Goal: Information Seeking & Learning: Learn about a topic

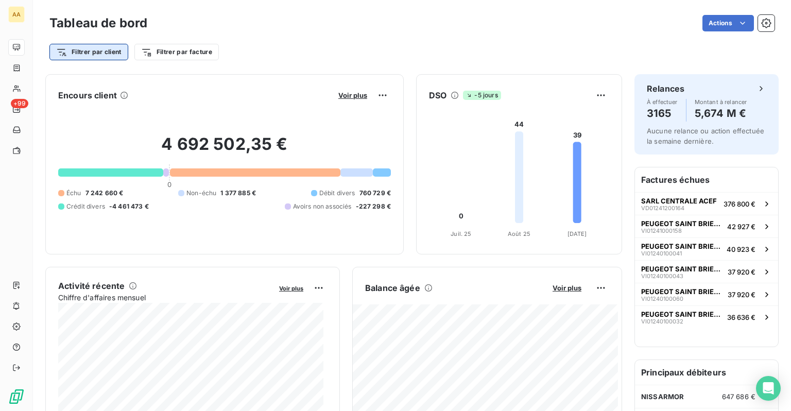
click at [127, 51] on html "AA +99 Tableau de bord Actions Filtrer par client Filtrer par facture Encours c…" at bounding box center [395, 205] width 791 height 411
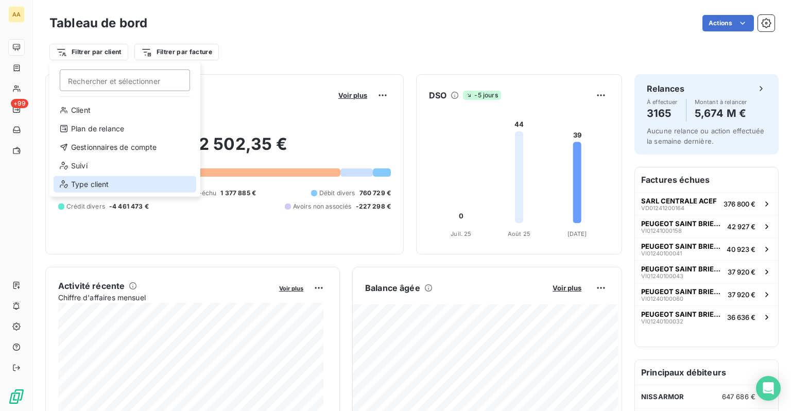
click at [101, 183] on div "Type client" at bounding box center [125, 184] width 143 height 16
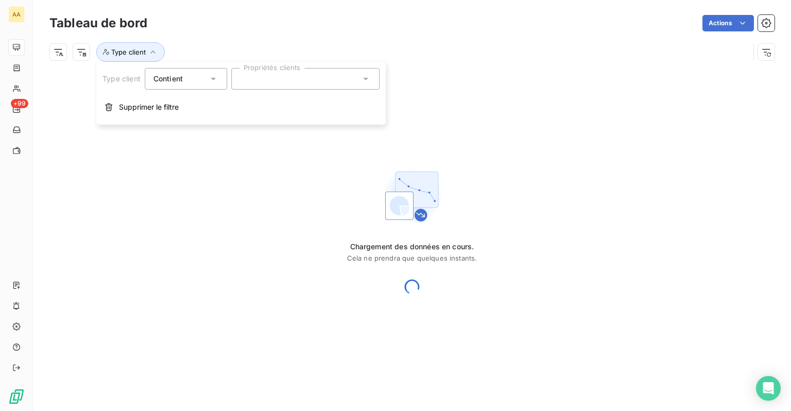
click at [296, 83] on div at bounding box center [305, 79] width 148 height 22
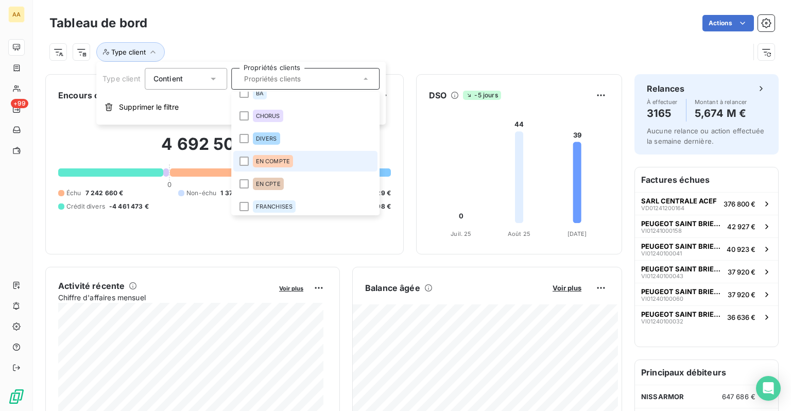
scroll to position [52, 0]
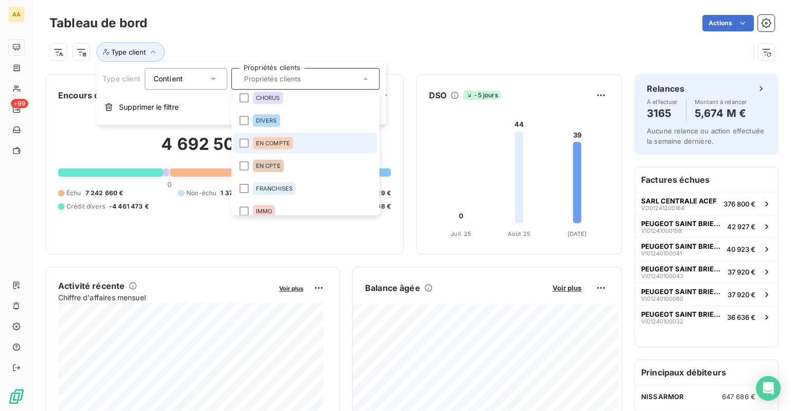
click at [276, 149] on div "EN COMPTE" at bounding box center [273, 143] width 40 height 12
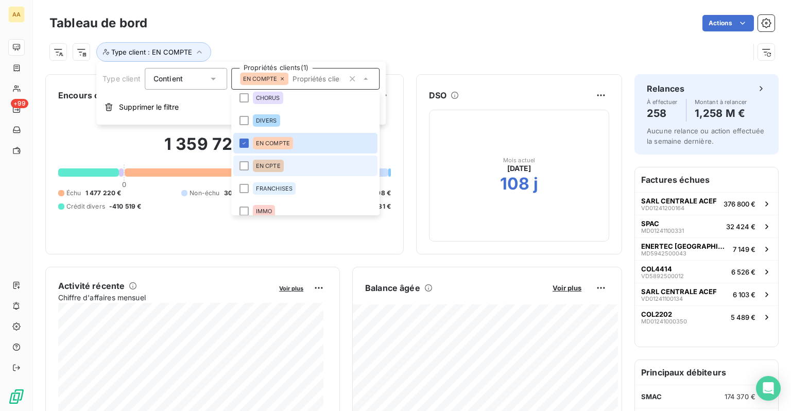
click at [276, 168] on span "EN CPTE" at bounding box center [268, 166] width 25 height 6
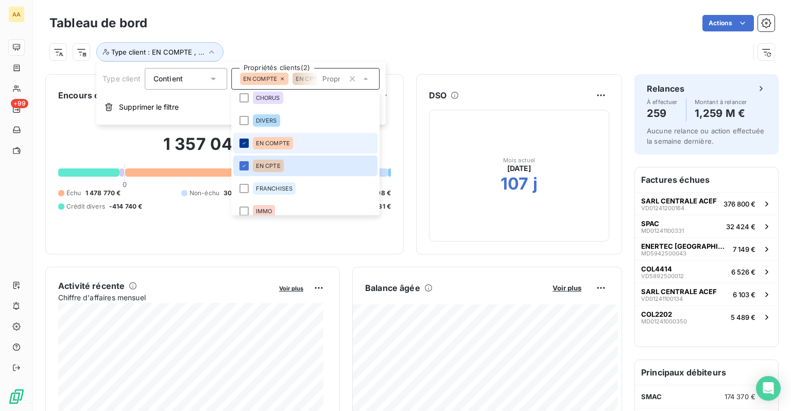
click at [245, 145] on icon at bounding box center [244, 143] width 6 height 6
click at [272, 77] on icon at bounding box center [273, 79] width 6 height 6
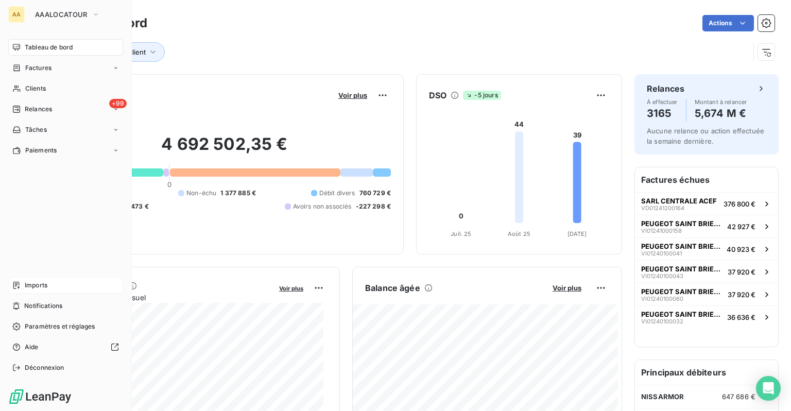
click at [50, 289] on div "Imports" at bounding box center [65, 285] width 115 height 16
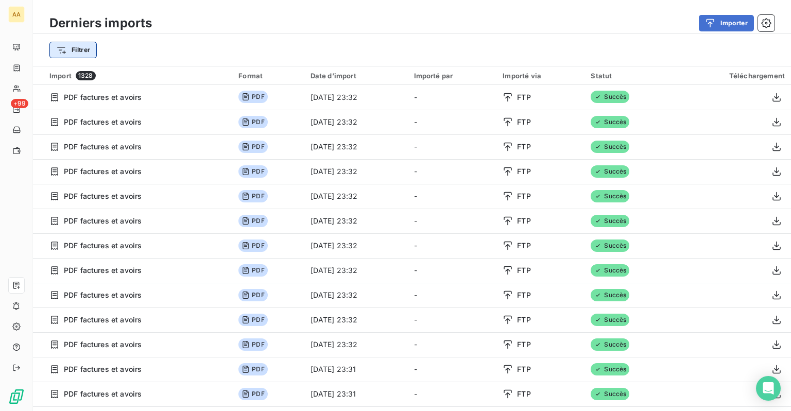
click at [87, 47] on html "AA +99 Derniers imports Importer Filtrer Import 1328 Format Date d’import Impor…" at bounding box center [395, 205] width 791 height 411
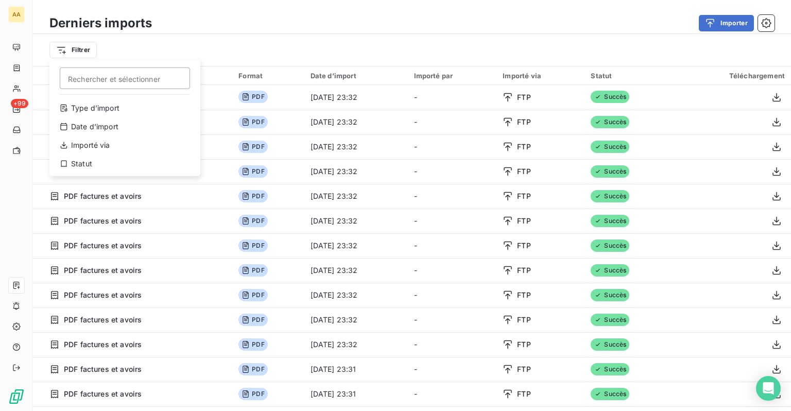
click at [204, 23] on html "AA +99 Derniers imports Importer Filtrer Rechercher et sélectionner Type d’impo…" at bounding box center [395, 205] width 791 height 411
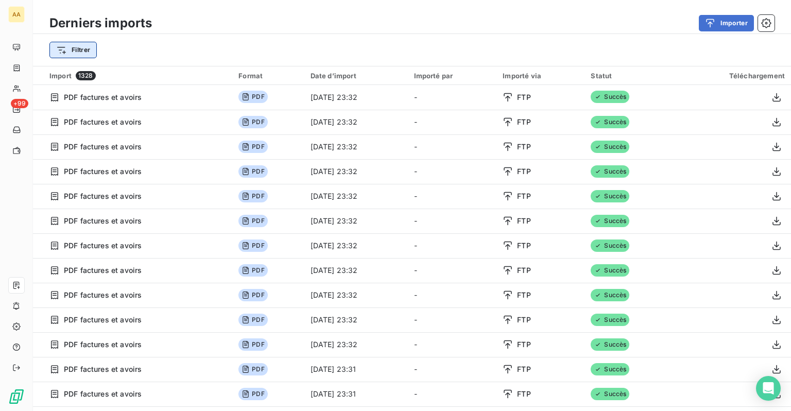
click at [95, 42] on html "AA +99 Derniers imports Importer Filtrer Import 1328 Format Date d’import Impor…" at bounding box center [395, 205] width 791 height 411
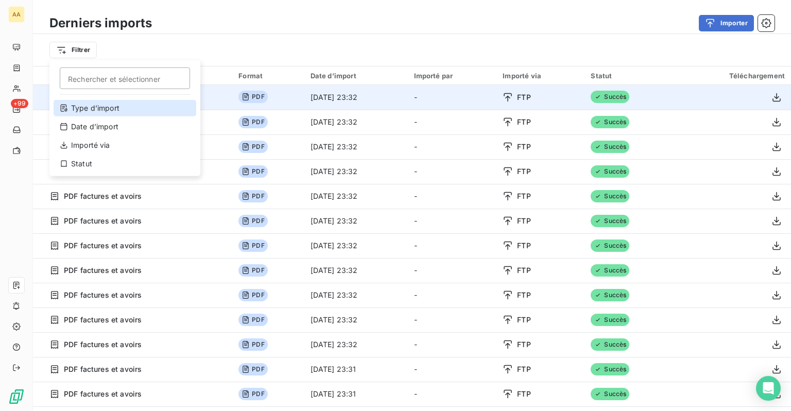
click at [93, 102] on div "Type d’import" at bounding box center [125, 108] width 143 height 16
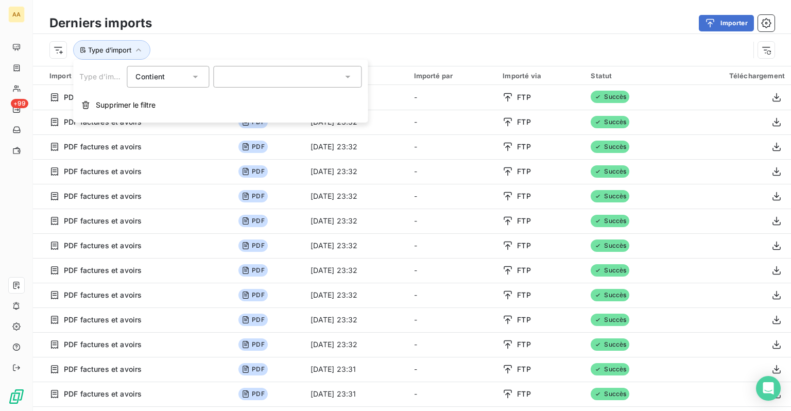
click at [172, 75] on div "Contient is" at bounding box center [162, 77] width 55 height 14
click at [267, 72] on div at bounding box center [287, 77] width 148 height 22
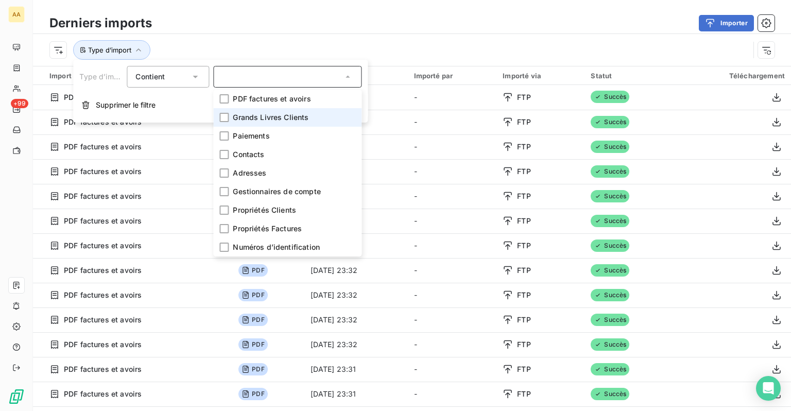
click at [258, 112] on span "Grands Livres Clients" at bounding box center [271, 117] width 76 height 10
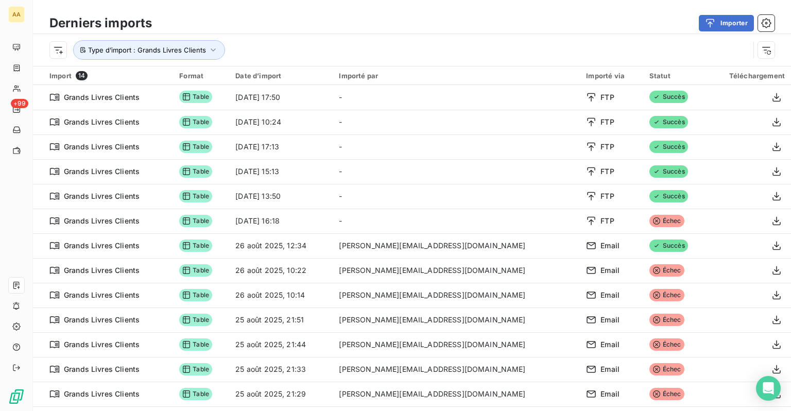
click at [447, 36] on div "Type d’import : Grands Livres Clients" at bounding box center [412, 50] width 758 height 32
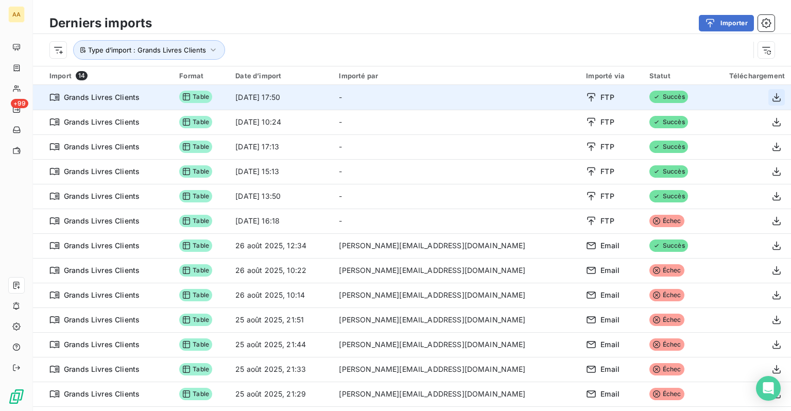
click at [772, 94] on icon "button" at bounding box center [777, 97] width 10 height 10
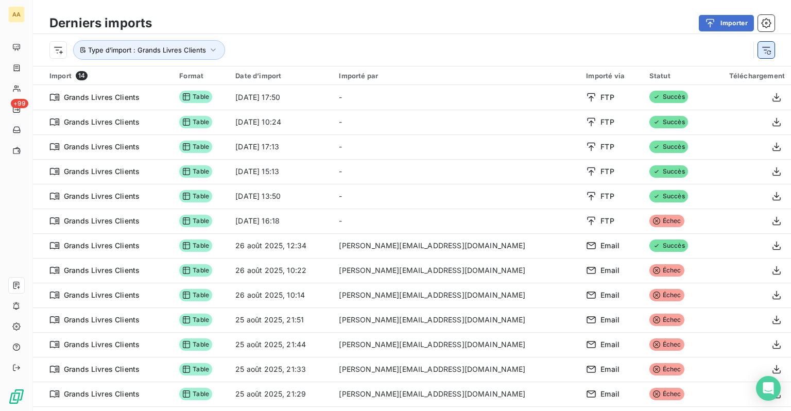
click at [766, 45] on icon "button" at bounding box center [766, 50] width 10 height 10
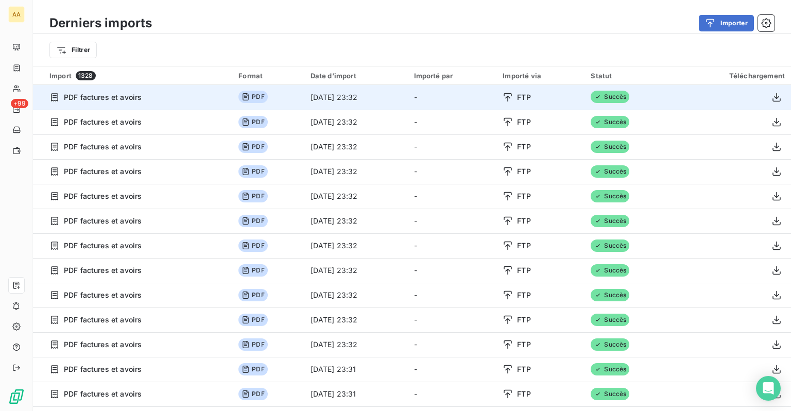
click at [240, 98] on span "PDF" at bounding box center [252, 97] width 29 height 12
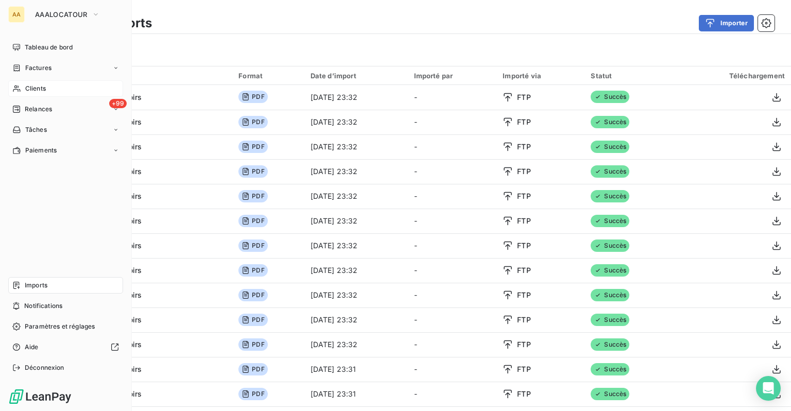
click at [27, 90] on span "Clients" at bounding box center [35, 88] width 21 height 9
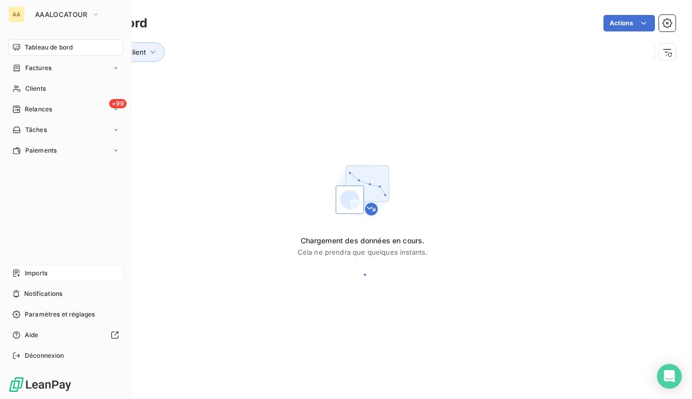
click at [35, 275] on span "Imports" at bounding box center [36, 272] width 23 height 9
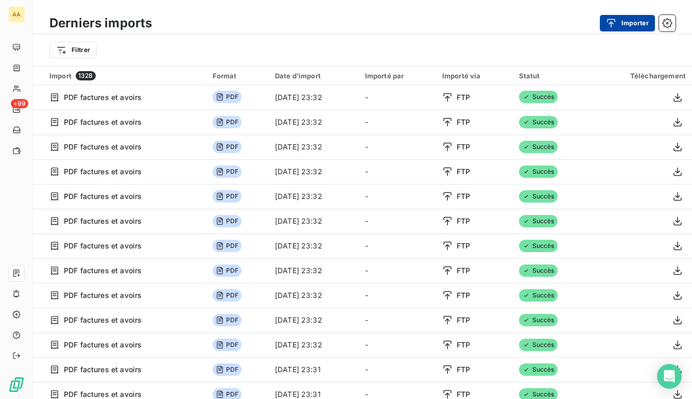
click at [646, 18] on button "Importer" at bounding box center [627, 23] width 55 height 16
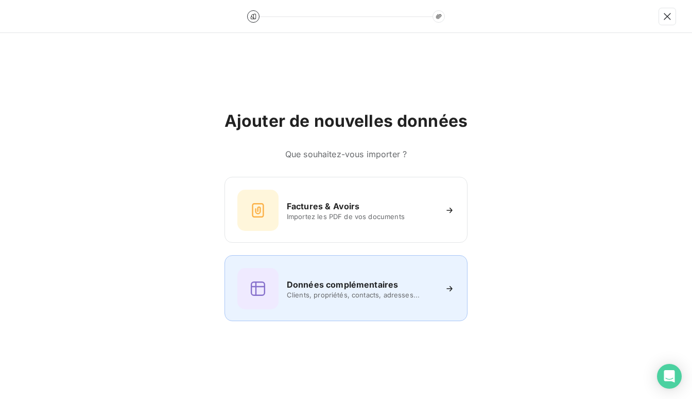
click at [358, 283] on h6 "Données complémentaires" at bounding box center [342, 284] width 111 height 12
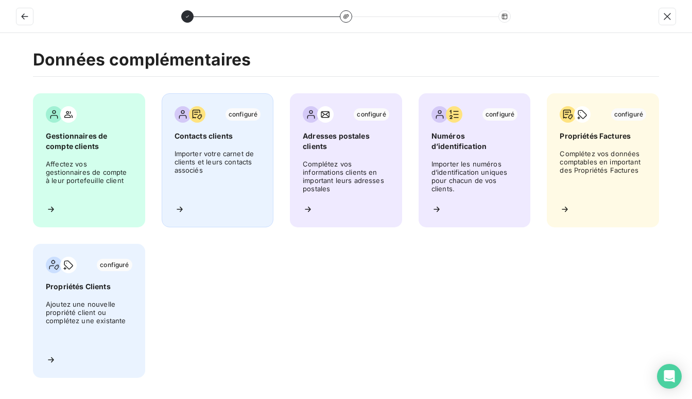
click at [198, 172] on span "Importer votre carnet de clients et leurs contacts associés" at bounding box center [218, 172] width 87 height 46
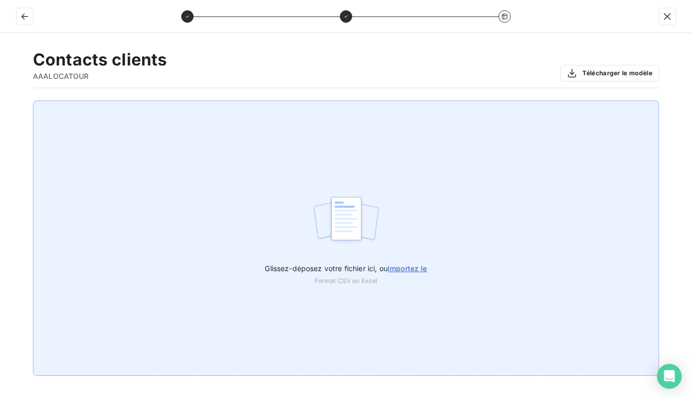
click at [401, 263] on label "Glissez-déposez votre fichier ici, ou importez le" at bounding box center [346, 266] width 162 height 19
click at [1, 101] on input "Glissez-déposez votre fichier ici, ou importez le" at bounding box center [0, 100] width 1 height 1
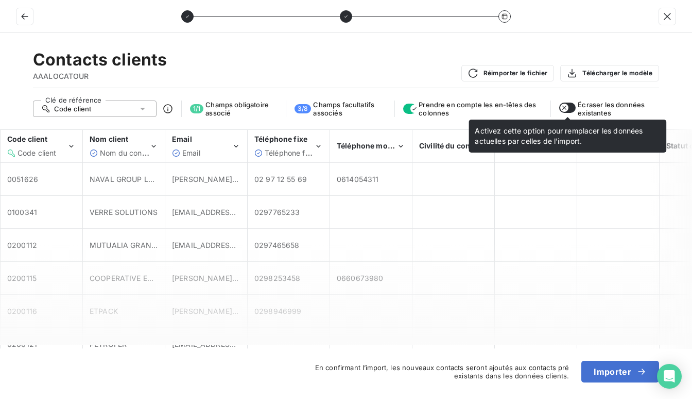
click at [567, 109] on icon "button" at bounding box center [564, 108] width 8 height 8
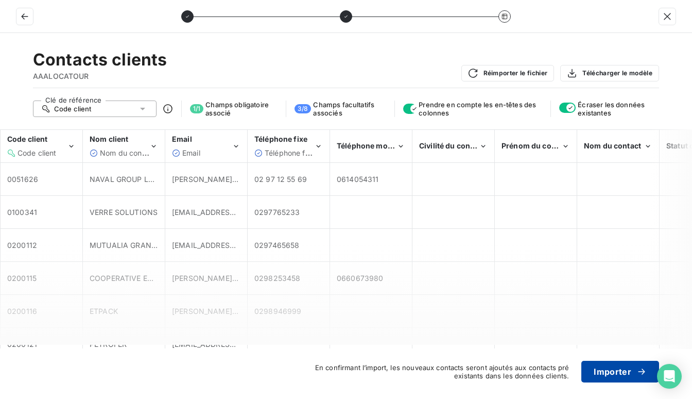
click at [604, 376] on button "Importer" at bounding box center [621, 372] width 78 height 22
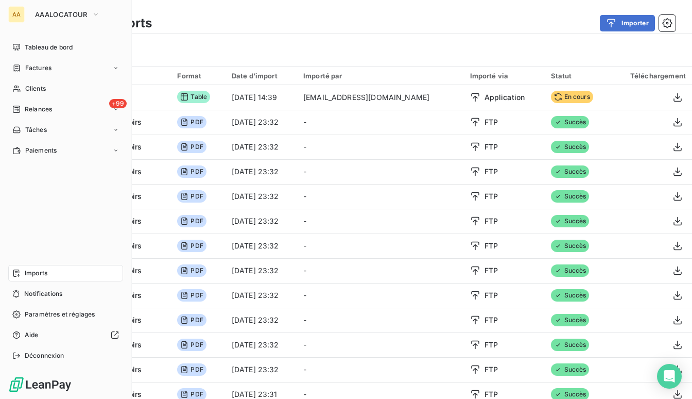
click at [41, 269] on span "Imports" at bounding box center [36, 272] width 23 height 9
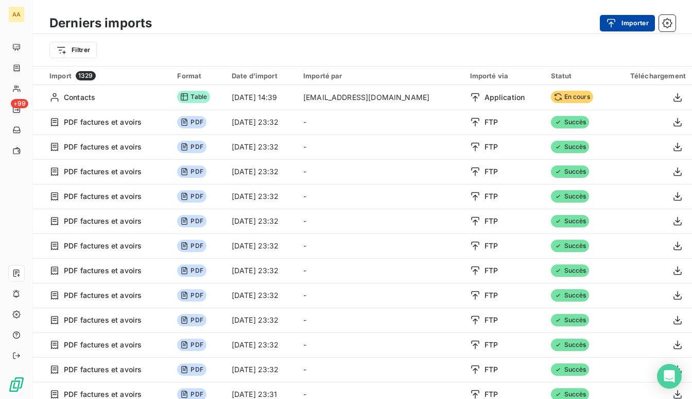
click at [629, 20] on button "Importer" at bounding box center [627, 23] width 55 height 16
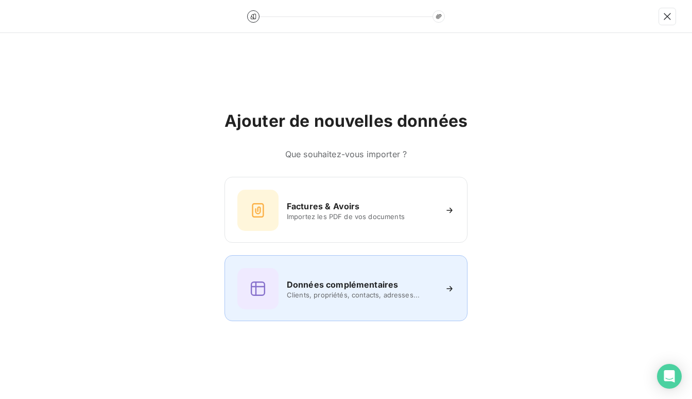
click at [335, 282] on h6 "Données complémentaires" at bounding box center [342, 284] width 111 height 12
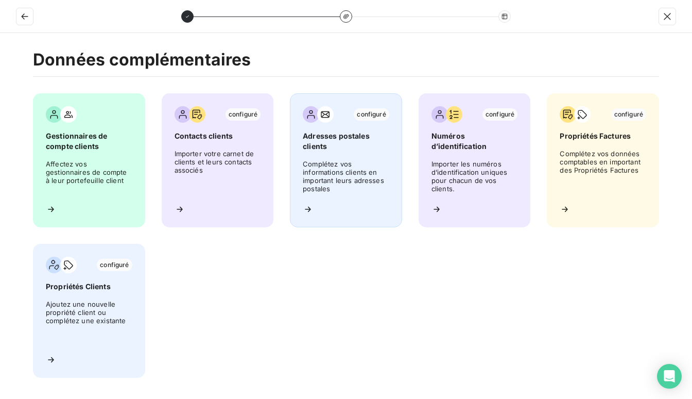
click at [340, 160] on span "Complétez vos informations clients en important leurs adresses postales" at bounding box center [346, 178] width 87 height 36
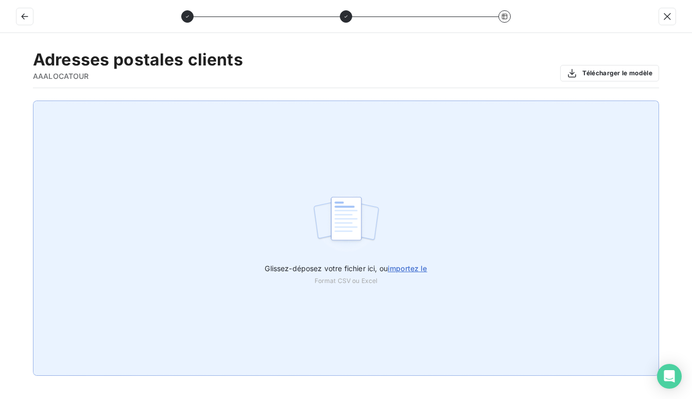
click at [394, 264] on span "importez le" at bounding box center [408, 268] width 40 height 9
click at [1, 101] on input "Glissez-déposez votre fichier ici, ou importez le" at bounding box center [0, 100] width 1 height 1
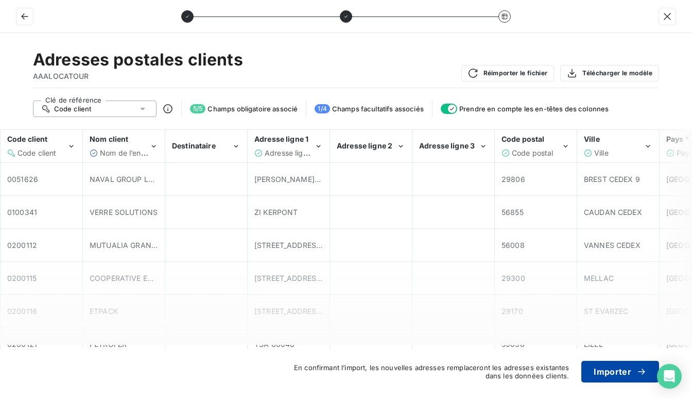
click at [604, 371] on button "Importer" at bounding box center [621, 372] width 78 height 22
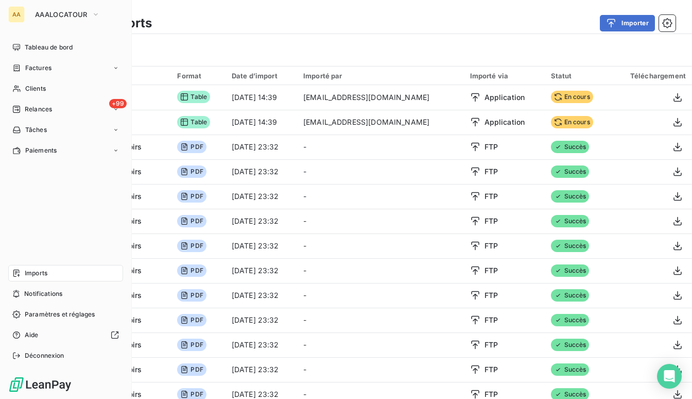
click at [29, 273] on span "Imports" at bounding box center [36, 272] width 23 height 9
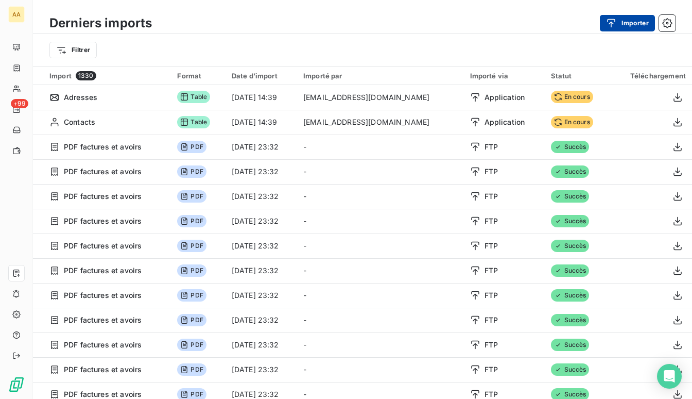
click at [622, 26] on button "Importer" at bounding box center [627, 23] width 55 height 16
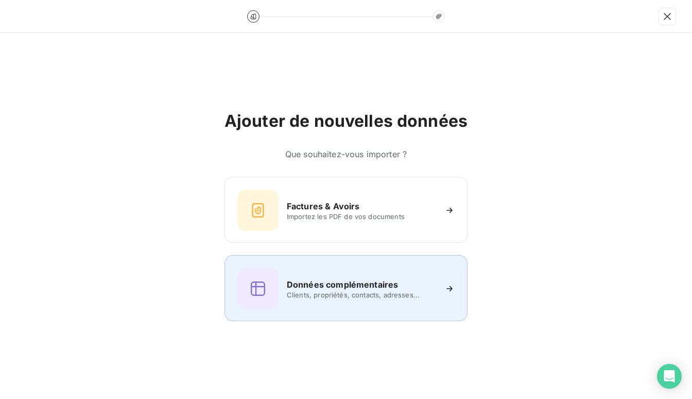
click at [323, 309] on div "Données complémentaires Clients, propriétés, contacts, adresses..." at bounding box center [345, 288] width 217 height 41
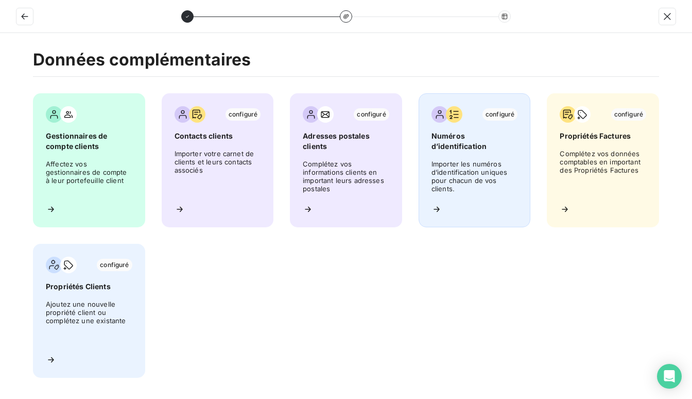
click at [484, 151] on div "configuré Numéros d’identification Importer les numéros d’identification unique…" at bounding box center [475, 160] width 112 height 134
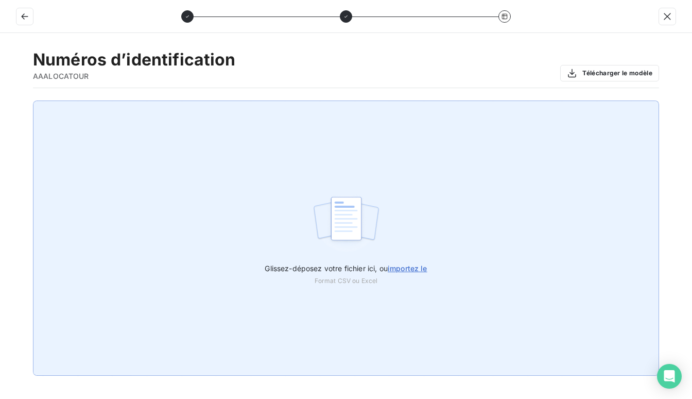
click at [402, 266] on span "importez le" at bounding box center [408, 268] width 40 height 9
click at [1, 101] on input "Glissez-déposez votre fichier ici, ou importez le" at bounding box center [0, 100] width 1 height 1
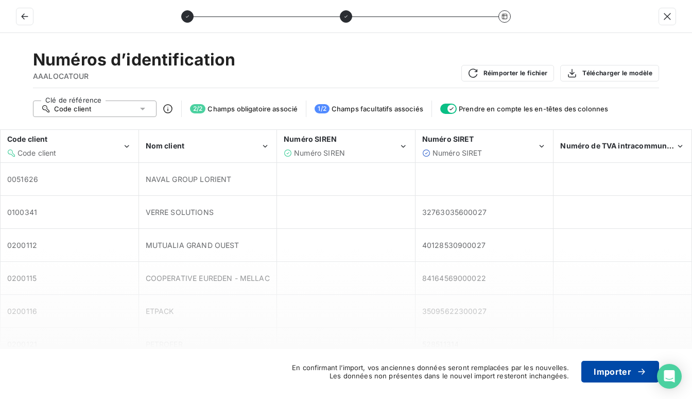
click at [610, 374] on button "Importer" at bounding box center [621, 372] width 78 height 22
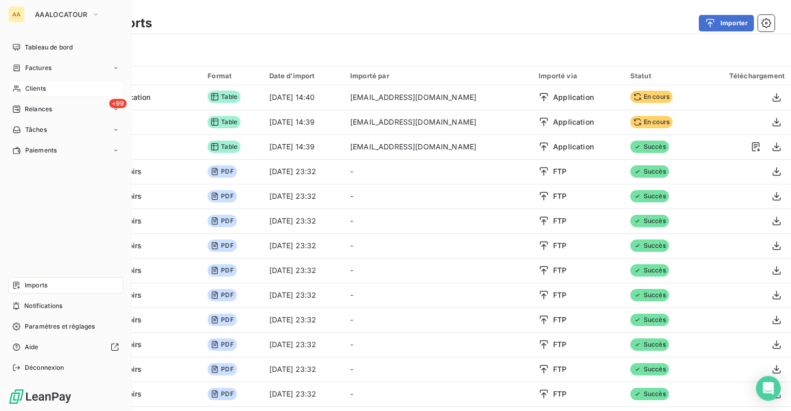
click at [30, 86] on span "Clients" at bounding box center [35, 88] width 21 height 9
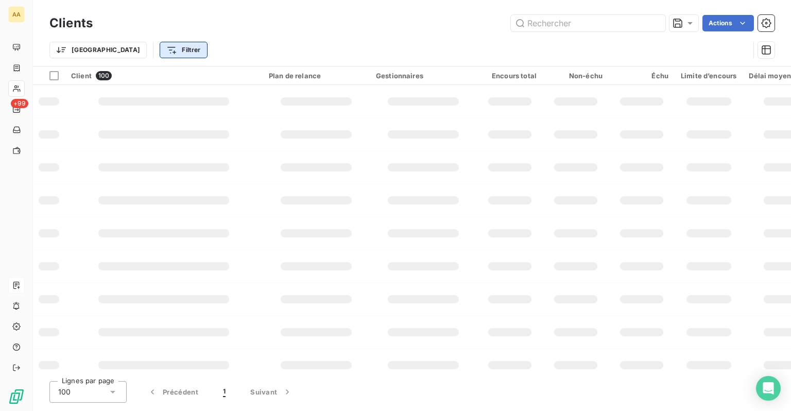
click at [119, 55] on html "AA +99 Clients Actions Trier Filtrer Client 100 Plan de relance Gestionnaires E…" at bounding box center [395, 205] width 791 height 411
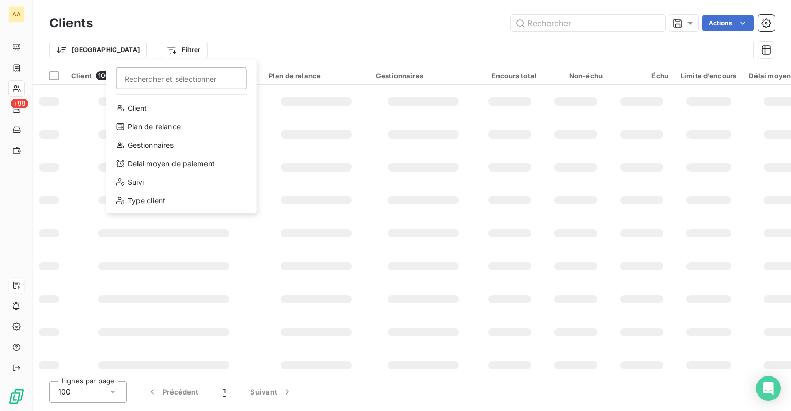
click at [80, 56] on html "AA +99 Clients Actions Trier Filtrer Rechercher et sélectionner Client Plan de …" at bounding box center [395, 205] width 791 height 411
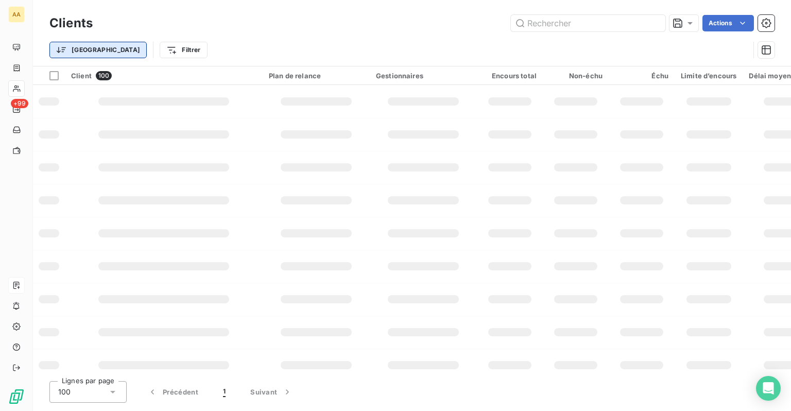
click at [76, 52] on html "AA +99 Clients Actions Trier Filtrer Client 100 Plan de relance Gestionnaires E…" at bounding box center [395, 205] width 791 height 411
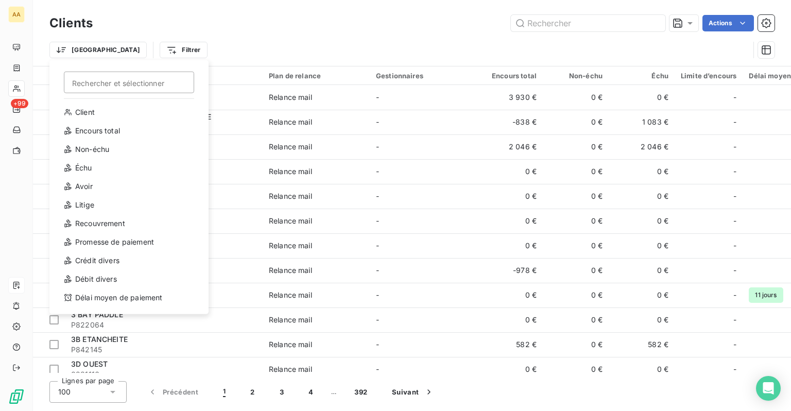
click at [119, 54] on html "AA +99 Clients Actions Trier Rechercher et sélectionner Client Encours total No…" at bounding box center [395, 205] width 791 height 411
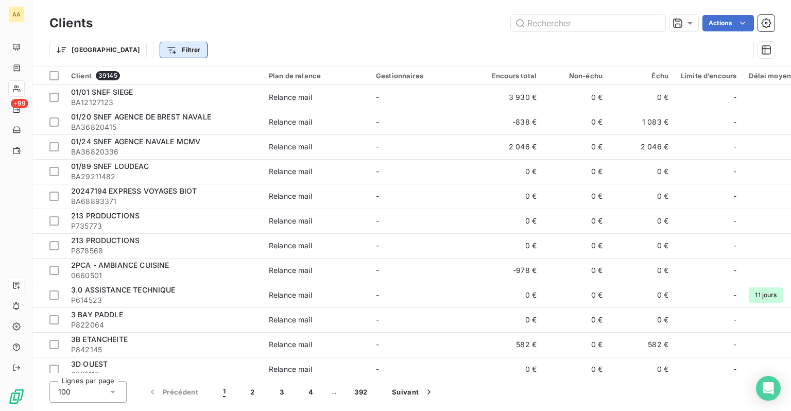
click at [132, 49] on html "AA +99 Clients Actions Trier Filtrer Client 39145 Plan de relance Gestionnaires…" at bounding box center [395, 205] width 791 height 411
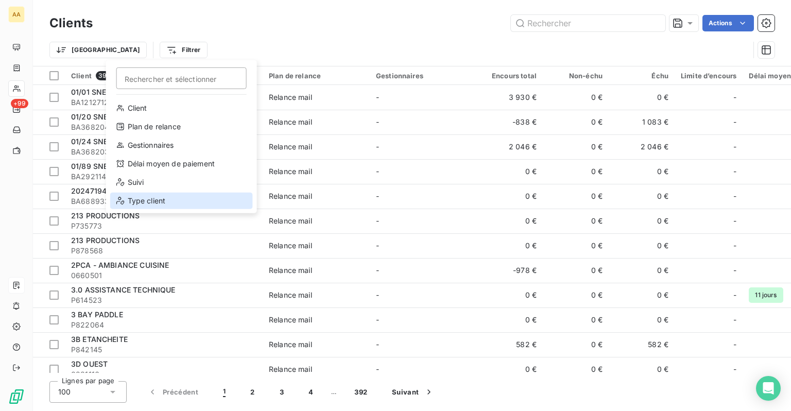
click at [144, 203] on div "Type client" at bounding box center [181, 201] width 143 height 16
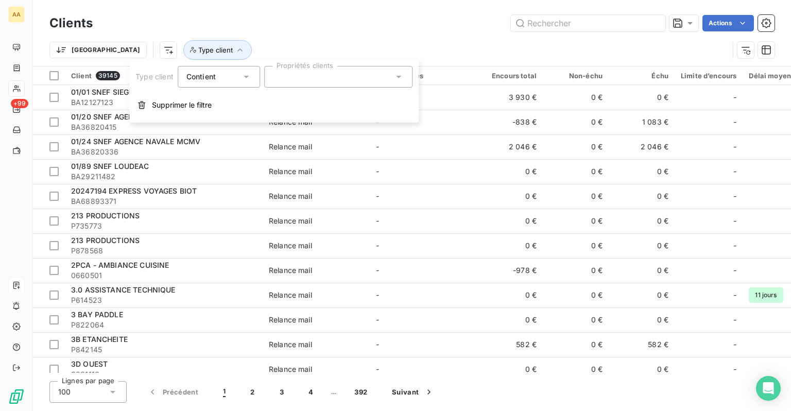
click at [208, 82] on div "Contient" at bounding box center [213, 77] width 55 height 14
click at [218, 79] on div "Contient" at bounding box center [213, 77] width 55 height 14
click at [285, 73] on div at bounding box center [338, 77] width 148 height 22
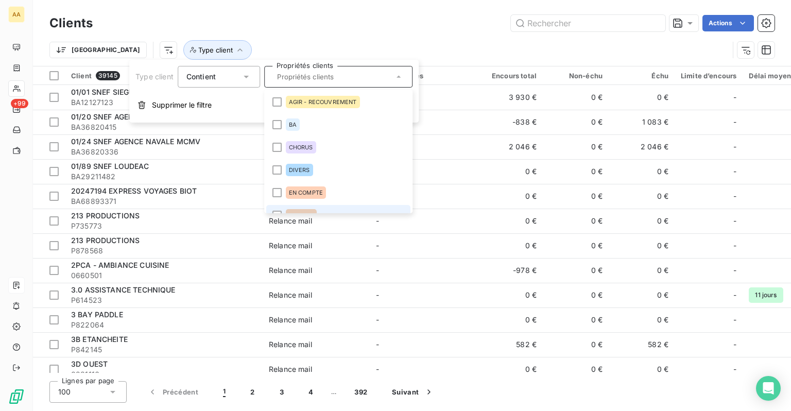
click at [299, 210] on li "EN CPTE" at bounding box center [338, 215] width 144 height 21
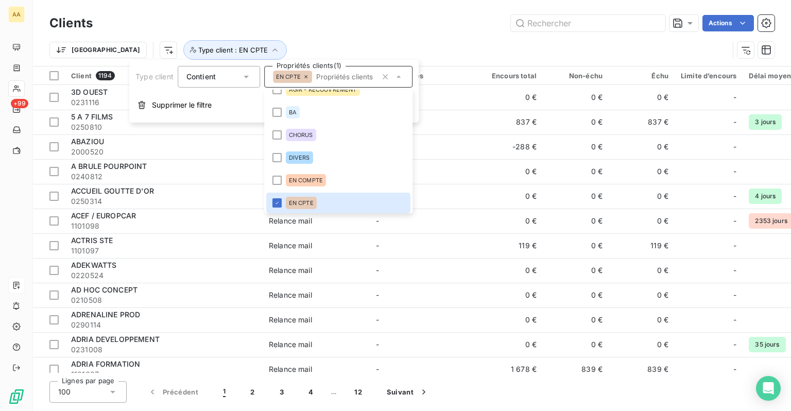
click at [344, 20] on div "Actions" at bounding box center [440, 23] width 670 height 16
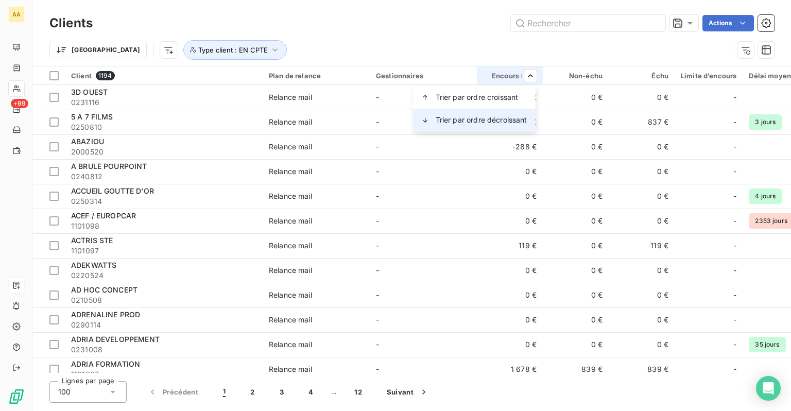
click at [482, 121] on span "Trier par ordre décroissant" at bounding box center [482, 120] width 92 height 10
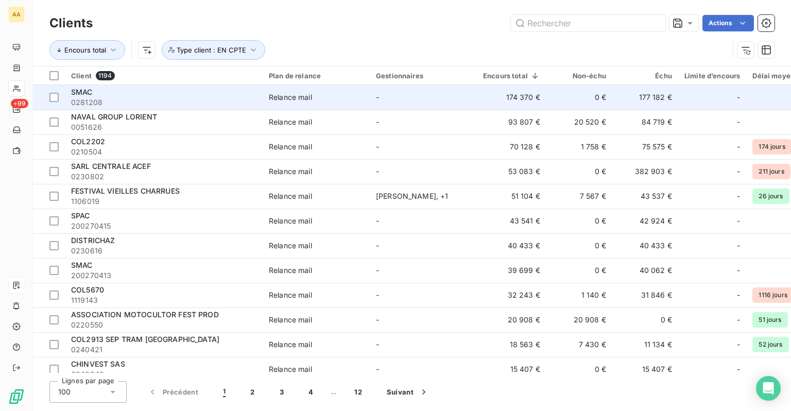
click at [129, 97] on span "0281208" at bounding box center [163, 102] width 185 height 10
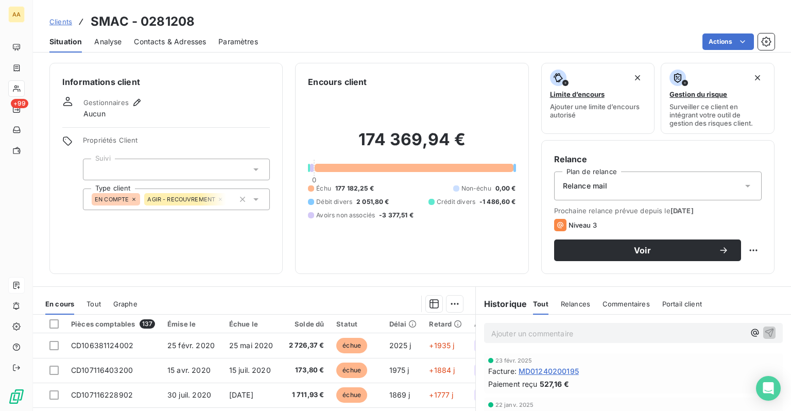
click at [220, 199] on icon at bounding box center [220, 199] width 6 height 6
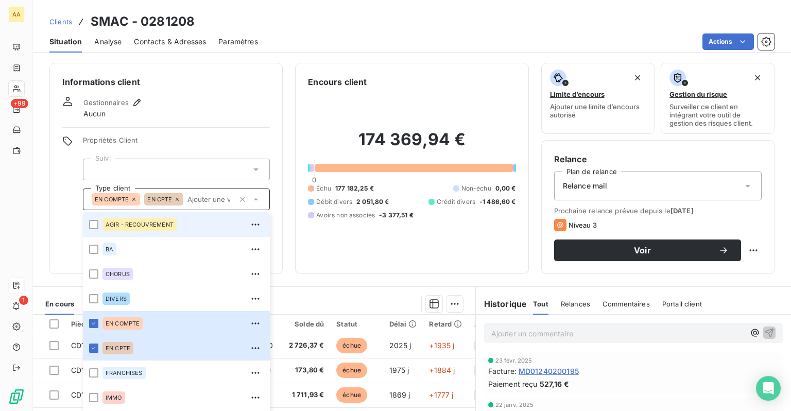
click at [251, 199] on icon at bounding box center [256, 199] width 10 height 10
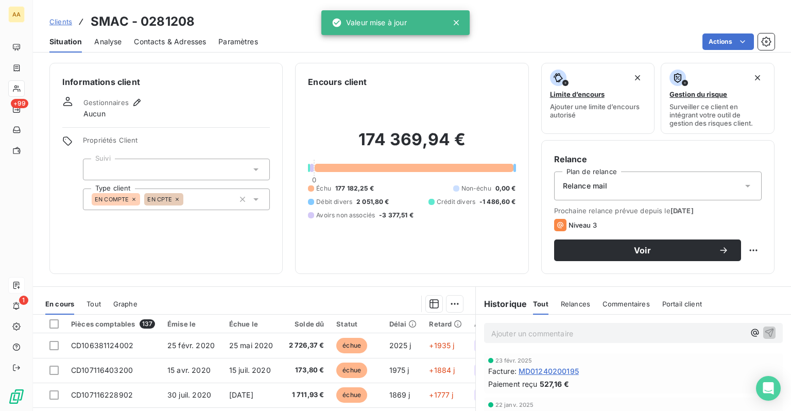
click at [214, 202] on div "EN COMPTE EN CPTE" at bounding box center [176, 200] width 187 height 22
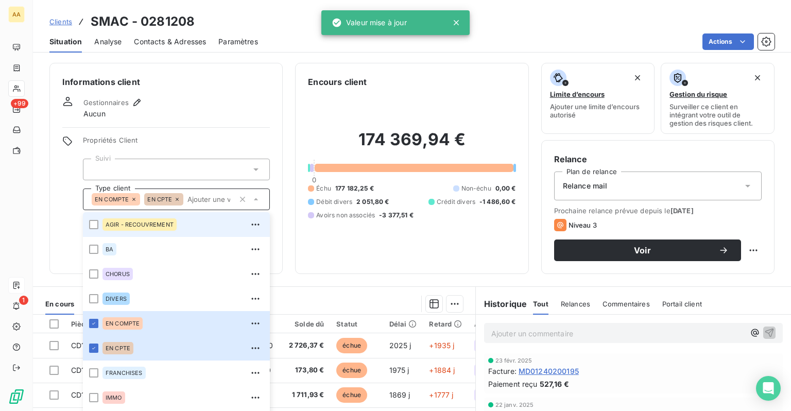
click at [142, 221] on span "AGIR - RECOUVREMENT" at bounding box center [140, 224] width 68 height 6
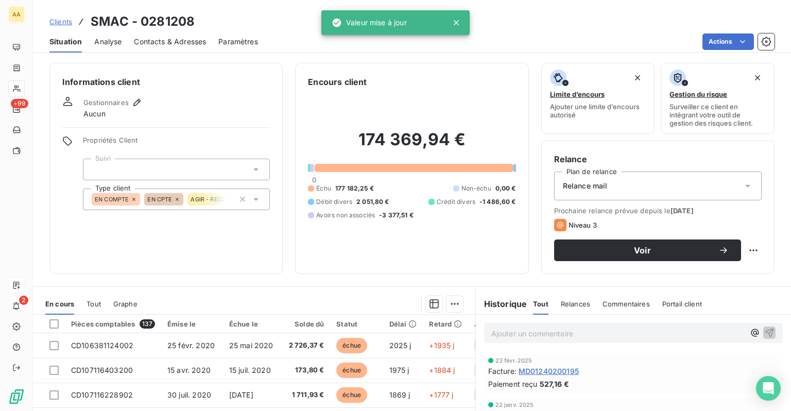
click at [234, 115] on div "Gestionnaires Aucun" at bounding box center [166, 107] width 208 height 23
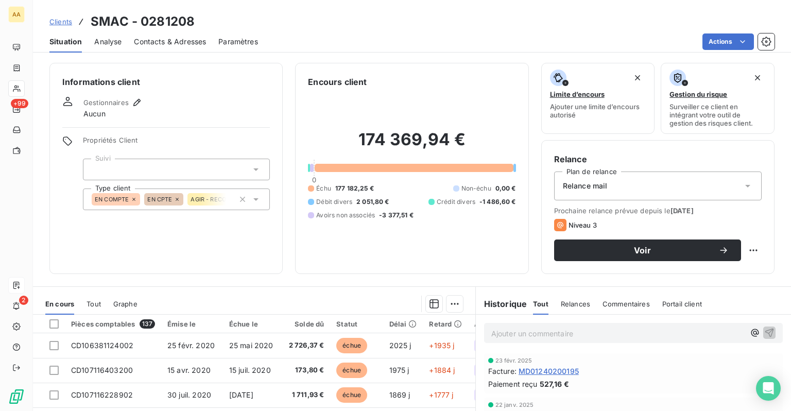
click at [62, 23] on span "Clients" at bounding box center [60, 22] width 23 height 8
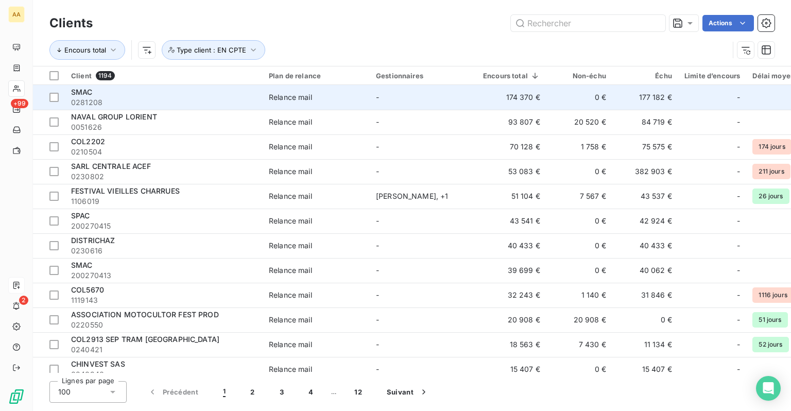
click at [117, 100] on span "0281208" at bounding box center [163, 102] width 185 height 10
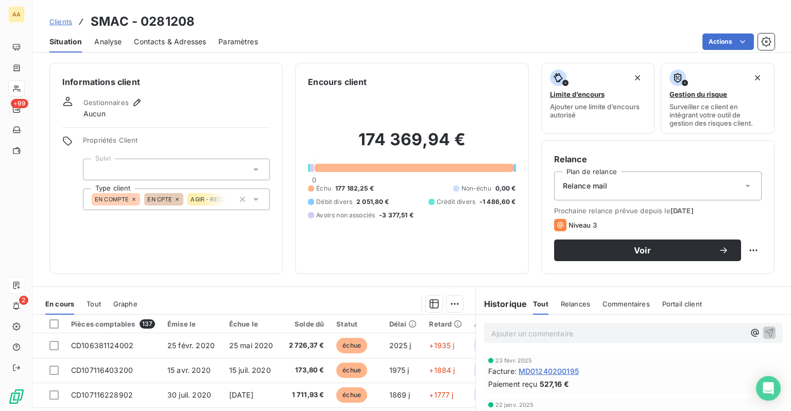
click at [142, 44] on span "Contacts & Adresses" at bounding box center [170, 42] width 72 height 10
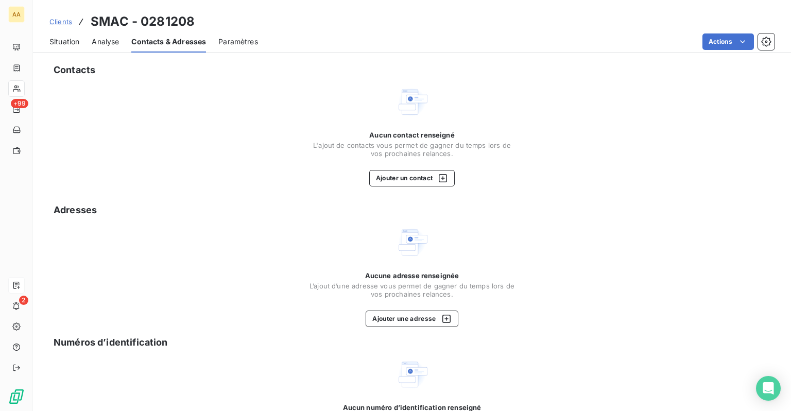
click at [60, 43] on span "Situation" at bounding box center [64, 42] width 30 height 10
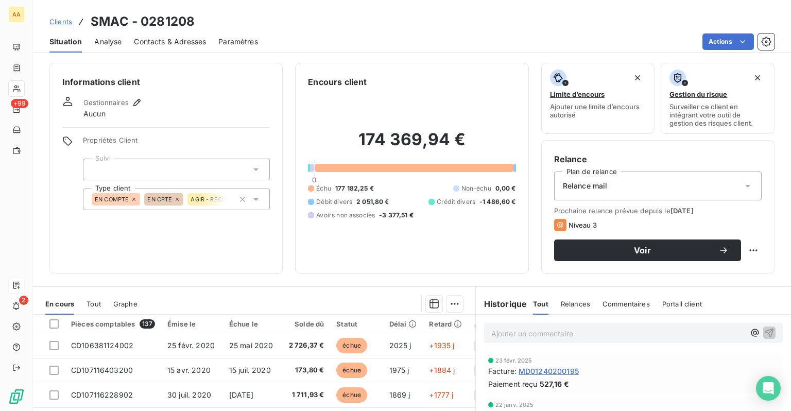
click at [55, 21] on span "Clients" at bounding box center [60, 22] width 23 height 8
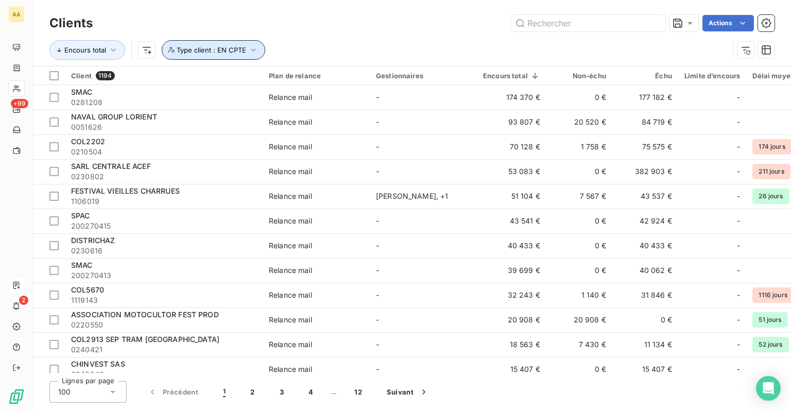
click at [237, 47] on span "Type client : EN CPTE" at bounding box center [212, 50] width 70 height 8
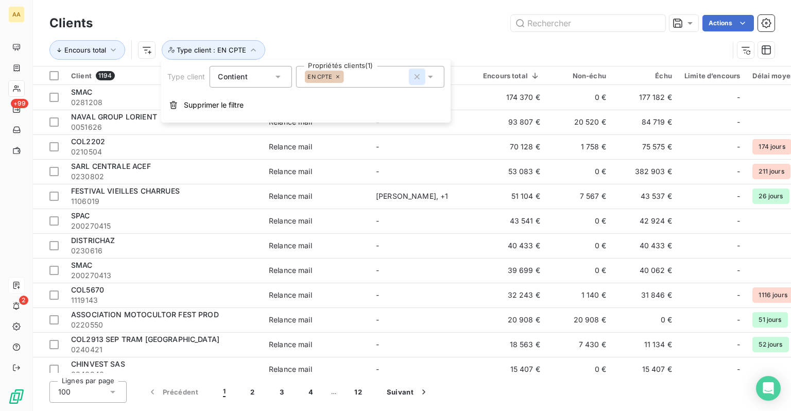
click at [417, 79] on icon "button" at bounding box center [417, 77] width 10 height 10
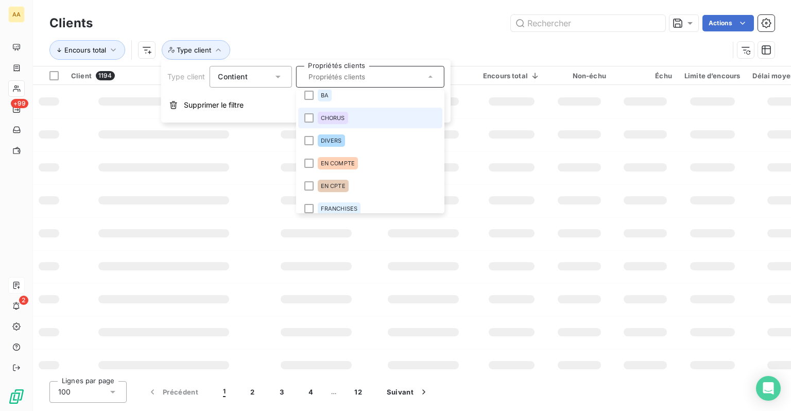
scroll to position [52, 0]
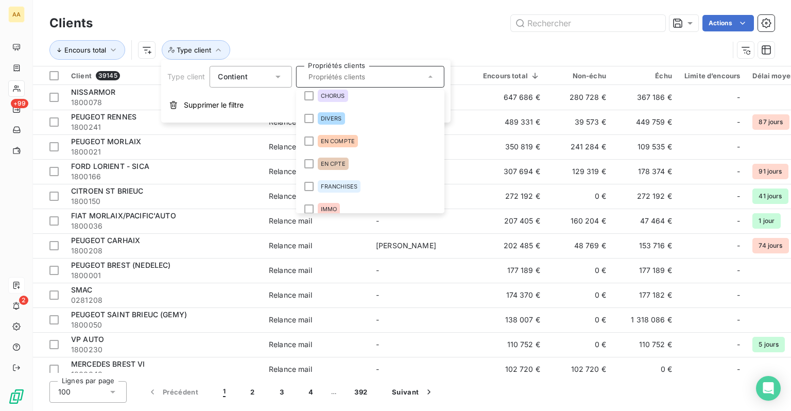
click at [282, 34] on div "Encours total Type client" at bounding box center [411, 50] width 725 height 32
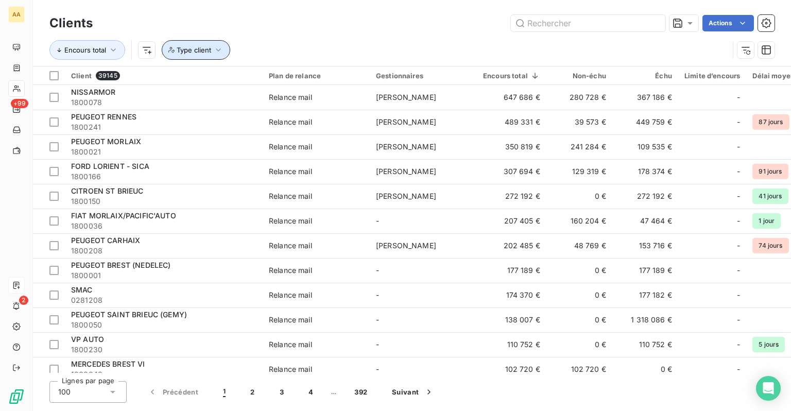
click at [201, 56] on button "Type client" at bounding box center [196, 50] width 69 height 20
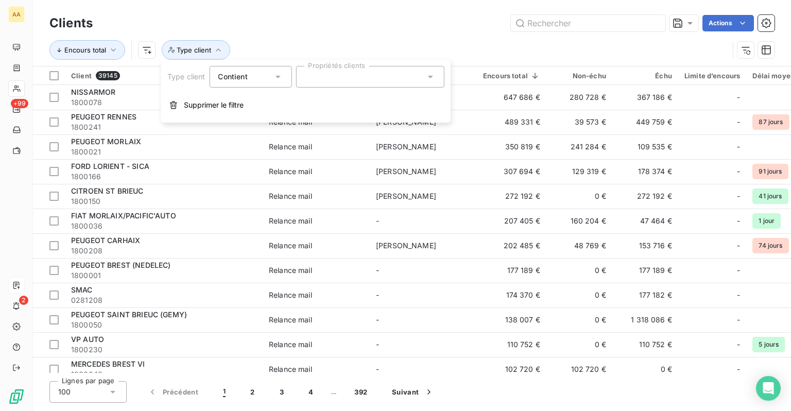
click at [265, 80] on div "Contient is" at bounding box center [245, 77] width 55 height 14
click at [251, 77] on div "Contient" at bounding box center [245, 77] width 55 height 14
click at [431, 36] on div "Encours total Type client" at bounding box center [411, 50] width 725 height 32
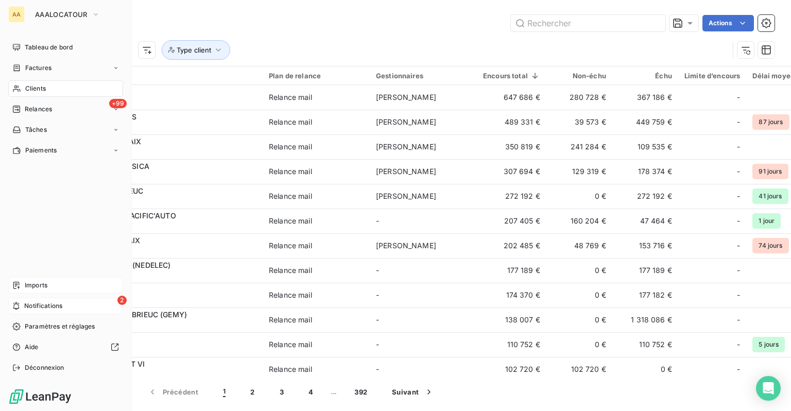
click at [28, 303] on span "Notifications" at bounding box center [43, 305] width 38 height 9
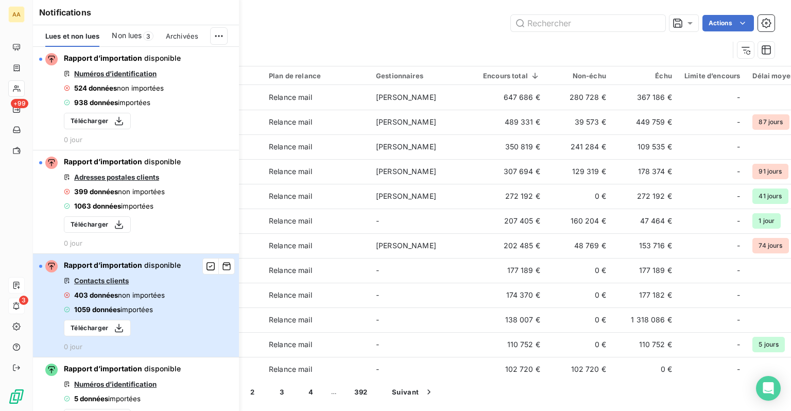
click at [107, 284] on span "Contacts clients" at bounding box center [101, 281] width 55 height 8
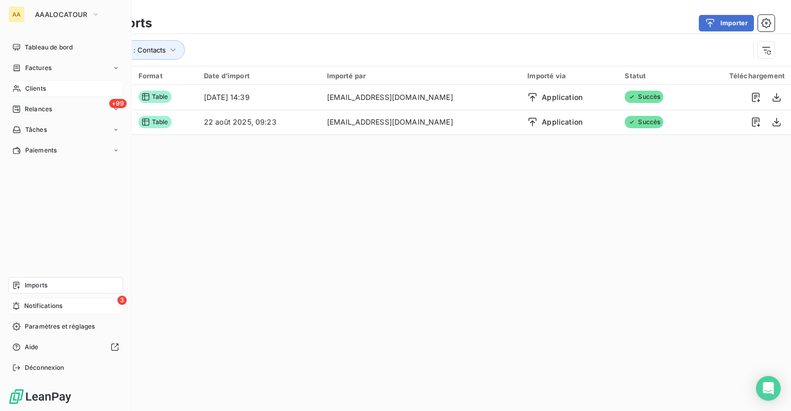
click at [31, 292] on div "Imports" at bounding box center [65, 285] width 115 height 16
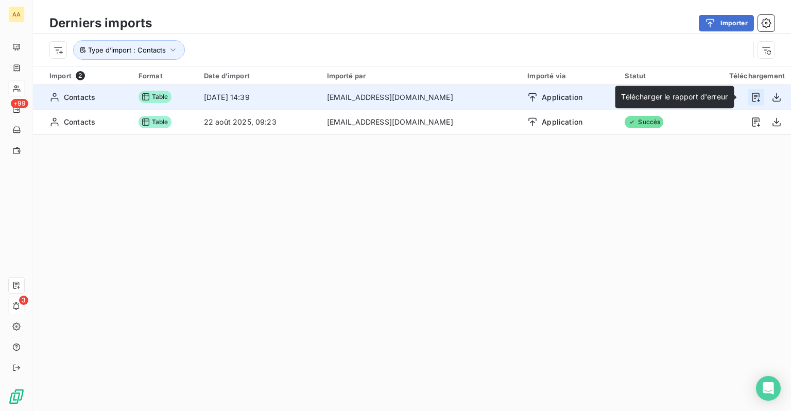
click at [692, 96] on icon "button" at bounding box center [756, 97] width 10 height 10
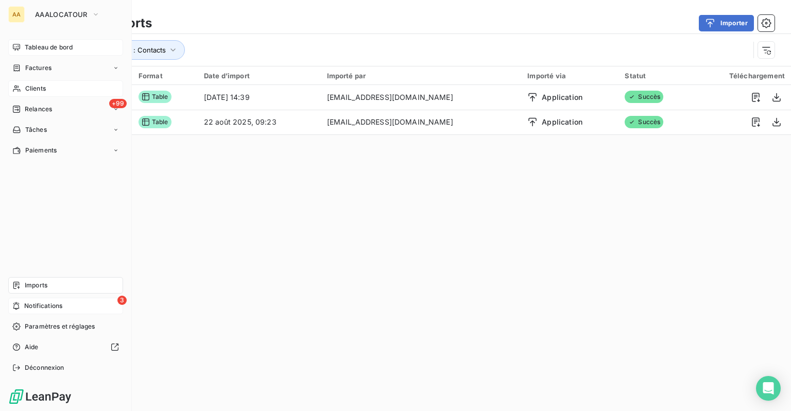
click at [24, 46] on div "Tableau de bord" at bounding box center [65, 47] width 115 height 16
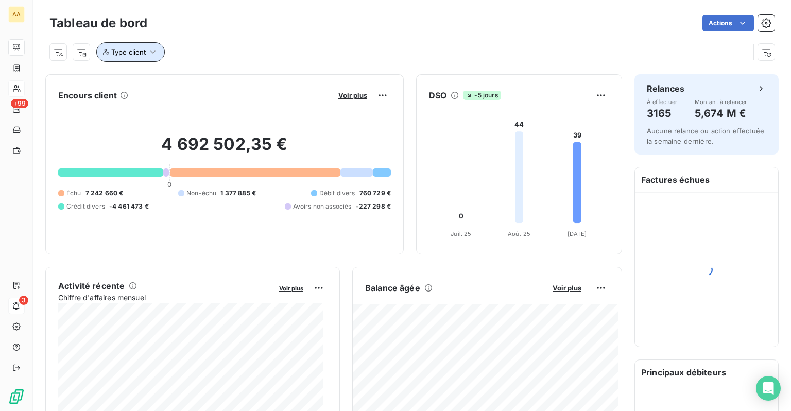
click at [149, 60] on button "Type client" at bounding box center [130, 52] width 69 height 20
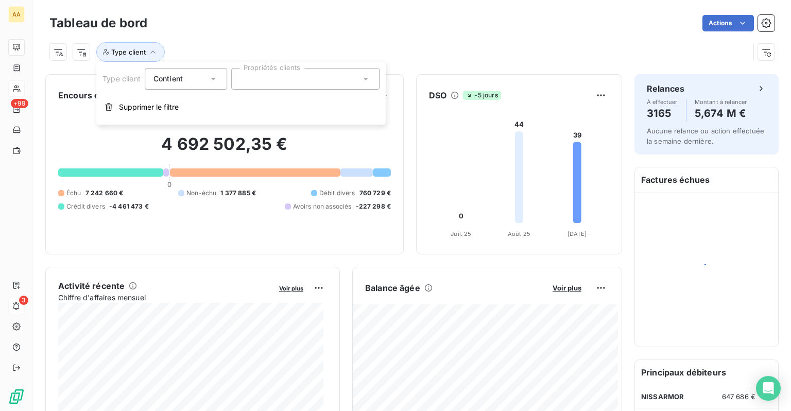
click at [261, 78] on div at bounding box center [305, 79] width 148 height 22
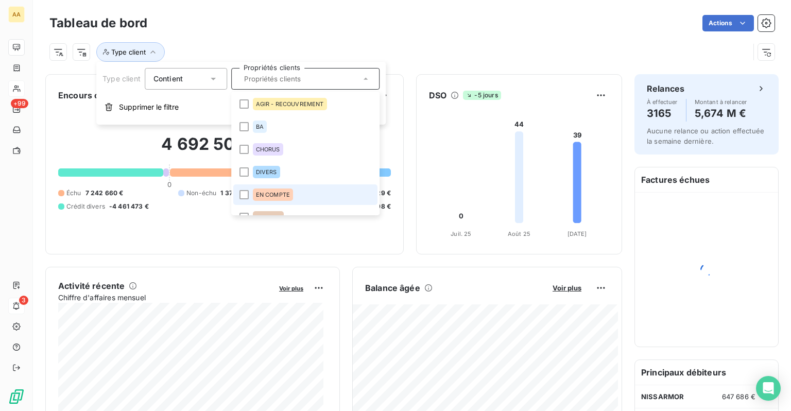
scroll to position [52, 0]
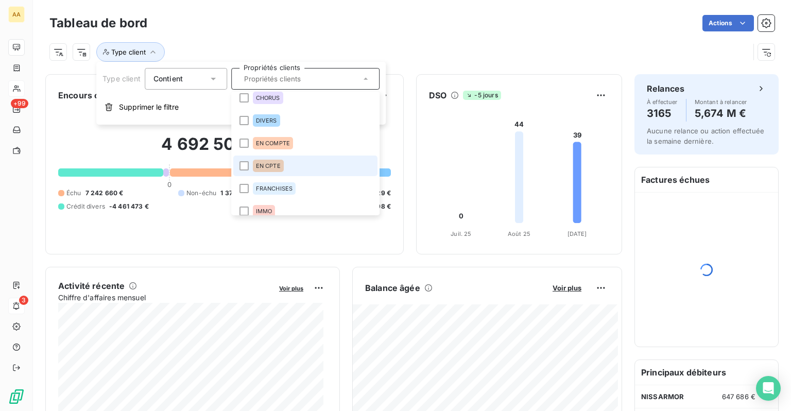
click at [271, 170] on div "EN CPTE" at bounding box center [268, 166] width 31 height 12
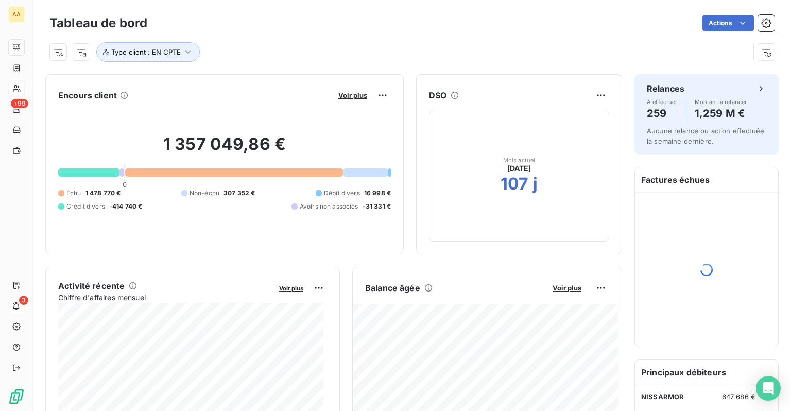
click at [336, 46] on div "Type client : EN CPTE" at bounding box center [399, 52] width 700 height 20
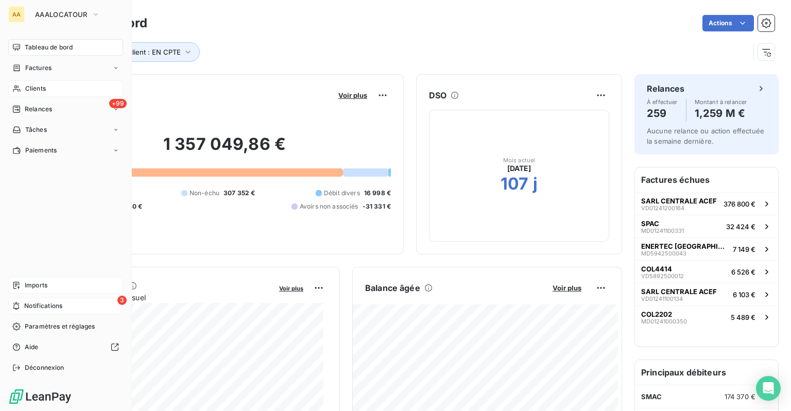
click at [25, 285] on span "Imports" at bounding box center [36, 285] width 23 height 9
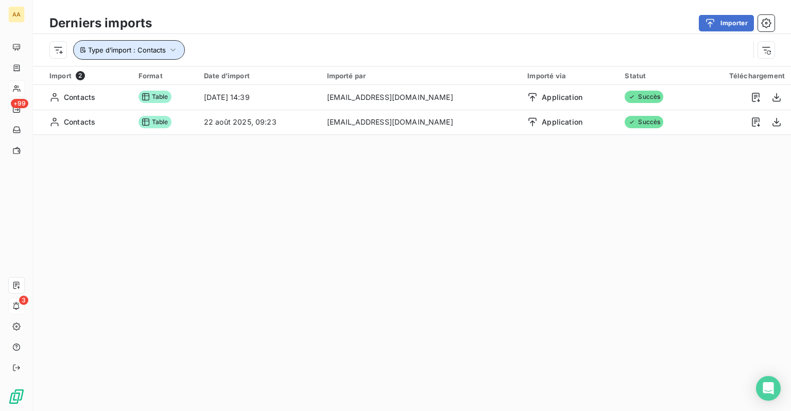
click at [158, 55] on button "Type d’import : Contacts" at bounding box center [129, 50] width 112 height 20
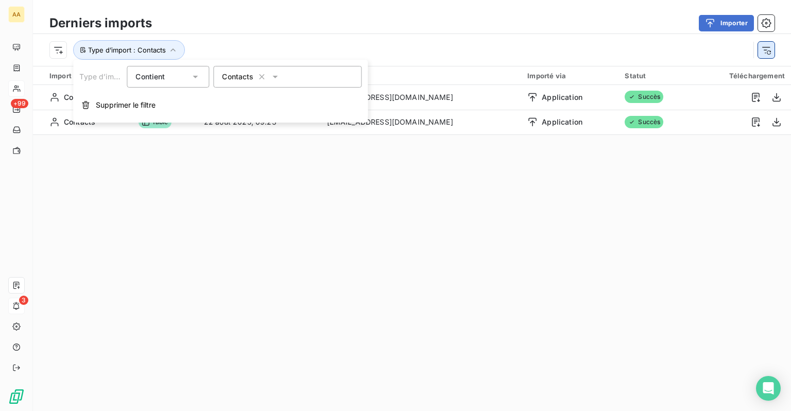
click at [692, 57] on button "button" at bounding box center [766, 50] width 16 height 16
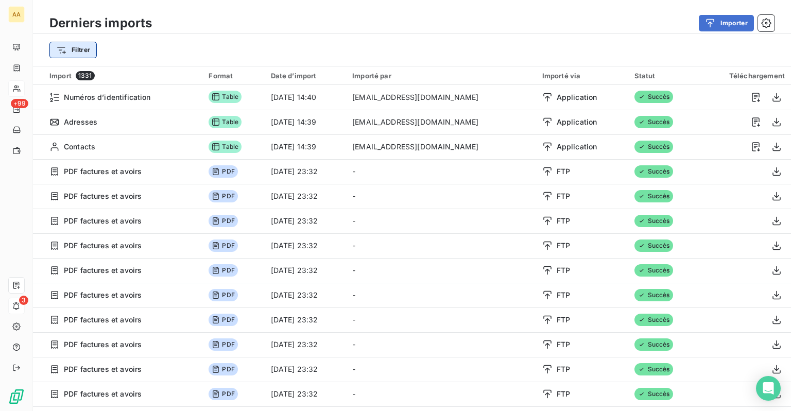
click at [61, 51] on html "AA +99 3 Derniers imports Importer Filtrer Import 1331 Format Date d’import Imp…" at bounding box center [395, 205] width 791 height 411
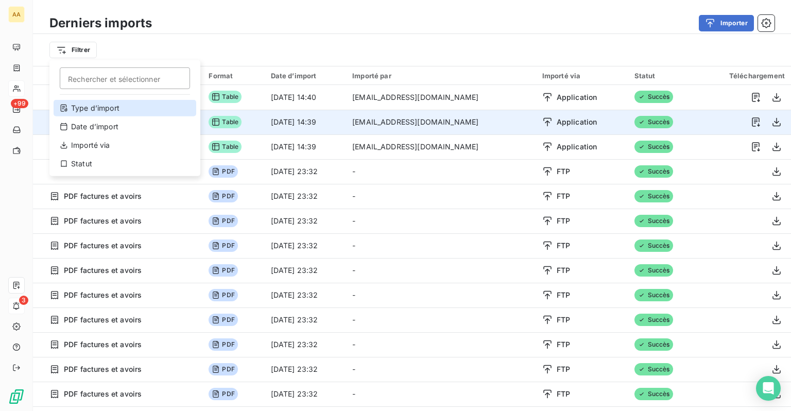
click at [97, 113] on div "Type d’import" at bounding box center [125, 108] width 143 height 16
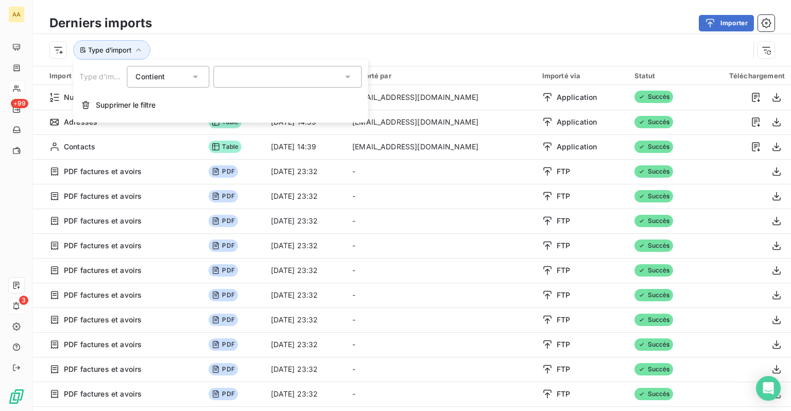
click at [264, 80] on div at bounding box center [287, 77] width 148 height 22
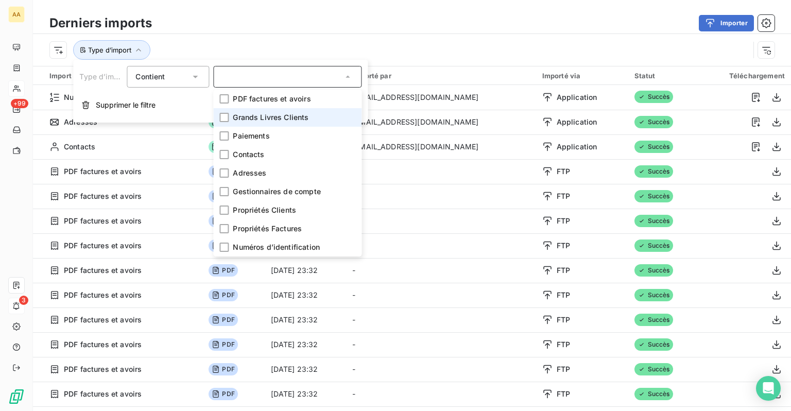
click at [256, 123] on li "Grands Livres Clients" at bounding box center [287, 117] width 148 height 19
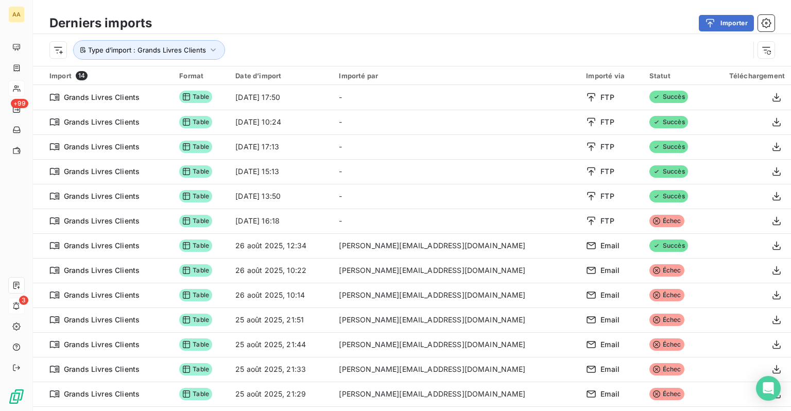
click at [455, 46] on div "Type d’import : Grands Livres Clients" at bounding box center [399, 50] width 700 height 20
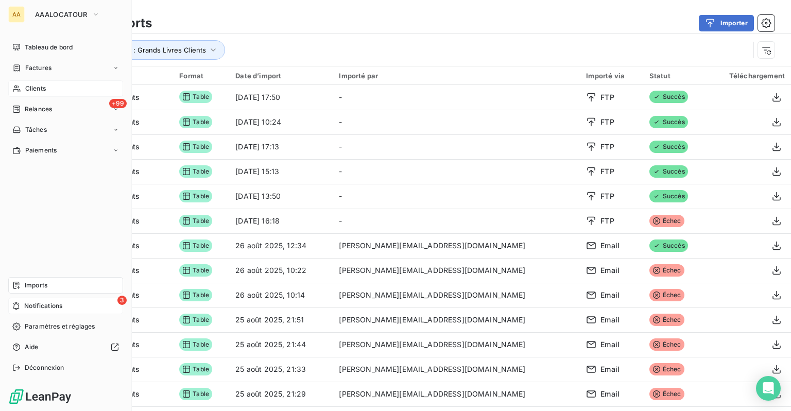
click at [26, 289] on span "Imports" at bounding box center [36, 285] width 23 height 9
click at [44, 303] on span "Notifications" at bounding box center [43, 305] width 38 height 9
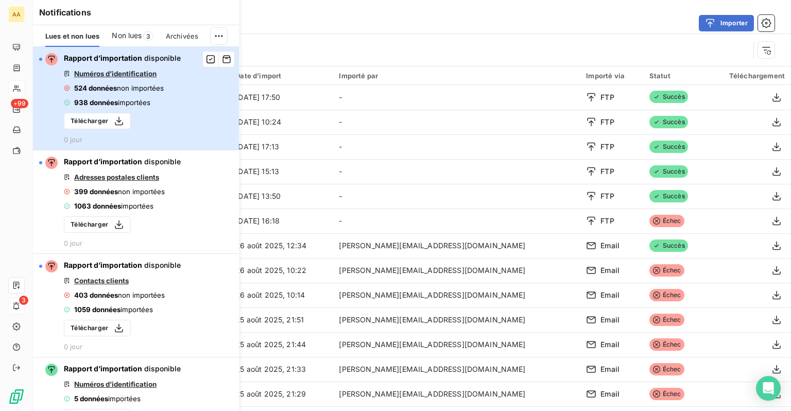
click at [134, 72] on span "Numéros d’identification" at bounding box center [115, 74] width 82 height 8
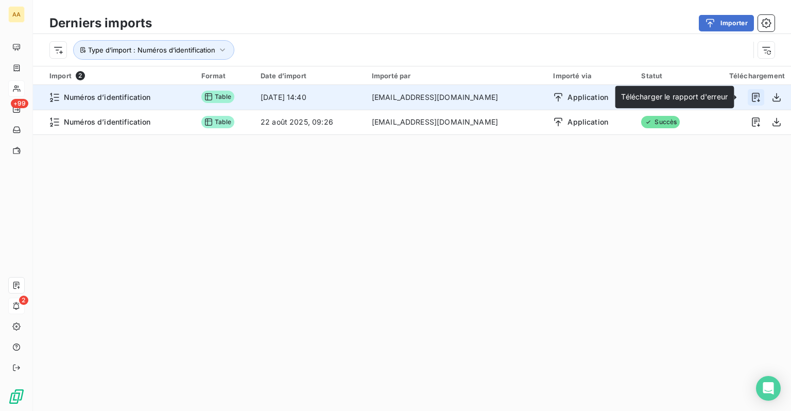
click at [692, 98] on icon "button" at bounding box center [756, 97] width 10 height 10
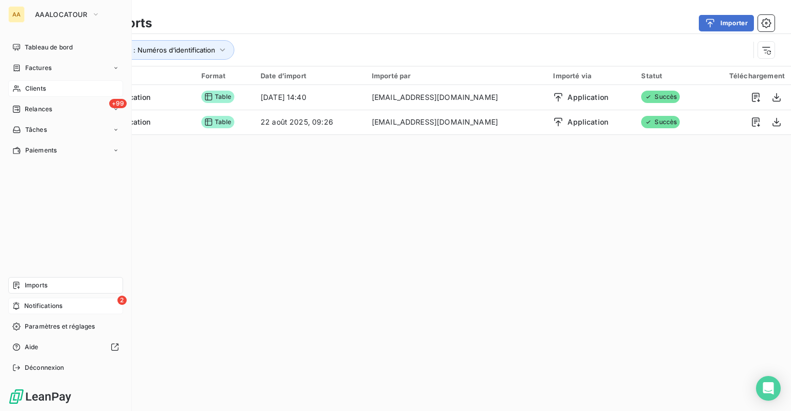
click at [42, 286] on span "Imports" at bounding box center [36, 285] width 23 height 9
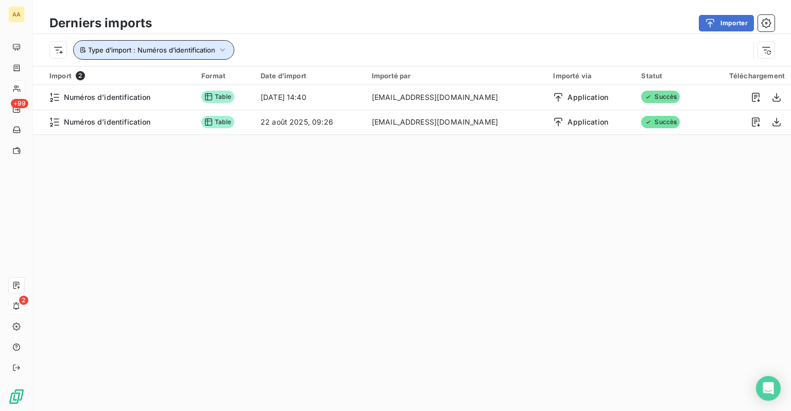
click at [226, 52] on icon "button" at bounding box center [222, 50] width 10 height 10
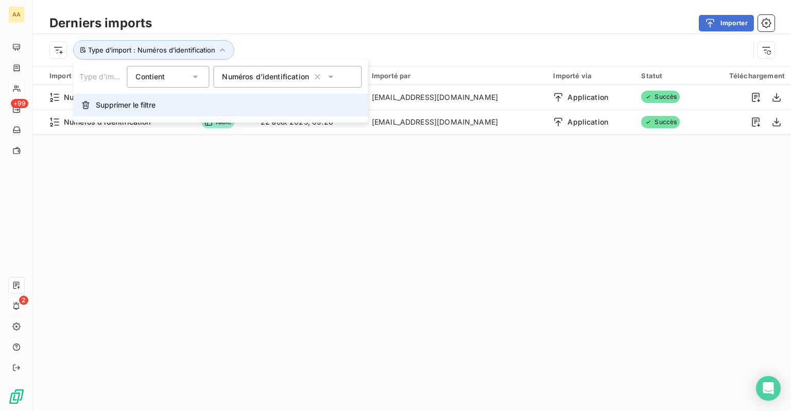
click at [115, 104] on span "Supprimer le filtre" at bounding box center [126, 105] width 60 height 10
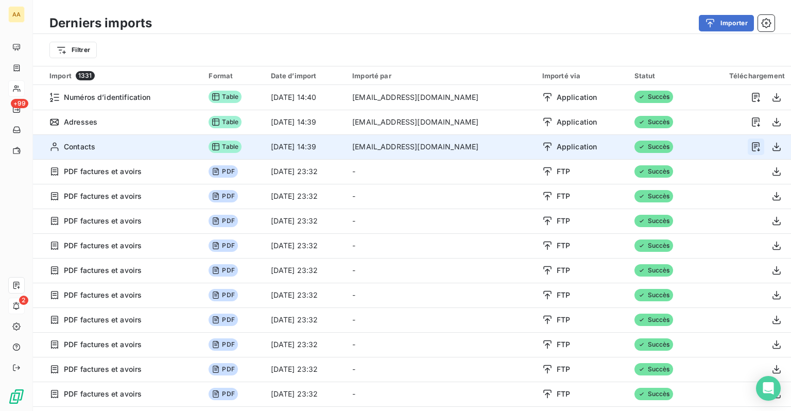
click at [692, 147] on icon "button" at bounding box center [756, 147] width 10 height 10
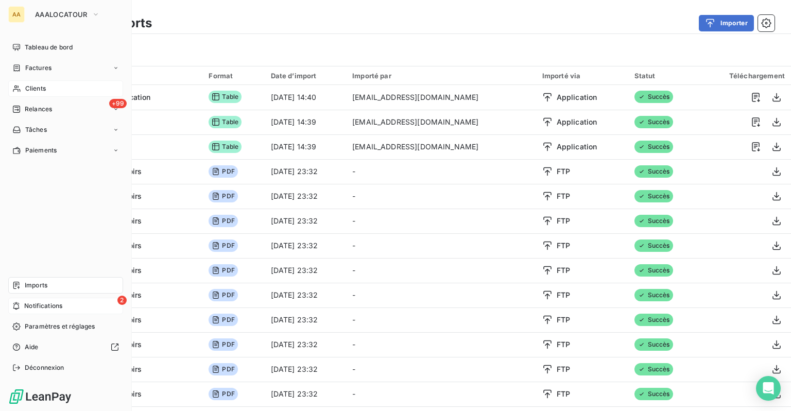
click at [43, 80] on div "Clients" at bounding box center [65, 88] width 115 height 16
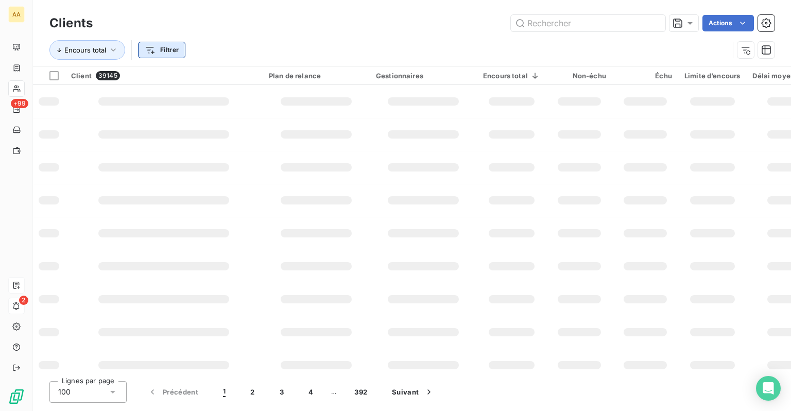
click at [161, 50] on html "AA +99 2 Clients Actions Encours total Filtrer Client 39145 Plan de relance Ges…" at bounding box center [395, 205] width 791 height 411
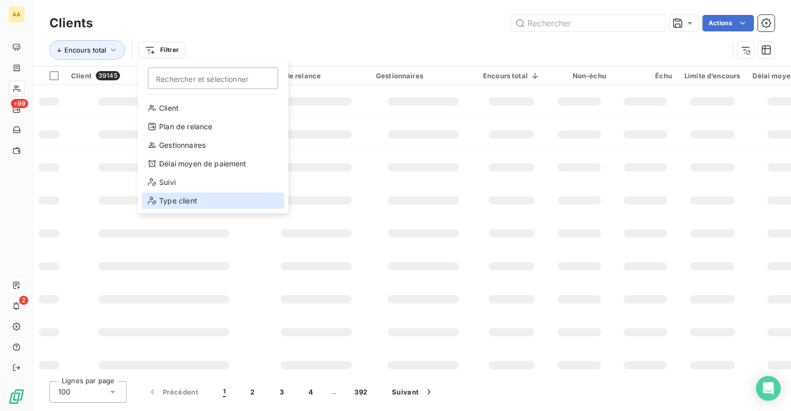
click at [190, 197] on div "Type client" at bounding box center [213, 201] width 143 height 16
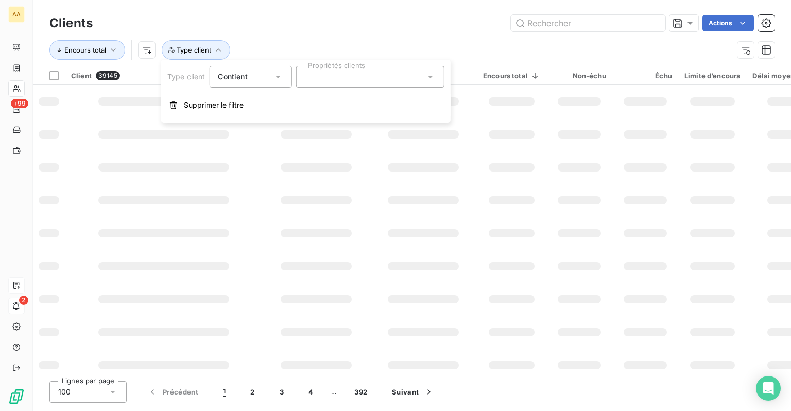
click at [330, 79] on div at bounding box center [370, 77] width 148 height 22
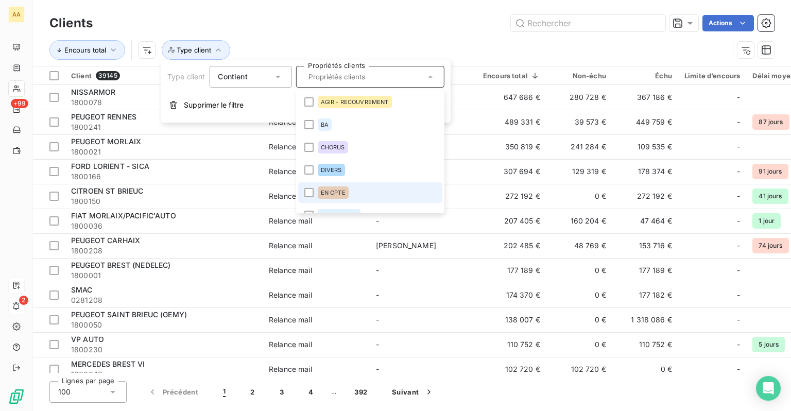
click at [343, 190] on span "EN CPTE" at bounding box center [332, 193] width 25 height 6
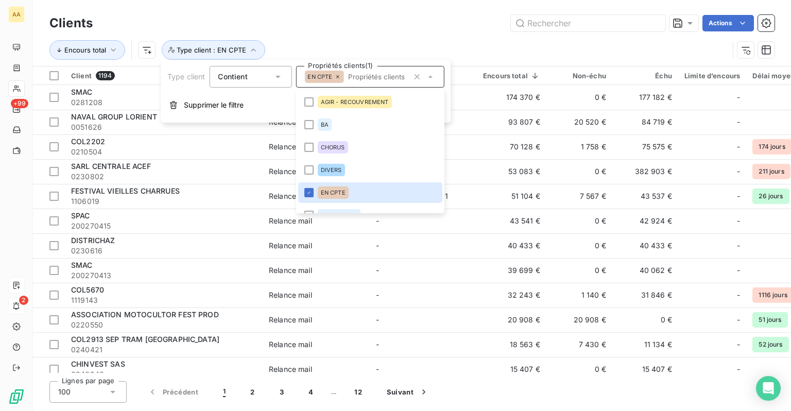
click at [352, 31] on div "Actions" at bounding box center [440, 23] width 670 height 16
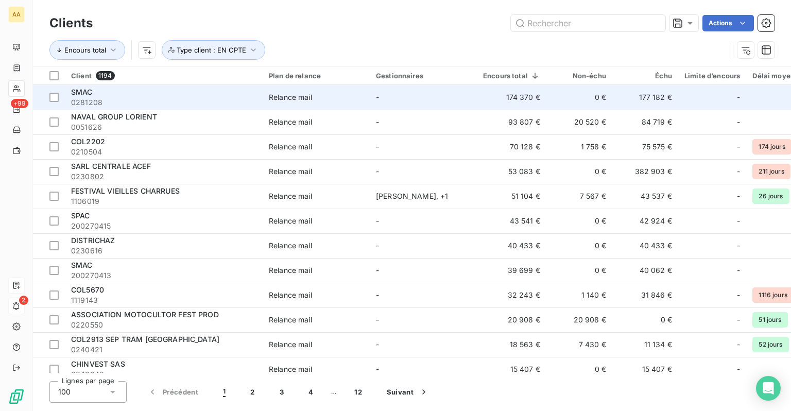
click at [110, 95] on div "SMAC" at bounding box center [163, 92] width 185 height 10
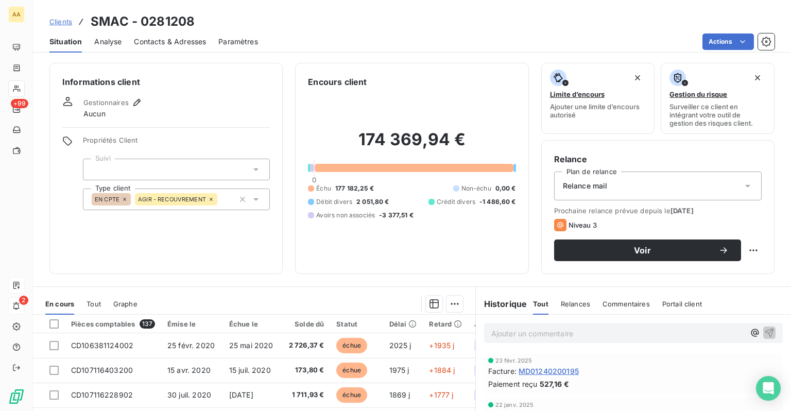
click at [64, 23] on span "Clients" at bounding box center [60, 22] width 23 height 8
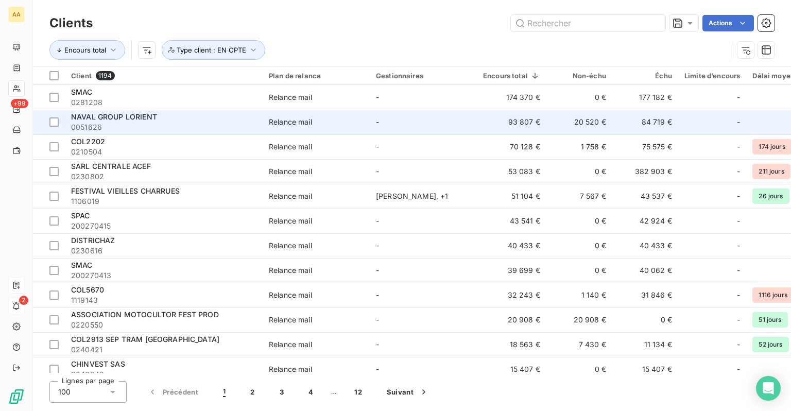
click at [117, 126] on span "0051626" at bounding box center [163, 127] width 185 height 10
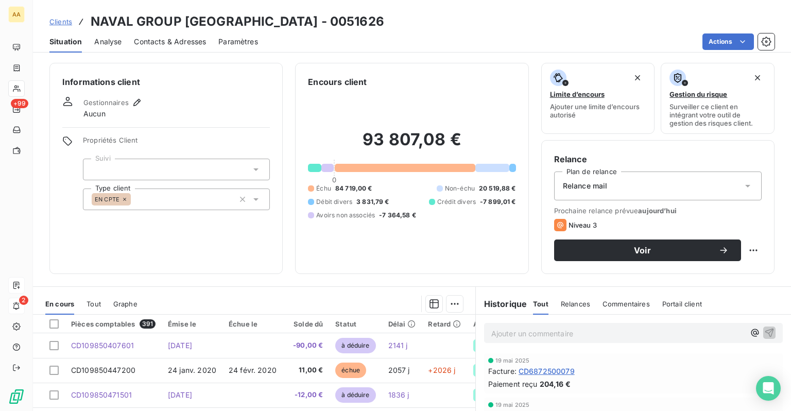
click at [63, 24] on span "Clients" at bounding box center [60, 22] width 23 height 8
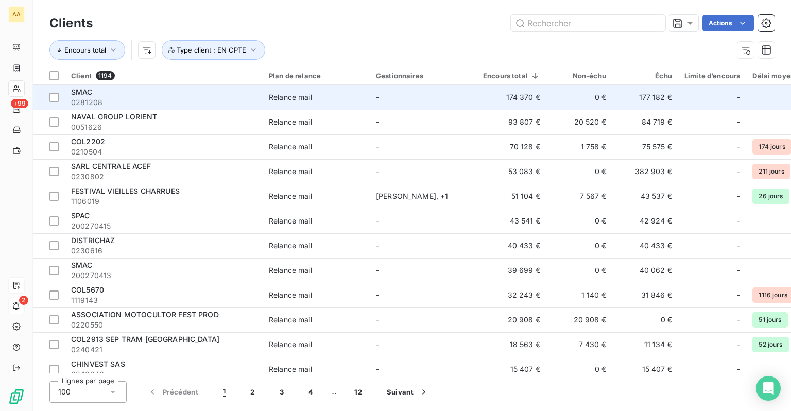
click at [119, 99] on span "0281208" at bounding box center [163, 102] width 185 height 10
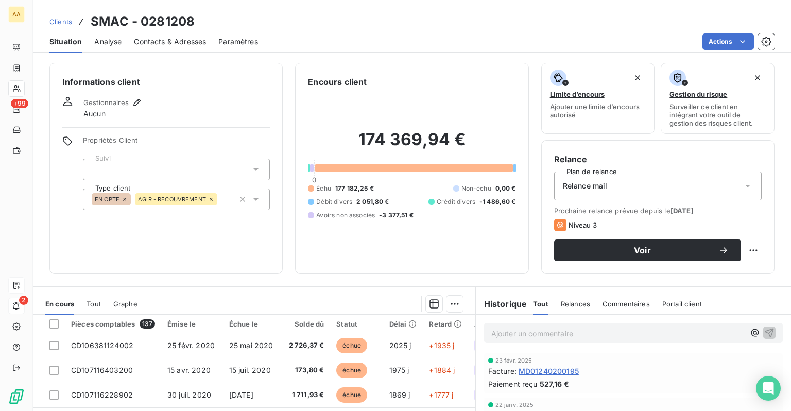
click at [157, 43] on span "Contacts & Adresses" at bounding box center [170, 42] width 72 height 10
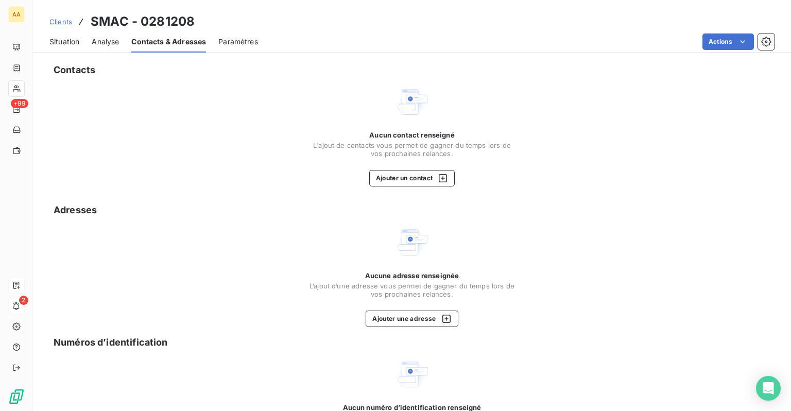
click at [78, 44] on span "Situation" at bounding box center [64, 42] width 30 height 10
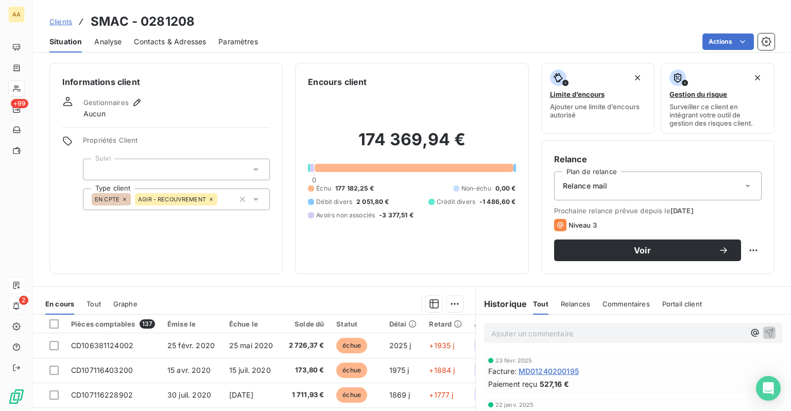
click at [54, 25] on span "Clients" at bounding box center [60, 22] width 23 height 8
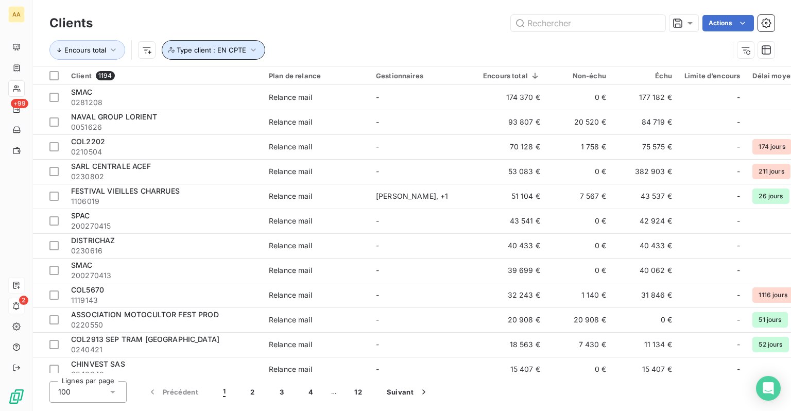
click at [237, 50] on span "Type client : EN CPTE" at bounding box center [212, 50] width 70 height 8
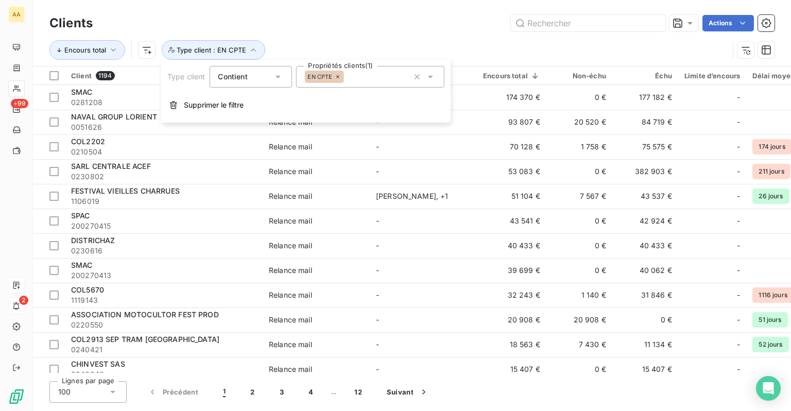
click at [336, 78] on icon at bounding box center [337, 76] width 3 height 3
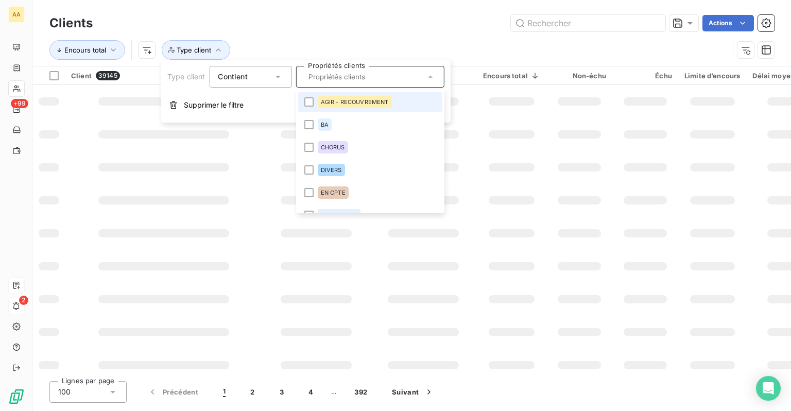
click at [334, 97] on div "AGIR - RECOUVREMENT" at bounding box center [354, 102] width 74 height 12
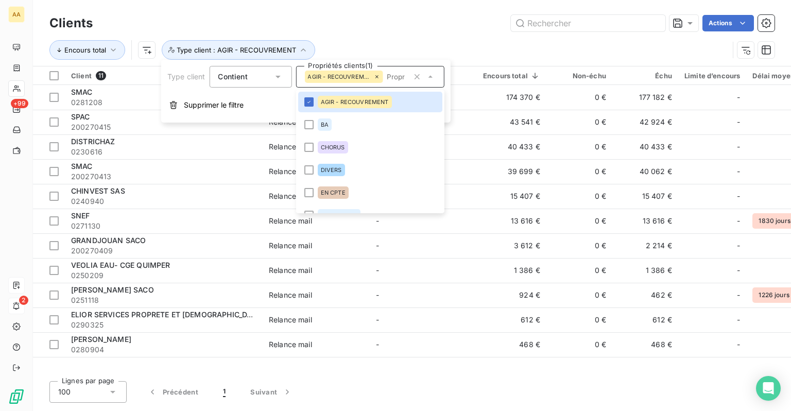
click at [365, 28] on div "Actions" at bounding box center [440, 23] width 670 height 16
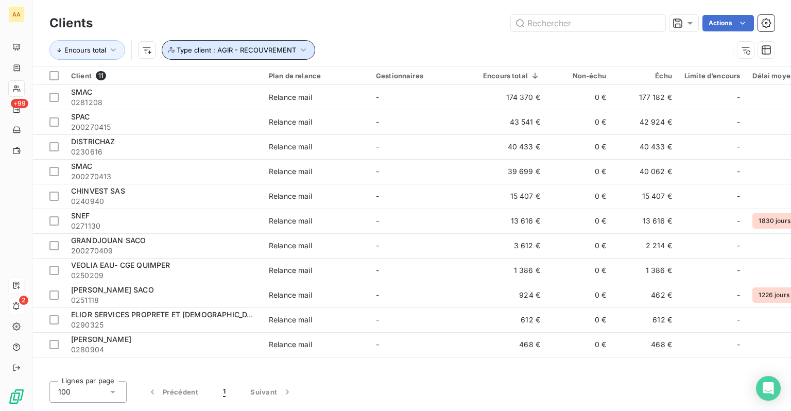
click at [295, 47] on button "Type client : AGIR - RECOUVREMENT" at bounding box center [238, 50] width 153 height 20
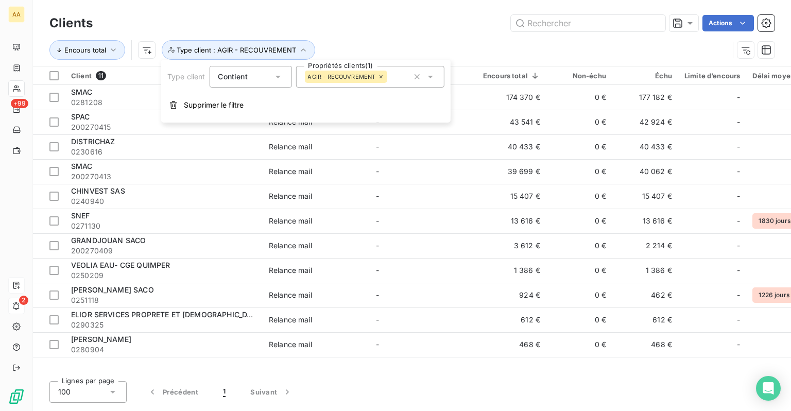
click at [380, 76] on icon at bounding box center [380, 76] width 3 height 3
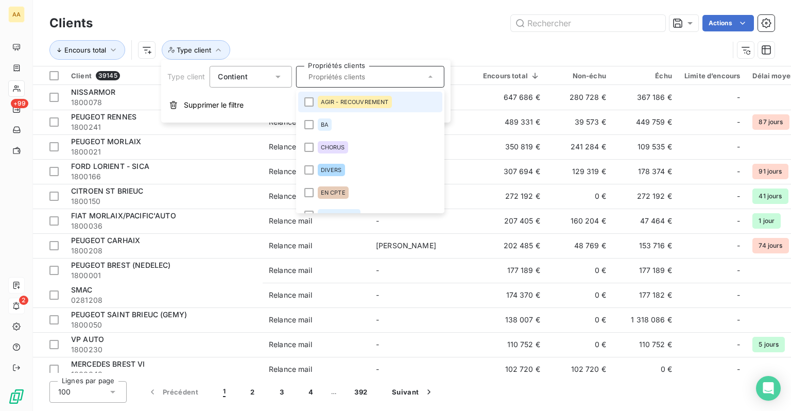
click at [280, 81] on icon at bounding box center [277, 77] width 10 height 10
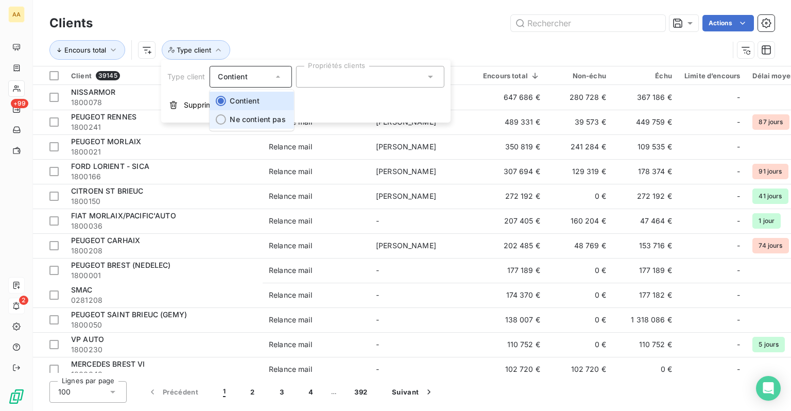
click at [259, 124] on span "Ne contient pas" at bounding box center [258, 119] width 56 height 9
click at [368, 79] on div at bounding box center [370, 77] width 148 height 22
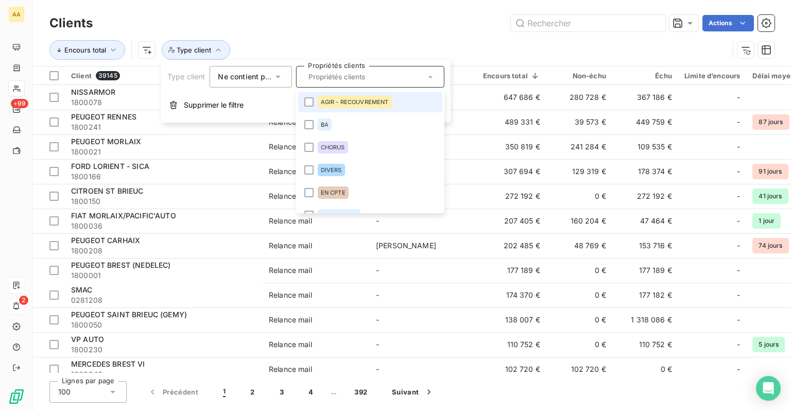
click at [354, 98] on div "AGIR - RECOUVREMENT" at bounding box center [354, 102] width 74 height 12
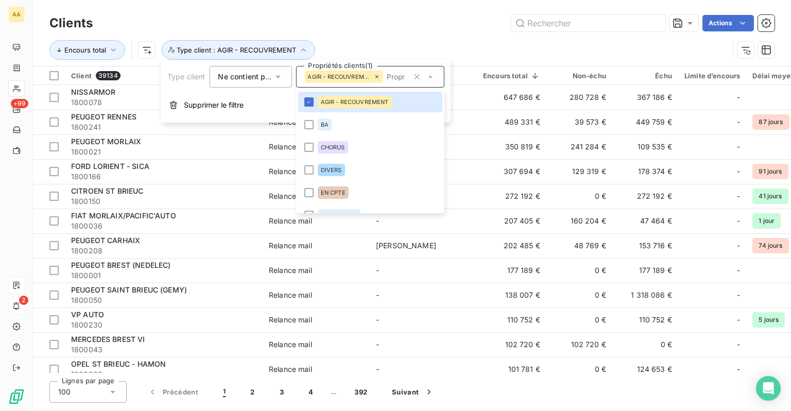
click at [248, 79] on span "Ne contient pas" at bounding box center [246, 76] width 56 height 9
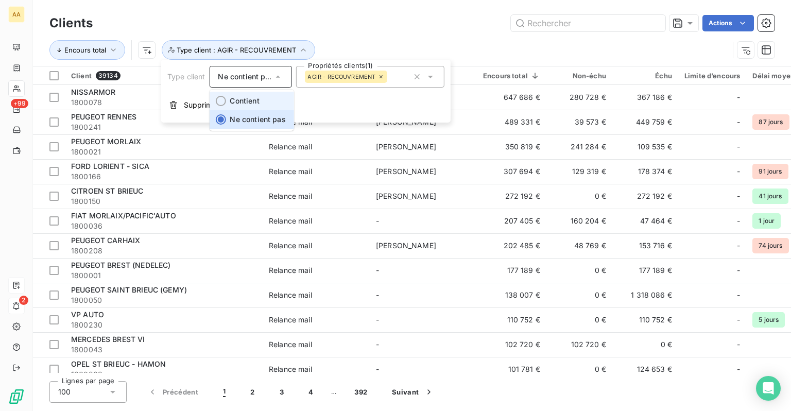
click at [245, 104] on span "Contient" at bounding box center [244, 100] width 29 height 9
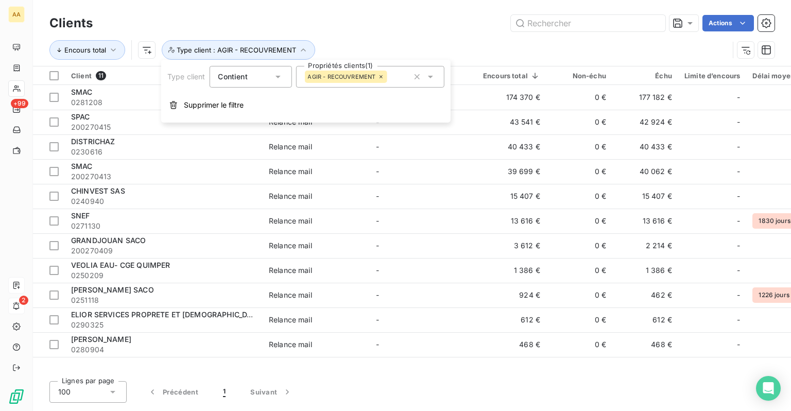
click at [380, 77] on icon at bounding box center [380, 76] width 3 height 3
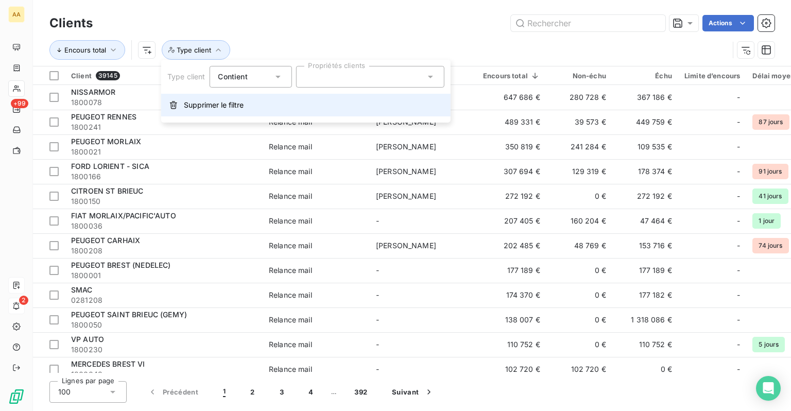
click at [229, 108] on span "Supprimer le filtre" at bounding box center [214, 105] width 60 height 10
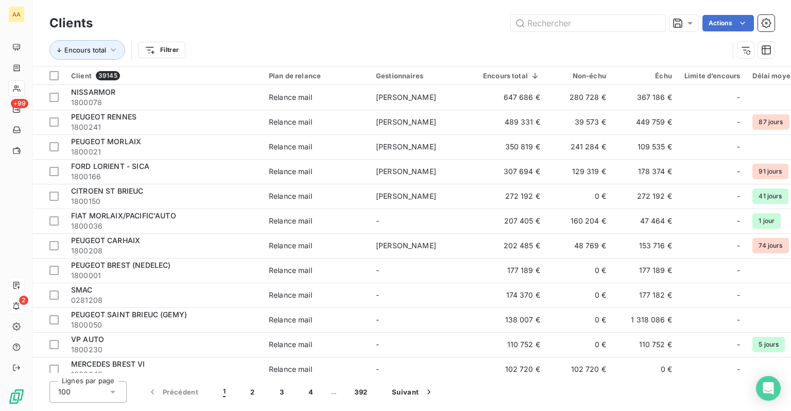
click at [325, 35] on div "Encours total Filtrer" at bounding box center [411, 50] width 725 height 32
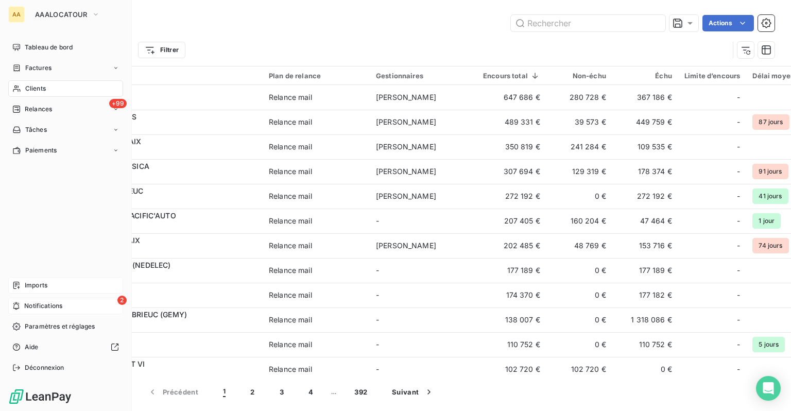
click at [23, 92] on div "Clients" at bounding box center [65, 88] width 115 height 16
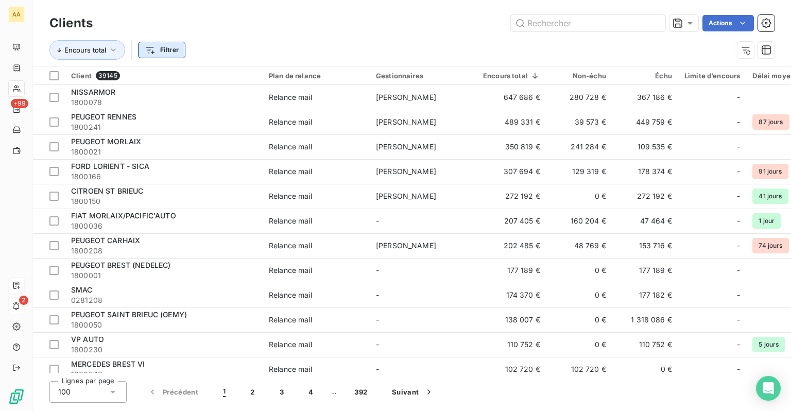
click at [161, 55] on html "AA +99 2 Clients Actions Encours total Filtrer Client 39145 Plan de relance Ges…" at bounding box center [395, 205] width 791 height 411
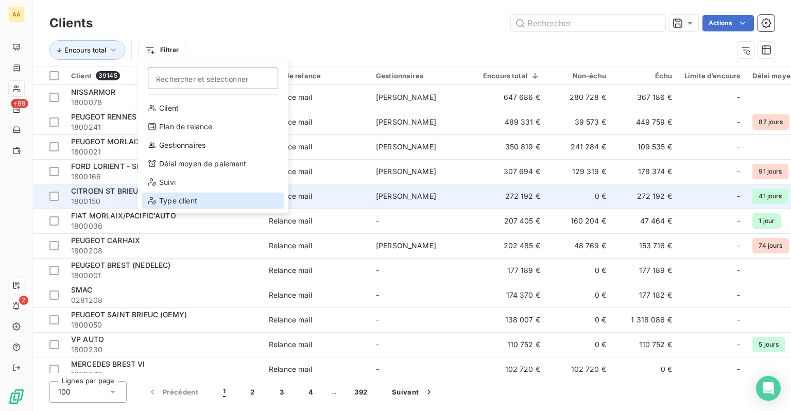
click at [183, 196] on div "Type client" at bounding box center [213, 201] width 143 height 16
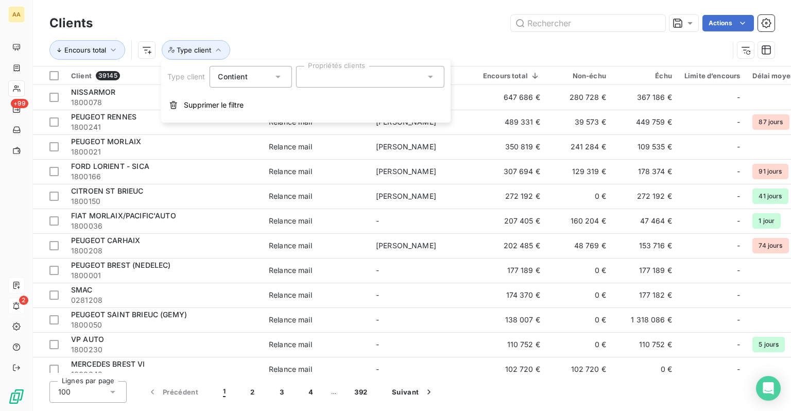
click at [326, 82] on div at bounding box center [370, 77] width 148 height 22
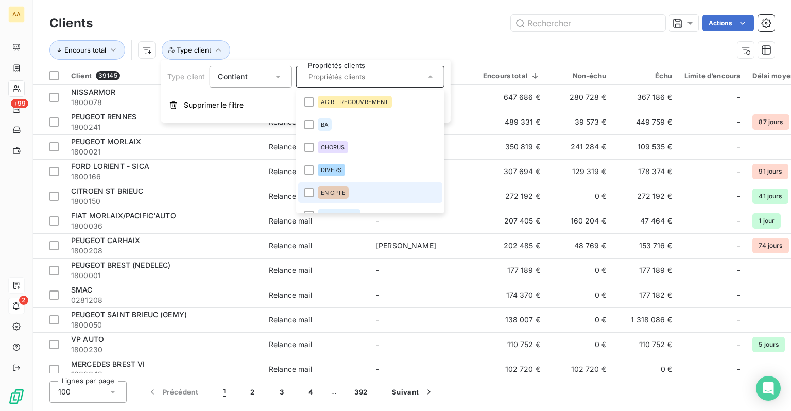
click at [330, 193] on span "EN CPTE" at bounding box center [332, 193] width 25 height 6
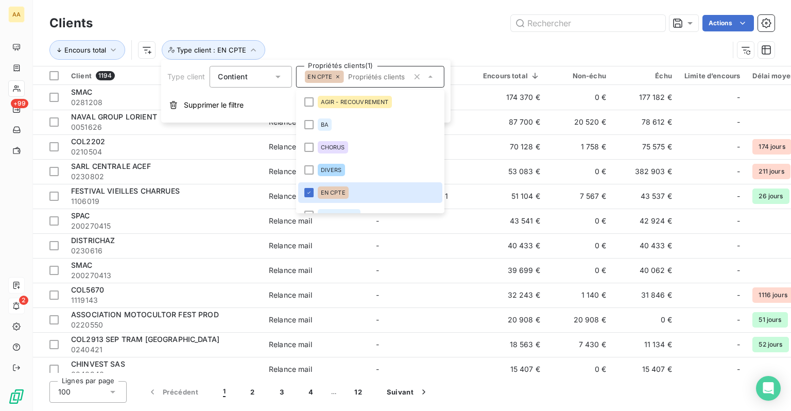
click at [363, 21] on div "Actions" at bounding box center [440, 23] width 670 height 16
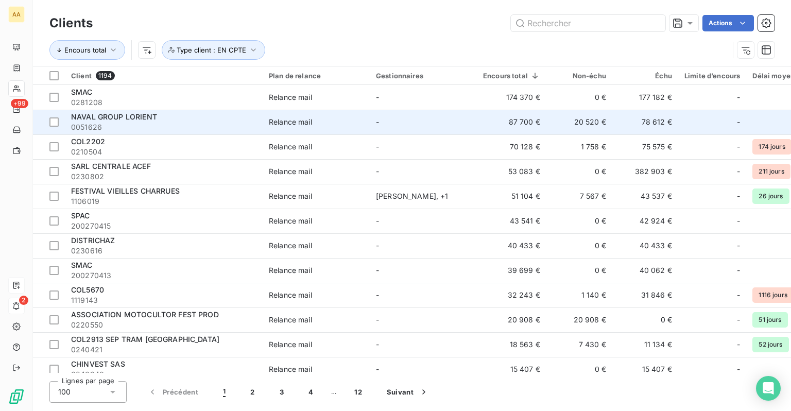
click at [169, 119] on div "NAVAL GROUP LORIENT" at bounding box center [163, 117] width 185 height 10
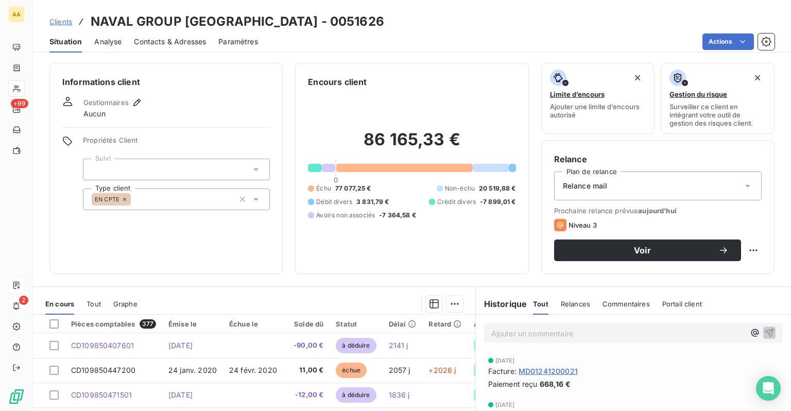
click at [141, 41] on span "Contacts & Adresses" at bounding box center [170, 42] width 72 height 10
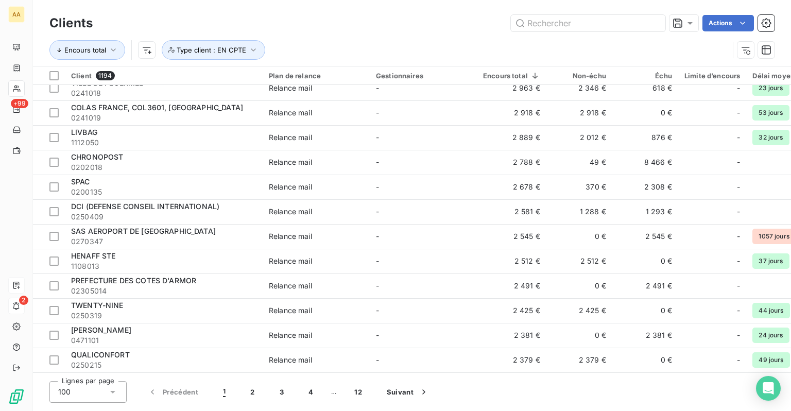
scroll to position [1827, 0]
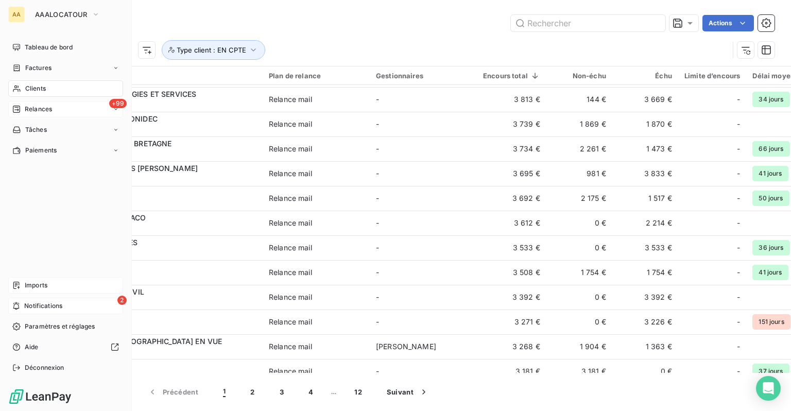
click at [30, 109] on span "Relances" at bounding box center [38, 109] width 27 height 9
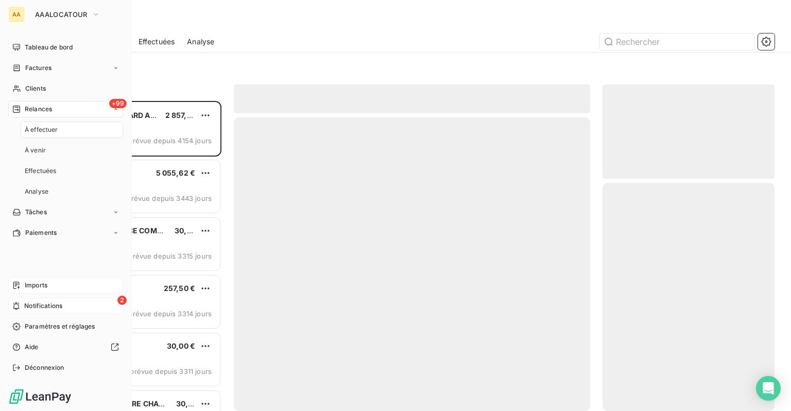
scroll to position [302, 164]
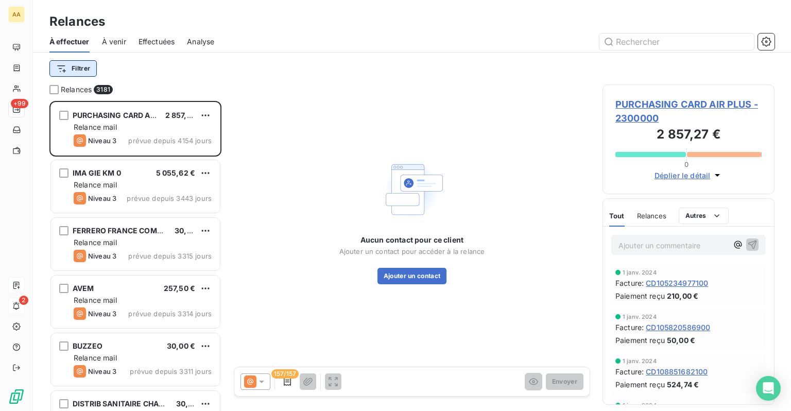
click at [83, 73] on html "AA +99 2 Relances À effectuer À venir Effectuées Analyse Filtrer Relances 3181 …" at bounding box center [395, 205] width 791 height 411
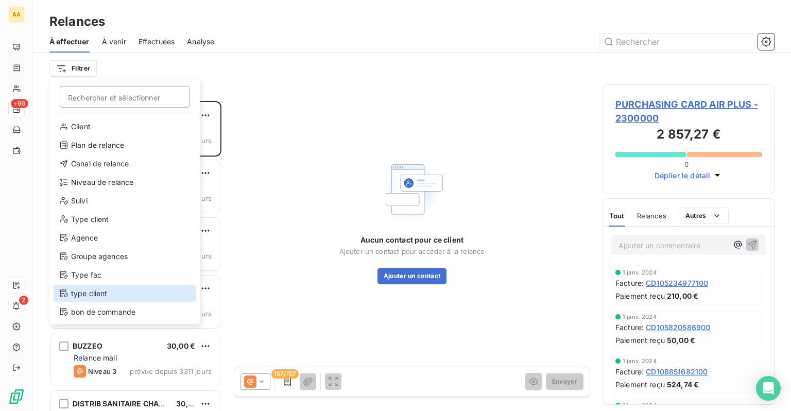
click at [83, 296] on div "type client" at bounding box center [125, 293] width 143 height 16
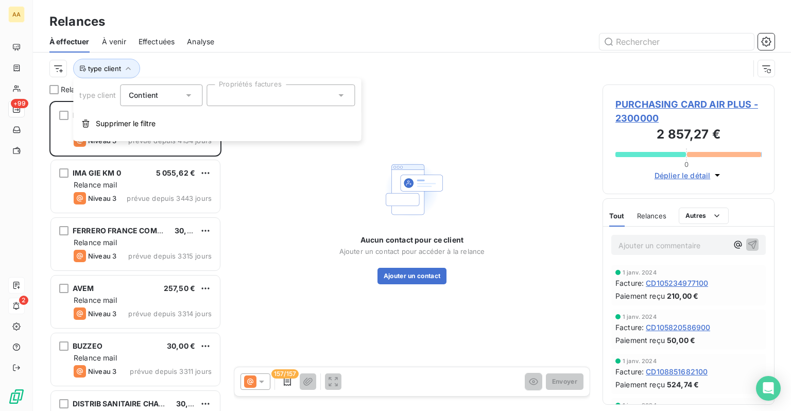
click at [238, 91] on div at bounding box center [281, 95] width 148 height 22
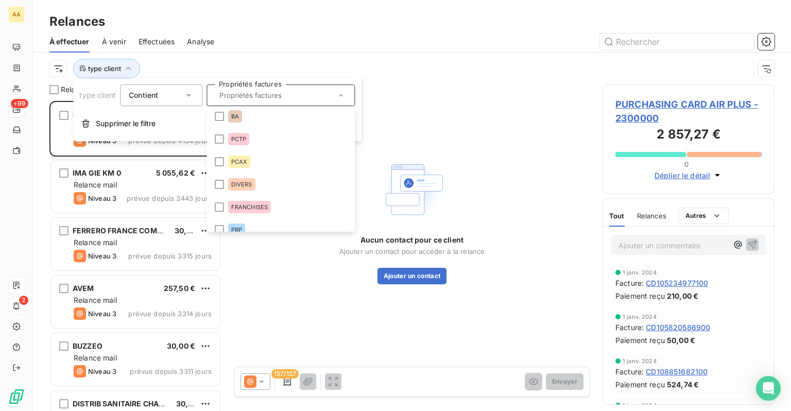
scroll to position [0, 0]
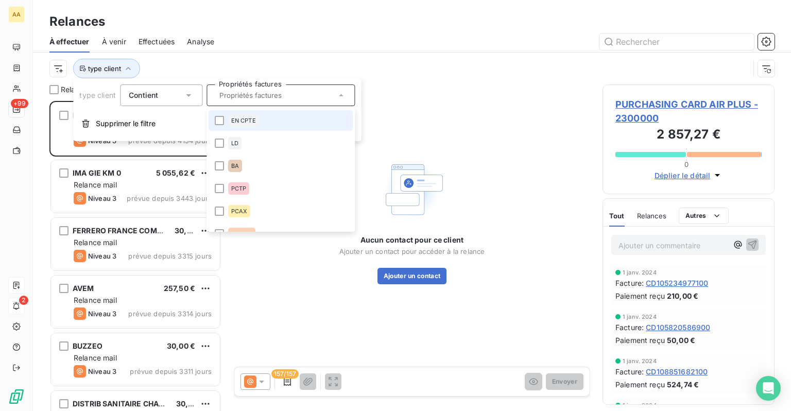
click at [245, 116] on div "EN CPTE" at bounding box center [243, 120] width 31 height 12
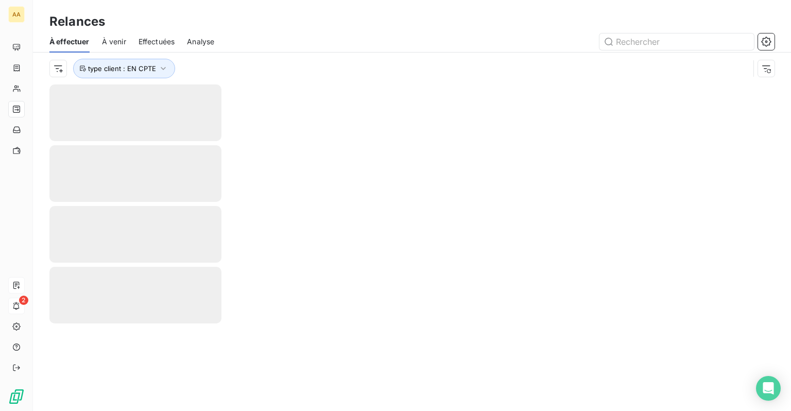
click at [311, 48] on div at bounding box center [501, 41] width 548 height 16
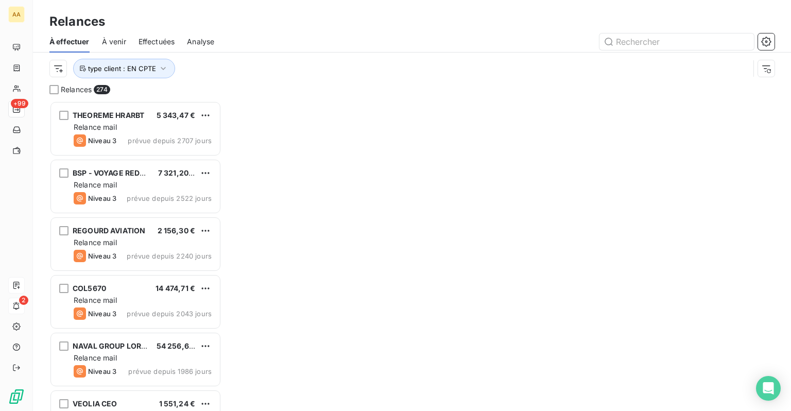
scroll to position [302, 164]
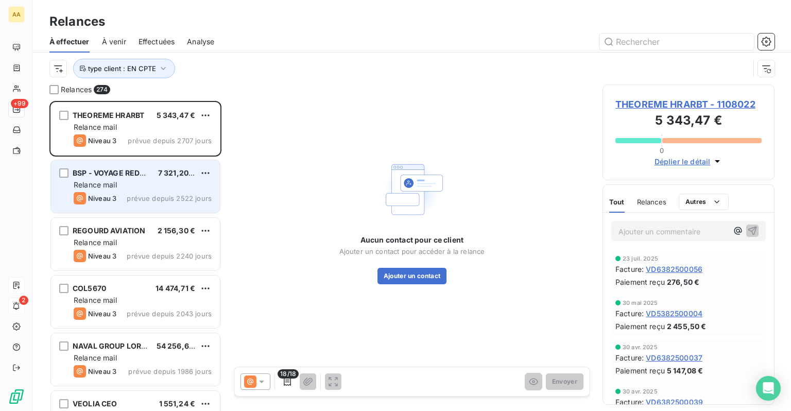
click at [148, 178] on div "BSP - VOYAGE REDUC 7 321,20 € Relance mail Niveau 3 prévue depuis 2522 jours" at bounding box center [135, 186] width 169 height 53
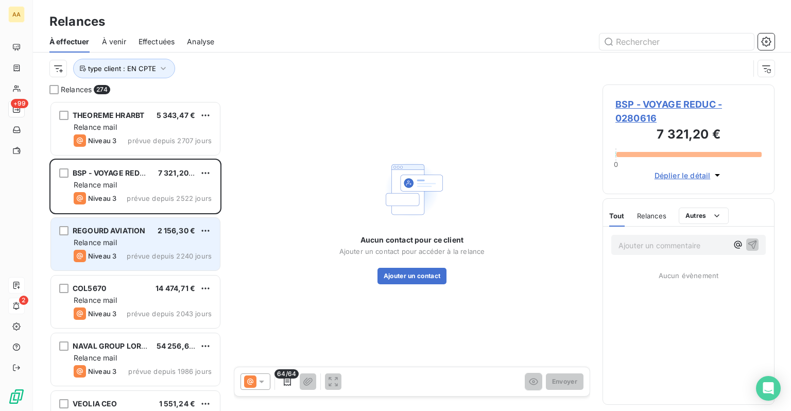
click at [122, 235] on div "REGOURD AVIATION" at bounding box center [109, 231] width 73 height 10
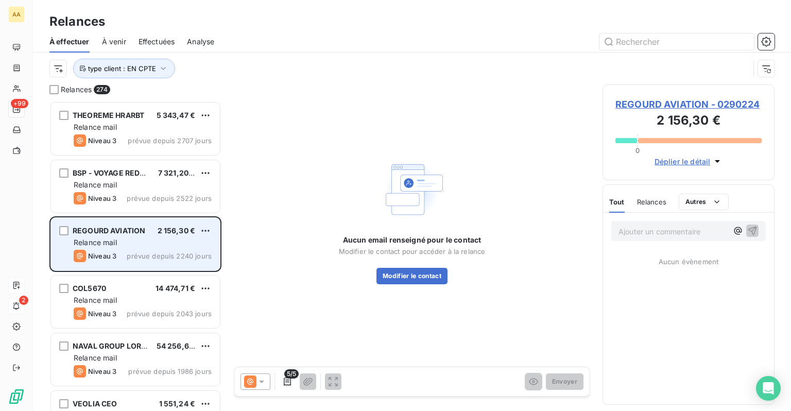
scroll to position [52, 0]
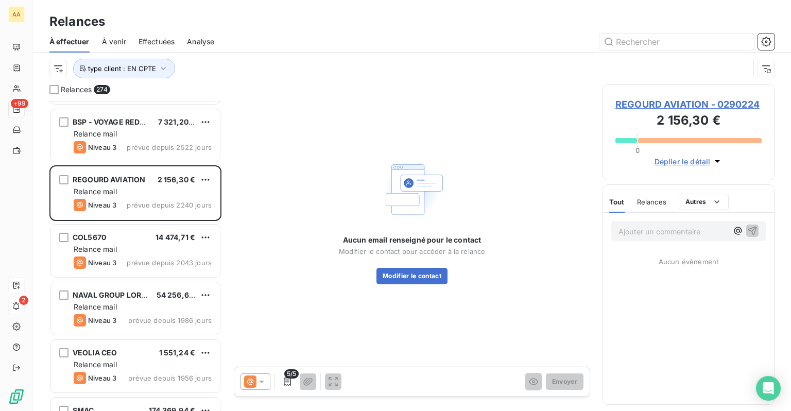
click at [112, 244] on div "Relance mail" at bounding box center [143, 249] width 138 height 10
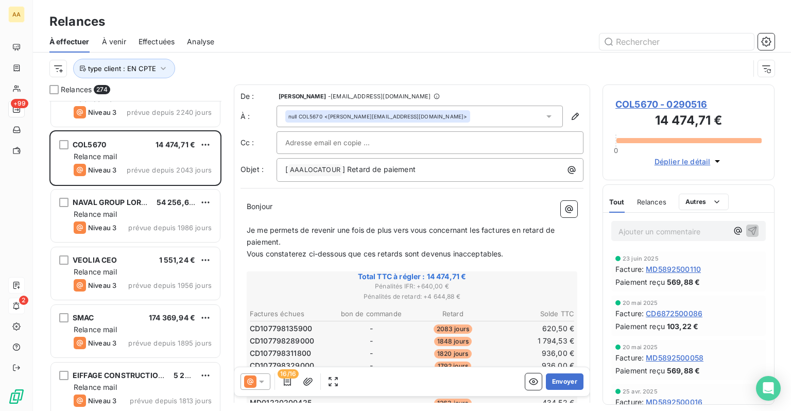
scroll to position [155, 0]
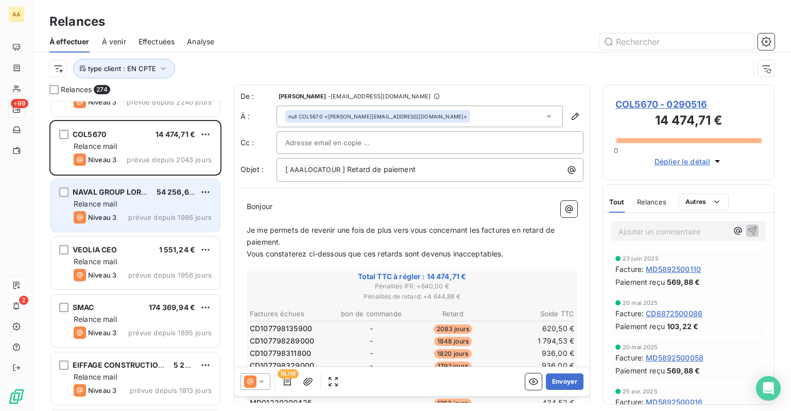
click at [103, 203] on span "Relance mail" at bounding box center [95, 203] width 43 height 9
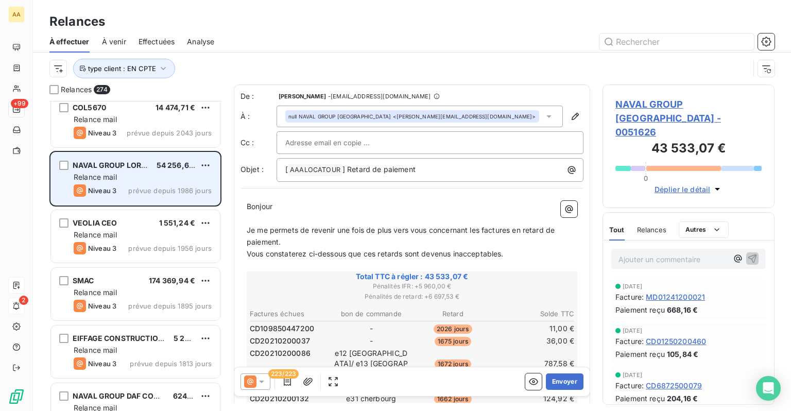
scroll to position [206, 0]
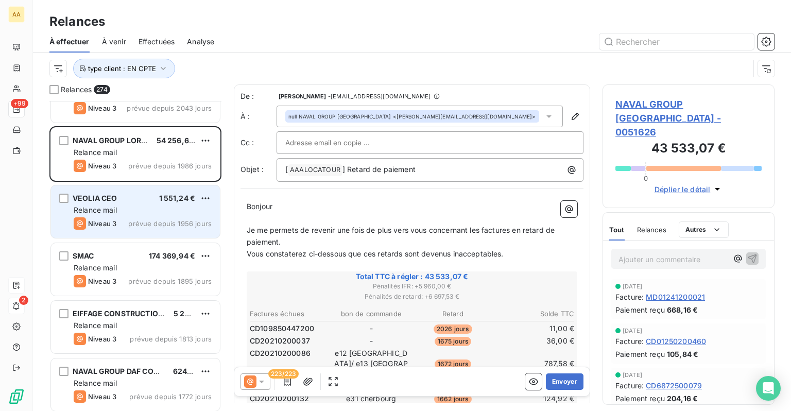
click at [104, 203] on div "VEOLIA CEO 1 551,24 € Relance mail Niveau 3 prévue depuis 1956 jours" at bounding box center [135, 211] width 169 height 53
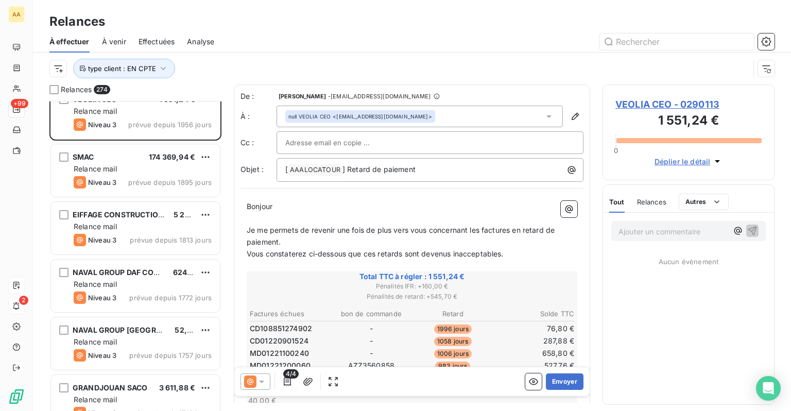
scroll to position [309, 0]
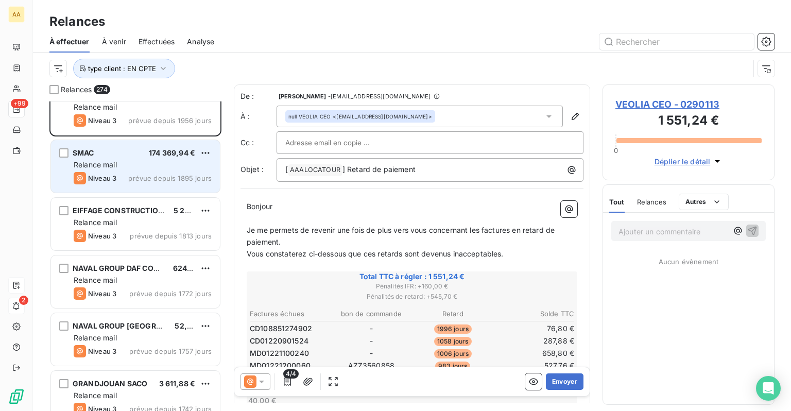
click at [100, 162] on span "Relance mail" at bounding box center [95, 164] width 43 height 9
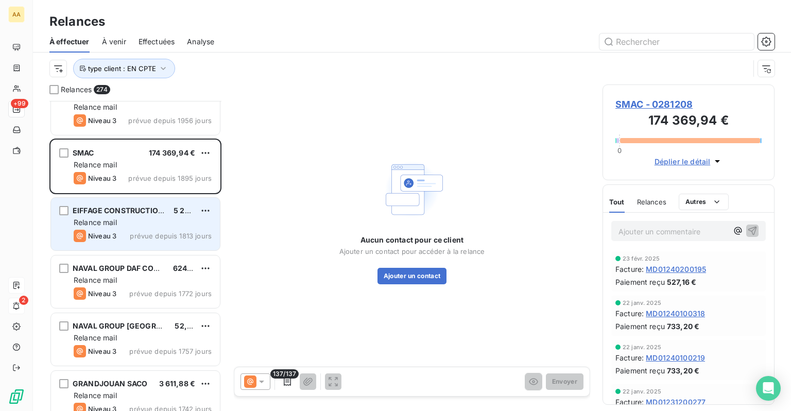
click at [106, 209] on span "EIFFAGE CONSTRUCTION [GEOGRAPHIC_DATA]" at bounding box center [157, 210] width 169 height 9
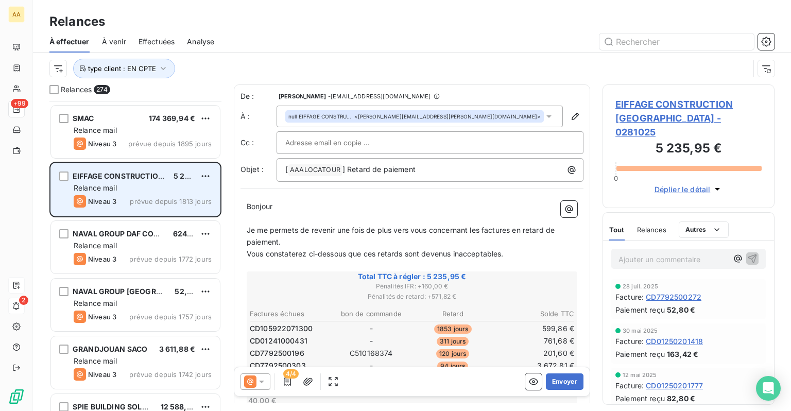
scroll to position [361, 0]
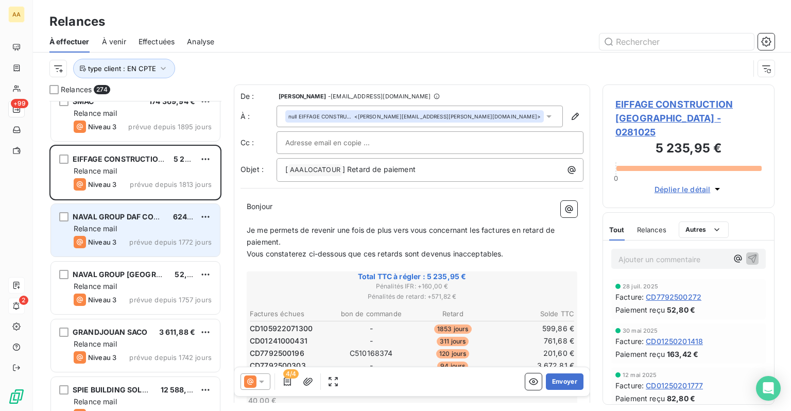
click at [104, 218] on span "NAVAL GROUP DAF COMPTA FNSEURS" at bounding box center [142, 216] width 138 height 9
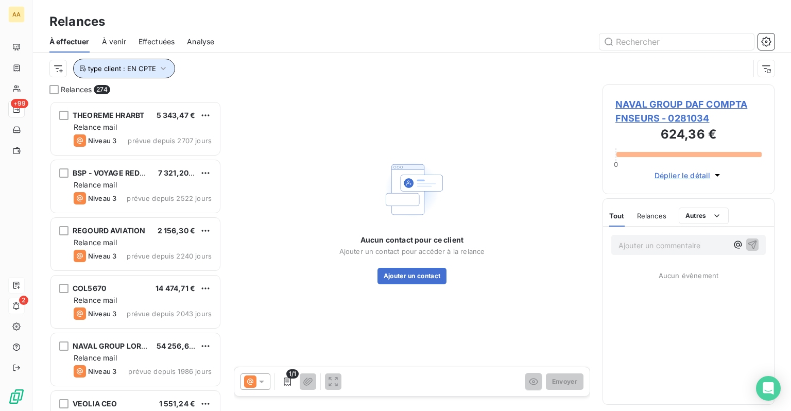
click at [151, 68] on span "type client : EN CPTE" at bounding box center [122, 68] width 68 height 8
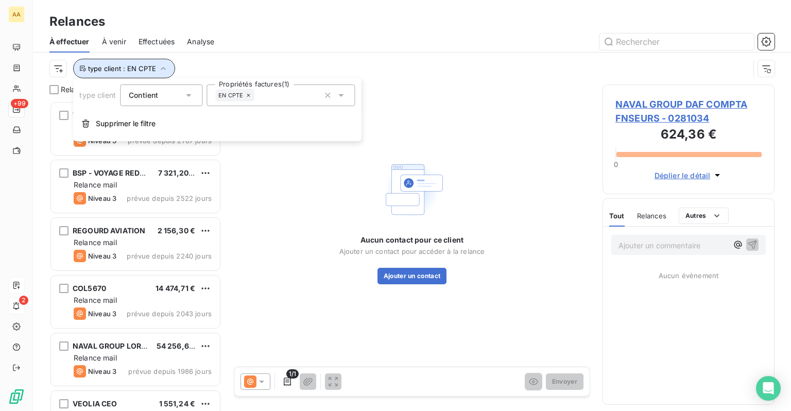
click at [151, 68] on span "type client : EN CPTE" at bounding box center [122, 68] width 68 height 8
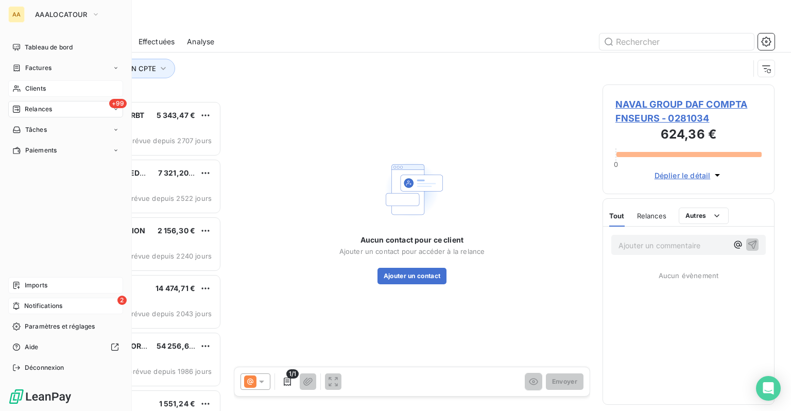
click at [29, 84] on span "Clients" at bounding box center [35, 88] width 21 height 9
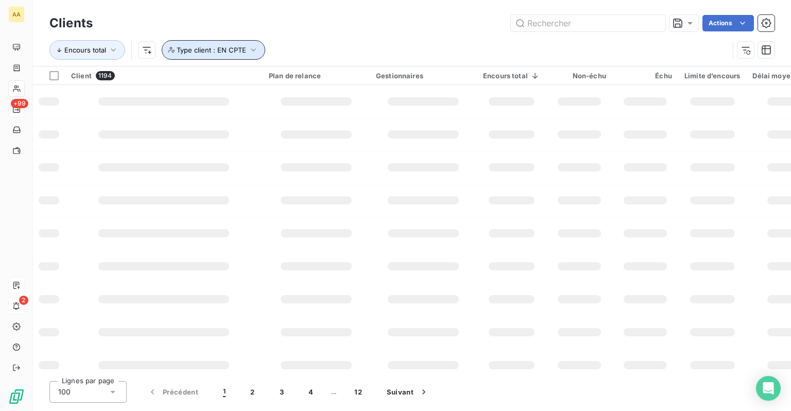
click at [233, 48] on span "Type client : EN CPTE" at bounding box center [212, 50] width 70 height 8
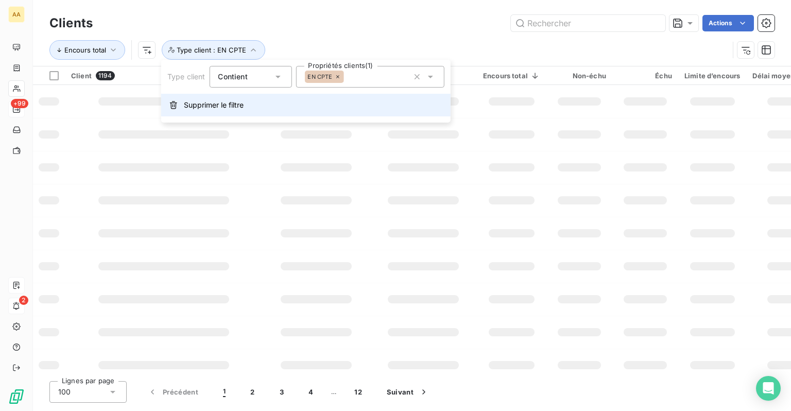
click at [225, 106] on span "Supprimer le filtre" at bounding box center [214, 105] width 60 height 10
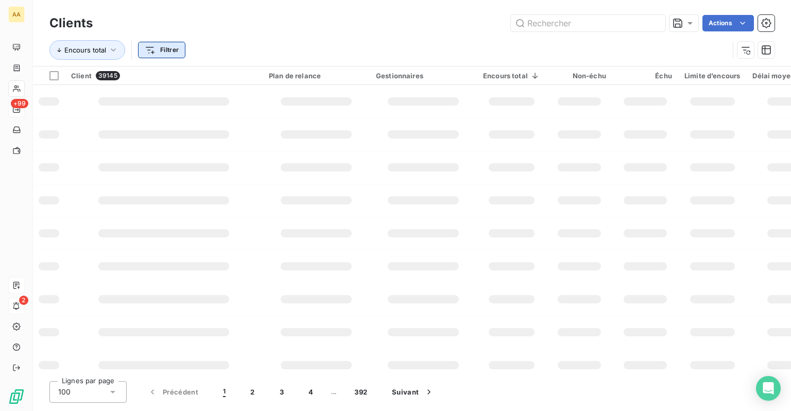
click at [176, 51] on html "AA +99 2 Clients Actions Encours total Filtrer Client 39145 Plan de relance Ges…" at bounding box center [395, 205] width 791 height 411
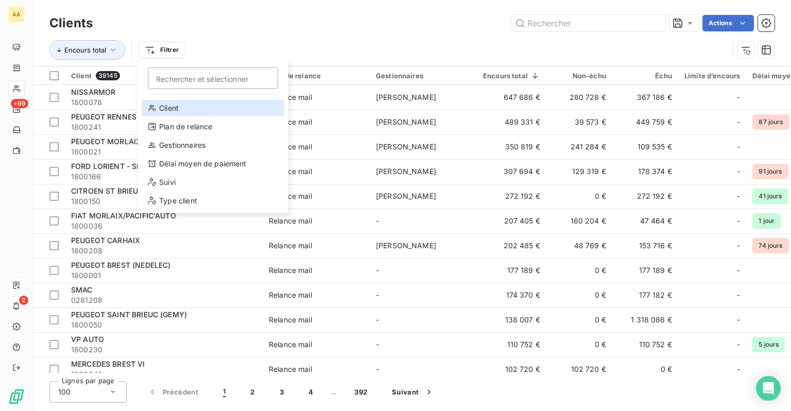
click at [181, 112] on div "Client" at bounding box center [213, 108] width 143 height 16
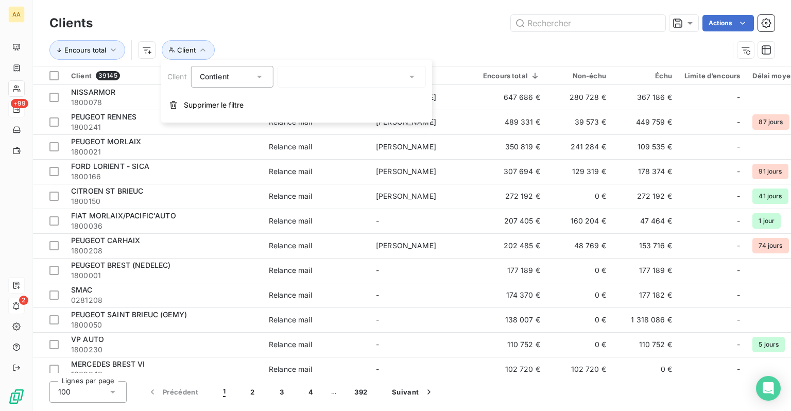
click at [240, 82] on div "Contient" at bounding box center [227, 77] width 55 height 14
click at [332, 75] on div at bounding box center [352, 77] width 148 height 22
click at [192, 57] on button "Client" at bounding box center [188, 50] width 53 height 20
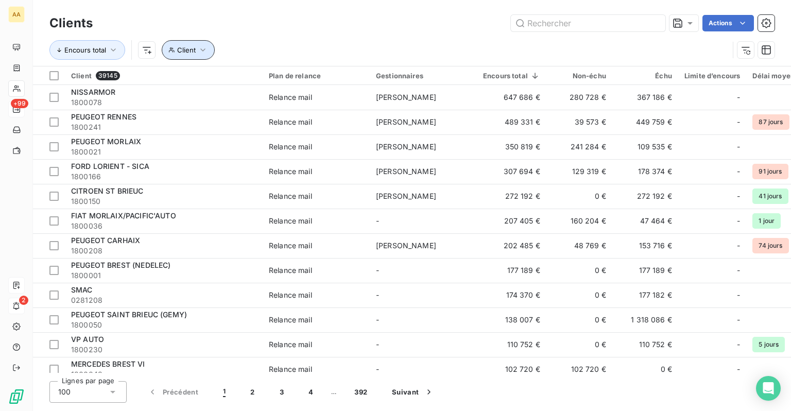
click at [194, 57] on button "Client" at bounding box center [188, 50] width 53 height 20
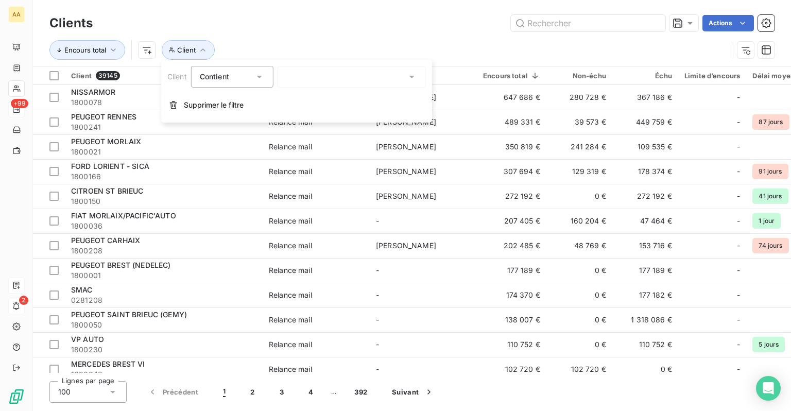
click at [218, 74] on span "Contient" at bounding box center [214, 76] width 29 height 9
click at [225, 81] on span "Contient" at bounding box center [214, 76] width 29 height 9
click at [209, 52] on button "Client" at bounding box center [188, 50] width 53 height 20
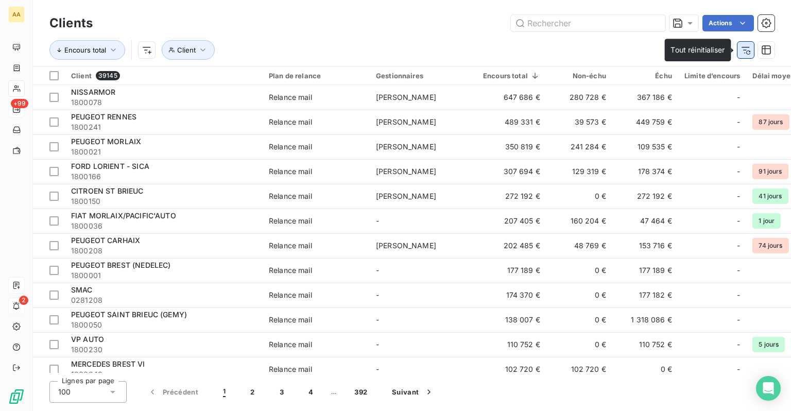
click at [692, 46] on icon "button" at bounding box center [746, 50] width 10 height 10
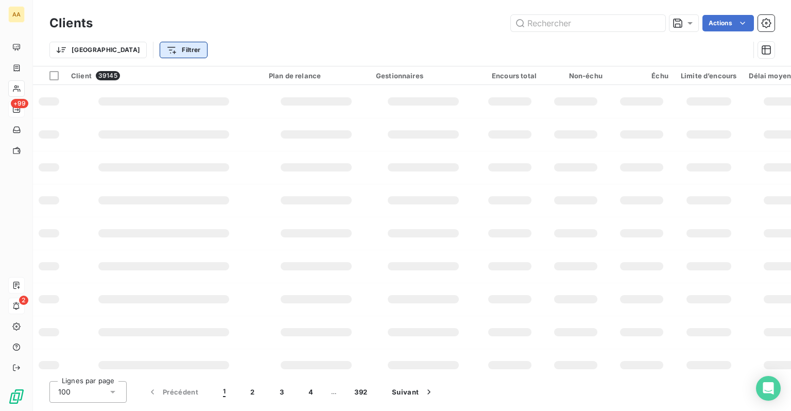
click at [136, 53] on html "AA +99 2 Clients Actions Trier Filtrer Client 39145 Plan de relance Gestionnair…" at bounding box center [395, 205] width 791 height 411
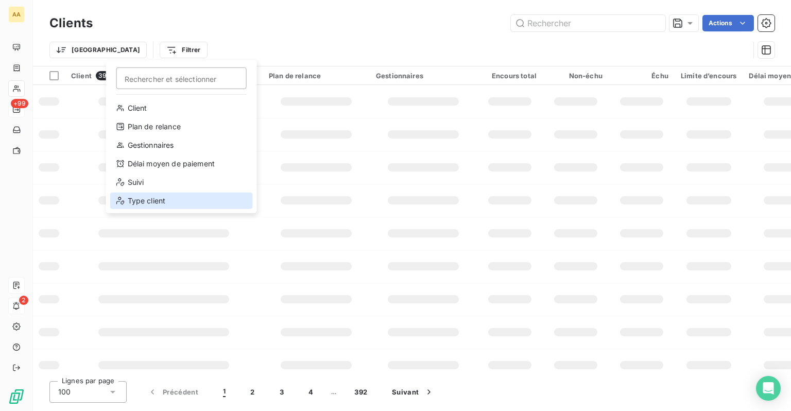
click at [142, 201] on div "Type client" at bounding box center [181, 201] width 143 height 16
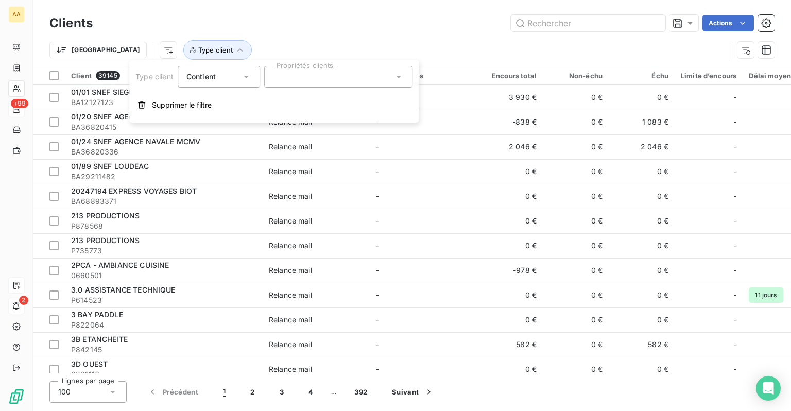
click at [295, 73] on div at bounding box center [338, 77] width 148 height 22
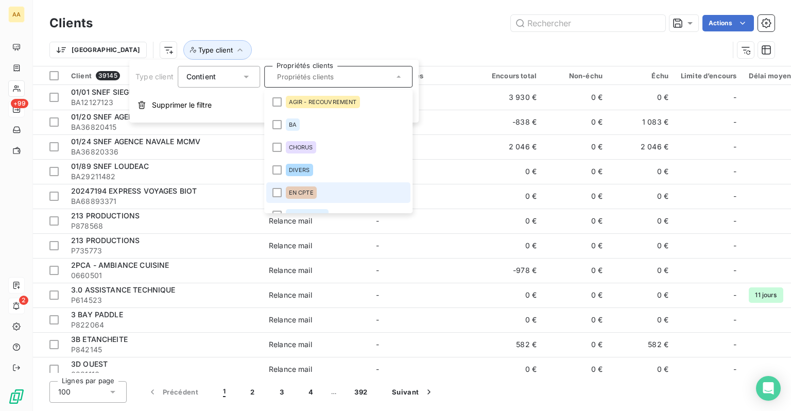
click at [300, 188] on div "EN CPTE" at bounding box center [301, 192] width 31 height 12
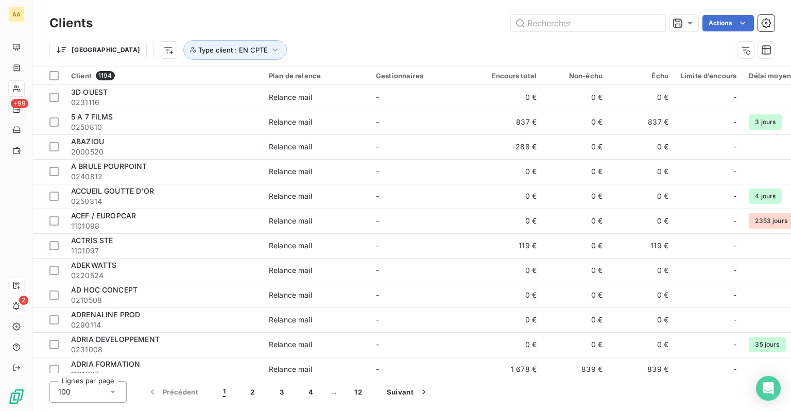
click at [310, 35] on div "Trier Type client : EN CPTE" at bounding box center [411, 50] width 725 height 32
click at [209, 50] on span "Type client : EN CPTE" at bounding box center [233, 50] width 70 height 8
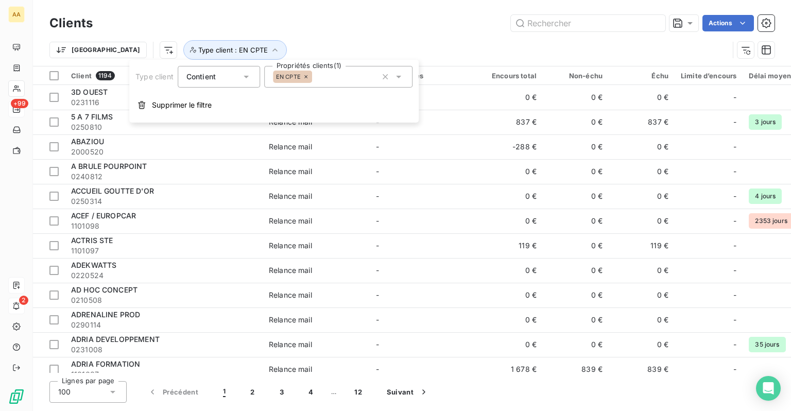
click at [306, 75] on icon at bounding box center [306, 77] width 6 height 6
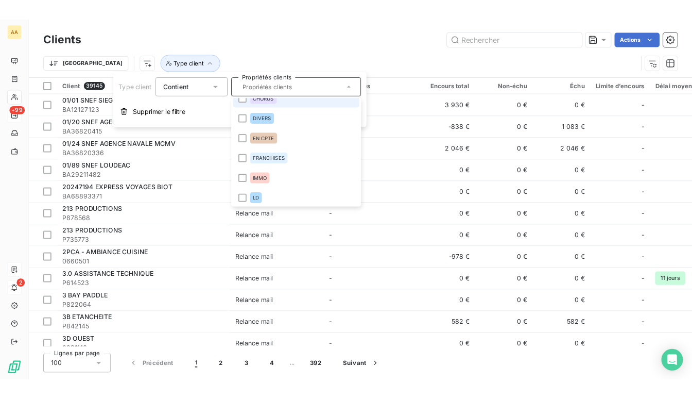
scroll to position [128, 0]
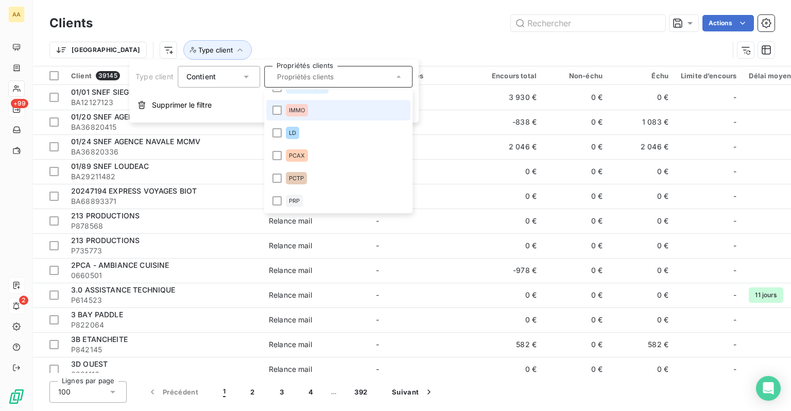
click at [297, 110] on span "IMMO" at bounding box center [297, 110] width 16 height 6
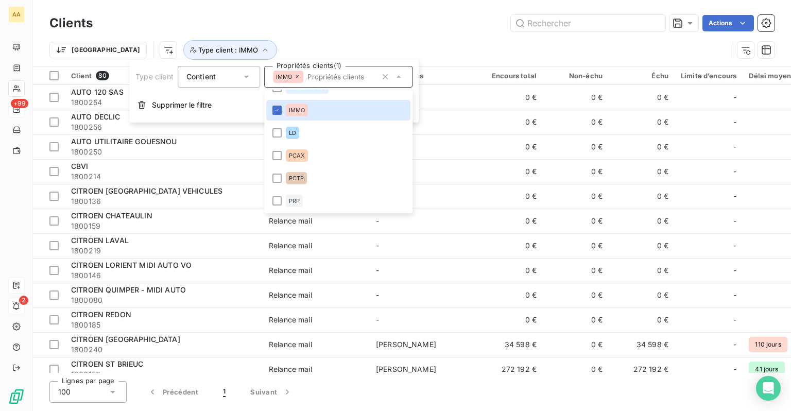
click at [304, 34] on div "Trier Type client : IMMO" at bounding box center [411, 50] width 725 height 32
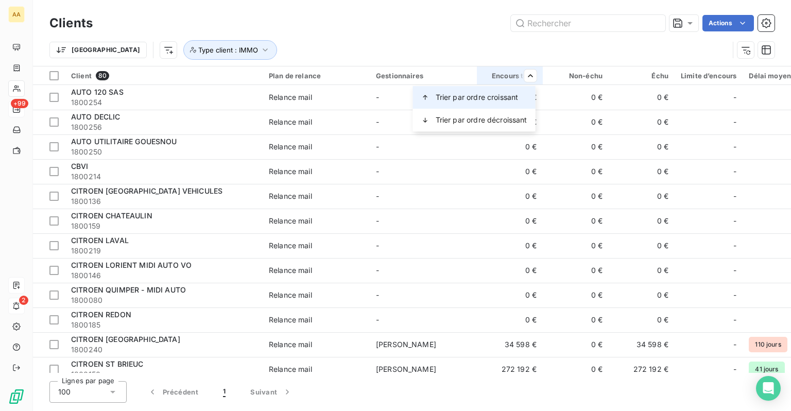
click at [490, 100] on span "Trier par ordre croissant" at bounding box center [477, 97] width 83 height 10
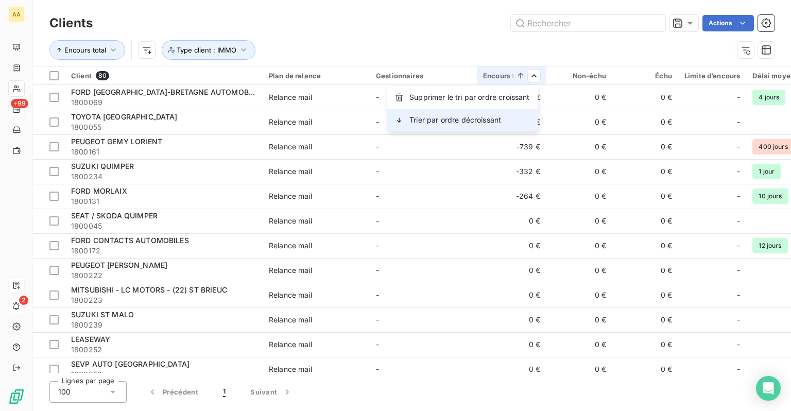
click at [495, 118] on span "Trier par ordre décroissant" at bounding box center [455, 120] width 92 height 10
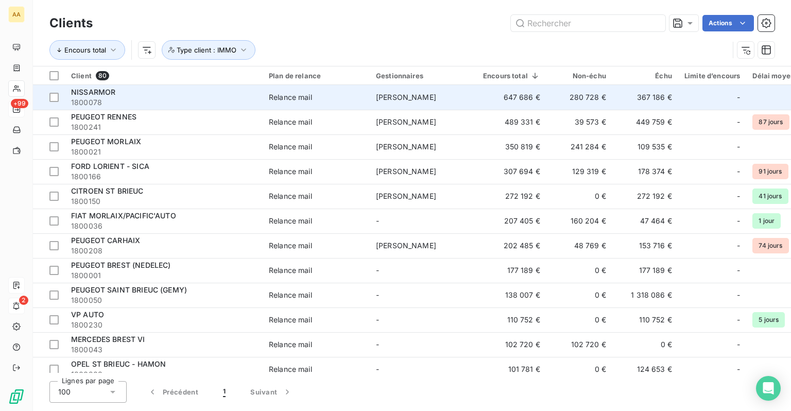
click at [250, 96] on div "NISSARMOR" at bounding box center [163, 92] width 185 height 10
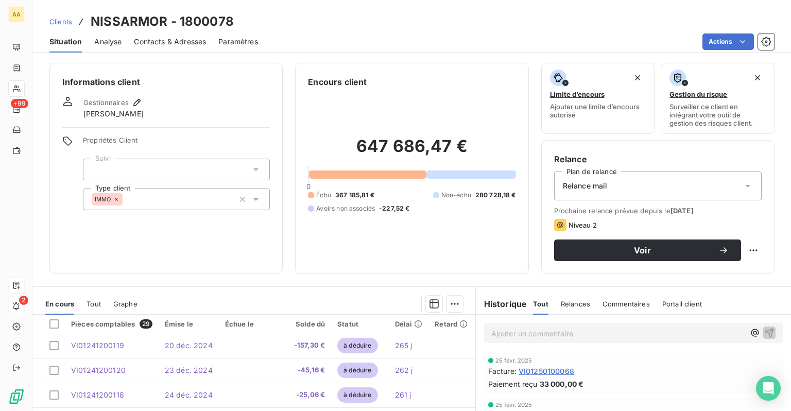
click at [161, 41] on span "Contacts & Adresses" at bounding box center [170, 42] width 72 height 10
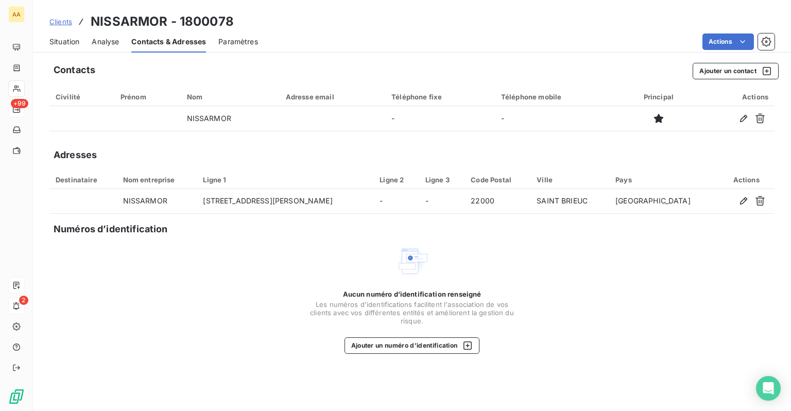
click at [61, 22] on span "Clients" at bounding box center [60, 22] width 23 height 8
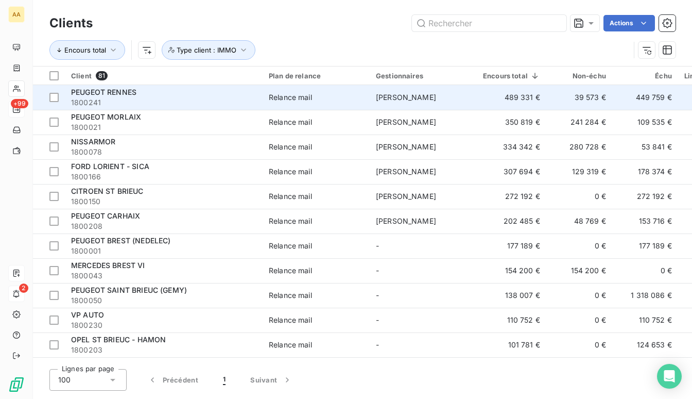
click at [274, 100] on div "Relance mail" at bounding box center [290, 97] width 43 height 10
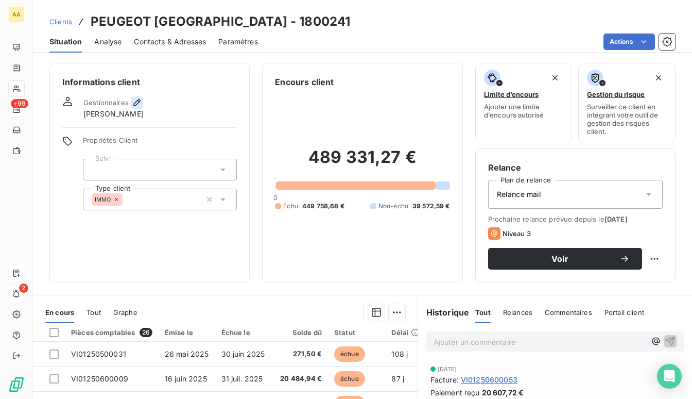
click at [134, 103] on icon "button" at bounding box center [136, 102] width 7 height 7
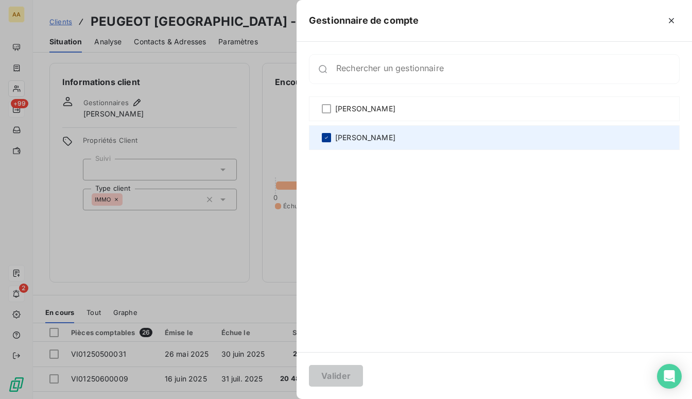
click at [325, 140] on icon at bounding box center [326, 137] width 6 height 6
click at [353, 373] on button "Valider" at bounding box center [336, 376] width 54 height 22
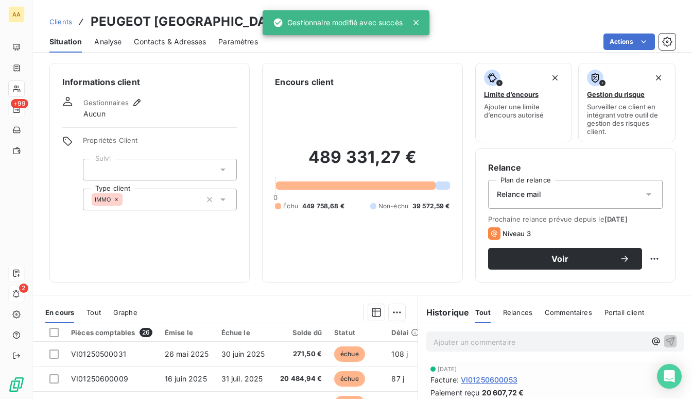
click at [113, 46] on span "Analyse" at bounding box center [107, 42] width 27 height 10
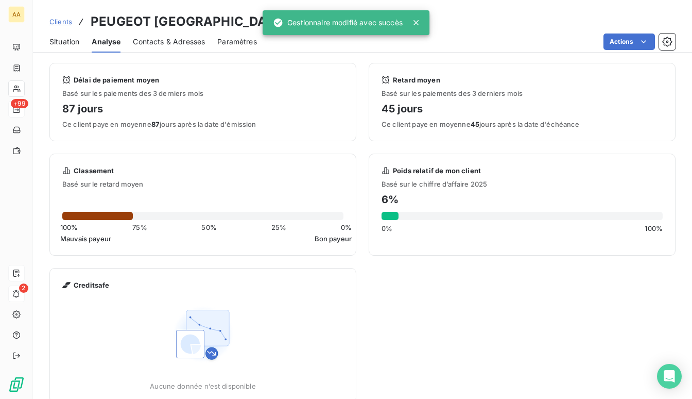
click at [151, 43] on span "Contacts & Adresses" at bounding box center [169, 42] width 72 height 10
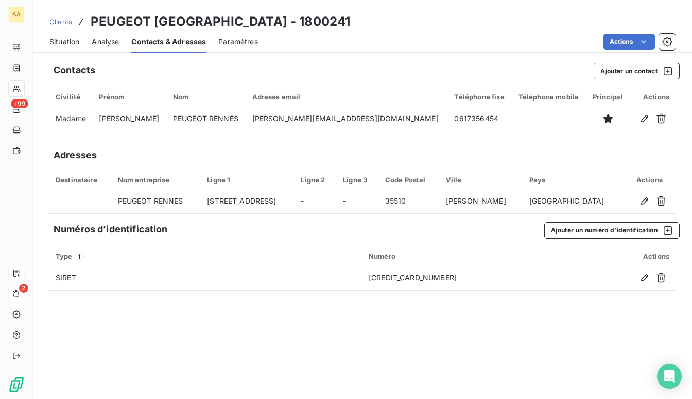
click at [60, 46] on span "Situation" at bounding box center [64, 42] width 30 height 10
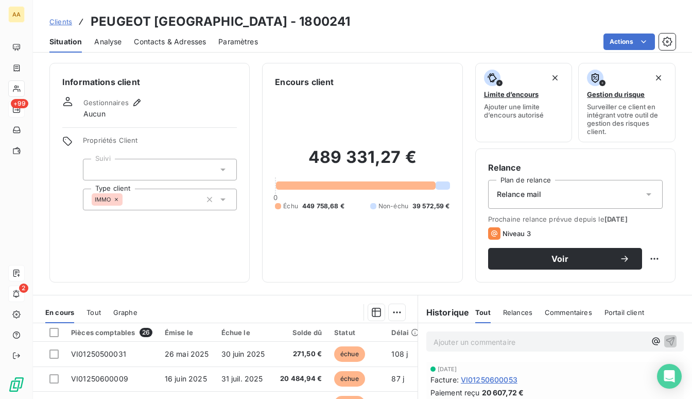
click at [67, 22] on span "Clients" at bounding box center [60, 22] width 23 height 8
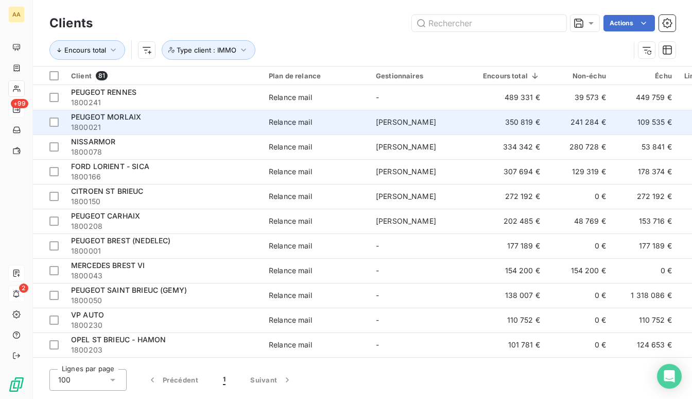
click at [307, 112] on td "Relance mail" at bounding box center [316, 122] width 107 height 25
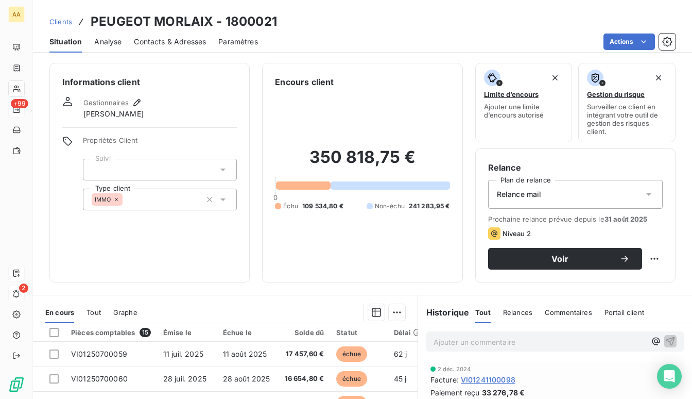
click at [160, 45] on span "Contacts & Adresses" at bounding box center [170, 42] width 72 height 10
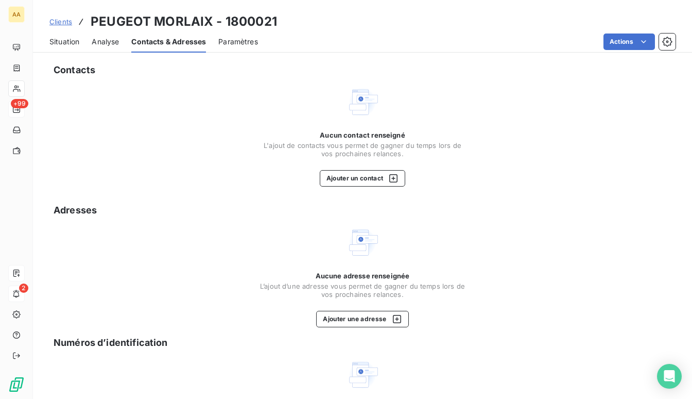
click at [56, 26] on span "Clients" at bounding box center [60, 22] width 23 height 8
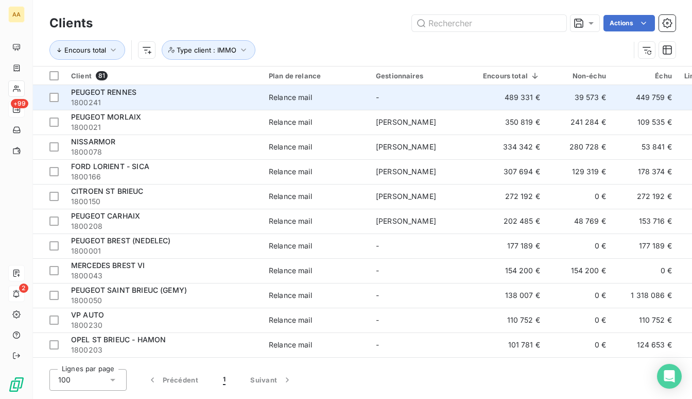
click at [370, 101] on td "-" at bounding box center [423, 97] width 107 height 25
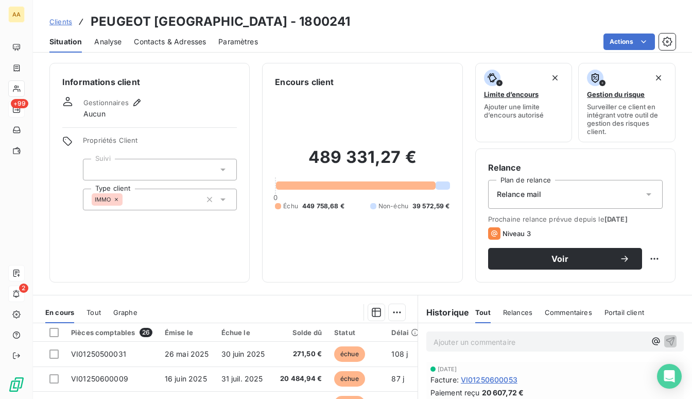
click at [192, 43] on span "Contacts & Adresses" at bounding box center [170, 42] width 72 height 10
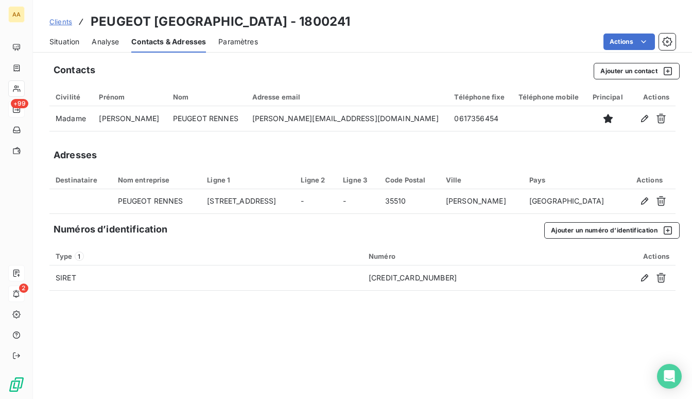
click at [231, 39] on span "Paramètres" at bounding box center [238, 42] width 40 height 10
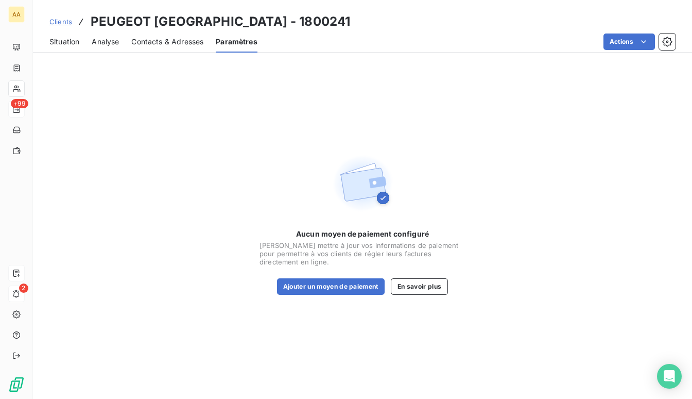
click at [173, 41] on span "Contacts & Adresses" at bounding box center [167, 42] width 72 height 10
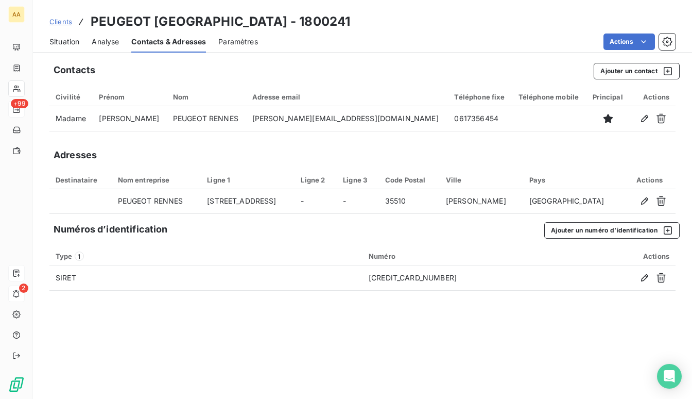
click at [57, 25] on span "Clients" at bounding box center [60, 22] width 23 height 8
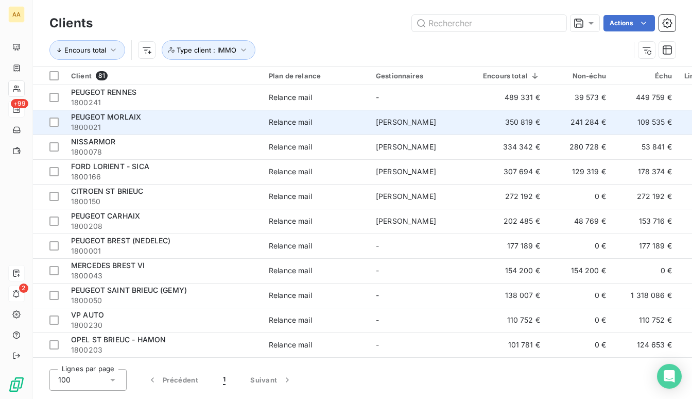
click at [279, 122] on div "Relance mail" at bounding box center [290, 122] width 43 height 10
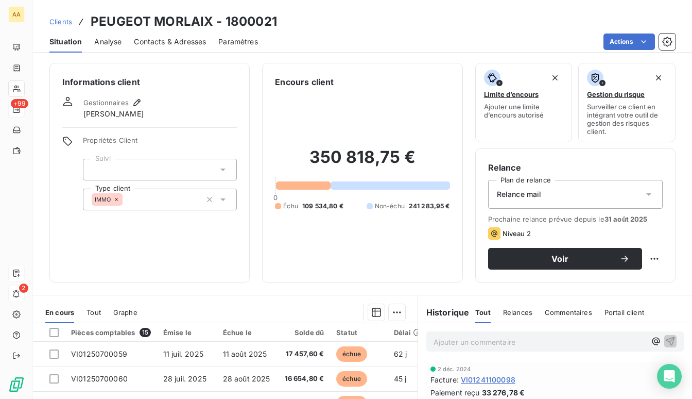
click at [111, 44] on span "Analyse" at bounding box center [107, 42] width 27 height 10
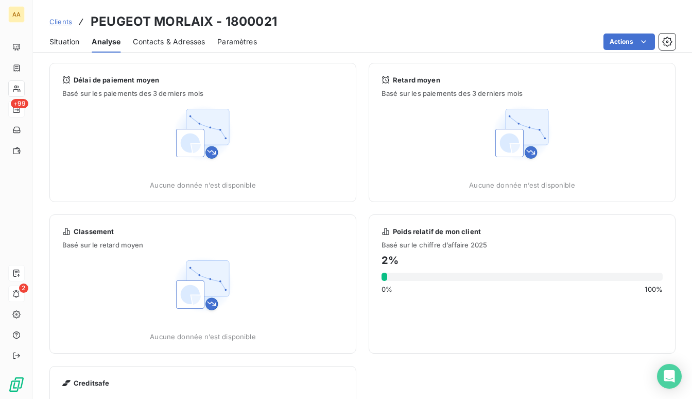
click at [135, 44] on span "Contacts & Adresses" at bounding box center [169, 42] width 72 height 10
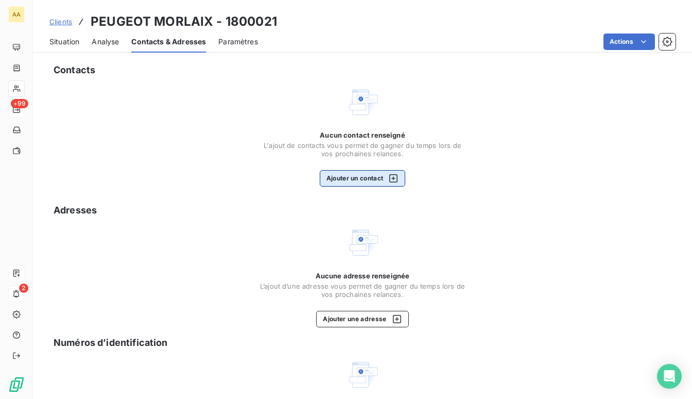
click at [352, 175] on button "Ajouter un contact" at bounding box center [363, 178] width 86 height 16
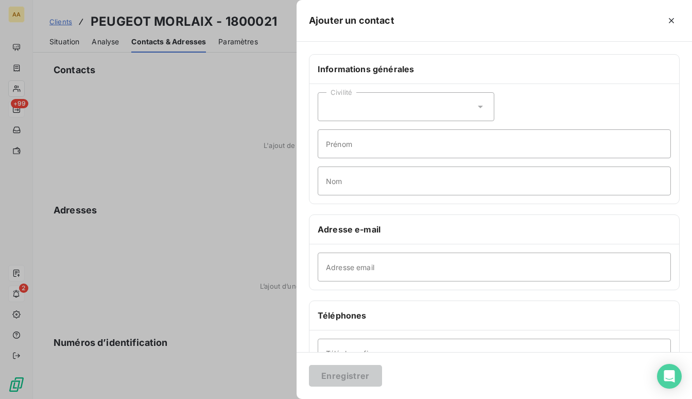
click at [394, 108] on div "Civilité" at bounding box center [406, 106] width 177 height 29
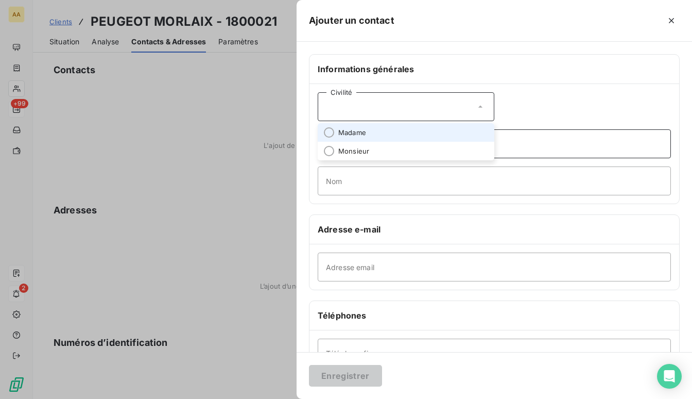
click at [583, 138] on input "Prénom" at bounding box center [494, 143] width 353 height 29
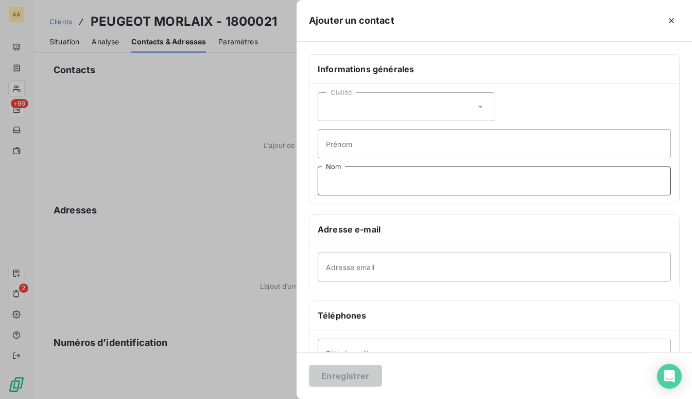
click at [470, 183] on input "Nom" at bounding box center [494, 180] width 353 height 29
click at [462, 110] on div "Civilité" at bounding box center [406, 106] width 177 height 29
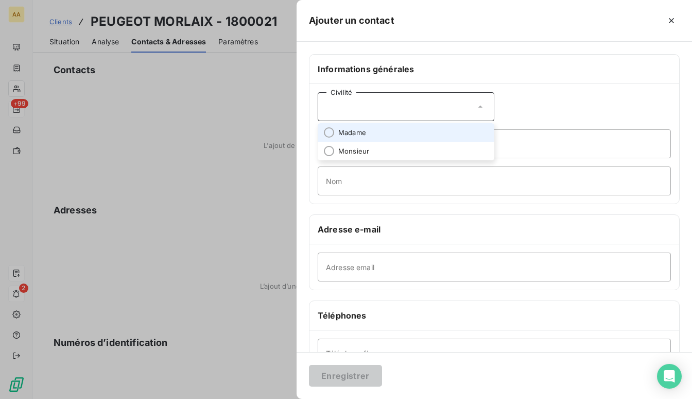
click at [463, 109] on div "Civilité" at bounding box center [406, 106] width 177 height 29
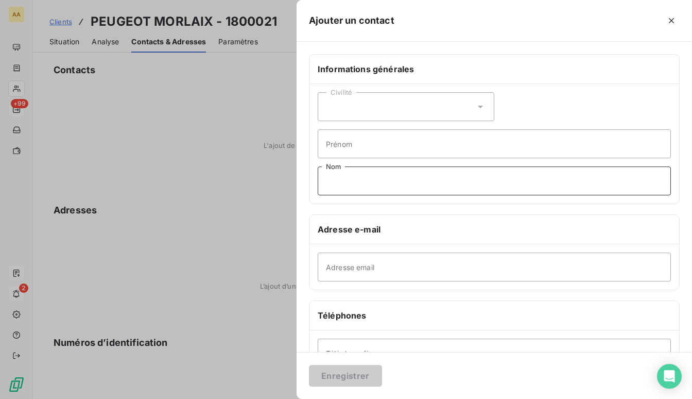
click at [413, 183] on input "Nom" at bounding box center [494, 180] width 353 height 29
click at [407, 183] on input "Nom" at bounding box center [494, 180] width 353 height 29
drag, startPoint x: 82, startPoint y: 133, endPoint x: 49, endPoint y: 70, distance: 71.0
click at [82, 133] on div at bounding box center [346, 199] width 692 height 399
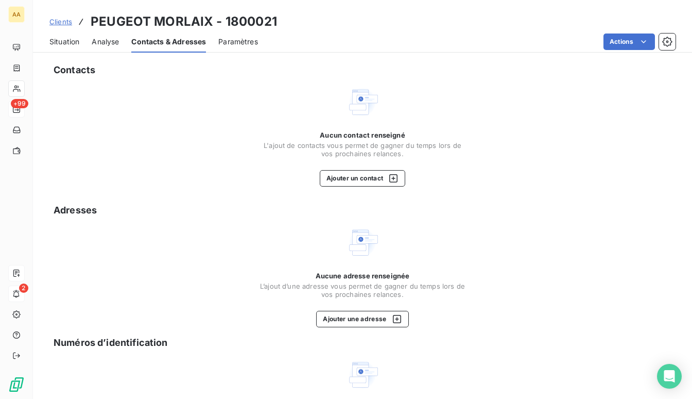
click at [54, 20] on span "Clients" at bounding box center [60, 22] width 23 height 8
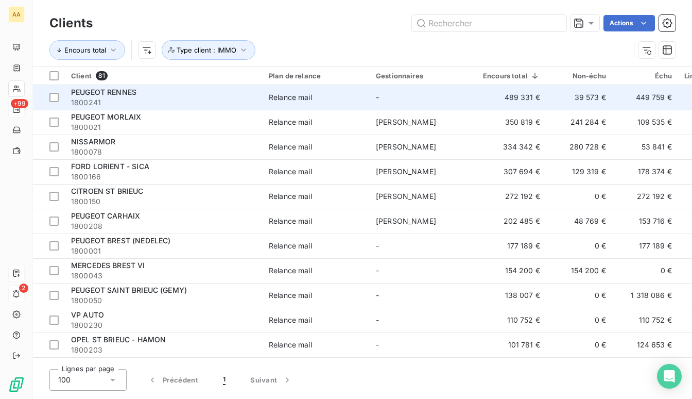
click at [155, 102] on span "1800241" at bounding box center [163, 102] width 185 height 10
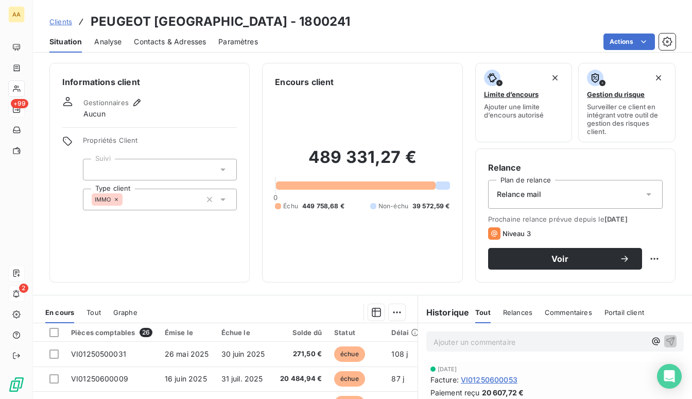
click at [114, 37] on span "Analyse" at bounding box center [107, 42] width 27 height 10
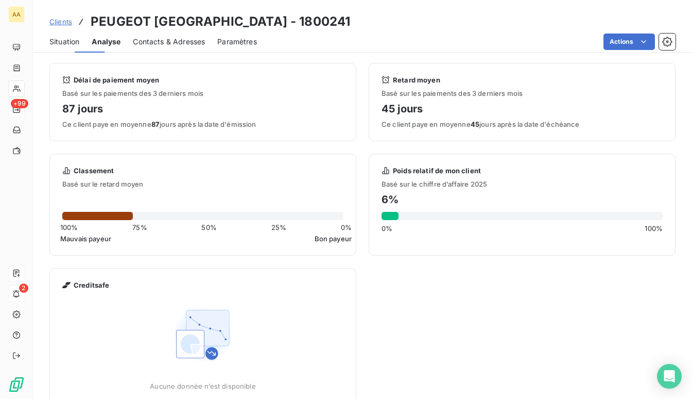
click at [160, 37] on span "Contacts & Adresses" at bounding box center [169, 42] width 72 height 10
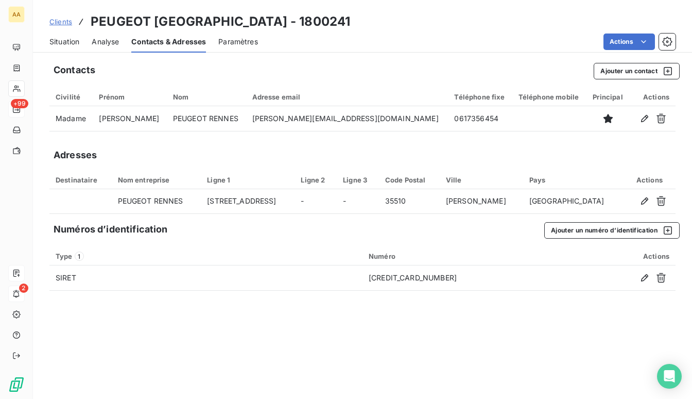
click at [54, 20] on span "Clients" at bounding box center [60, 22] width 23 height 8
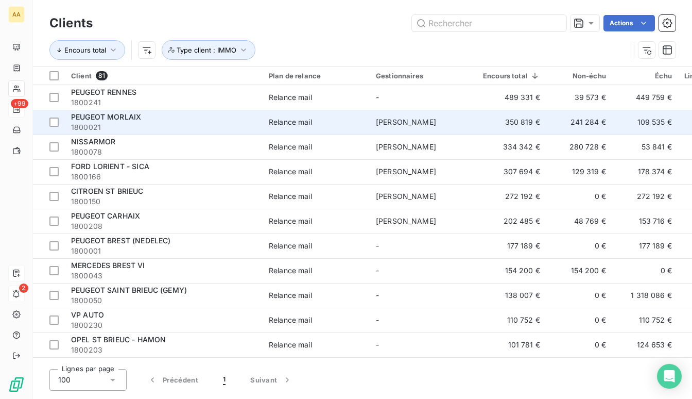
click at [135, 127] on span "1800021" at bounding box center [163, 127] width 185 height 10
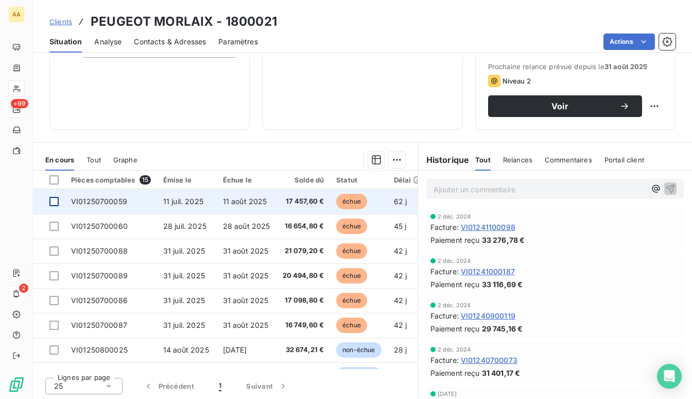
click at [50, 201] on div at bounding box center [53, 201] width 9 height 9
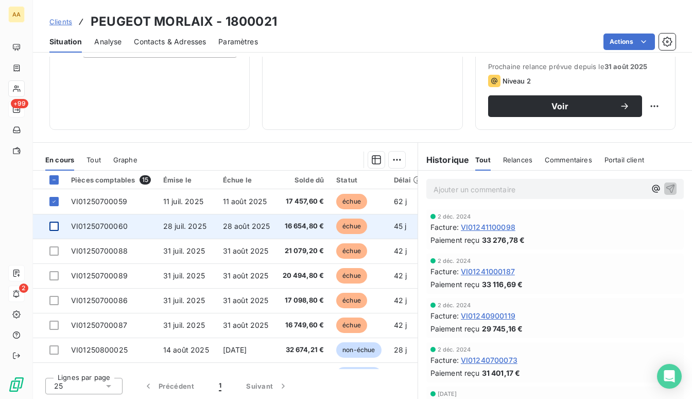
click at [56, 228] on div at bounding box center [53, 225] width 9 height 9
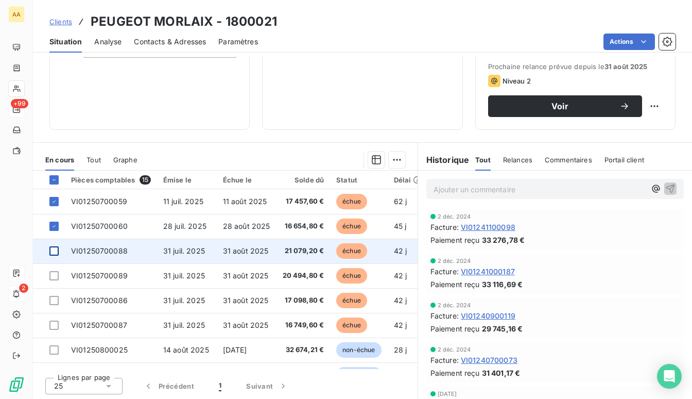
click at [54, 250] on div at bounding box center [53, 250] width 9 height 9
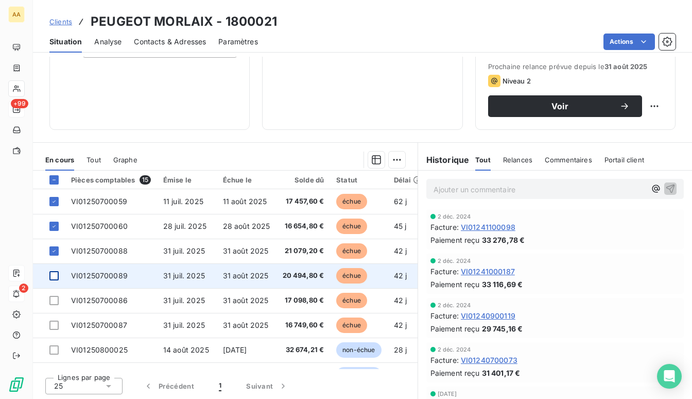
click at [54, 277] on div at bounding box center [53, 275] width 9 height 9
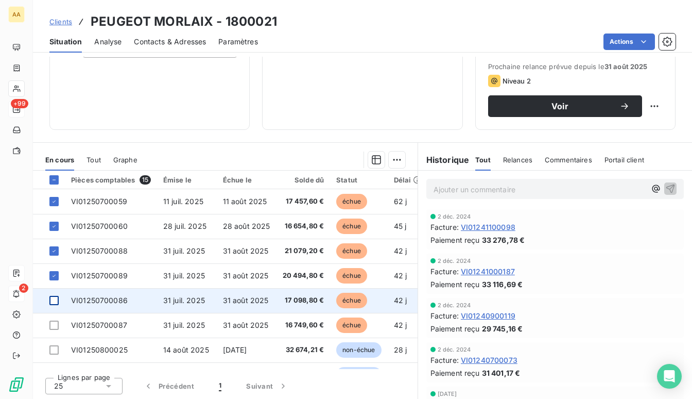
click at [55, 299] on div at bounding box center [53, 300] width 9 height 9
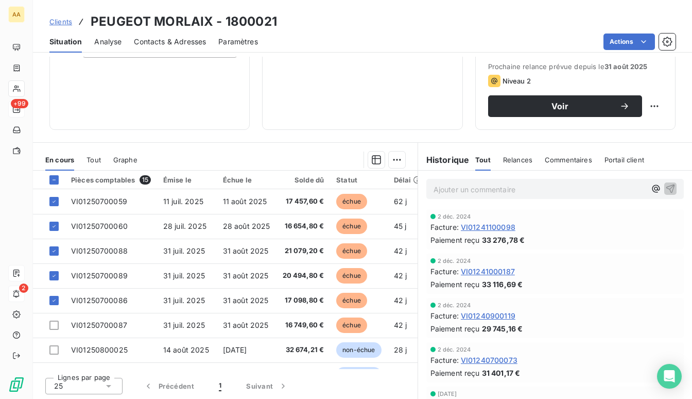
click at [68, 24] on span "Clients" at bounding box center [60, 22] width 23 height 8
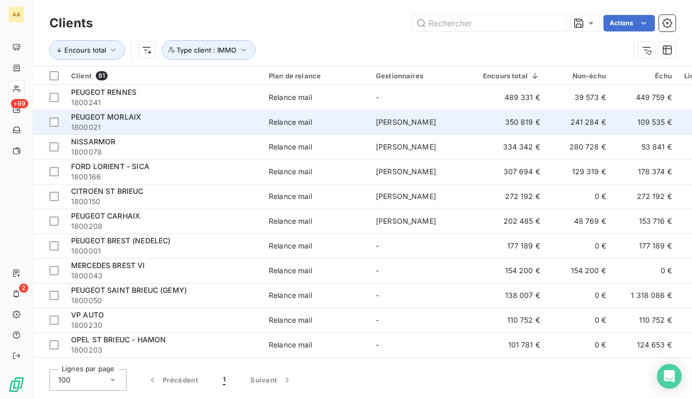
click at [624, 119] on td "109 535 €" at bounding box center [645, 122] width 66 height 25
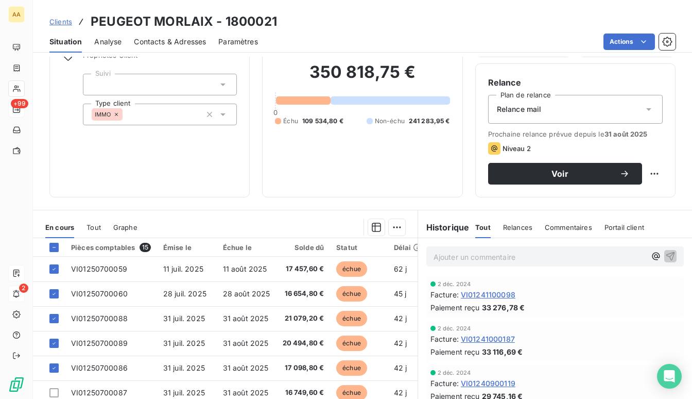
scroll to position [152, 0]
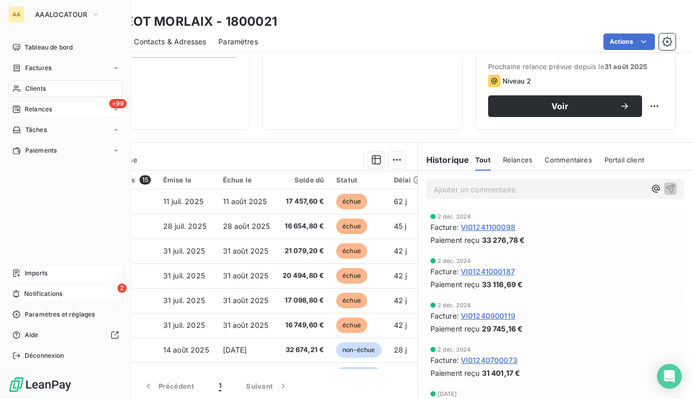
click at [44, 275] on span "Imports" at bounding box center [36, 272] width 23 height 9
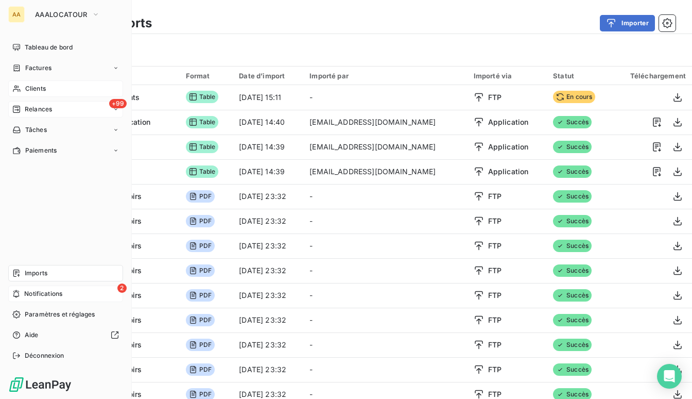
click at [46, 90] on div "Clients" at bounding box center [65, 88] width 115 height 16
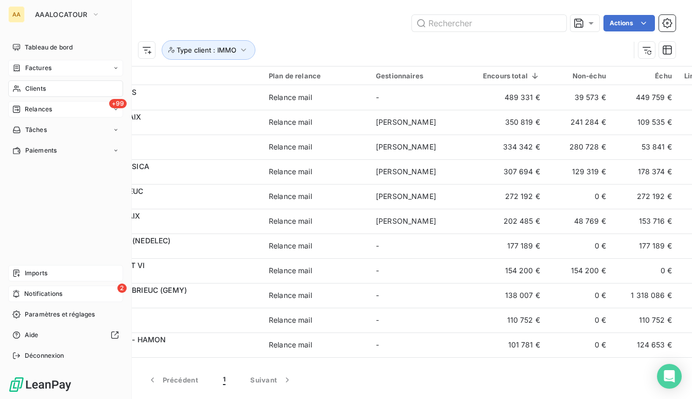
click at [40, 64] on span "Factures" at bounding box center [38, 67] width 26 height 9
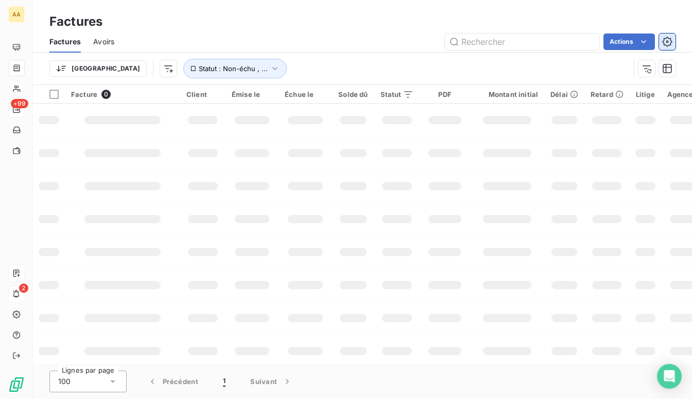
click at [668, 42] on icon "button" at bounding box center [668, 41] width 3 height 3
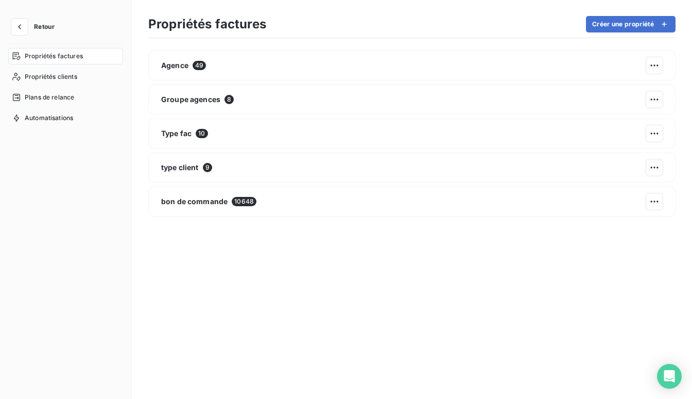
click at [35, 27] on span "Retour" at bounding box center [44, 27] width 21 height 6
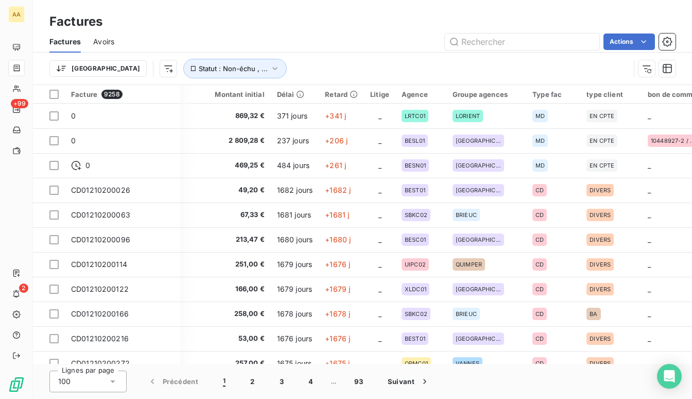
scroll to position [0, 462]
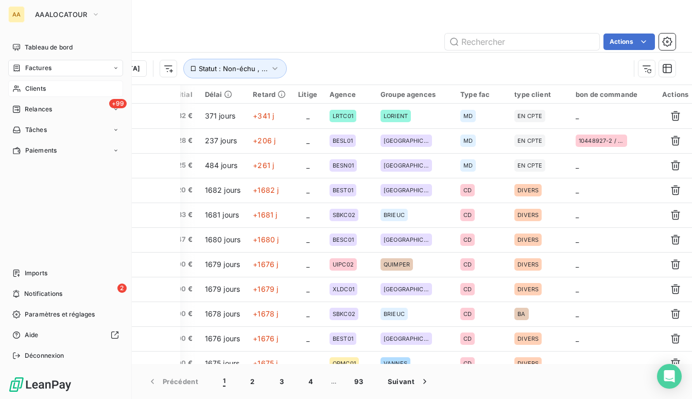
click at [49, 88] on div "Clients" at bounding box center [65, 88] width 115 height 16
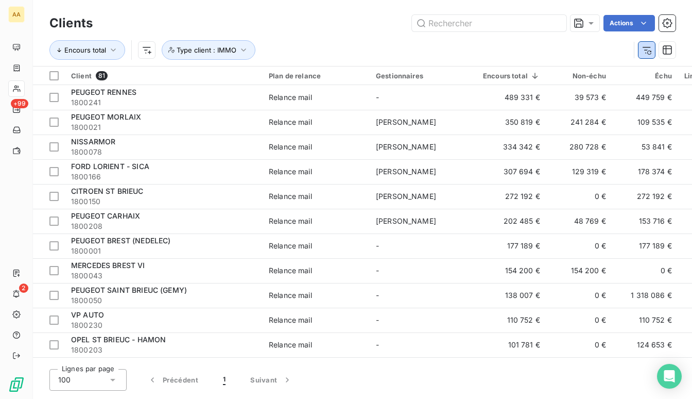
click at [650, 50] on icon "button" at bounding box center [647, 50] width 10 height 10
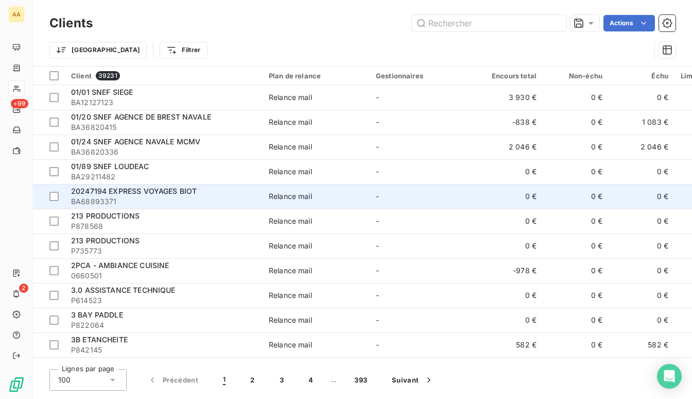
click at [117, 193] on span "20247194 EXPRESS VOYAGES BIOT" at bounding box center [134, 190] width 126 height 9
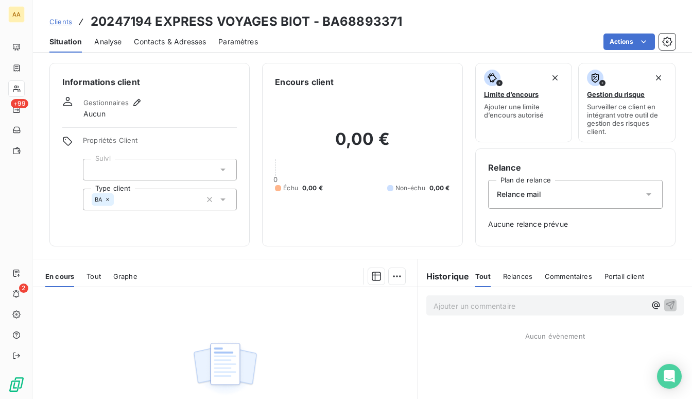
click at [66, 24] on span "Clients" at bounding box center [60, 22] width 23 height 8
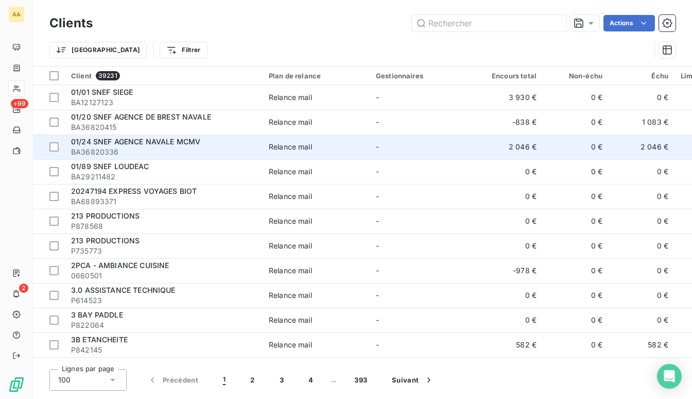
click at [148, 140] on span "01/24 SNEF AGENCE NAVALE MCMV" at bounding box center [135, 141] width 129 height 9
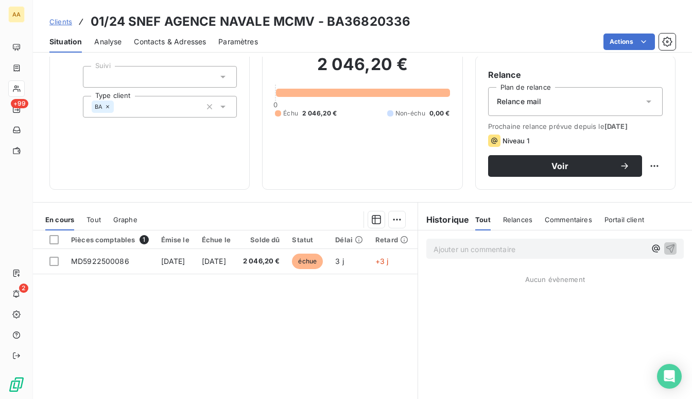
scroll to position [152, 0]
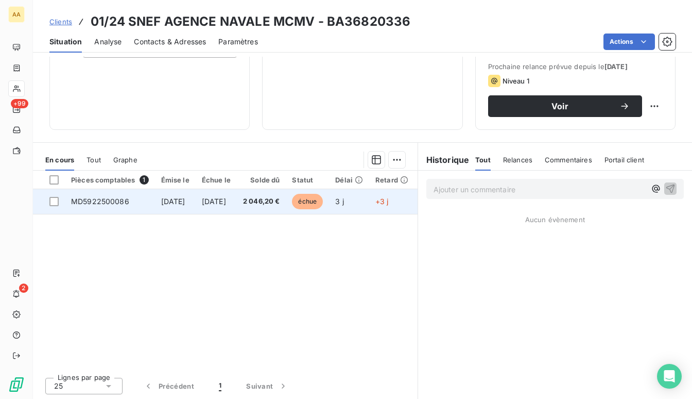
click at [226, 201] on span "[DATE]" at bounding box center [214, 201] width 24 height 9
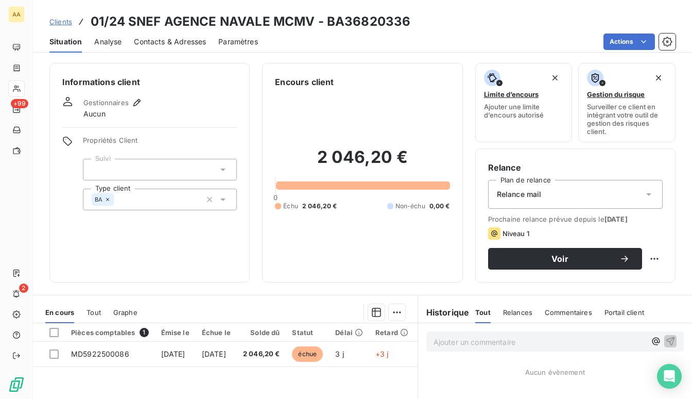
scroll to position [103, 0]
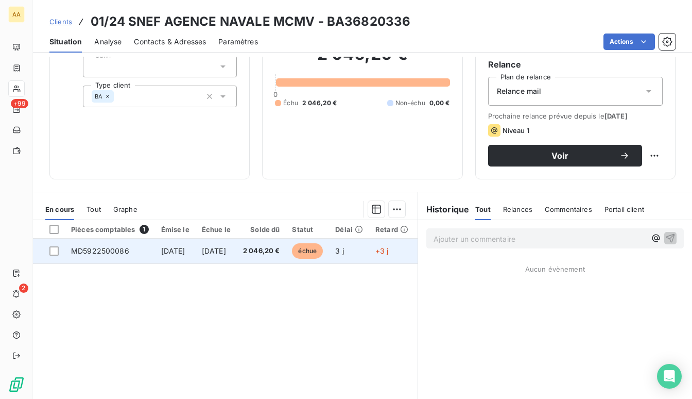
click at [369, 252] on td "3 j" at bounding box center [349, 250] width 40 height 25
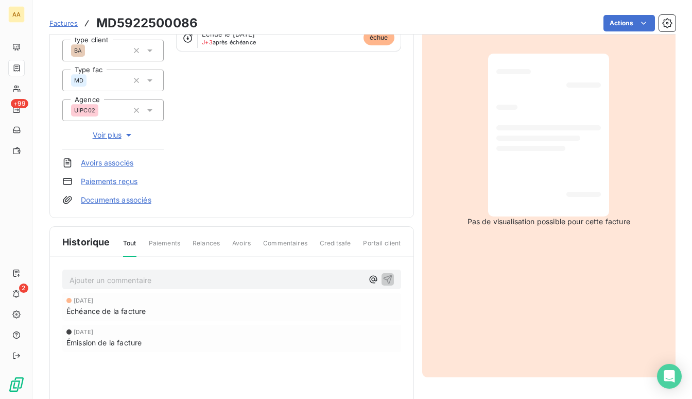
scroll to position [156, 0]
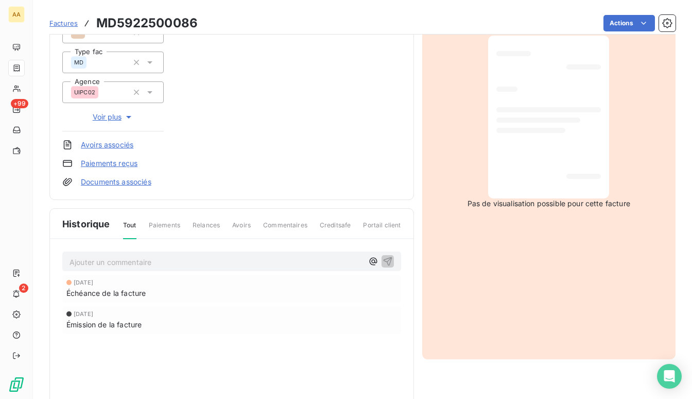
click at [171, 225] on span "Paiements" at bounding box center [164, 229] width 31 height 18
click at [161, 224] on span "Paiements" at bounding box center [164, 229] width 31 height 18
drag, startPoint x: 225, startPoint y: 180, endPoint x: 202, endPoint y: 186, distance: 23.5
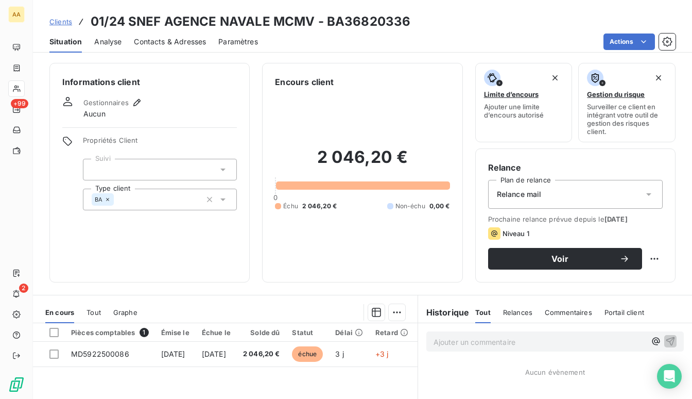
scroll to position [103, 0]
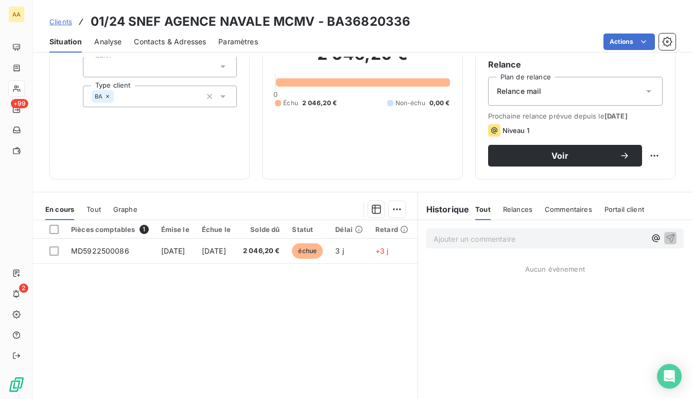
click at [70, 20] on span "Clients" at bounding box center [60, 22] width 23 height 8
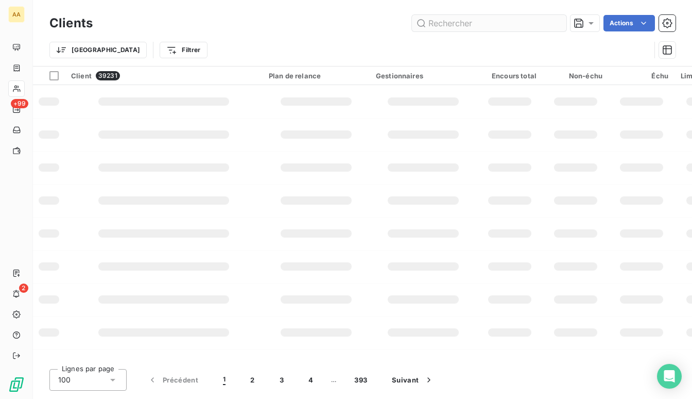
click at [450, 25] on input "text" at bounding box center [489, 23] width 155 height 16
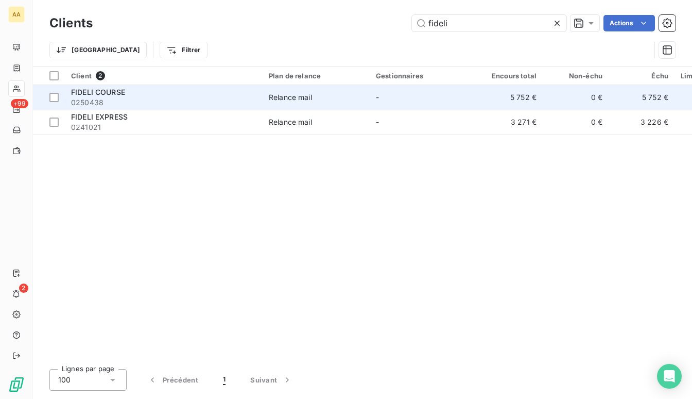
type input "fideli"
click at [132, 91] on div "FIDELI COURSE" at bounding box center [163, 92] width 185 height 10
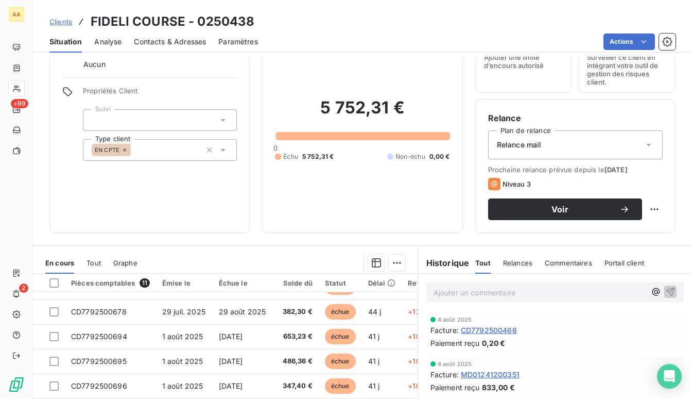
scroll to position [96, 0]
click at [664, 47] on button "button" at bounding box center [667, 41] width 16 height 16
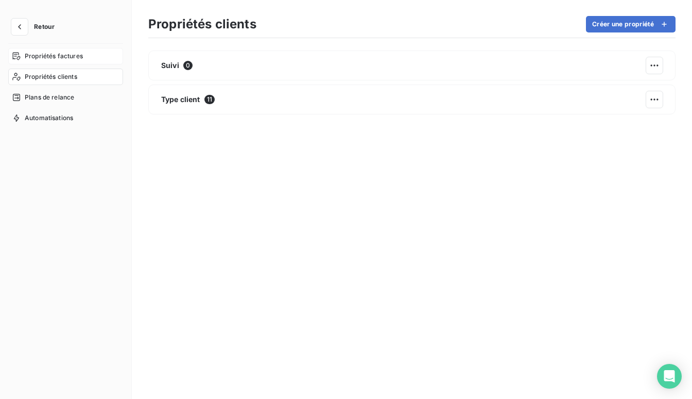
click at [44, 59] on span "Propriétés factures" at bounding box center [54, 56] width 58 height 9
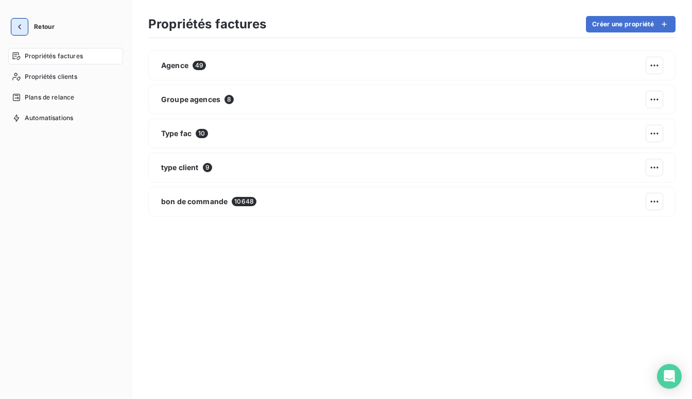
click at [18, 26] on icon "button" at bounding box center [19, 27] width 10 height 10
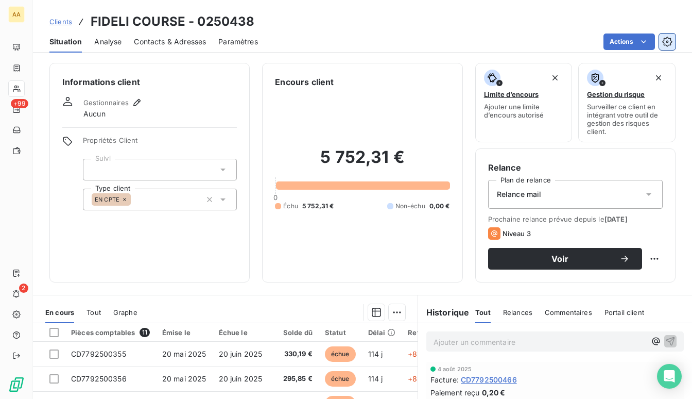
click at [663, 44] on icon "button" at bounding box center [667, 42] width 10 height 10
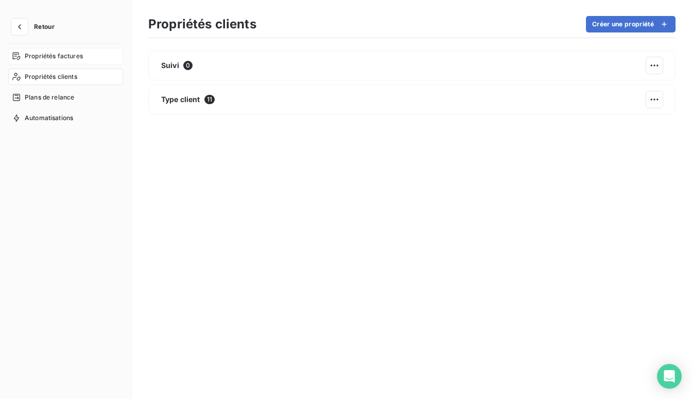
click at [61, 54] on span "Propriétés factures" at bounding box center [54, 56] width 58 height 9
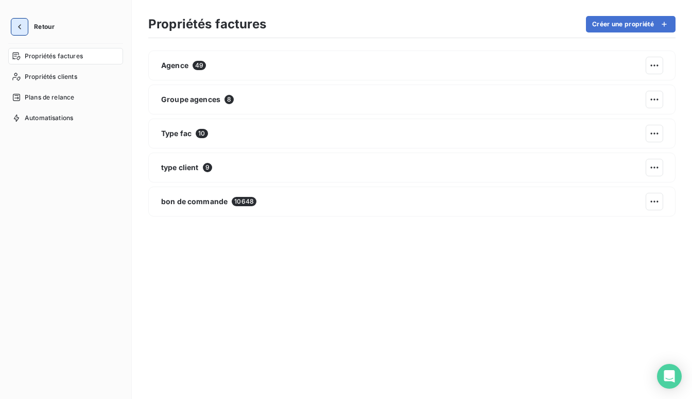
click at [17, 28] on icon "button" at bounding box center [19, 27] width 10 height 10
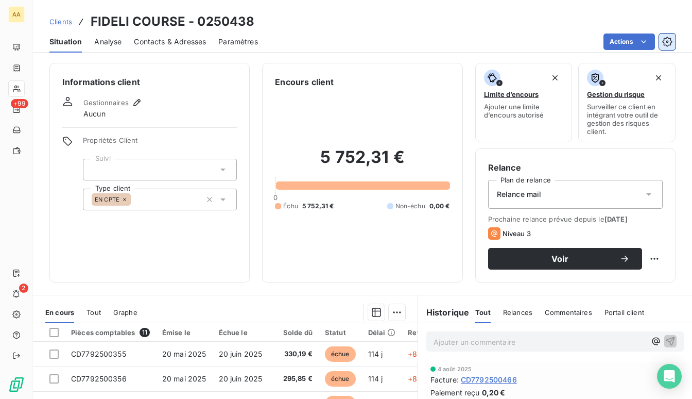
click at [670, 42] on icon "button" at bounding box center [667, 42] width 10 height 10
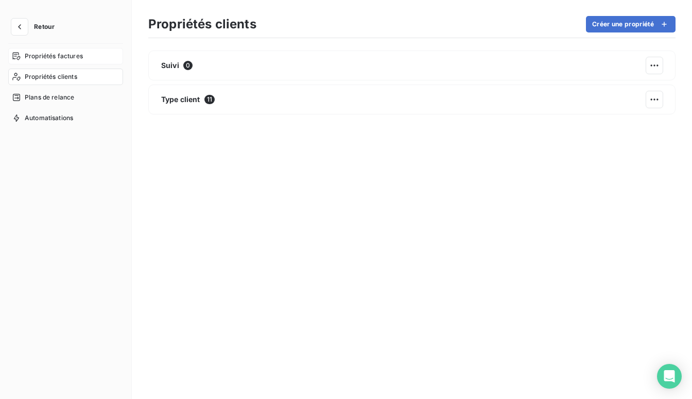
click at [66, 61] on div "Propriétés factures" at bounding box center [65, 56] width 115 height 16
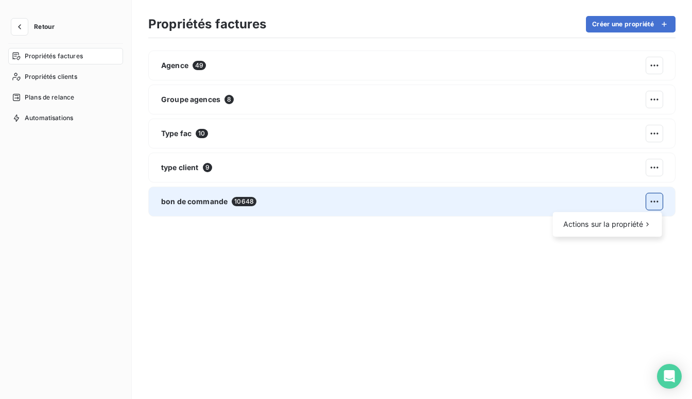
click at [646, 202] on html "Retour Propriétés factures Propriétés clients Plans de relance Automatisations …" at bounding box center [346, 199] width 692 height 399
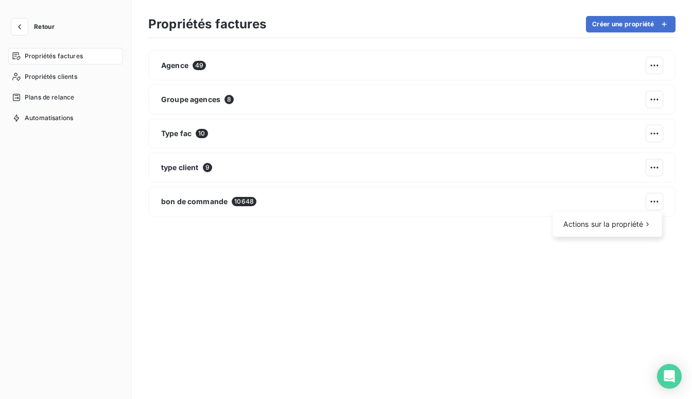
click at [614, 281] on html "Retour Propriétés factures Propriétés clients Plans de relance Automatisations …" at bounding box center [346, 199] width 692 height 399
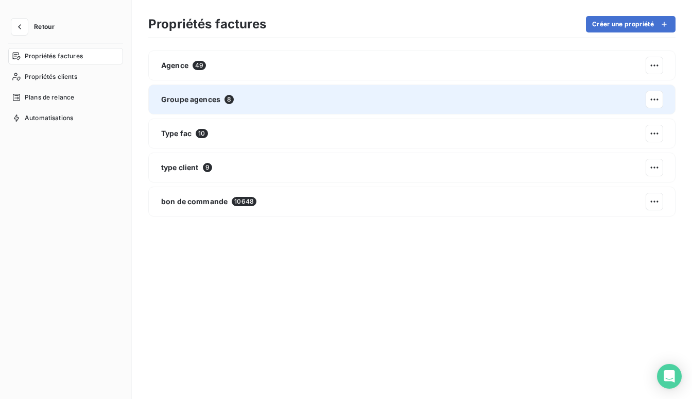
click at [205, 97] on span "Groupe agences" at bounding box center [190, 99] width 59 height 10
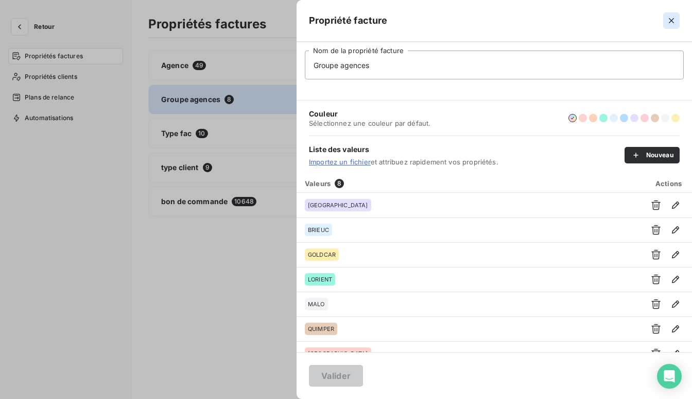
click at [674, 21] on icon "button" at bounding box center [672, 20] width 10 height 10
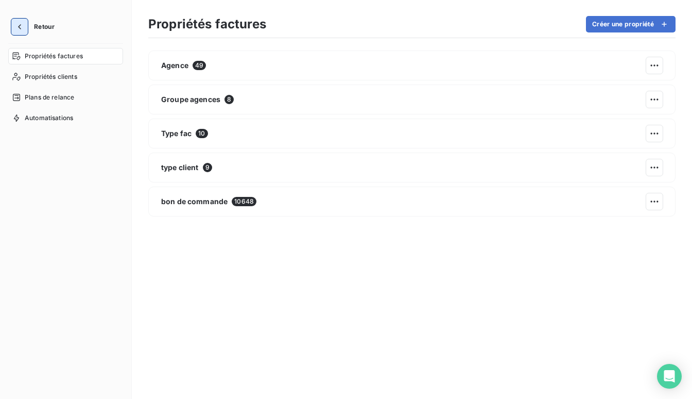
click at [19, 24] on icon "button" at bounding box center [19, 27] width 10 height 10
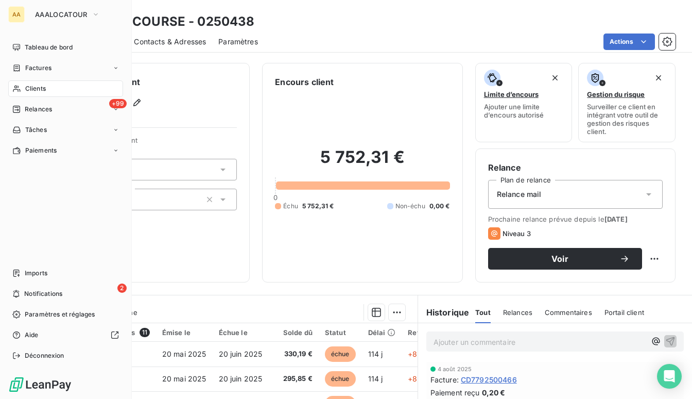
click at [42, 90] on span "Clients" at bounding box center [35, 88] width 21 height 9
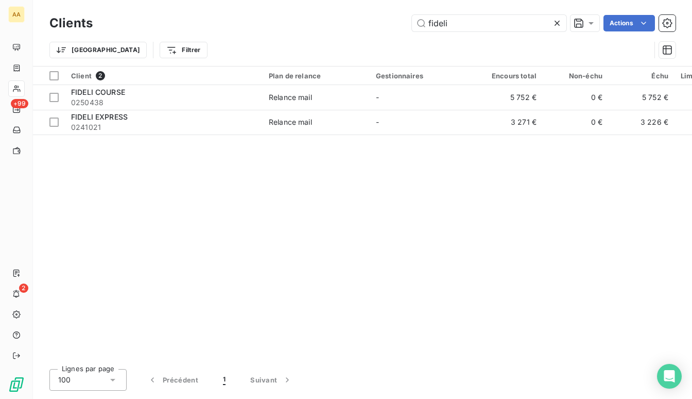
drag, startPoint x: 461, startPoint y: 26, endPoint x: 385, endPoint y: 30, distance: 75.8
click at [385, 30] on div "fideli Actions" at bounding box center [390, 23] width 571 height 16
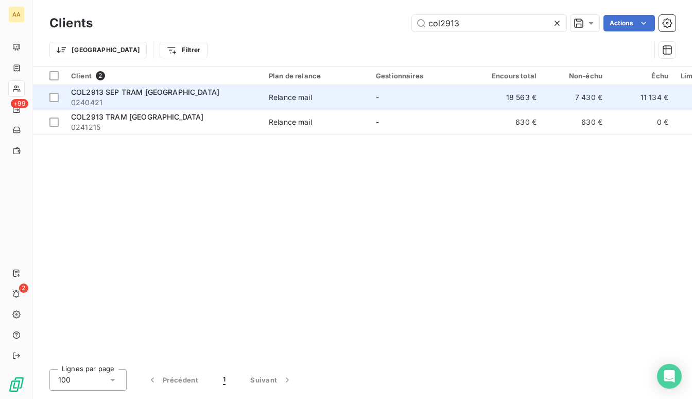
type input "col2913"
click at [116, 97] on span "0240421" at bounding box center [163, 102] width 185 height 10
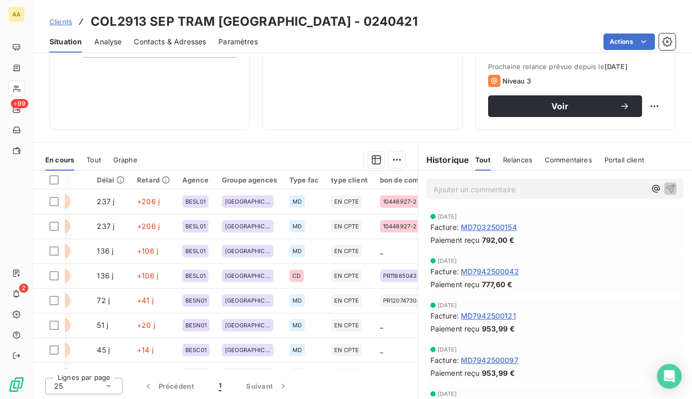
scroll to position [0, 328]
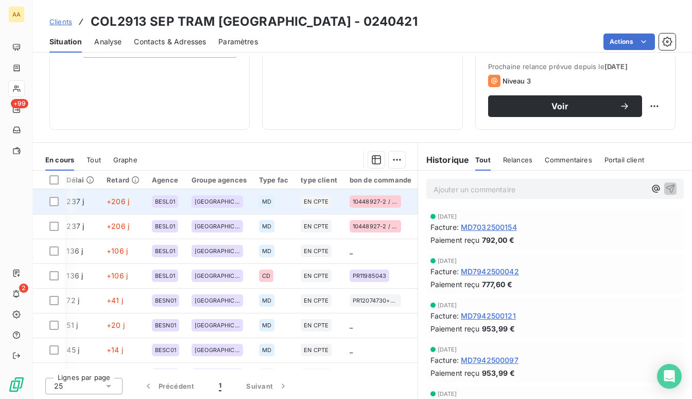
click at [362, 202] on span "10448927-2 / 499403" at bounding box center [375, 201] width 45 height 6
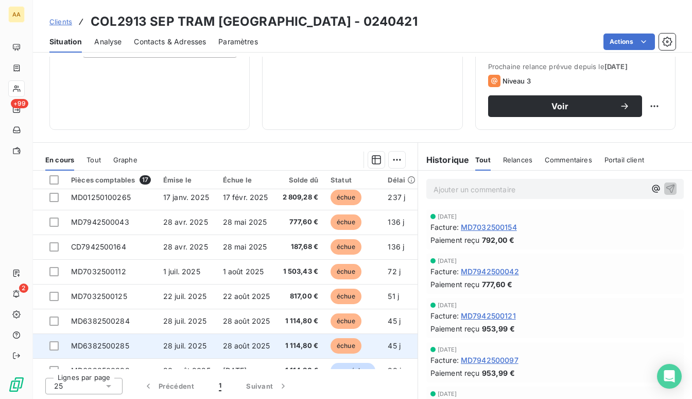
scroll to position [52, 0]
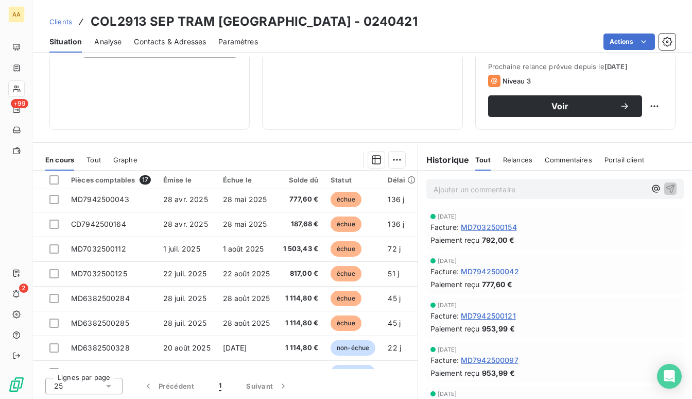
click at [56, 21] on span "Clients" at bounding box center [60, 22] width 23 height 8
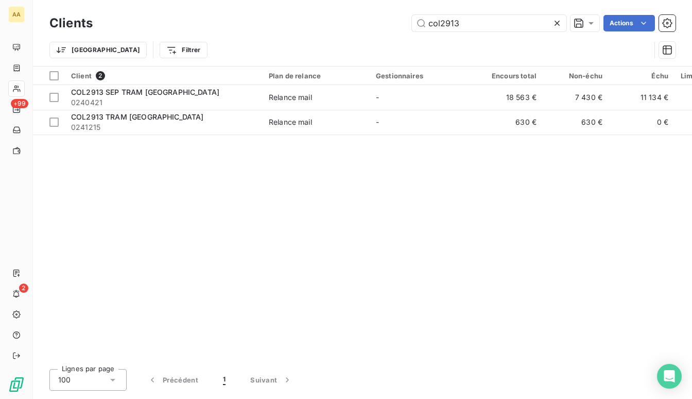
drag, startPoint x: 470, startPoint y: 23, endPoint x: 223, endPoint y: 25, distance: 247.2
click at [223, 25] on div "col2913 Actions" at bounding box center [390, 23] width 571 height 16
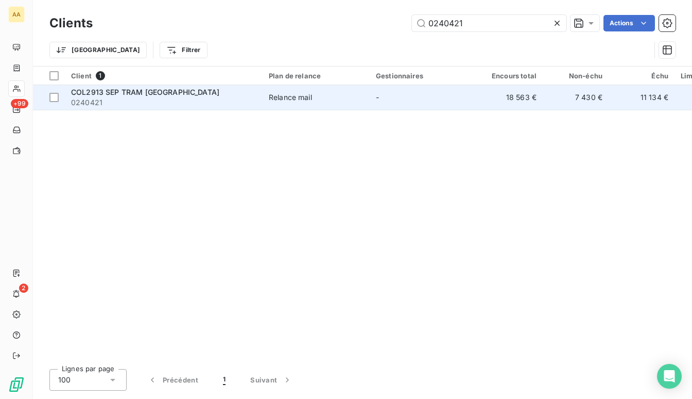
type input "0240421"
click at [156, 105] on span "0240421" at bounding box center [163, 102] width 185 height 10
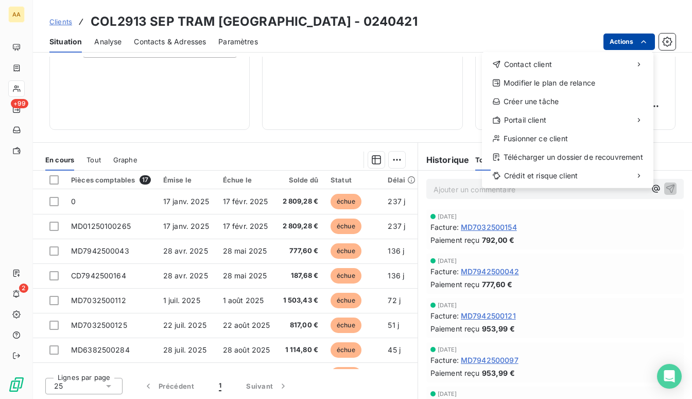
click at [641, 49] on html "AA +99 2 Clients COL2913 SEP TRAM [GEOGRAPHIC_DATA] - 0240421 Situation Analyse…" at bounding box center [346, 199] width 692 height 399
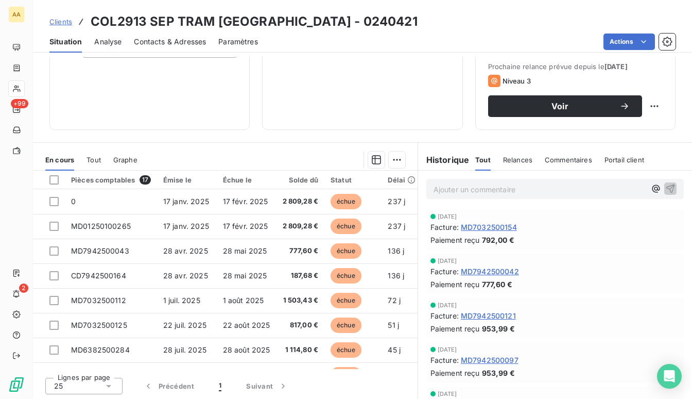
click at [144, 24] on html "AA +99 2 Clients COL2913 SEP TRAM [GEOGRAPHIC_DATA] - 0240421 Situation Analyse…" at bounding box center [346, 199] width 692 height 399
click at [517, 157] on span "Relances" at bounding box center [517, 160] width 29 height 8
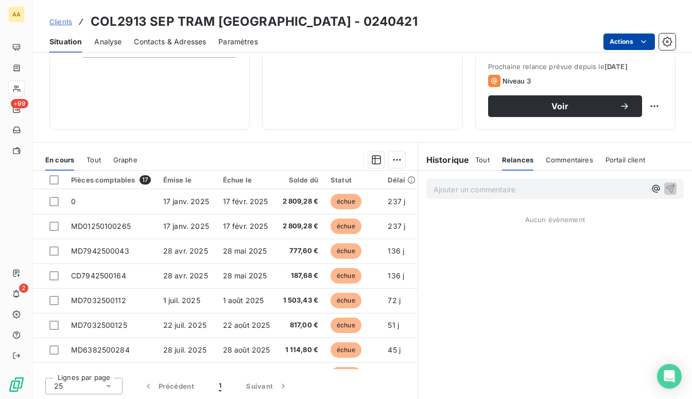
click at [649, 39] on html "AA +99 2 Clients COL2913 SEP TRAM [GEOGRAPHIC_DATA] - 0240421 Situation Analyse…" at bounding box center [346, 199] width 692 height 399
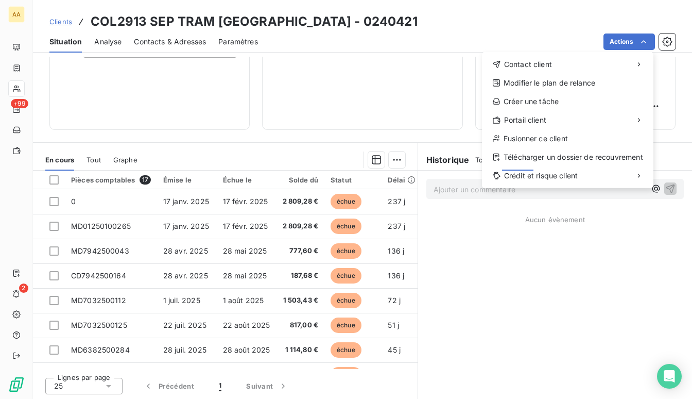
click at [527, 23] on html "AA +99 2 Clients COL2913 SEP TRAM [GEOGRAPHIC_DATA] - 0240421 Situation Analyse…" at bounding box center [346, 199] width 692 height 399
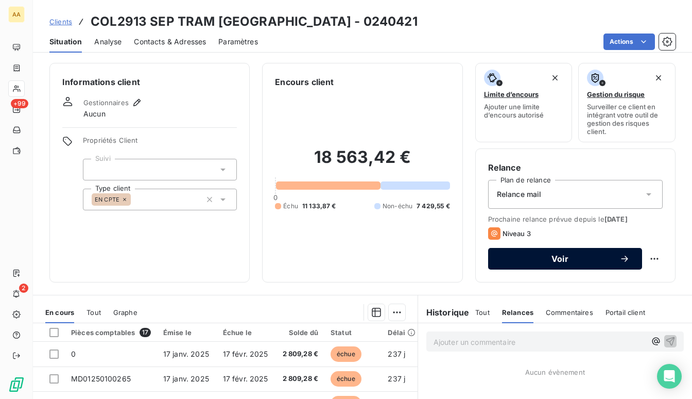
click at [579, 261] on span "Voir" at bounding box center [560, 258] width 119 height 8
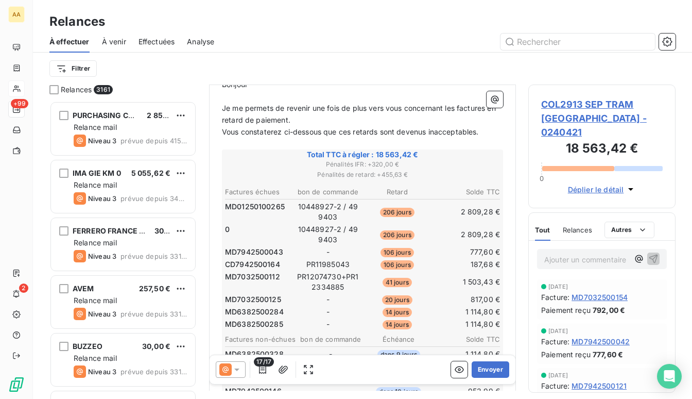
scroll to position [206, 0]
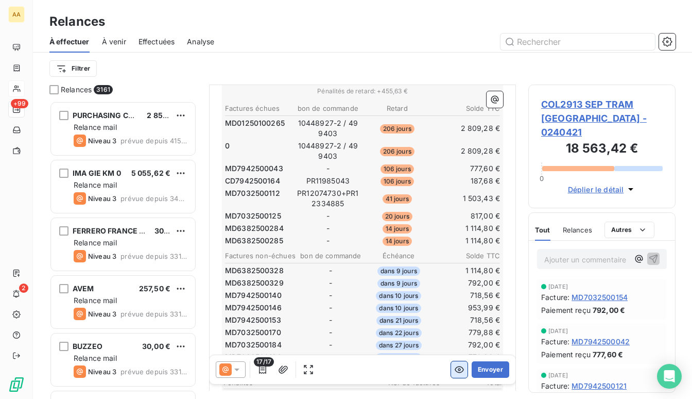
click at [451, 371] on button "button" at bounding box center [459, 369] width 16 height 16
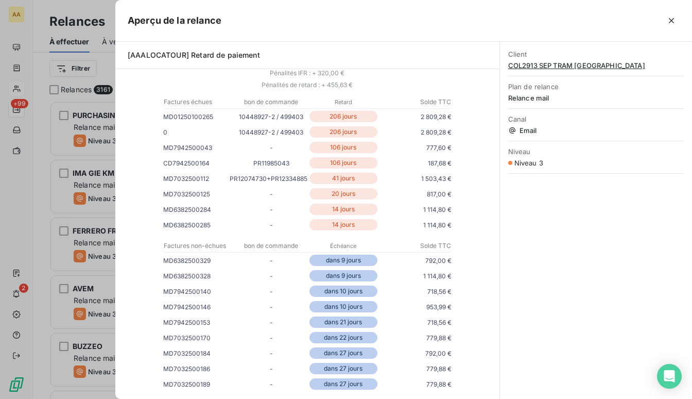
scroll to position [103, 0]
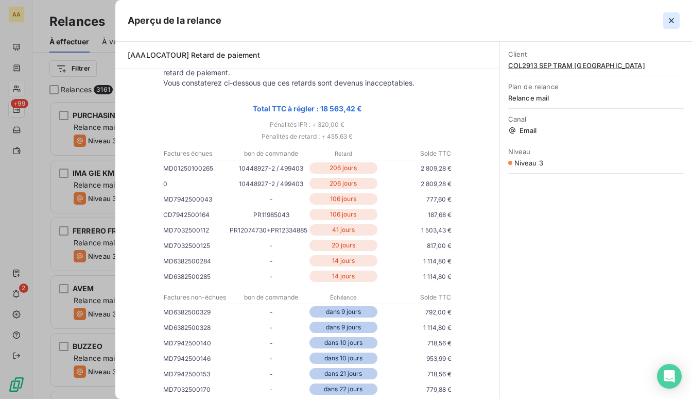
click at [676, 21] on icon "button" at bounding box center [672, 20] width 10 height 10
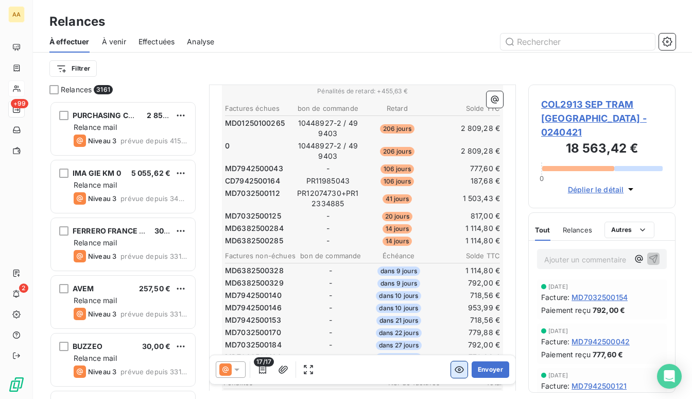
click at [455, 372] on icon "button" at bounding box center [459, 369] width 9 height 7
click at [451, 365] on body "AA +99 2 Relances À effectuer À venir Effectuées Analyse Filtrer Relances 3161 …" at bounding box center [346, 199] width 692 height 399
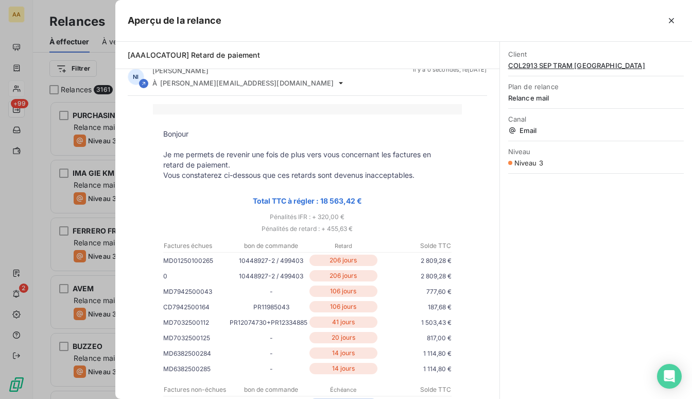
scroll to position [0, 0]
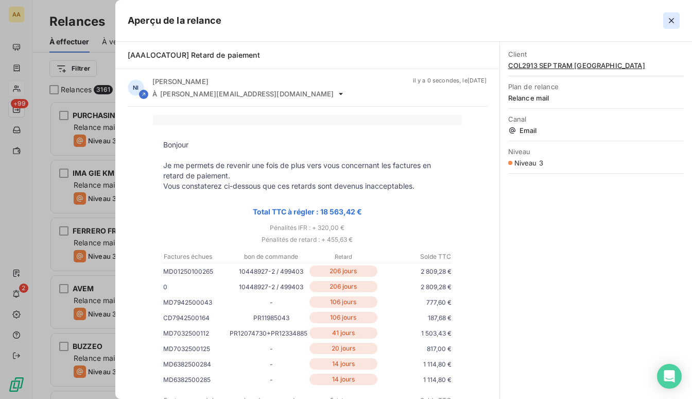
click at [674, 19] on icon "button" at bounding box center [672, 20] width 10 height 10
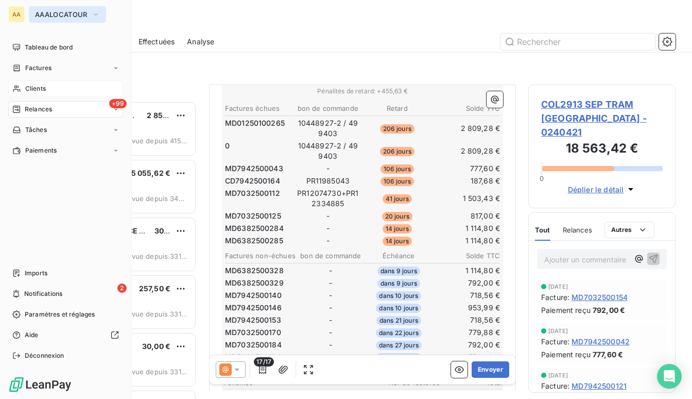
click at [49, 18] on span "AAALOCATOUR" at bounding box center [61, 14] width 53 height 8
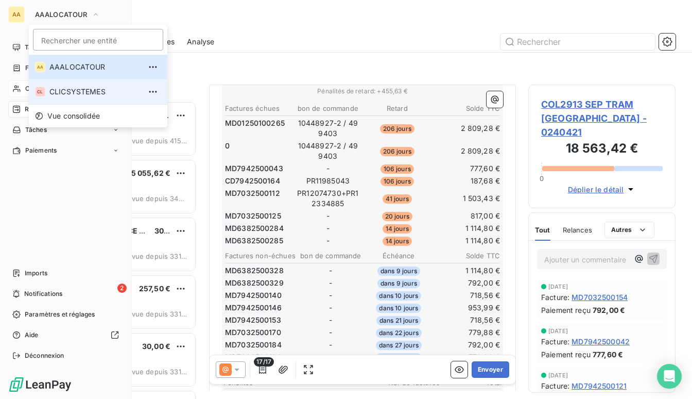
click at [82, 97] on li "CL CLICSYSTEMES" at bounding box center [98, 91] width 139 height 25
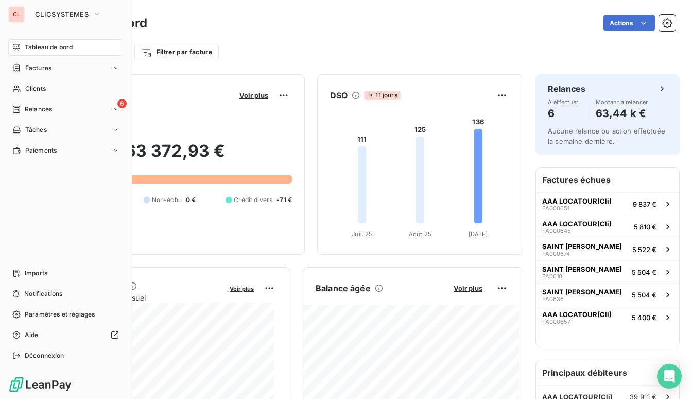
click at [16, 19] on div "CL" at bounding box center [16, 14] width 16 height 16
click at [84, 16] on span "CLICSYSTEMES" at bounding box center [62, 14] width 54 height 8
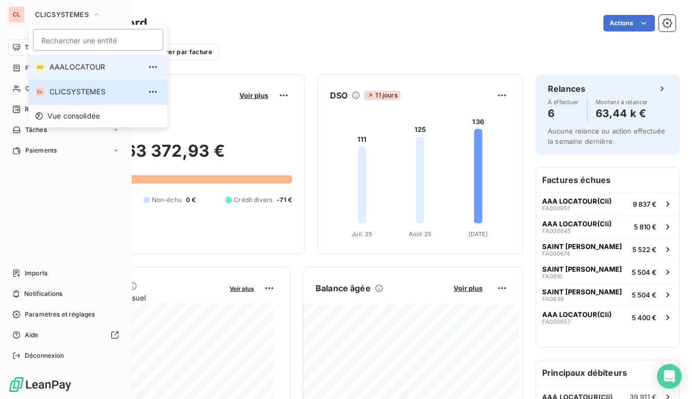
click at [64, 66] on span "AAALOCATOUR" at bounding box center [94, 67] width 91 height 10
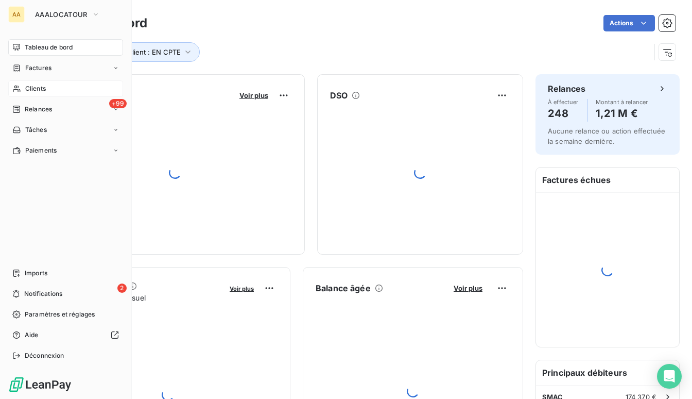
click at [49, 92] on div "Clients" at bounding box center [65, 88] width 115 height 16
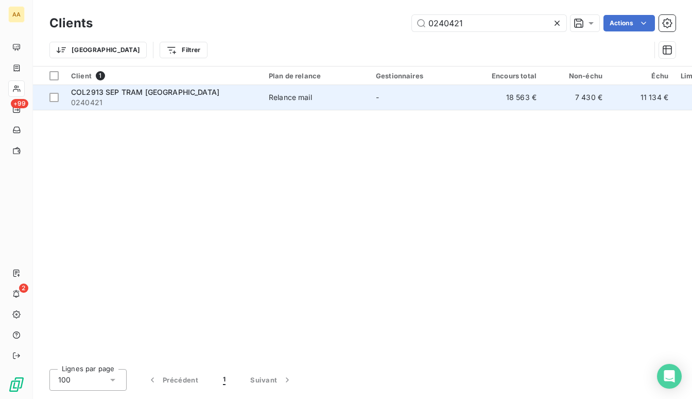
click at [305, 99] on div "Relance mail" at bounding box center [290, 97] width 43 height 10
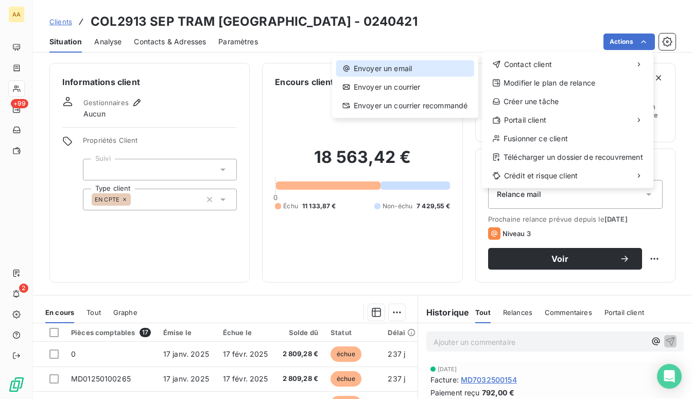
click at [398, 71] on div "Envoyer un email" at bounding box center [405, 68] width 138 height 16
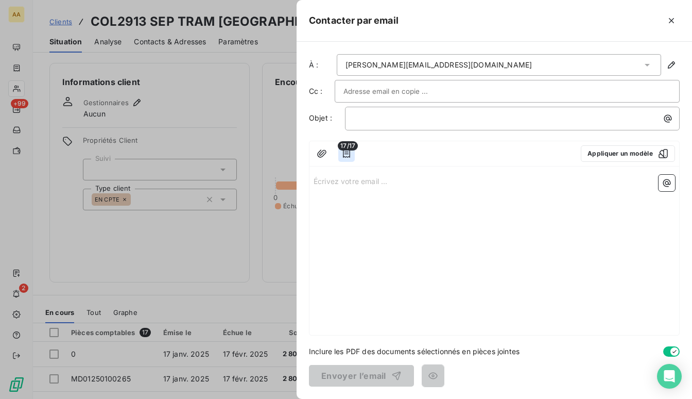
click at [347, 157] on icon "button" at bounding box center [346, 153] width 10 height 10
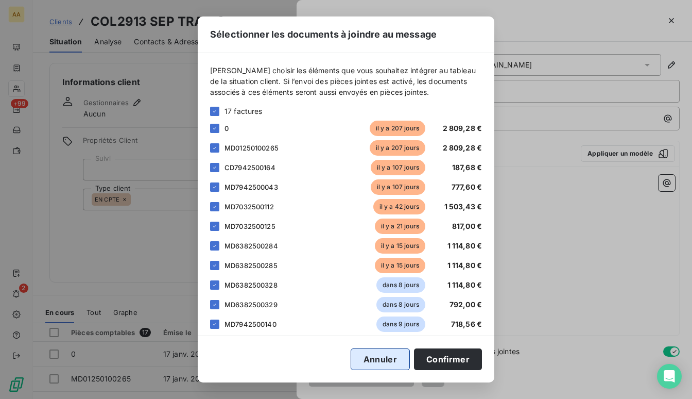
click at [401, 367] on button "Annuler" at bounding box center [380, 359] width 59 height 22
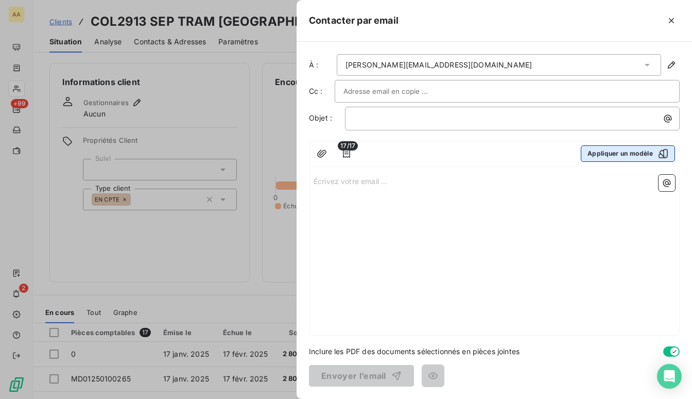
click at [609, 151] on button "Appliquer un modèle" at bounding box center [628, 153] width 94 height 16
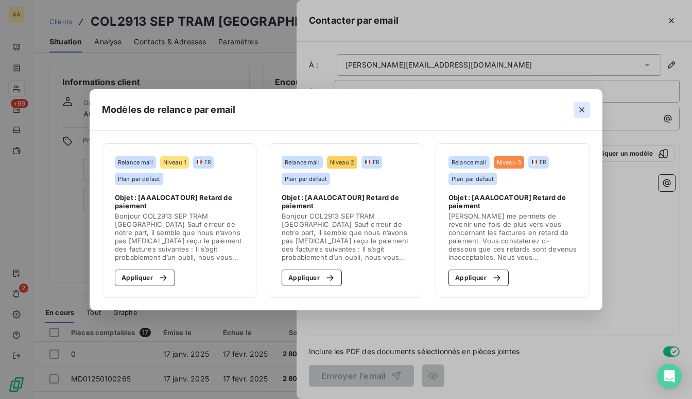
click at [583, 108] on icon "button" at bounding box center [581, 109] width 5 height 5
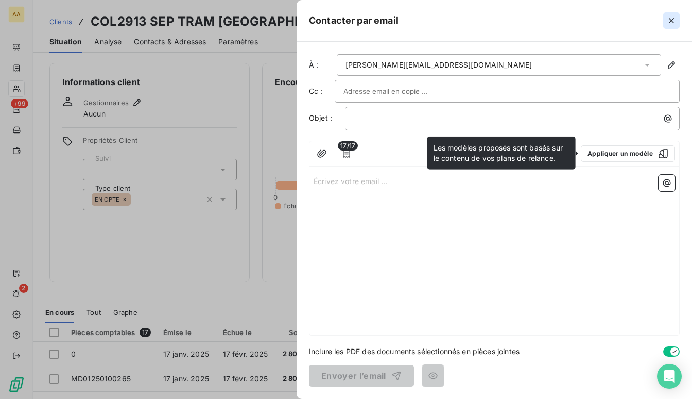
click at [664, 19] on button "button" at bounding box center [671, 20] width 16 height 16
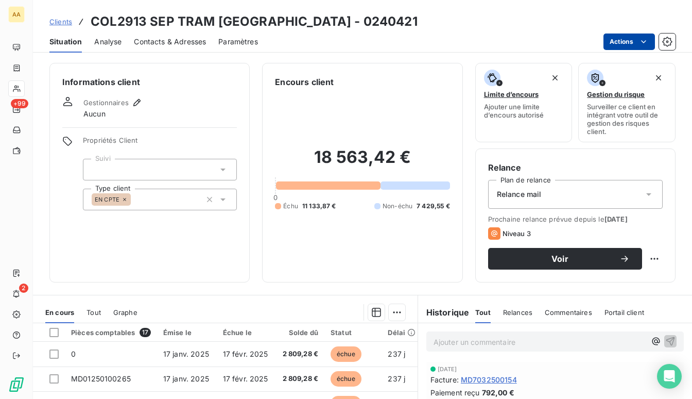
click at [636, 37] on html "AA +99 2 Clients COL2913 SEP TRAM [GEOGRAPHIC_DATA] - 0240421 Situation Analyse…" at bounding box center [346, 199] width 692 height 399
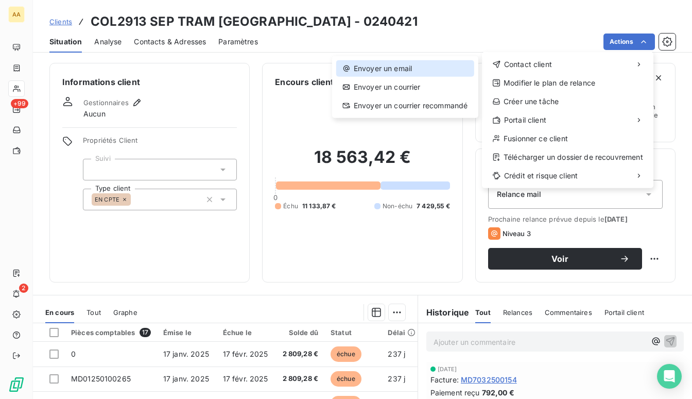
click at [391, 67] on div "Envoyer un email" at bounding box center [405, 68] width 138 height 16
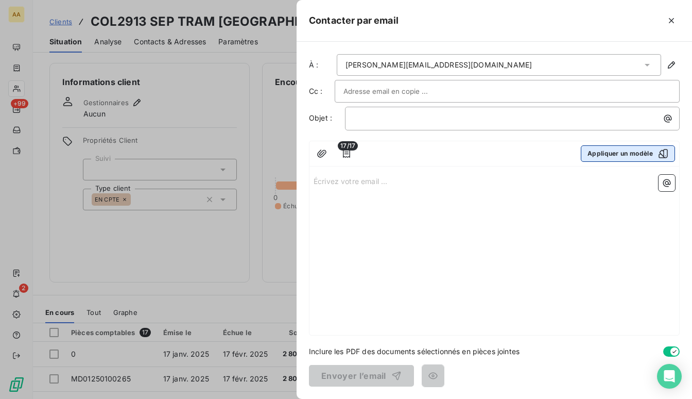
click at [621, 148] on button "Appliquer un modèle" at bounding box center [628, 153] width 94 height 16
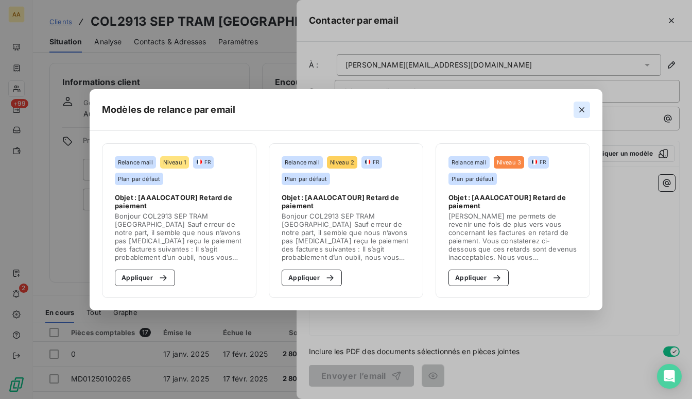
click at [586, 114] on icon "button" at bounding box center [582, 110] width 10 height 10
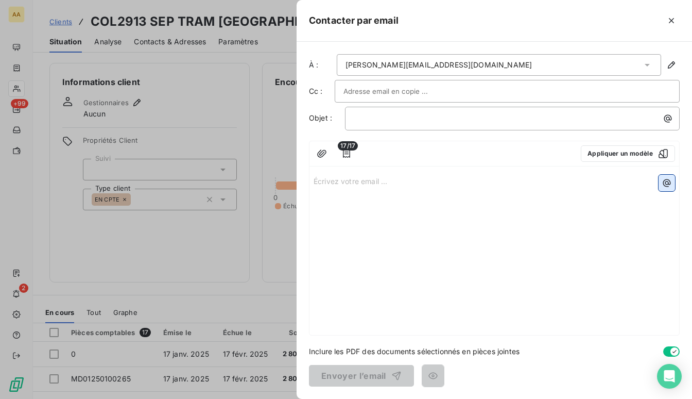
click at [671, 182] on icon "button" at bounding box center [667, 183] width 10 height 10
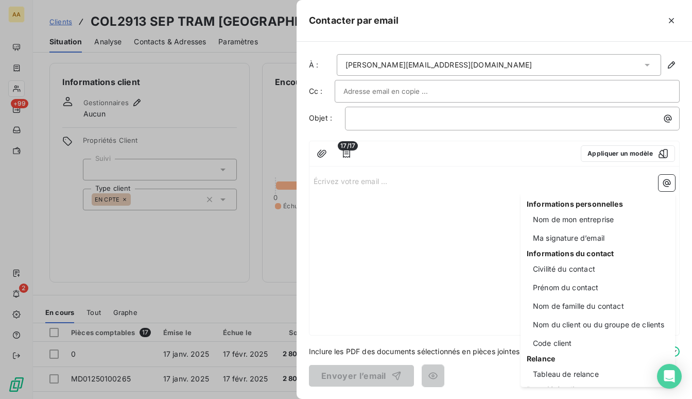
click at [529, 179] on html "AA +99 2 Clients COL2913 SEP TRAM [GEOGRAPHIC_DATA] - 0240421 Situation Analyse…" at bounding box center [346, 199] width 692 height 399
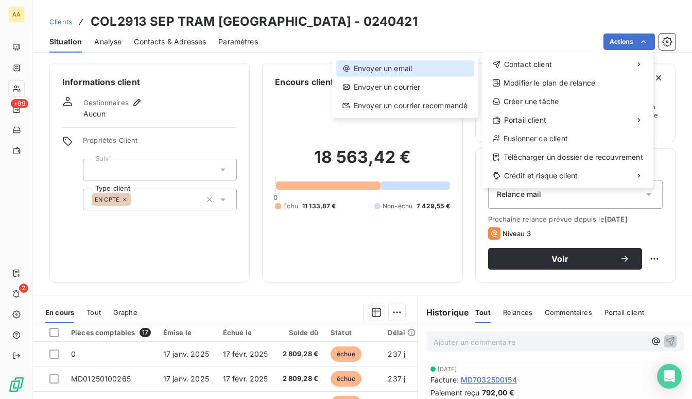
click at [402, 67] on div "Envoyer un email" at bounding box center [405, 68] width 138 height 16
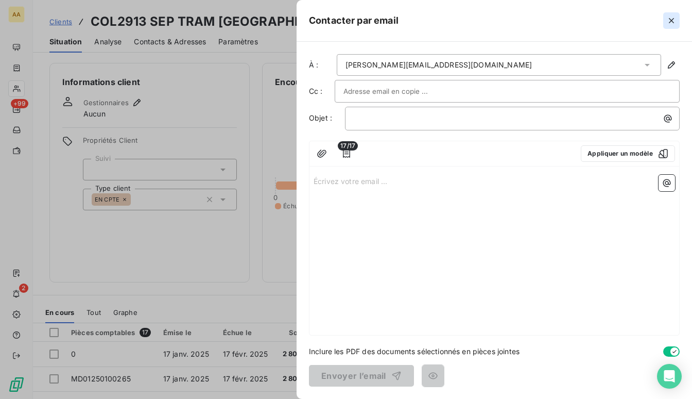
click at [673, 19] on icon "button" at bounding box center [671, 20] width 5 height 5
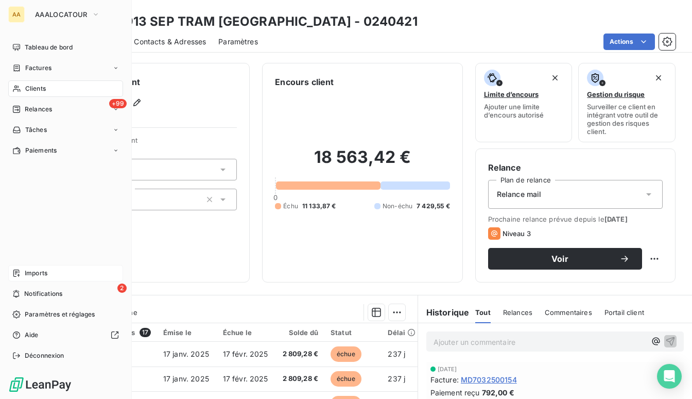
click at [31, 266] on div "Imports" at bounding box center [65, 273] width 115 height 16
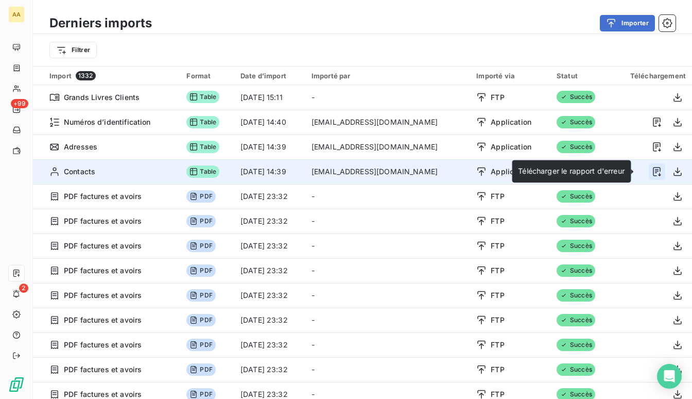
click at [653, 172] on icon "button" at bounding box center [657, 171] width 8 height 9
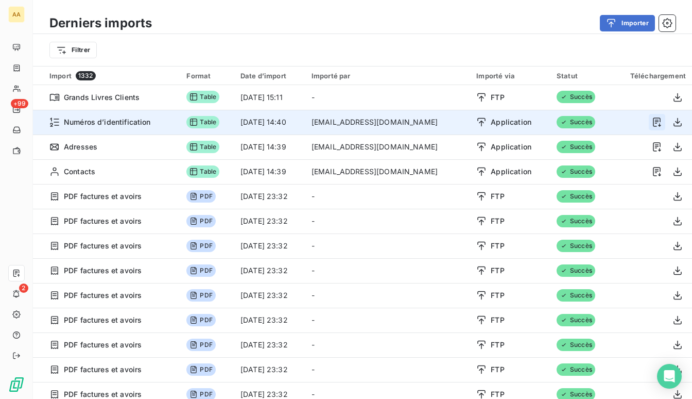
click at [653, 121] on icon "button" at bounding box center [657, 121] width 8 height 9
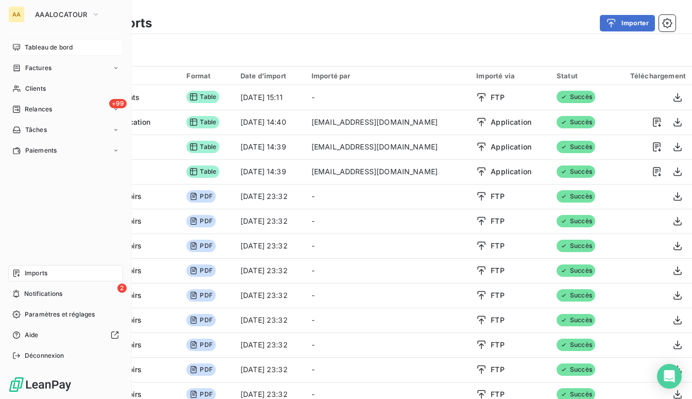
click at [46, 53] on div "Tableau de bord" at bounding box center [65, 47] width 115 height 16
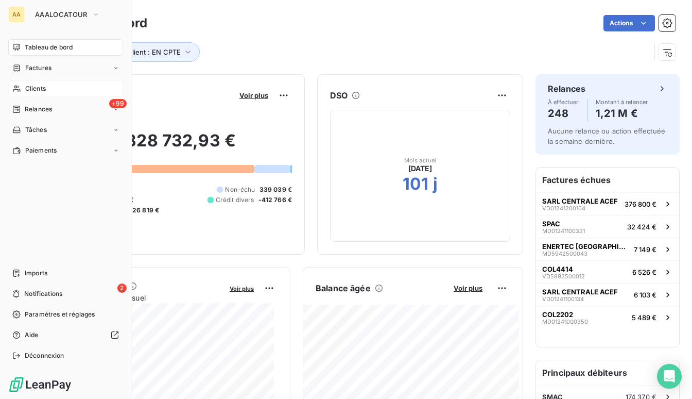
click at [50, 91] on div "Clients" at bounding box center [65, 88] width 115 height 16
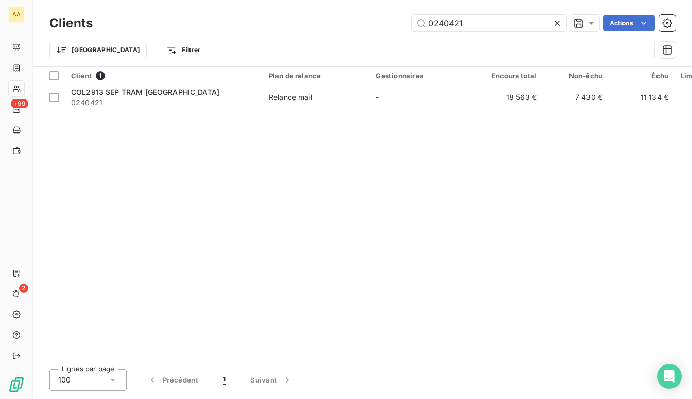
click at [555, 22] on icon at bounding box center [557, 23] width 5 height 5
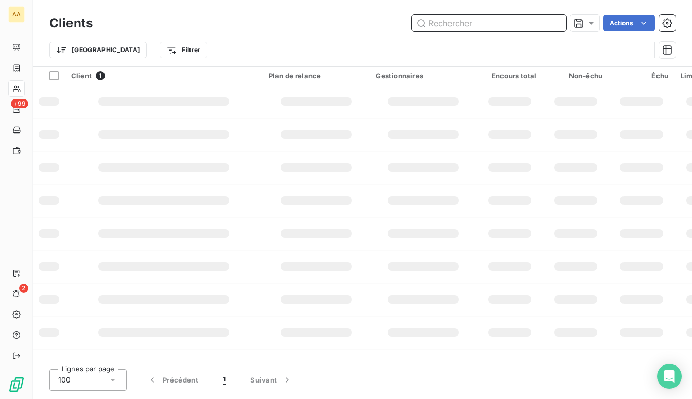
click at [454, 26] on input "text" at bounding box center [489, 23] width 155 height 16
paste input "0100341"
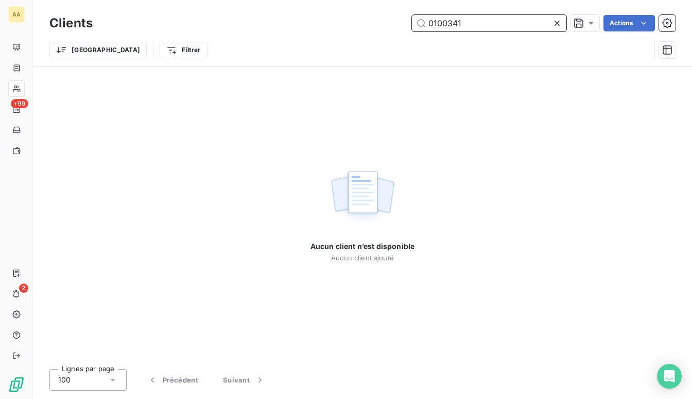
type input "0100341"
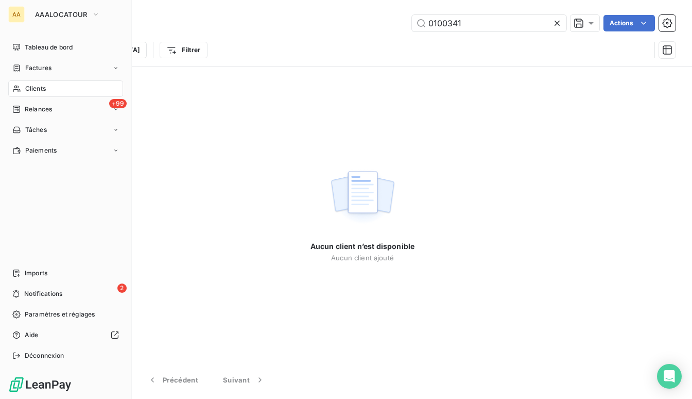
click at [27, 89] on span "Clients" at bounding box center [35, 88] width 21 height 9
click at [39, 90] on span "Clients" at bounding box center [35, 88] width 21 height 9
click at [40, 69] on span "Factures" at bounding box center [38, 67] width 26 height 9
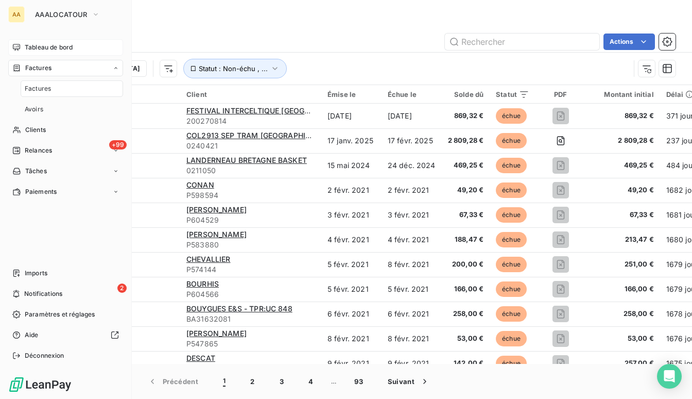
click at [44, 45] on span "Tableau de bord" at bounding box center [49, 47] width 48 height 9
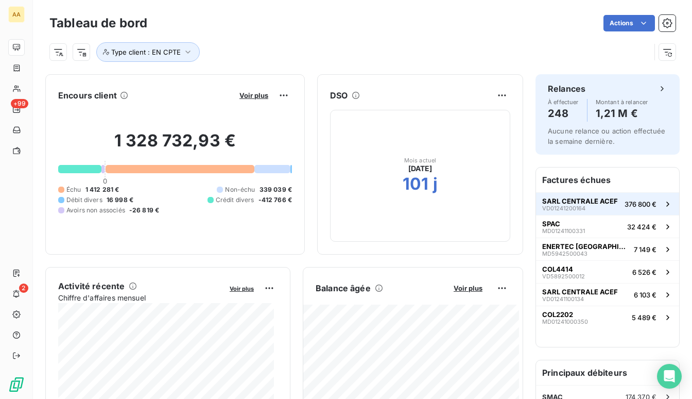
click at [569, 203] on div "SARL CENTRALE ACEF VD01241200164" at bounding box center [580, 204] width 76 height 14
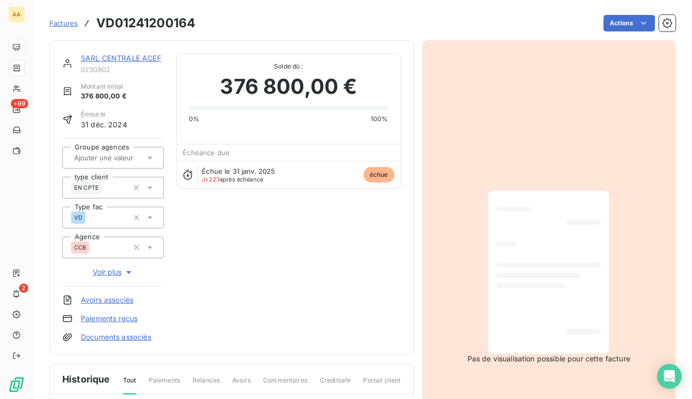
click at [111, 55] on link "SARL CENTRALE ACEF" at bounding box center [121, 58] width 80 height 9
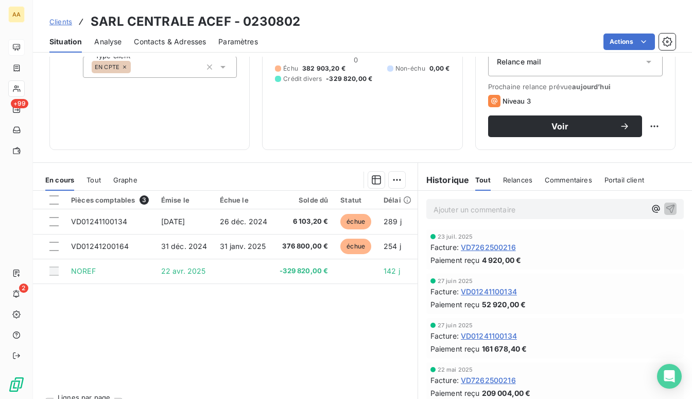
scroll to position [152, 0]
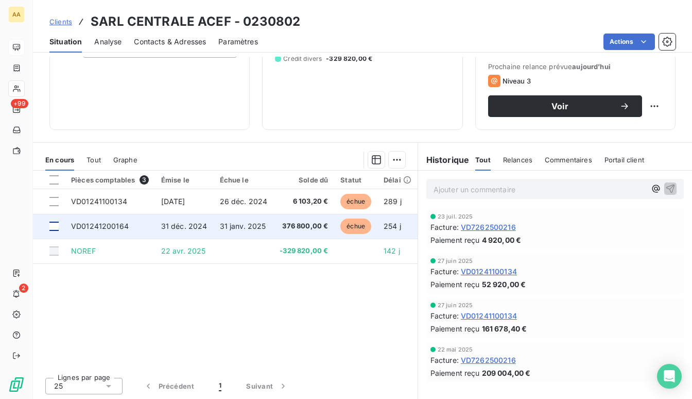
click at [54, 227] on div at bounding box center [53, 225] width 9 height 9
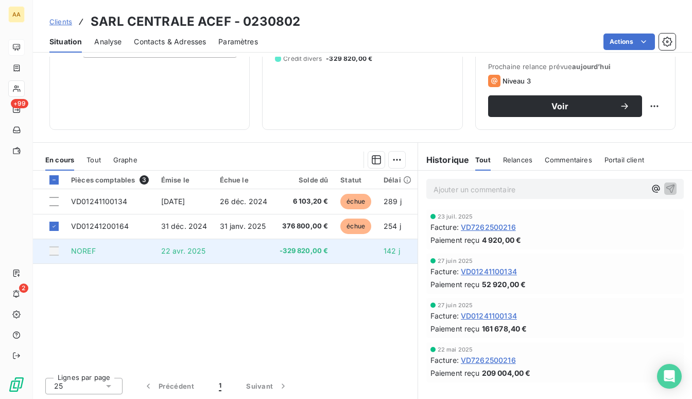
click at [56, 249] on div at bounding box center [53, 250] width 9 height 9
click at [53, 252] on div at bounding box center [53, 250] width 9 height 9
click at [54, 251] on div at bounding box center [53, 250] width 9 height 9
click at [55, 251] on div at bounding box center [53, 250] width 9 height 9
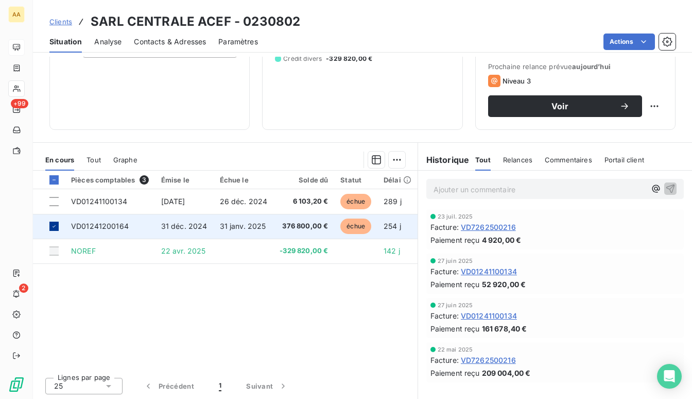
click at [56, 229] on div at bounding box center [53, 225] width 9 height 9
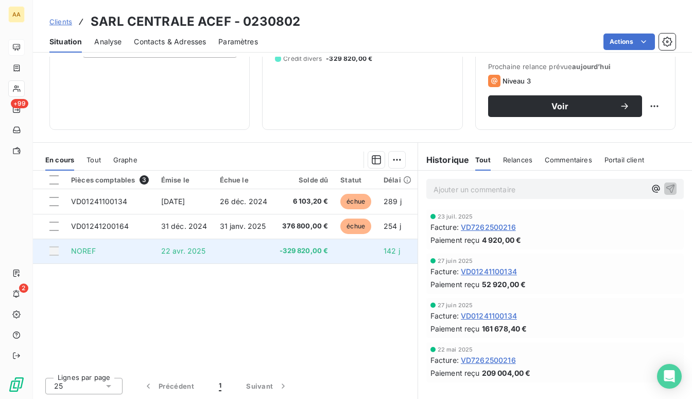
click at [54, 251] on div at bounding box center [53, 250] width 9 height 9
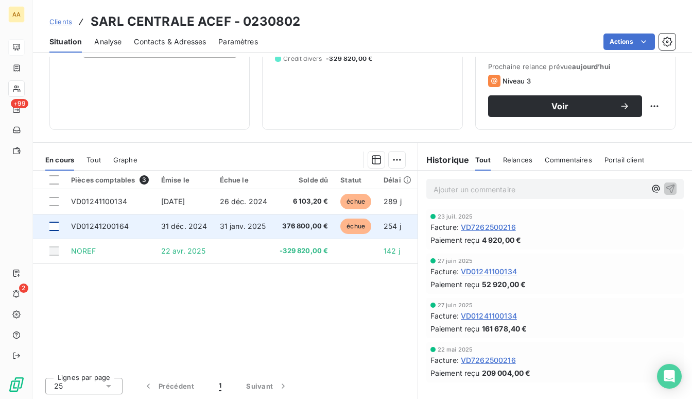
click at [55, 227] on div at bounding box center [53, 225] width 9 height 9
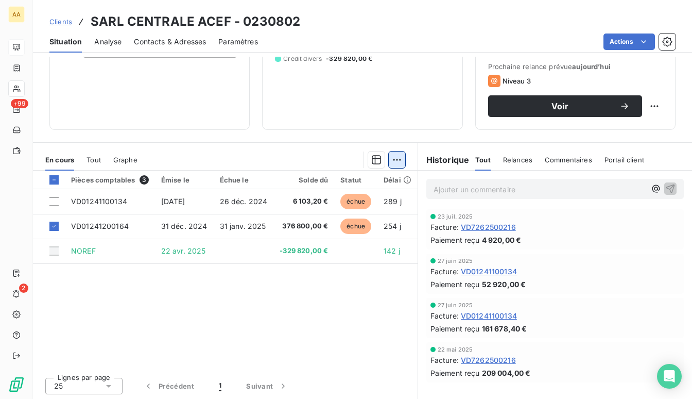
click at [387, 161] on html "AA +99 2 Clients SARL CENTRALE ACEF - 0230802 Situation Analyse Contacts & Adre…" at bounding box center [346, 199] width 692 height 399
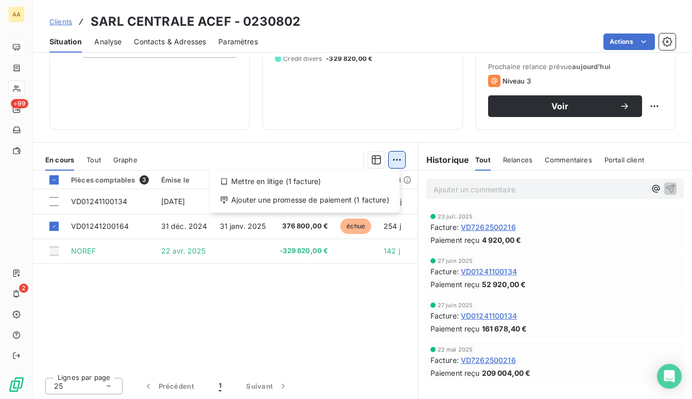
click at [389, 160] on html "AA +99 2 Clients SARL CENTRALE ACEF - 0230802 Situation Analyse Contacts & Adre…" at bounding box center [346, 199] width 692 height 399
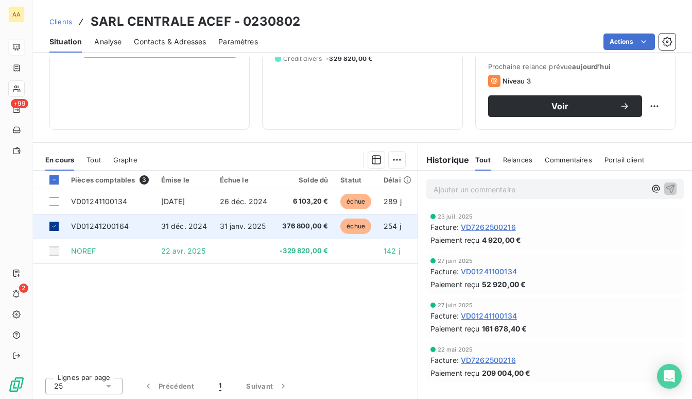
click at [55, 229] on div at bounding box center [53, 225] width 9 height 9
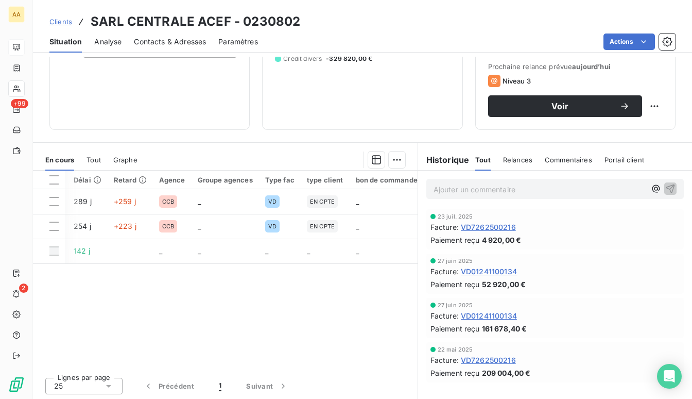
scroll to position [0, 315]
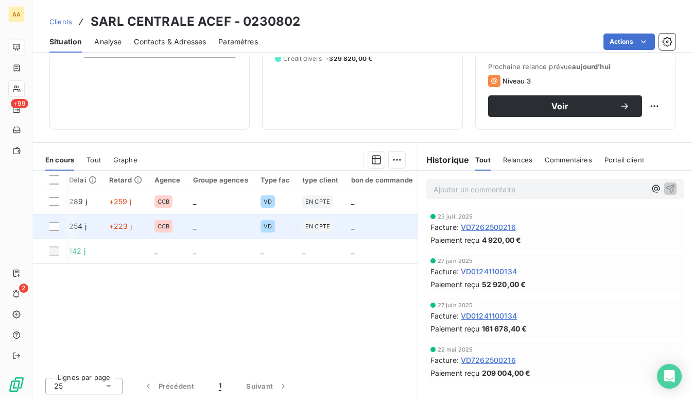
click at [357, 227] on td "_" at bounding box center [382, 226] width 74 height 25
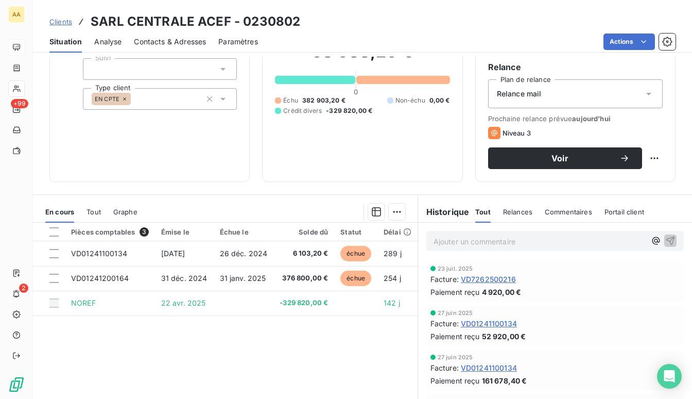
scroll to position [103, 0]
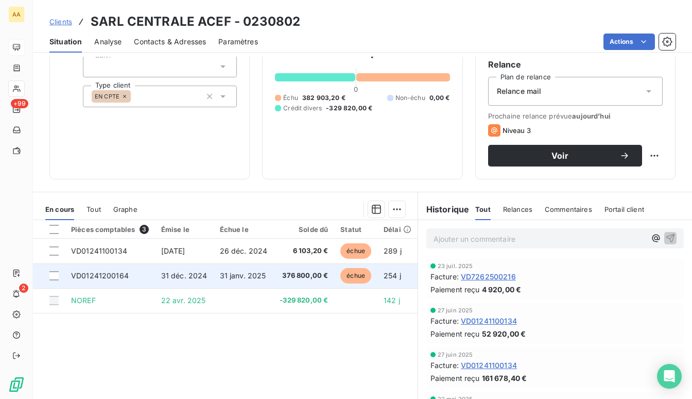
click at [121, 277] on span "VD01241200164" at bounding box center [100, 275] width 58 height 9
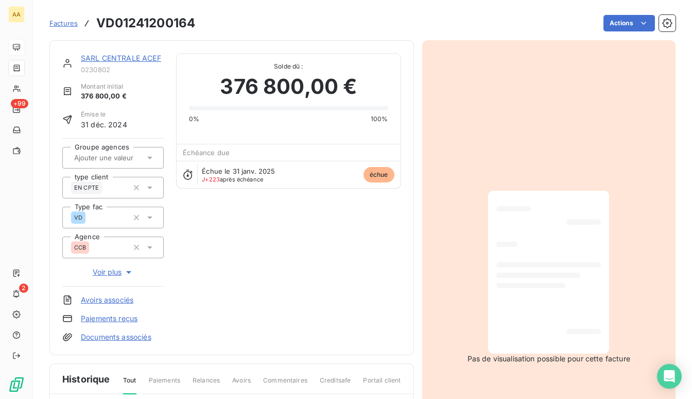
click at [100, 274] on span "Voir plus" at bounding box center [113, 272] width 41 height 10
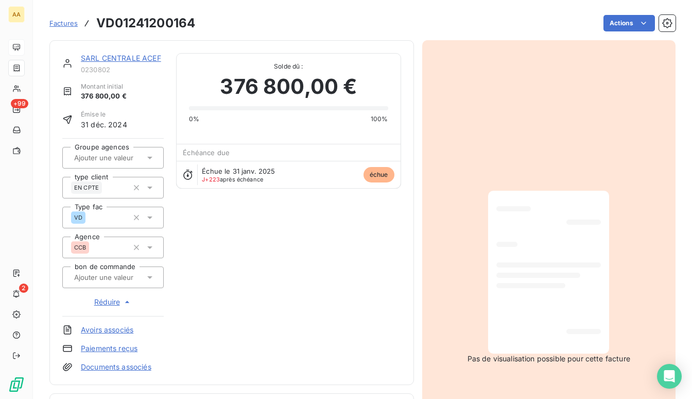
click at [145, 283] on div at bounding box center [112, 277] width 101 height 22
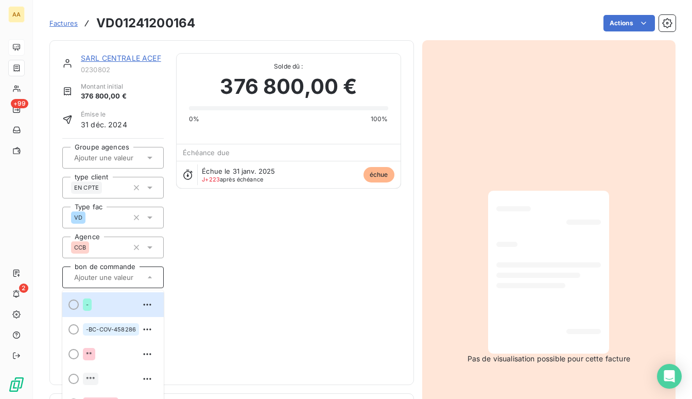
click at [178, 270] on div "SARL CENTRALE ACEF 0230802 Montant initial 376 800,00 € Émise le 31 déc. 2024 G…" at bounding box center [231, 212] width 339 height 319
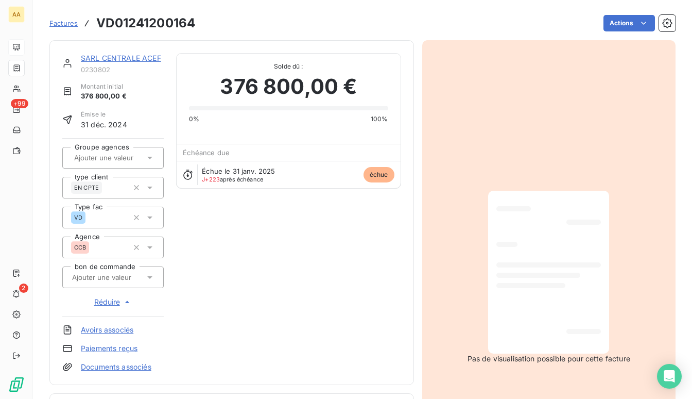
click at [241, 242] on div "SARL CENTRALE ACEF 0230802 Montant initial 376 800,00 € Émise le 31 déc. 2024 G…" at bounding box center [231, 212] width 339 height 319
click at [119, 297] on span "Réduire" at bounding box center [113, 302] width 38 height 10
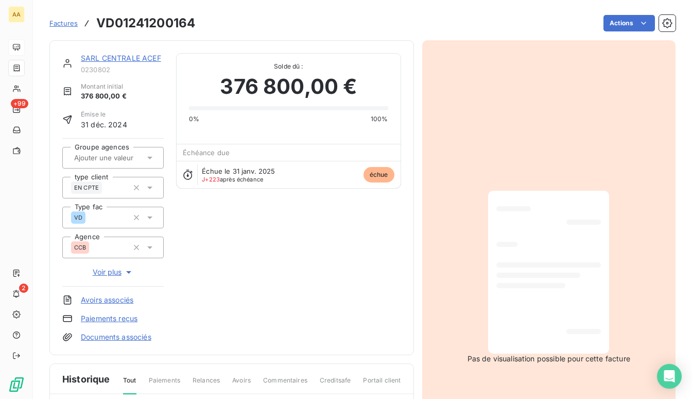
click at [115, 271] on span "Voir plus" at bounding box center [113, 272] width 41 height 10
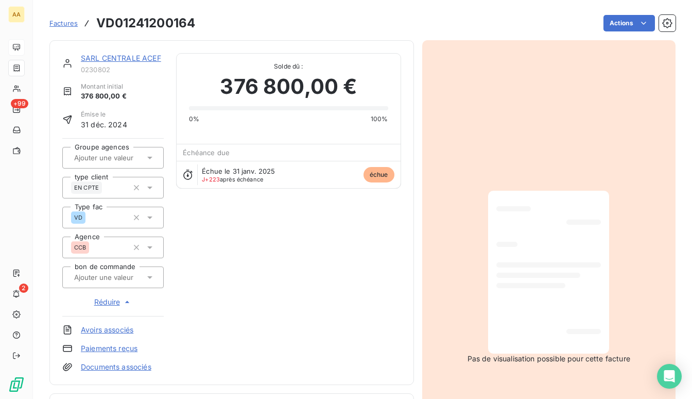
click at [109, 303] on span "Réduire" at bounding box center [113, 302] width 38 height 10
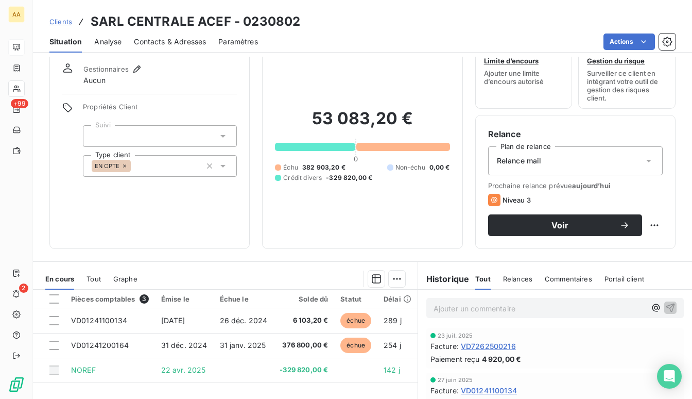
scroll to position [52, 0]
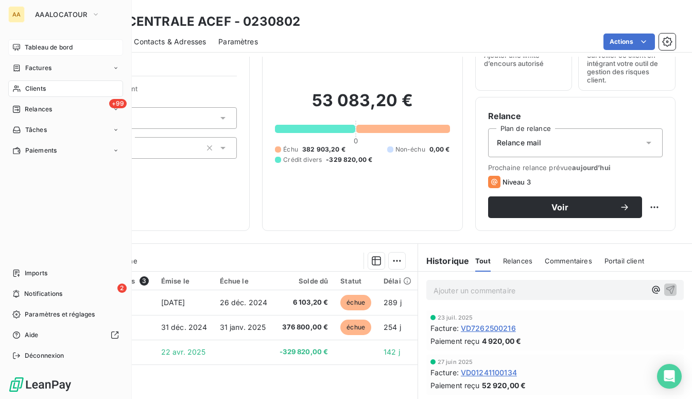
click at [41, 43] on span "Tableau de bord" at bounding box center [49, 47] width 48 height 9
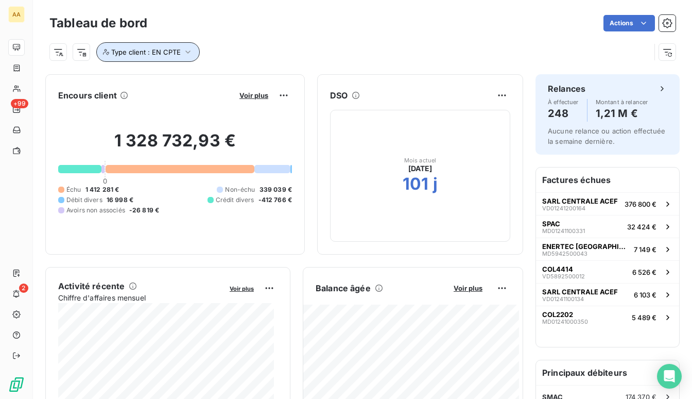
click at [186, 50] on icon "button" at bounding box center [188, 52] width 10 height 10
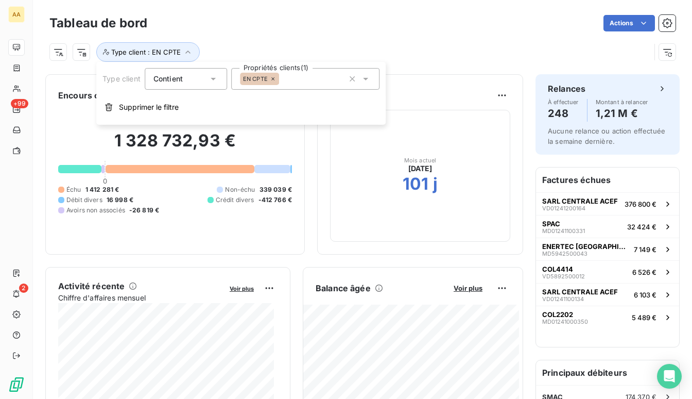
click at [275, 79] on icon at bounding box center [273, 79] width 6 height 6
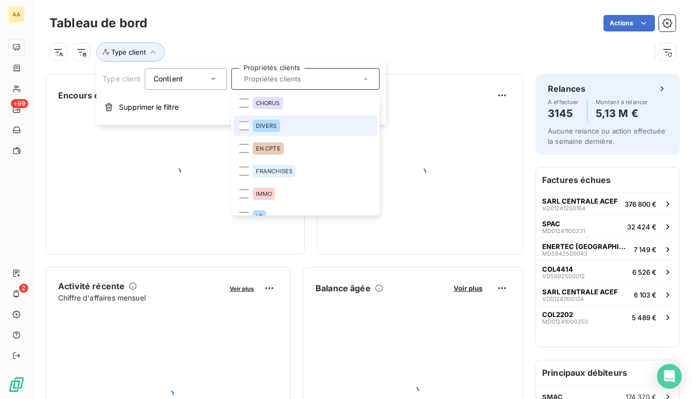
scroll to position [103, 0]
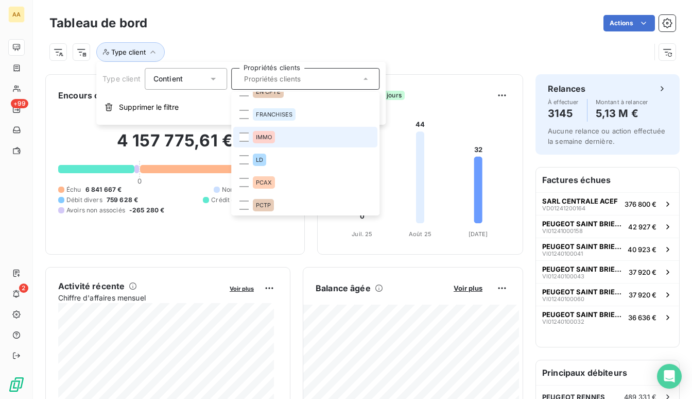
click at [268, 140] on div "IMMO" at bounding box center [264, 137] width 23 height 12
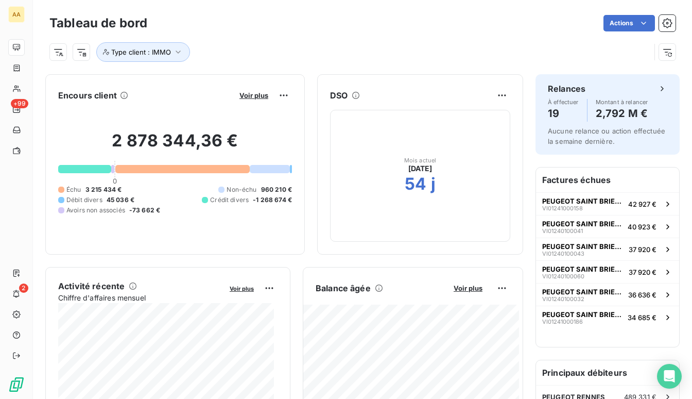
click at [336, 27] on div "Actions" at bounding box center [418, 23] width 516 height 16
click at [180, 57] on icon "button" at bounding box center [178, 52] width 10 height 10
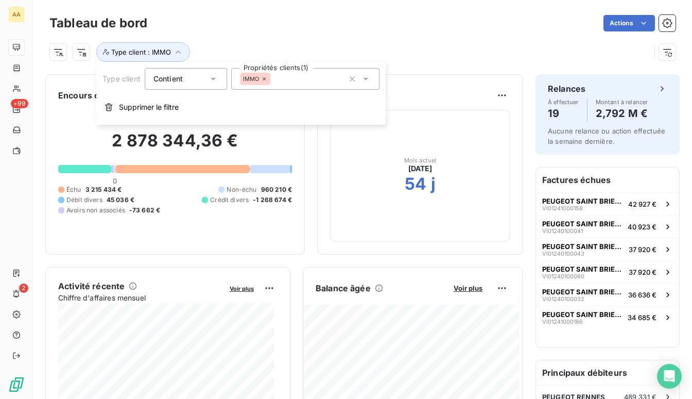
click at [253, 43] on div "Type client : IMMO" at bounding box center [349, 52] width 601 height 20
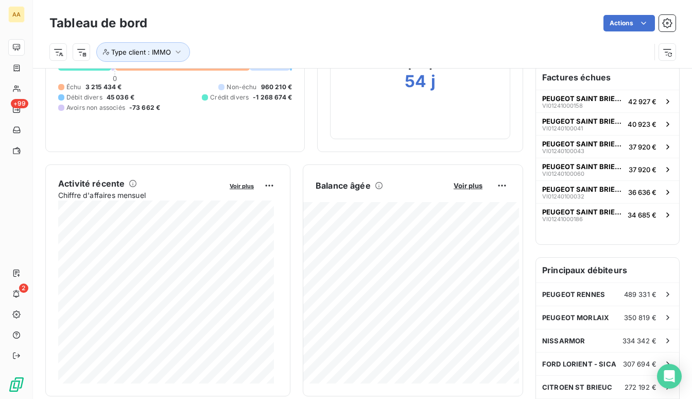
scroll to position [0, 0]
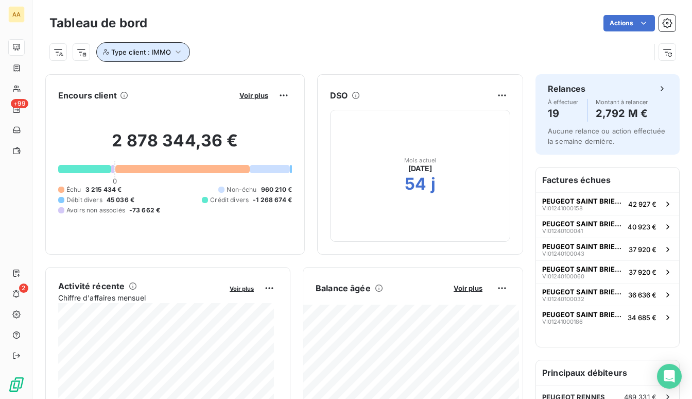
click at [175, 61] on button "Type client : IMMO" at bounding box center [143, 52] width 94 height 20
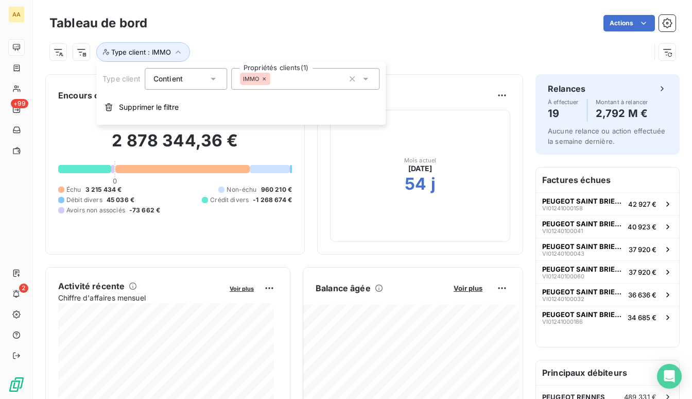
click at [266, 81] on icon at bounding box center [264, 79] width 6 height 6
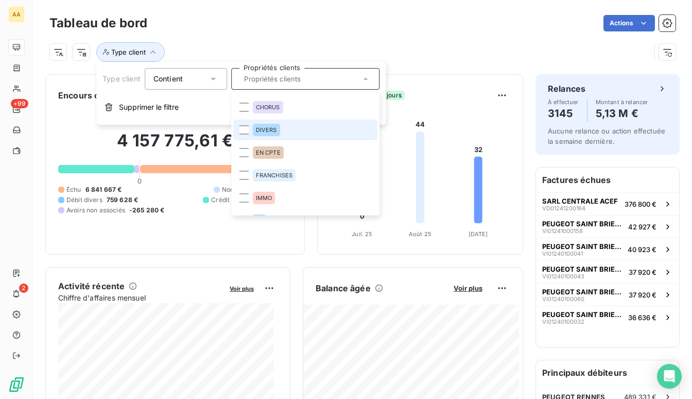
scroll to position [25, 0]
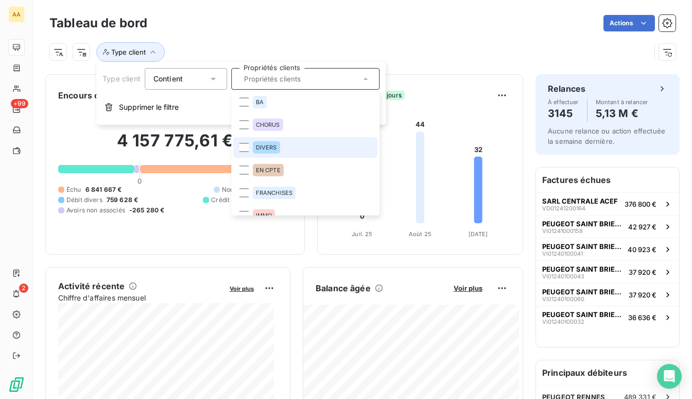
click at [264, 144] on span "DIVERS" at bounding box center [266, 147] width 21 height 6
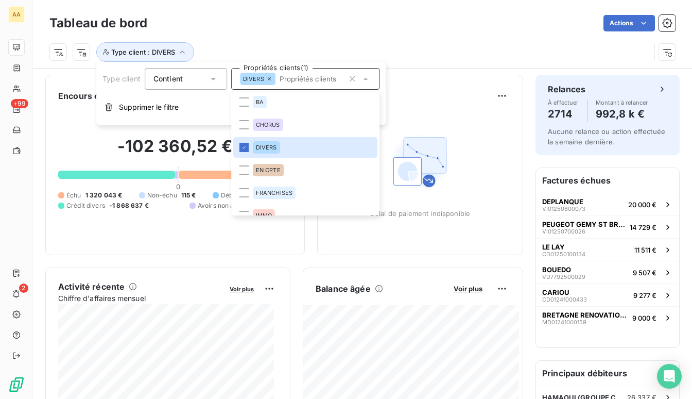
scroll to position [0, 0]
click at [270, 80] on icon at bounding box center [269, 79] width 6 height 6
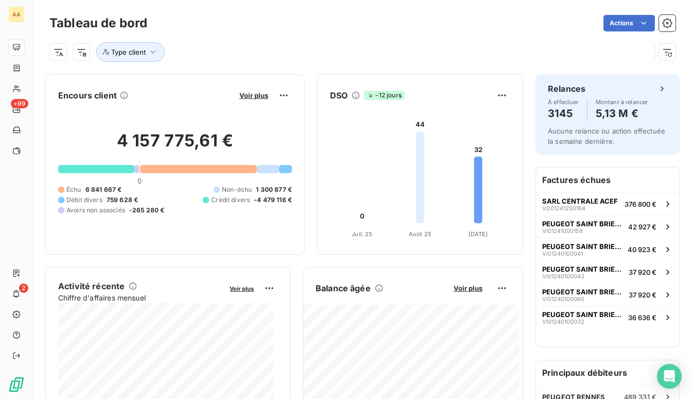
click at [426, 34] on div "Type client" at bounding box center [362, 48] width 626 height 28
click at [148, 46] on button "Type client" at bounding box center [130, 52] width 69 height 20
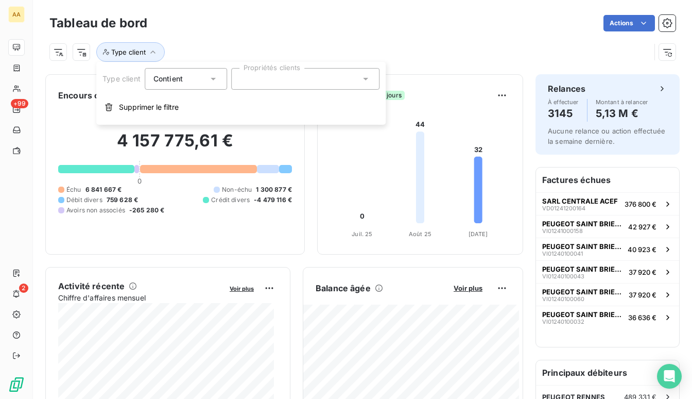
click at [362, 78] on icon at bounding box center [366, 79] width 10 height 10
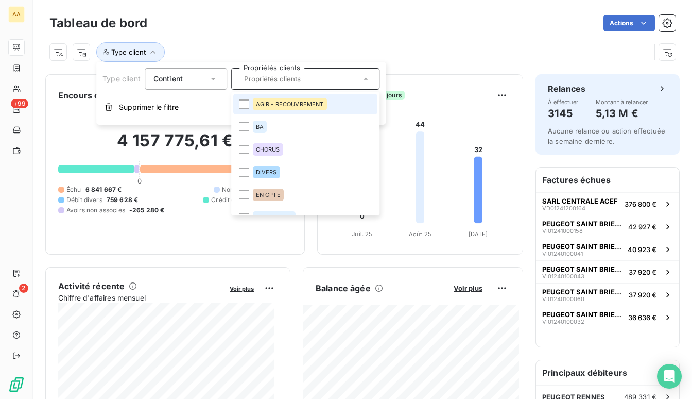
click at [269, 32] on div "Tableau de bord Actions" at bounding box center [362, 23] width 626 height 22
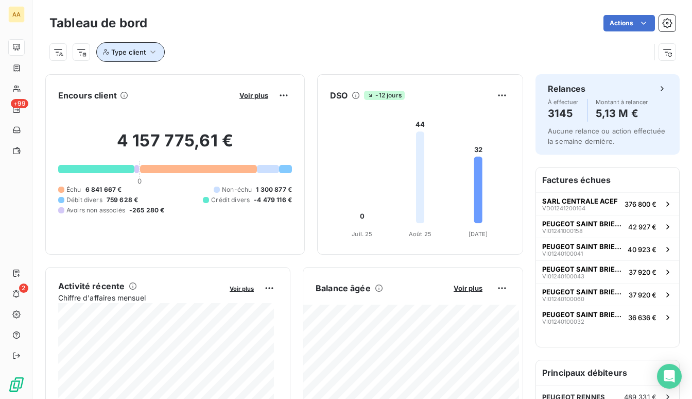
click at [143, 46] on button "Type client" at bounding box center [130, 52] width 69 height 20
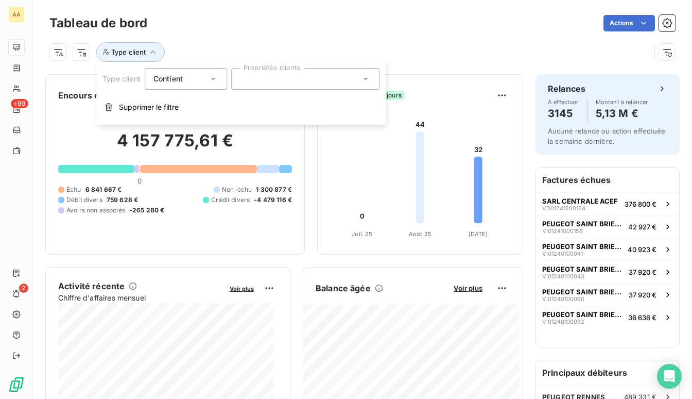
click at [210, 77] on icon at bounding box center [213, 79] width 10 height 10
click at [211, 77] on icon at bounding box center [213, 79] width 10 height 10
click at [359, 79] on div at bounding box center [305, 79] width 148 height 22
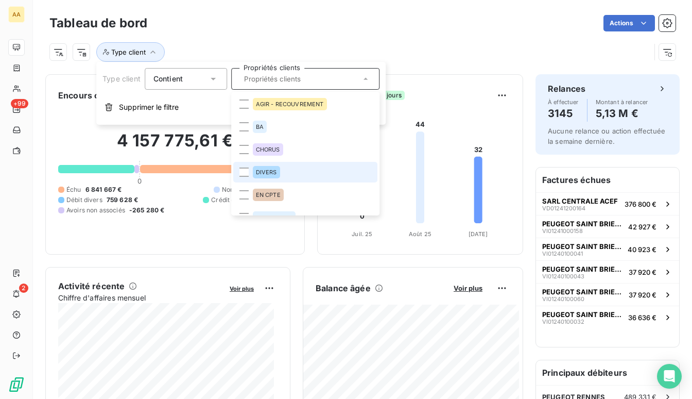
click at [262, 174] on span "DIVERS" at bounding box center [266, 172] width 21 height 6
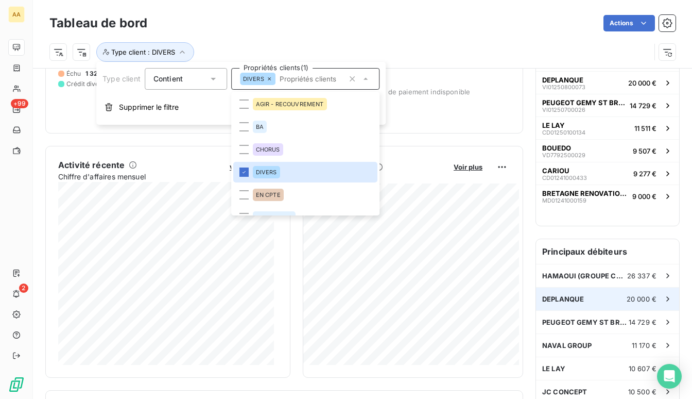
scroll to position [207, 0]
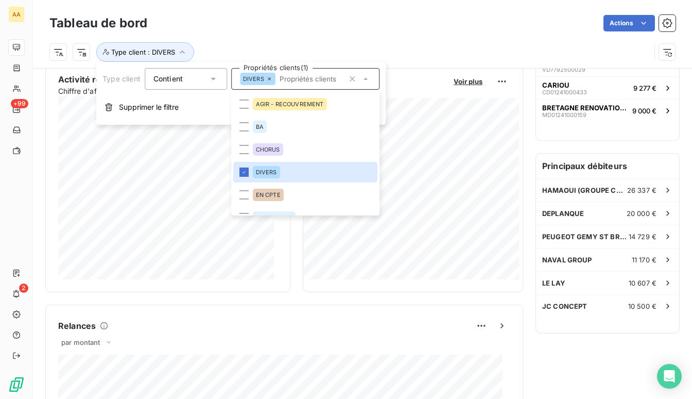
click at [211, 83] on icon at bounding box center [213, 79] width 10 height 10
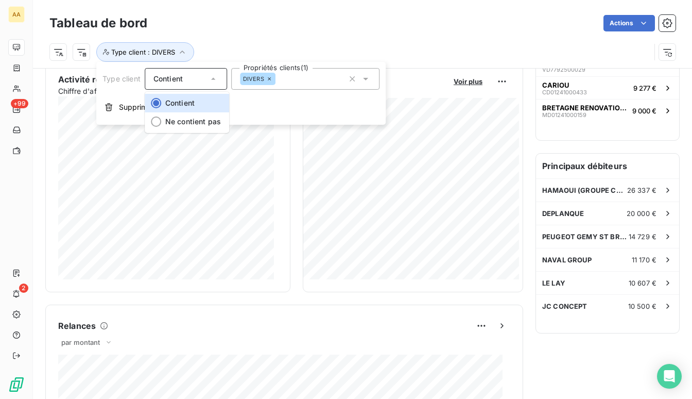
click at [270, 79] on icon at bounding box center [269, 79] width 6 height 6
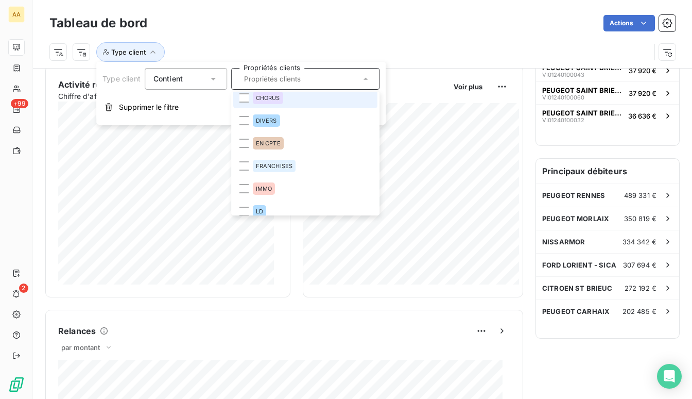
scroll to position [0, 0]
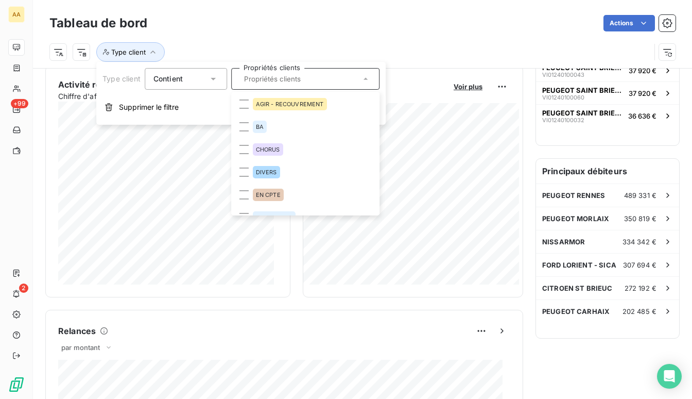
click at [288, 80] on input "text" at bounding box center [300, 78] width 121 height 9
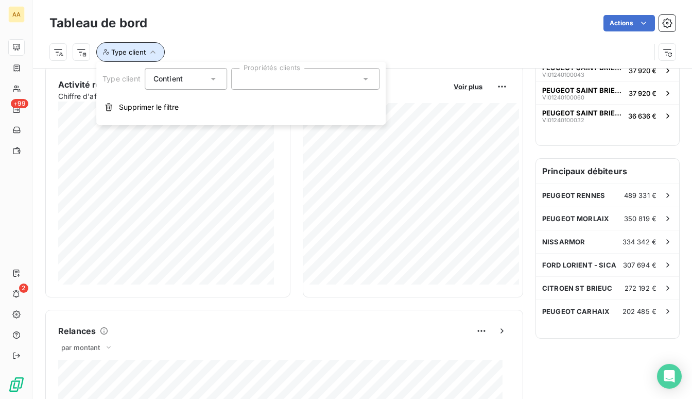
click at [141, 53] on span "Type client" at bounding box center [128, 52] width 35 height 8
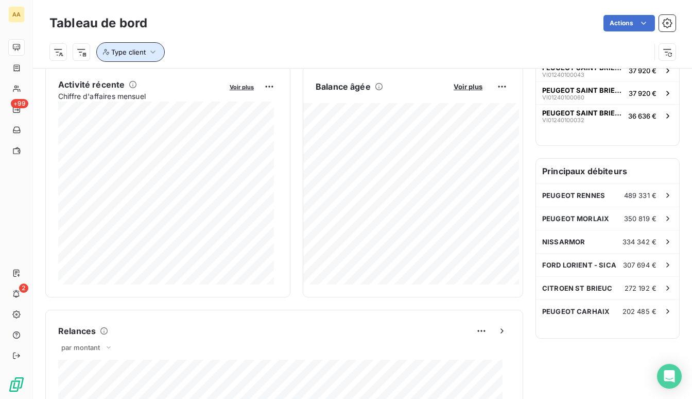
click at [140, 54] on span "Type client" at bounding box center [128, 52] width 35 height 8
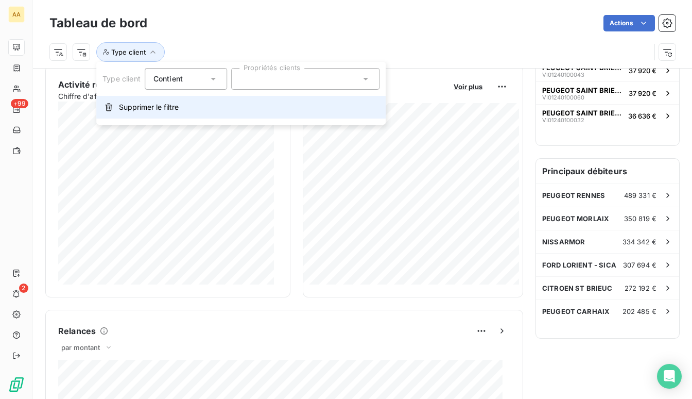
click at [155, 114] on button "Supprimer le filtre" at bounding box center [240, 107] width 289 height 23
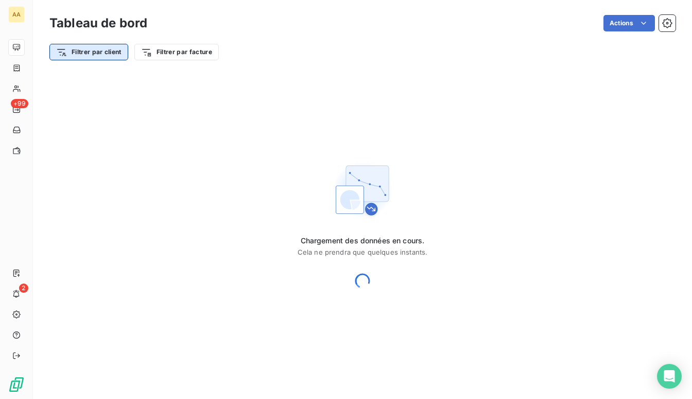
click at [100, 55] on html "AA +99 2 Tableau de bord Actions Filtrer par client Filtrer par facture Encours…" at bounding box center [346, 199] width 692 height 399
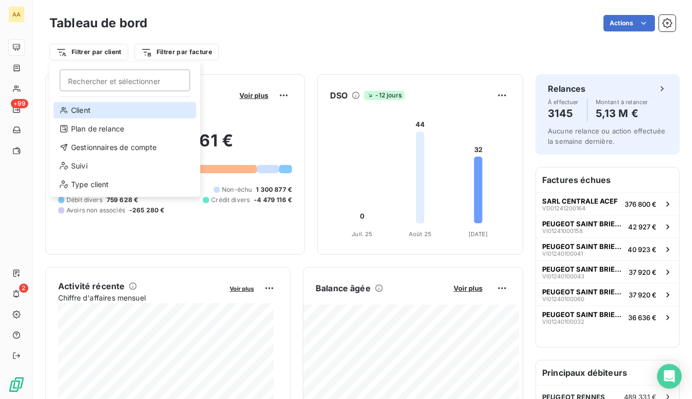
click at [108, 110] on div "Client" at bounding box center [125, 110] width 143 height 16
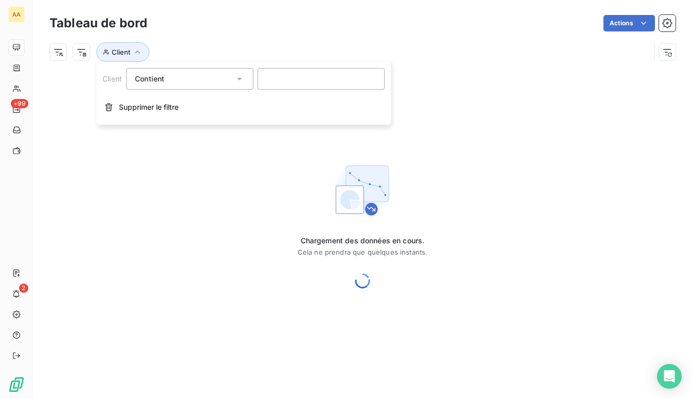
click at [242, 81] on icon at bounding box center [239, 79] width 10 height 10
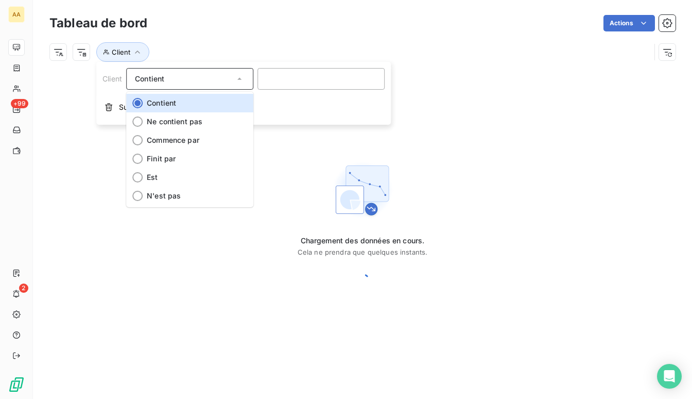
click at [242, 81] on icon at bounding box center [239, 79] width 10 height 10
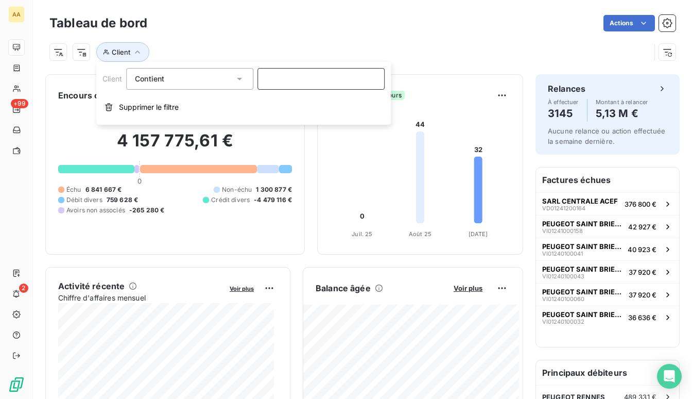
click at [295, 78] on input at bounding box center [321, 79] width 127 height 22
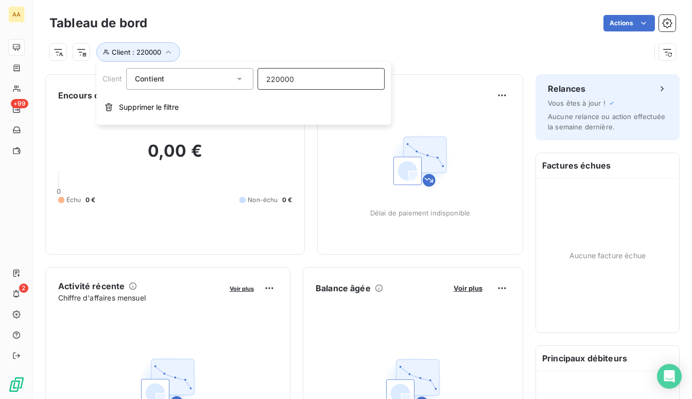
drag, startPoint x: 310, startPoint y: 76, endPoint x: 184, endPoint y: 78, distance: 125.2
click at [184, 78] on div "Client Contient 220000" at bounding box center [244, 79] width 282 height 22
type input "divers"
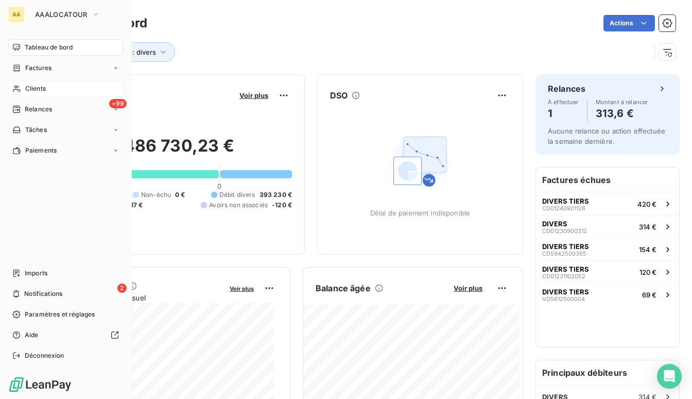
click at [35, 88] on span "Clients" at bounding box center [35, 88] width 21 height 9
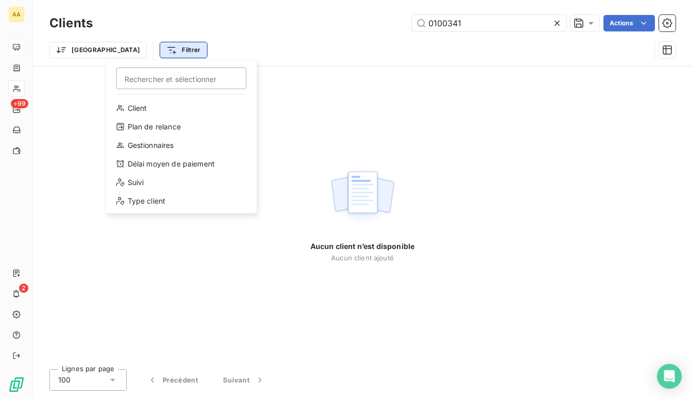
click at [119, 52] on html "AA +99 2 Clients 0100341 Actions Trier Filtrer Rechercher et sélectionner Clien…" at bounding box center [346, 199] width 692 height 399
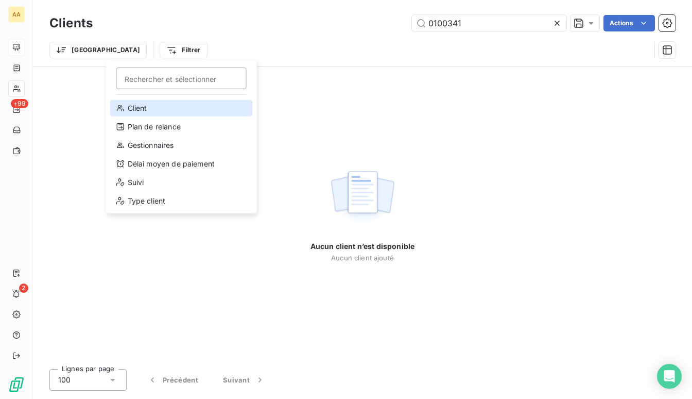
click at [143, 114] on div "Client" at bounding box center [181, 108] width 143 height 16
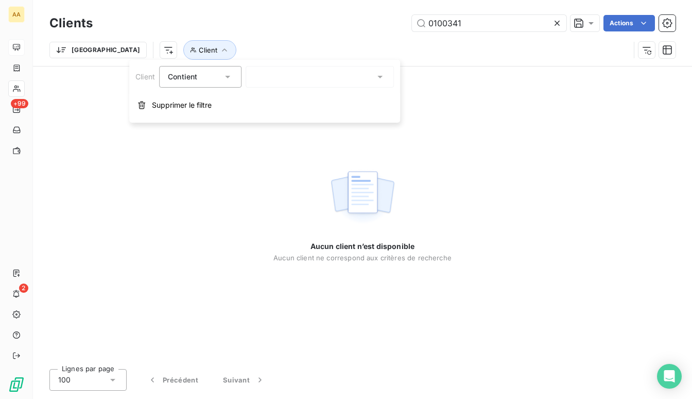
click at [306, 76] on div at bounding box center [320, 77] width 148 height 22
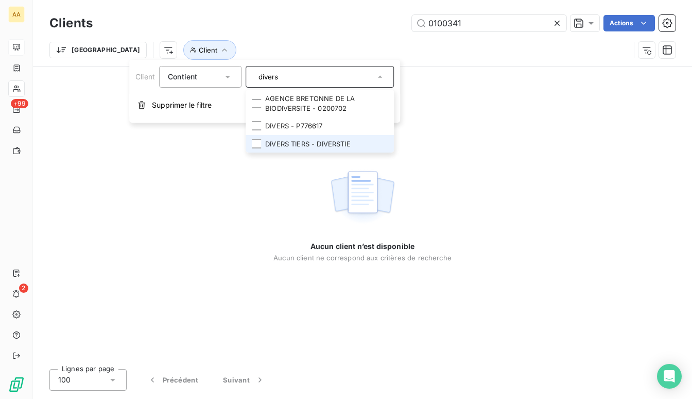
type input "divers"
click at [321, 149] on li "DIVERS TIERS - DIVERSTIE" at bounding box center [320, 144] width 148 height 18
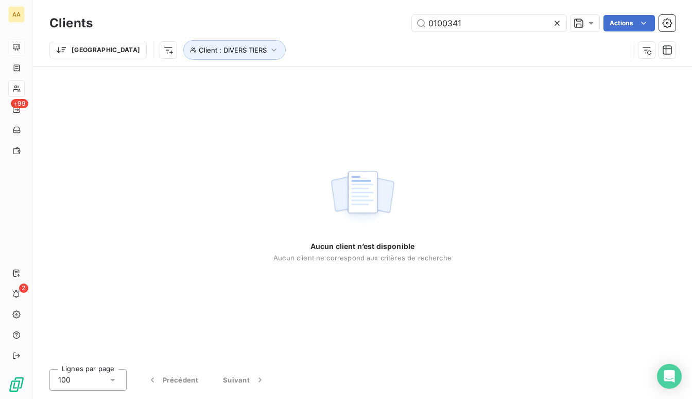
click at [497, 93] on div "Aucun client n’est disponible Aucun client ne correspond aux critères de recher…" at bounding box center [362, 213] width 659 height 294
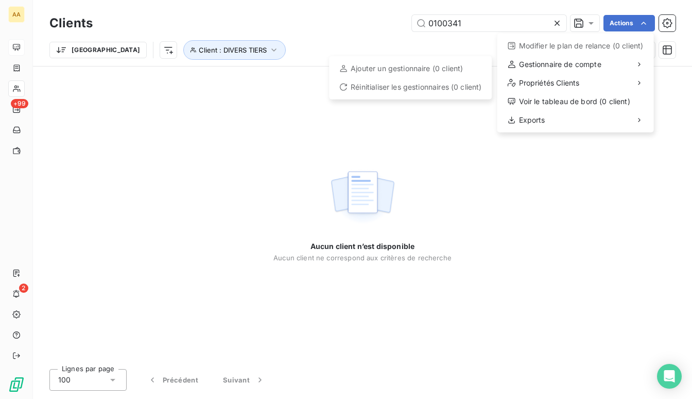
click at [155, 107] on html "AA +99 2 Clients 0100341 Actions Modifier le plan de relance (0 client) Gestion…" at bounding box center [346, 199] width 692 height 399
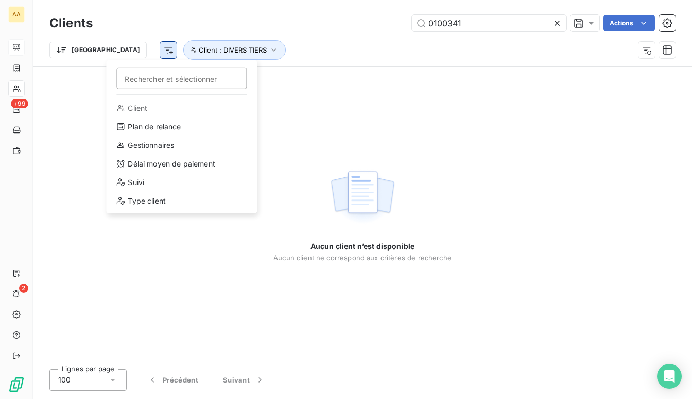
click at [114, 55] on html "AA +99 2 Clients 0100341 Actions Trier Rechercher et sélectionner Client Plan d…" at bounding box center [346, 199] width 692 height 399
click at [497, 57] on html "AA +99 2 Clients 0100341 Actions Trier Rechercher et sélectionner Client Plan d…" at bounding box center [346, 199] width 692 height 399
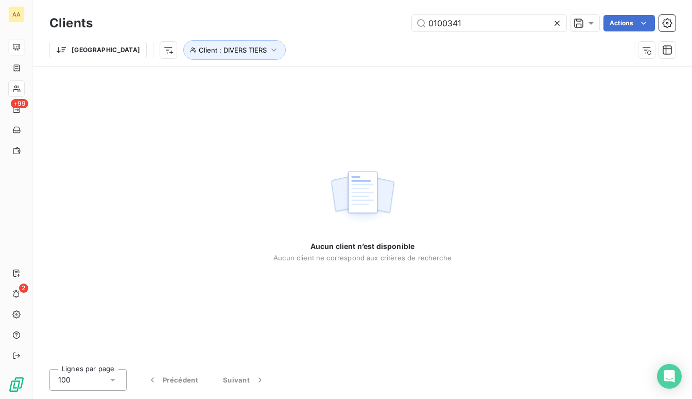
click at [559, 26] on icon at bounding box center [557, 23] width 10 height 10
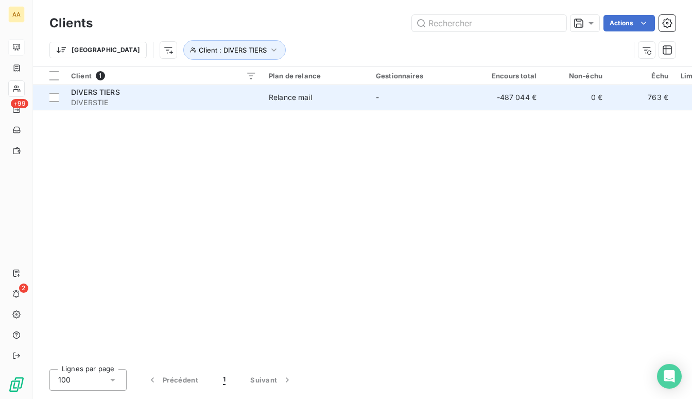
click at [272, 96] on div "Relance mail" at bounding box center [290, 97] width 43 height 10
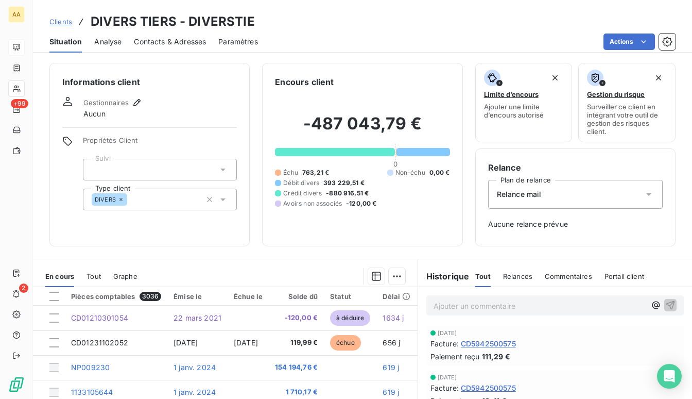
click at [192, 195] on div "DIVERS" at bounding box center [160, 200] width 154 height 22
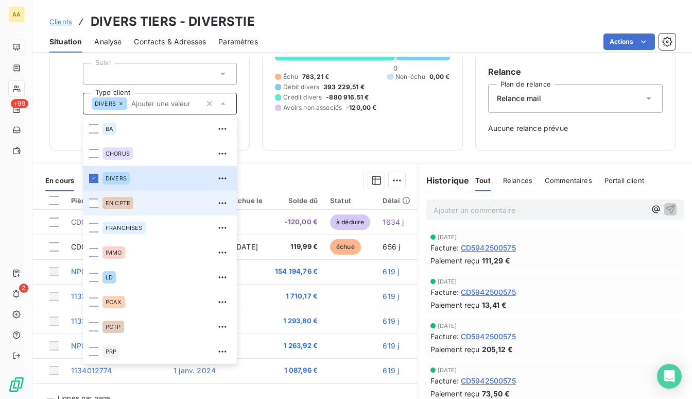
scroll to position [116, 0]
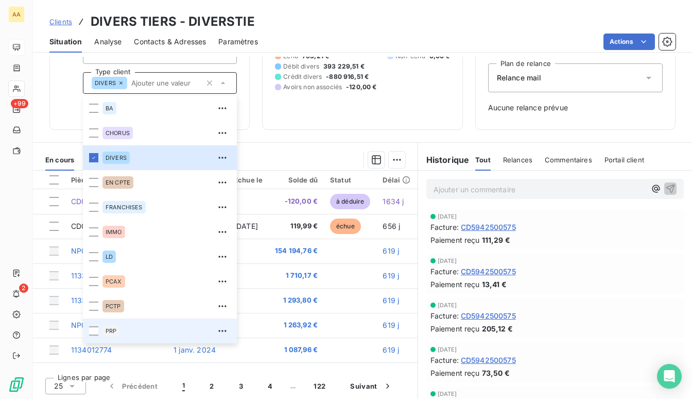
click at [125, 331] on div "PRP" at bounding box center [167, 330] width 128 height 16
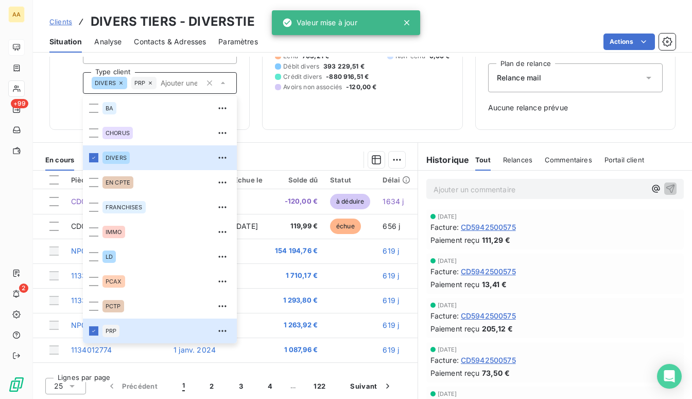
click at [265, 122] on div "Encours client -487 043,79 € 0 Échu 763,21 € Non-échu 0,00 € Débit divers 393 2…" at bounding box center [362, 37] width 200 height 183
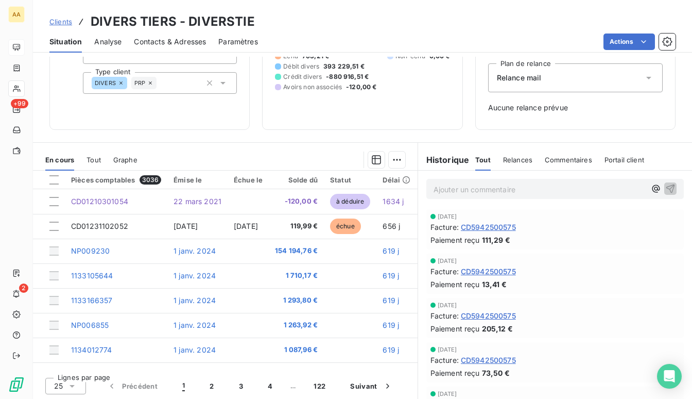
click at [120, 84] on icon at bounding box center [121, 83] width 6 height 6
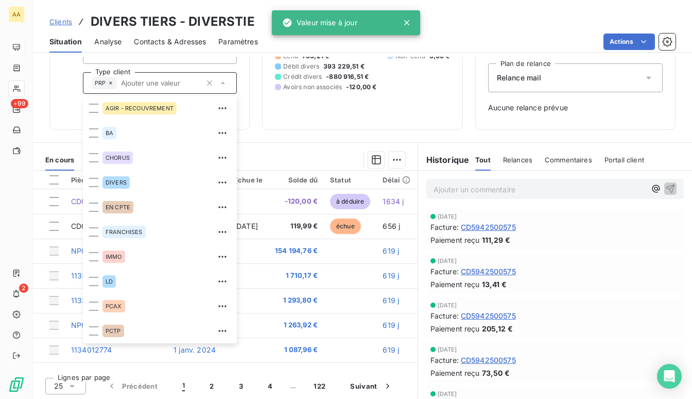
click at [288, 124] on div "Encours client -487 043,79 € 0 Échu 763,21 € Non-échu 0,00 € Débit divers 393 2…" at bounding box center [362, 37] width 200 height 183
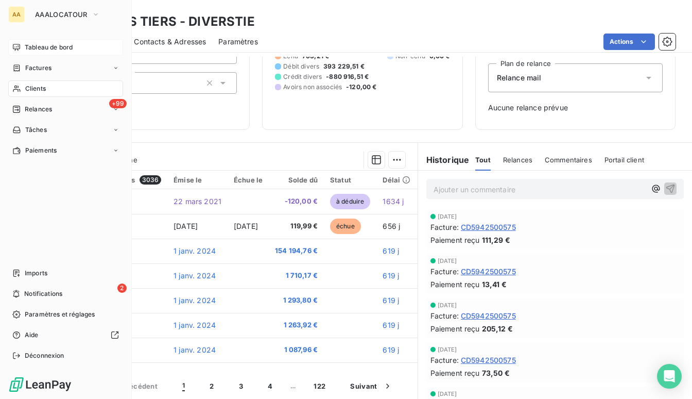
click at [42, 50] on span "Tableau de bord" at bounding box center [49, 47] width 48 height 9
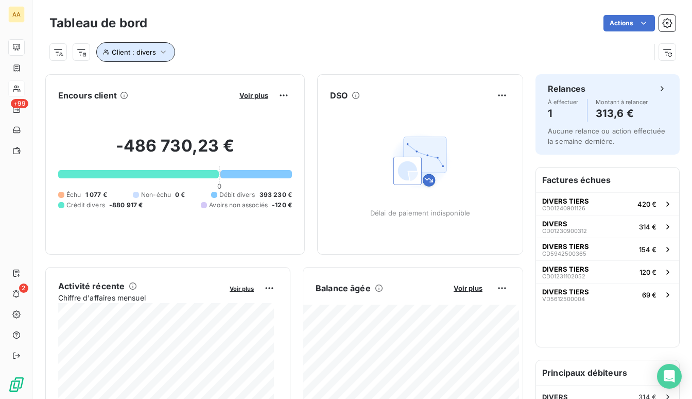
click at [152, 55] on span "Client : divers" at bounding box center [134, 52] width 44 height 8
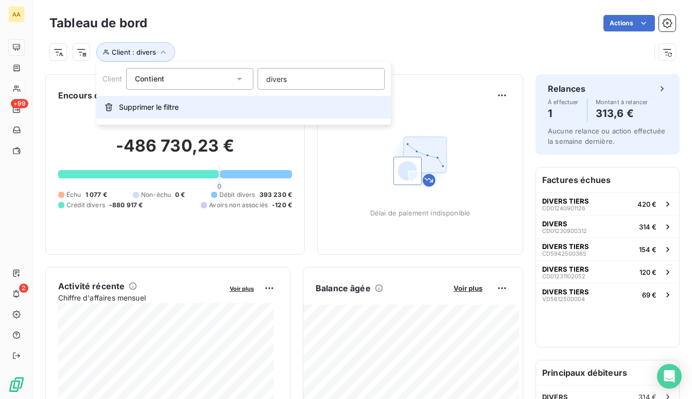
click at [166, 101] on button "Supprimer le filtre" at bounding box center [243, 107] width 295 height 23
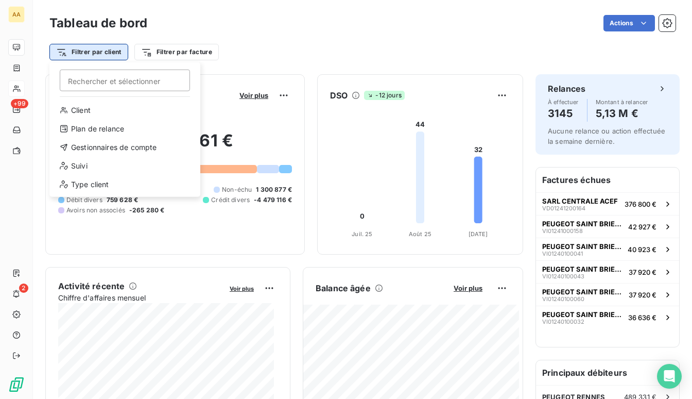
click at [112, 53] on html "AA +99 2 Tableau de bord Actions Filtrer par client Rechercher et sélectionner …" at bounding box center [346, 199] width 692 height 399
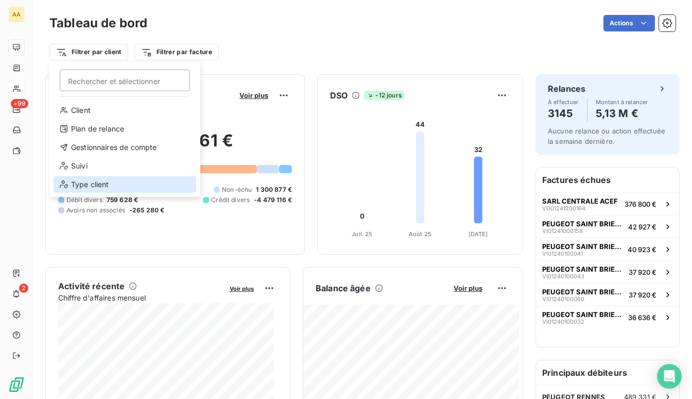
click at [93, 189] on div "Type client" at bounding box center [125, 184] width 143 height 16
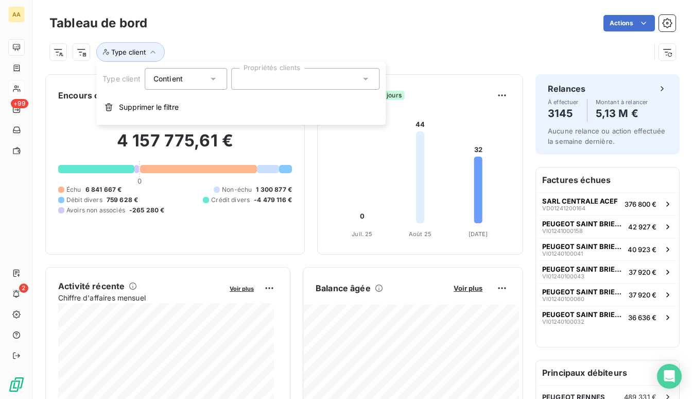
click at [291, 80] on div at bounding box center [305, 79] width 148 height 22
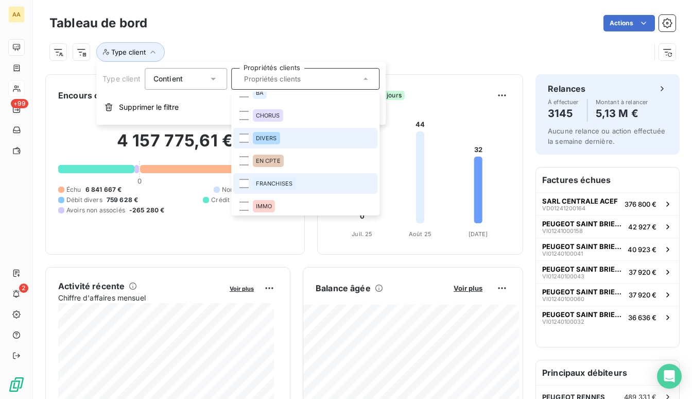
scroll to position [52, 0]
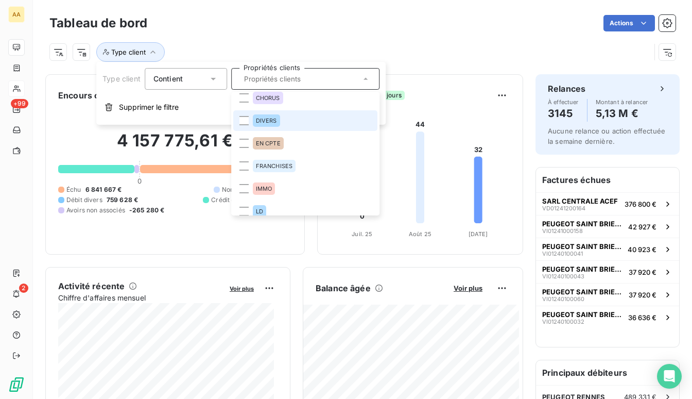
click at [264, 126] on div "DIVERS" at bounding box center [266, 120] width 27 height 12
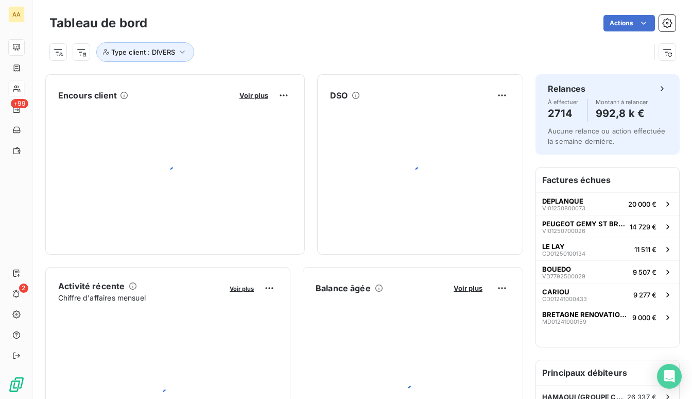
click at [450, 56] on div "Type client : DIVERS" at bounding box center [349, 52] width 601 height 20
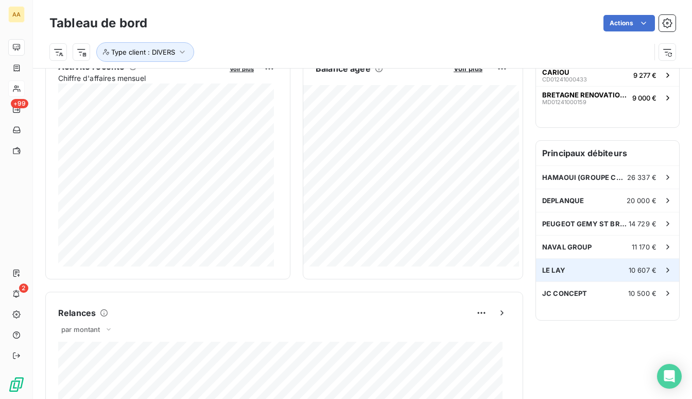
scroll to position [104, 0]
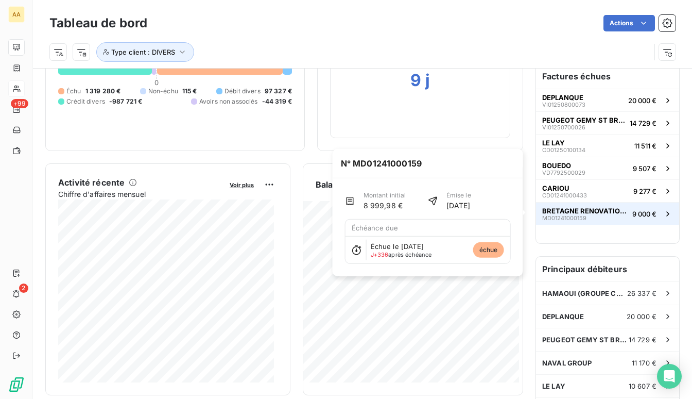
click at [572, 212] on span "BRETAGNE RENOVATION HABITAT" at bounding box center [585, 211] width 86 height 8
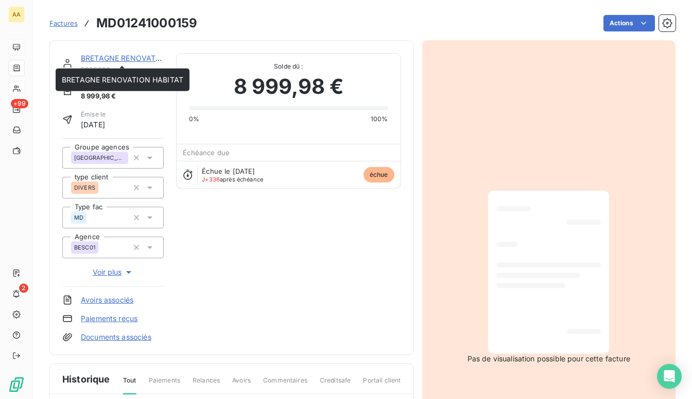
click at [99, 55] on link "BRETAGNE RENOVATION HABITAT" at bounding box center [142, 58] width 122 height 9
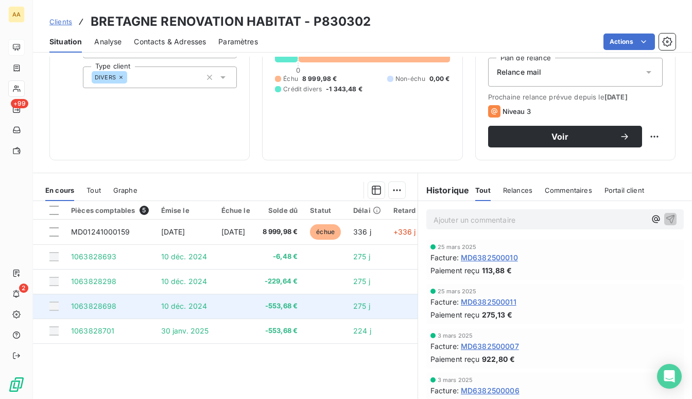
scroll to position [152, 0]
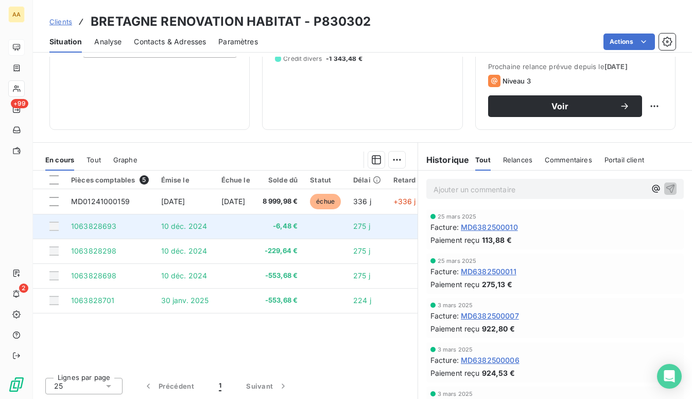
drag, startPoint x: 233, startPoint y: 244, endPoint x: 231, endPoint y: 237, distance: 7.0
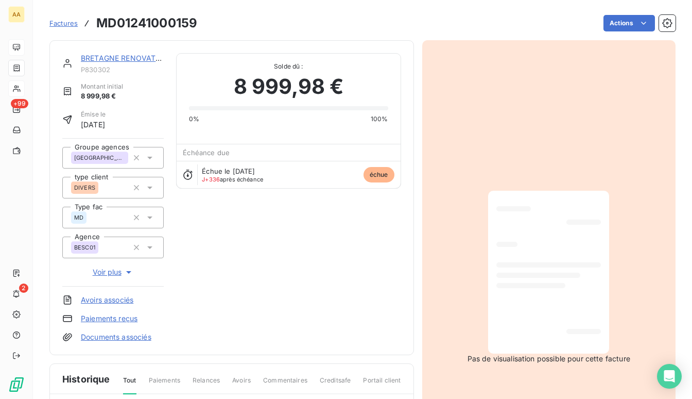
drag, startPoint x: 237, startPoint y: 240, endPoint x: 287, endPoint y: 174, distance: 82.7
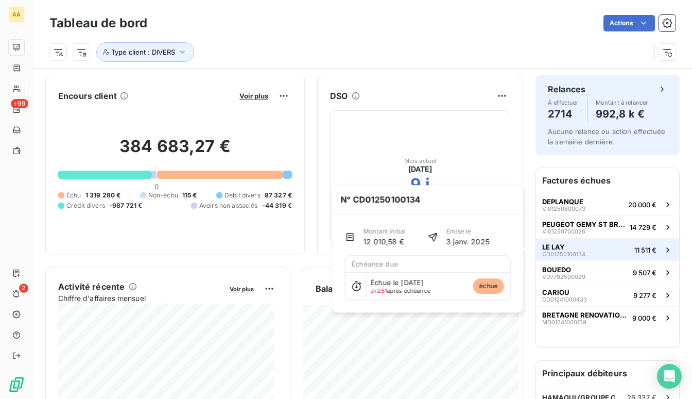
scroll to position [52, 0]
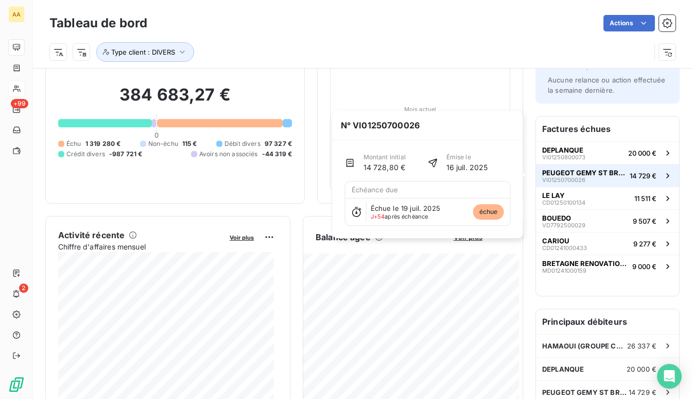
click at [584, 174] on span "PEUGEOT GEMY ST BRIEUC" at bounding box center [583, 172] width 83 height 8
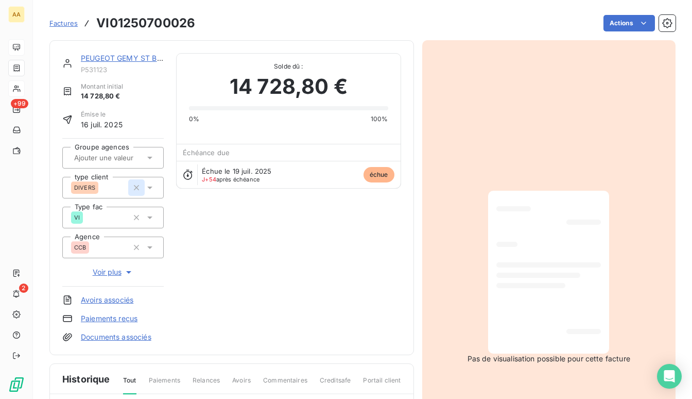
click at [134, 189] on icon "button" at bounding box center [136, 187] width 10 height 10
click at [107, 189] on input "text" at bounding box center [125, 187] width 104 height 9
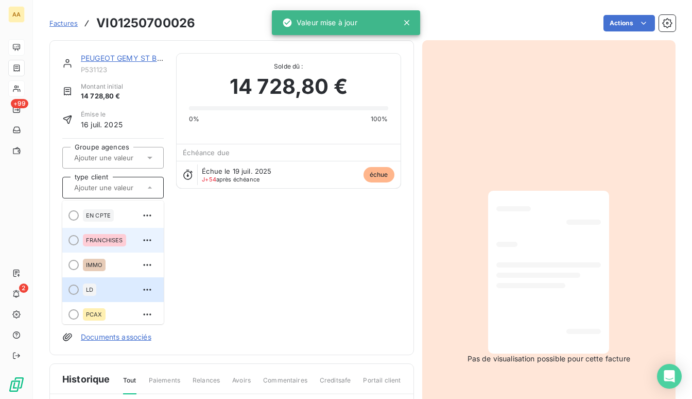
scroll to position [52, 0]
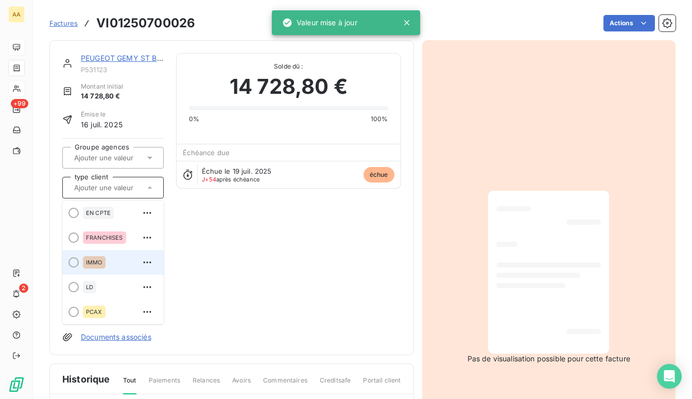
click at [93, 260] on span "IMMO" at bounding box center [94, 262] width 16 height 6
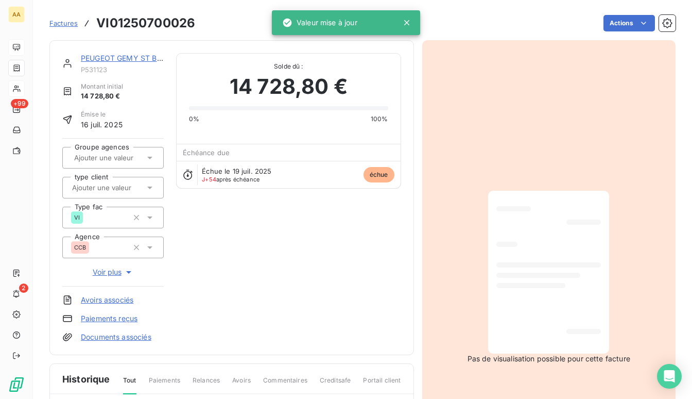
scroll to position [0, 0]
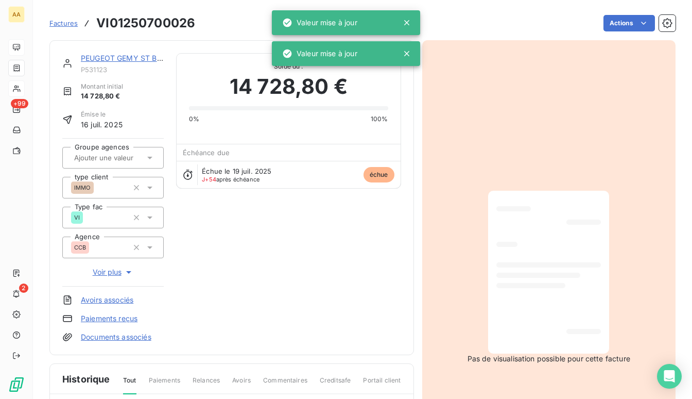
click at [209, 214] on div "PEUGEOT GEMY ST BRIEUC P531123 Montant initial 14 728,80 € Émise le 16 juil. 20…" at bounding box center [231, 197] width 339 height 289
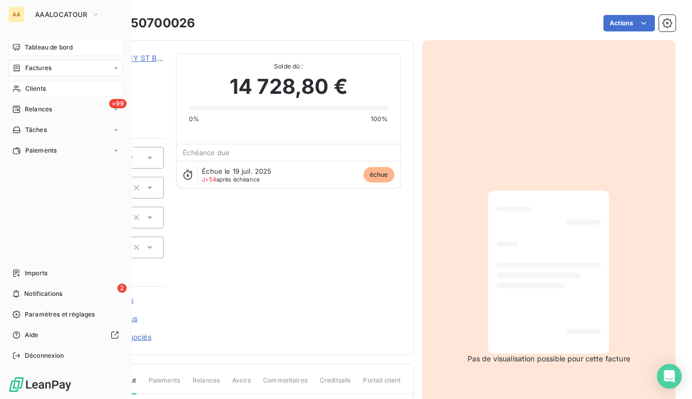
click at [36, 44] on span "Tableau de bord" at bounding box center [49, 47] width 48 height 9
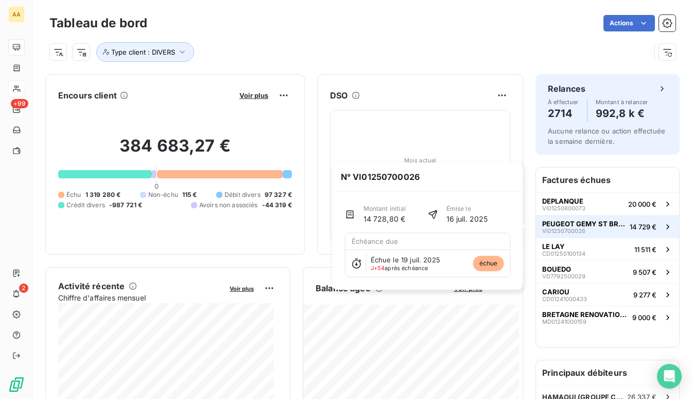
click at [568, 224] on span "PEUGEOT GEMY ST BRIEUC" at bounding box center [583, 223] width 83 height 8
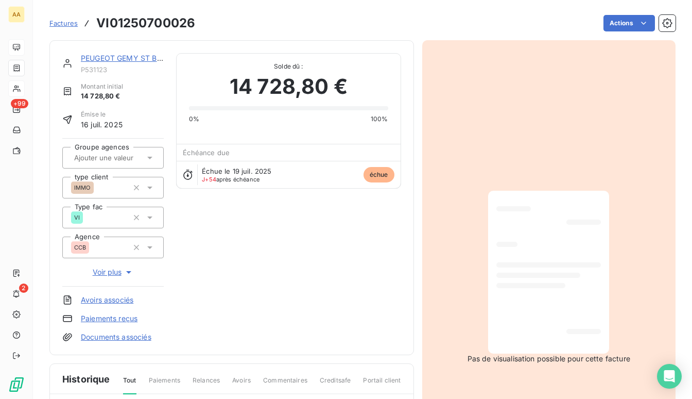
click at [69, 25] on span "Factures" at bounding box center [63, 23] width 28 height 8
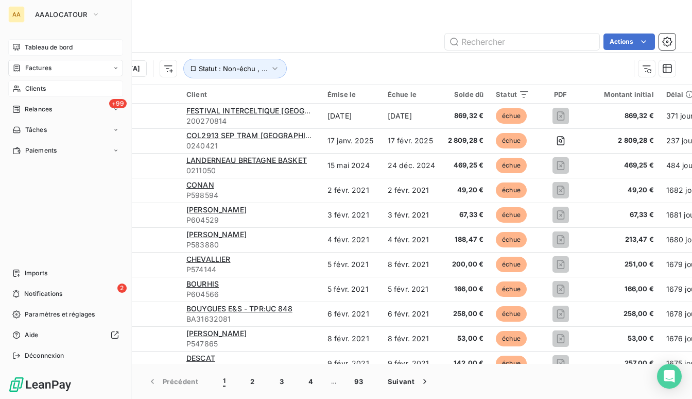
click at [13, 46] on icon at bounding box center [16, 47] width 7 height 7
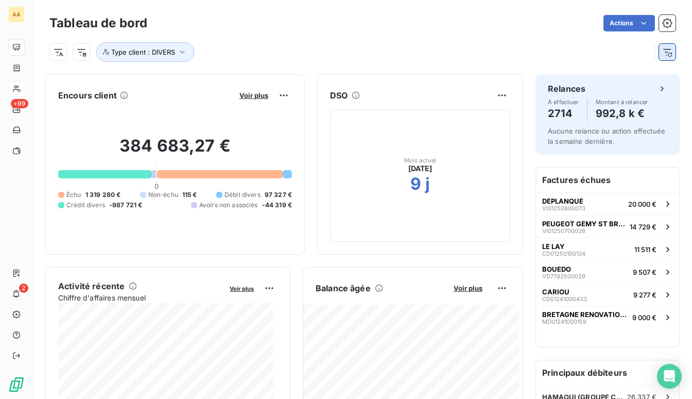
click at [662, 53] on icon "button" at bounding box center [667, 52] width 10 height 10
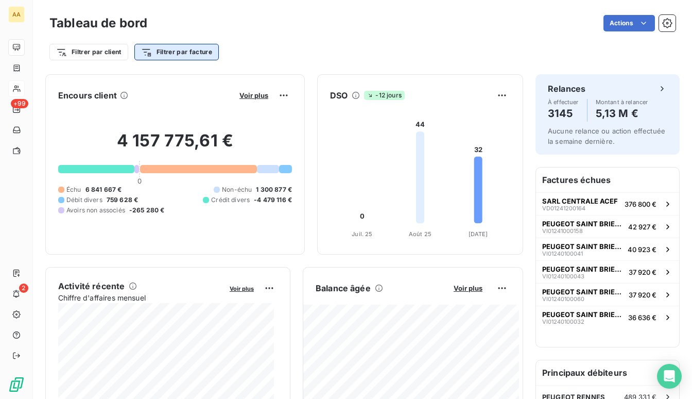
click at [178, 52] on html "AA +99 2 Tableau de bord Actions Filtrer par client Filtrer par facture Encours…" at bounding box center [346, 199] width 692 height 399
click at [107, 53] on html "AA +99 2 Tableau de bord Actions Filtrer par client Filtrer par facture Encours…" at bounding box center [346, 199] width 692 height 399
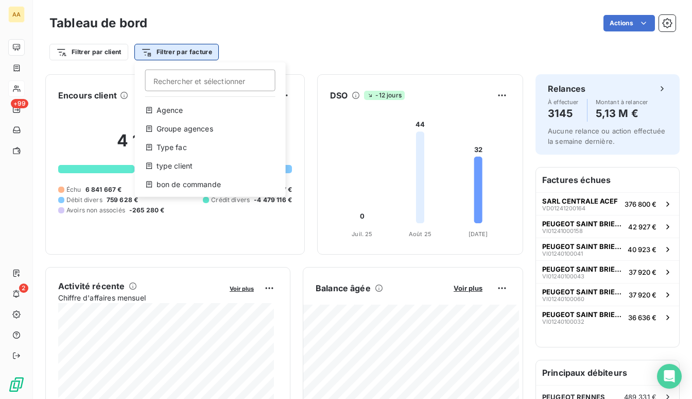
click at [153, 55] on html "AA +99 2 Tableau de bord Actions Filtrer par client Filtrer par facture Recherc…" at bounding box center [346, 199] width 692 height 399
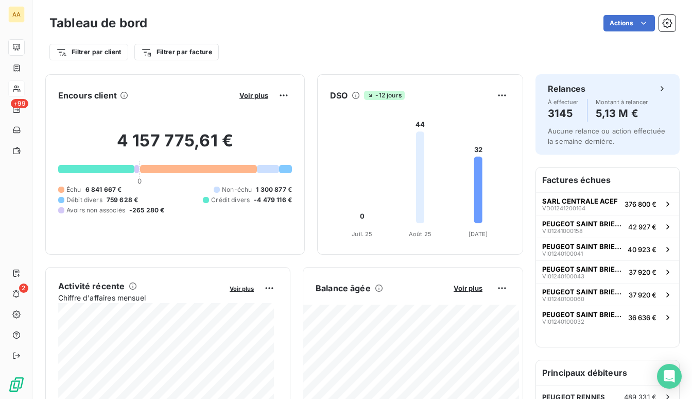
click at [120, 57] on html "AA +99 2 Tableau de bord Actions Filtrer par client Filtrer par facture Encours…" at bounding box center [346, 199] width 692 height 399
click at [116, 55] on html "AA +99 2 Tableau de bord Actions Filtrer par client Filtrer par facture Encours…" at bounding box center [346, 199] width 692 height 399
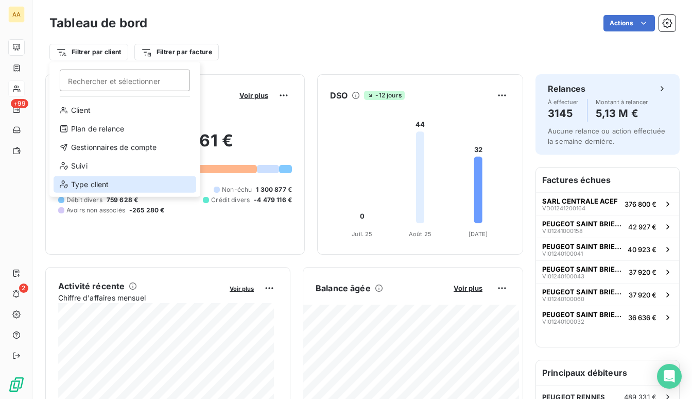
click at [82, 184] on div "Type client" at bounding box center [125, 184] width 143 height 16
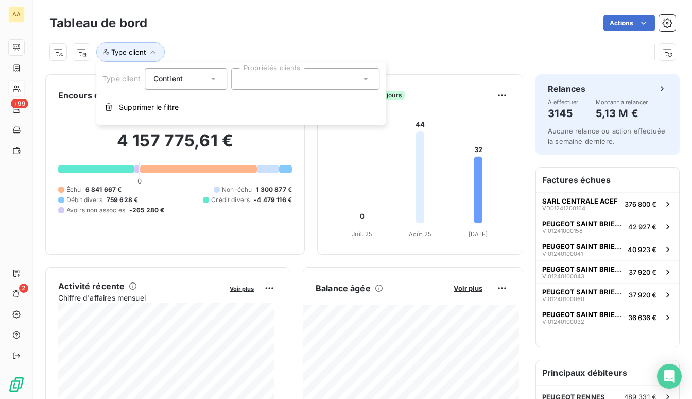
click at [249, 73] on div at bounding box center [305, 79] width 148 height 22
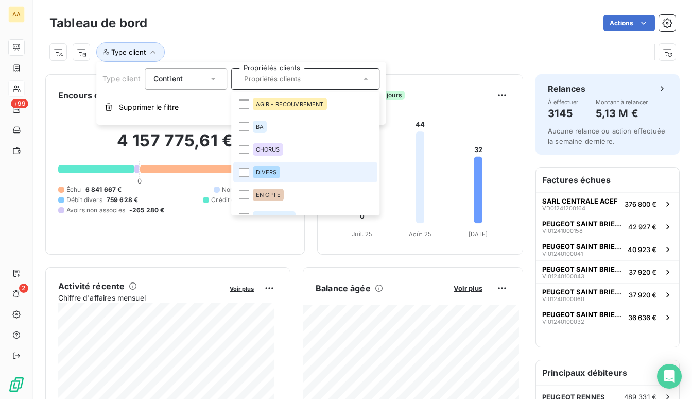
click at [260, 178] on div "DIVERS" at bounding box center [266, 172] width 27 height 12
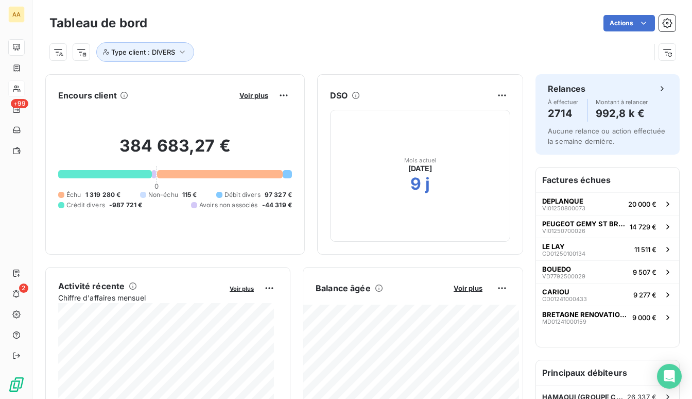
click at [468, 67] on div "Tableau de bord Actions Type client : DIVERS" at bounding box center [362, 34] width 659 height 68
drag, startPoint x: 583, startPoint y: 2, endPoint x: 602, endPoint y: 225, distance: 223.3
click at [602, 225] on span "PEUGEOT GEMY ST BRIEUC" at bounding box center [583, 223] width 83 height 8
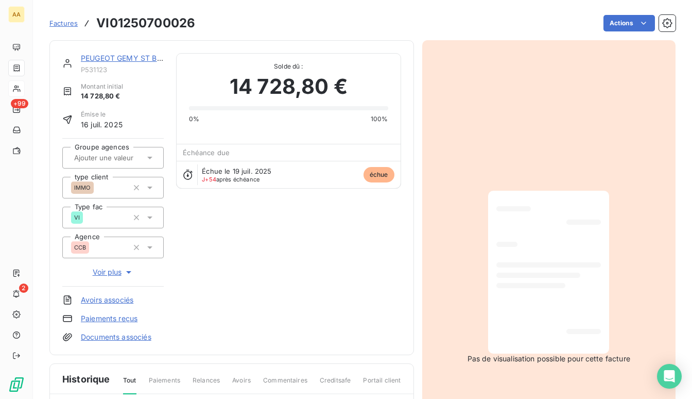
click at [572, 228] on div at bounding box center [549, 272] width 105 height 146
click at [69, 20] on span "Factures" at bounding box center [63, 23] width 28 height 8
click at [115, 58] on link "PEUGEOT GEMY ST BRIEUC" at bounding box center [129, 58] width 97 height 9
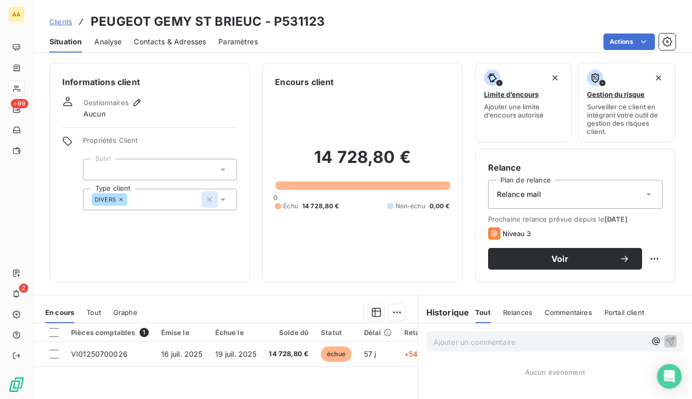
click at [204, 202] on icon "button" at bounding box center [209, 199] width 10 height 10
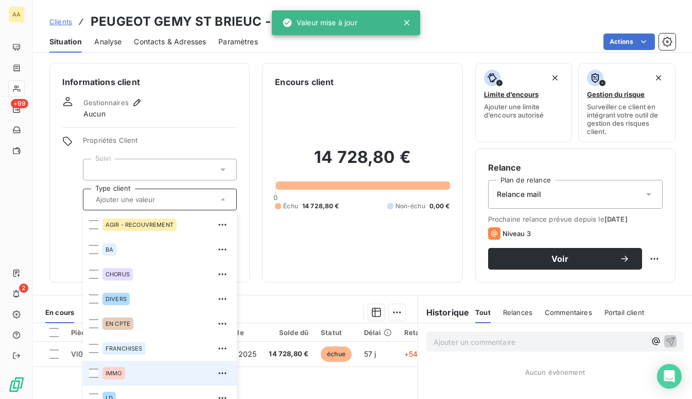
click at [110, 375] on span "IMMO" at bounding box center [114, 373] width 16 height 6
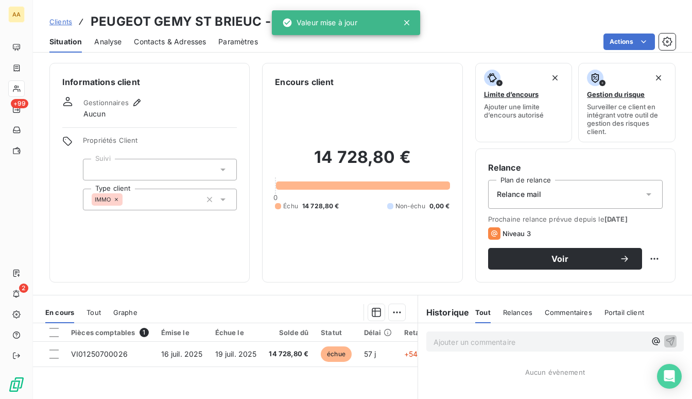
click at [271, 111] on div "Encours client 14 728,80 € 0 Échu 14 728,80 € Non-échu 0,00 €" at bounding box center [362, 172] width 200 height 219
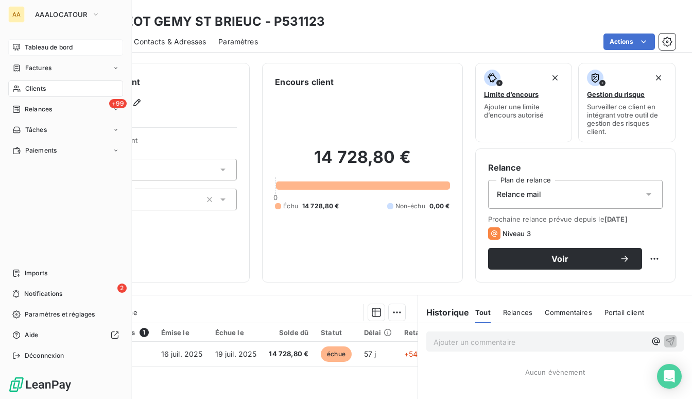
click at [52, 43] on span "Tableau de bord" at bounding box center [49, 47] width 48 height 9
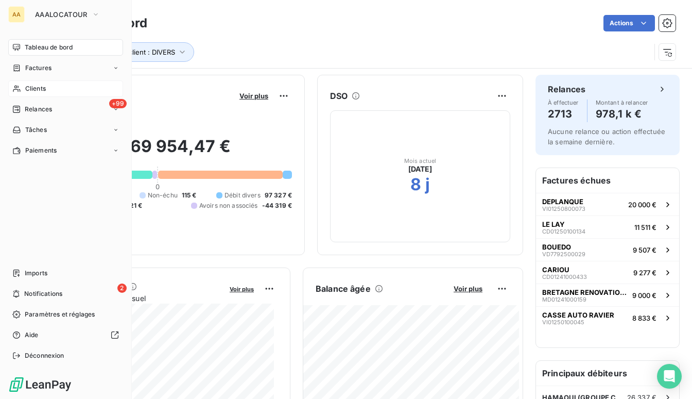
click at [29, 88] on span "Clients" at bounding box center [35, 88] width 21 height 9
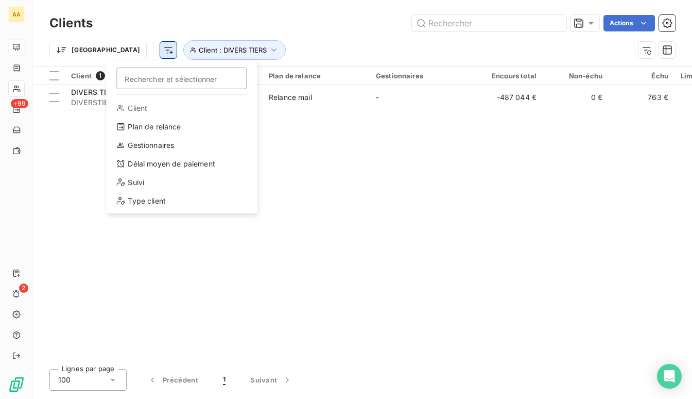
click at [111, 50] on html "AA +99 2 Clients Actions Trier Rechercher et sélectionner Client Plan de relanc…" at bounding box center [346, 199] width 692 height 399
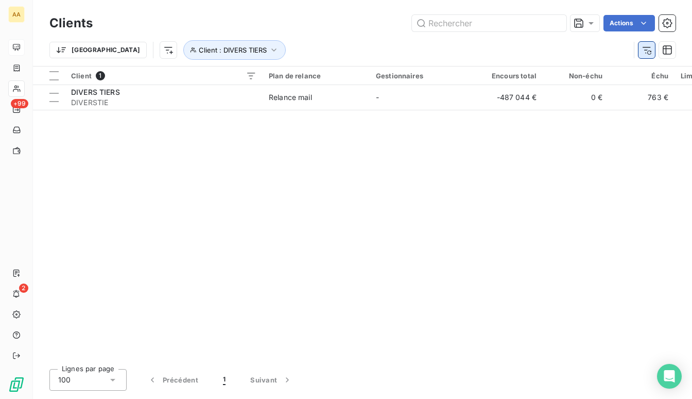
click at [643, 48] on html "AA +99 2 Clients Actions Trier Client : DIVERS TIERS Client 1 Plan de relance G…" at bounding box center [346, 199] width 692 height 399
click at [646, 50] on icon "button" at bounding box center [647, 50] width 8 height 7
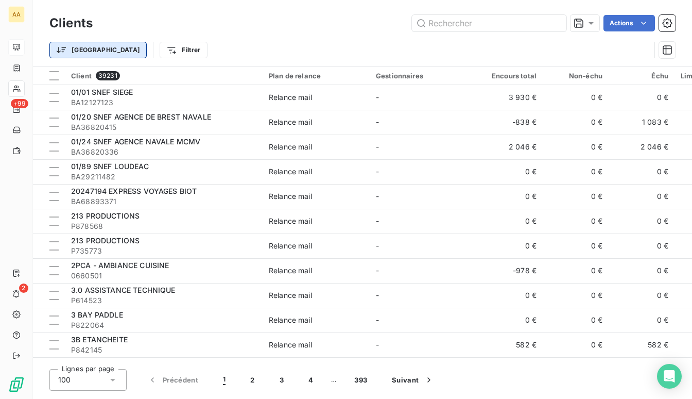
click at [74, 47] on html "AA +99 2 Clients Actions Trier Filtrer Client 39231 Plan de relance Gestionnair…" at bounding box center [346, 199] width 692 height 399
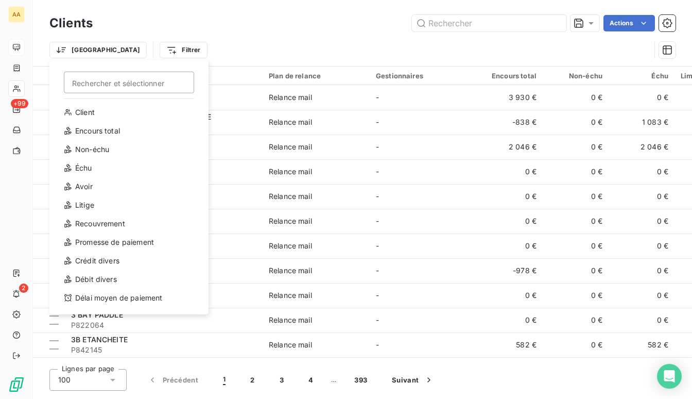
click at [132, 53] on html "AA +99 2 Clients Actions Trier Rechercher et sélectionner Client Encours total …" at bounding box center [346, 199] width 692 height 399
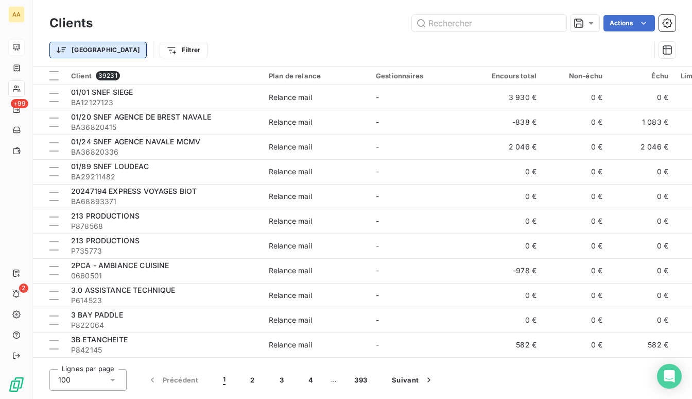
click at [80, 54] on html "AA +99 2 Clients Actions Trier Filtrer Client 39231 Plan de relance Gestionnair…" at bounding box center [346, 199] width 692 height 399
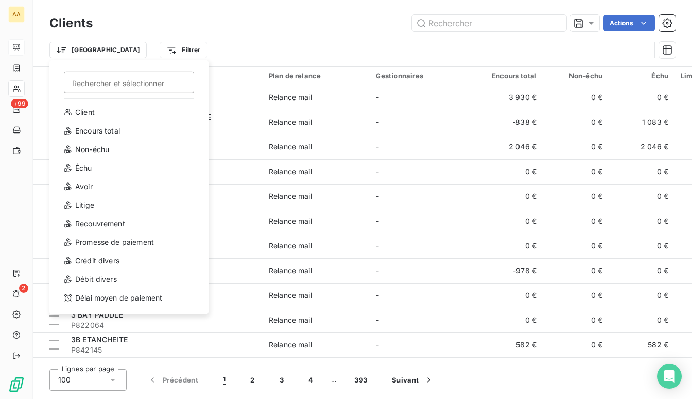
click at [10, 42] on html "AA +99 2 Clients Actions Trier Rechercher et sélectionner Client Encours total …" at bounding box center [346, 199] width 692 height 399
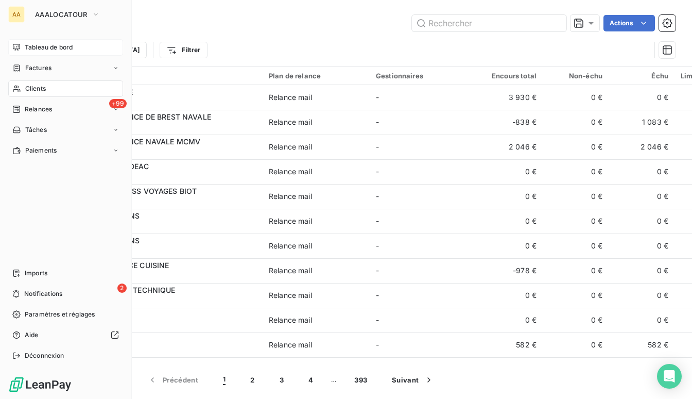
click at [25, 45] on span "Tableau de bord" at bounding box center [49, 47] width 48 height 9
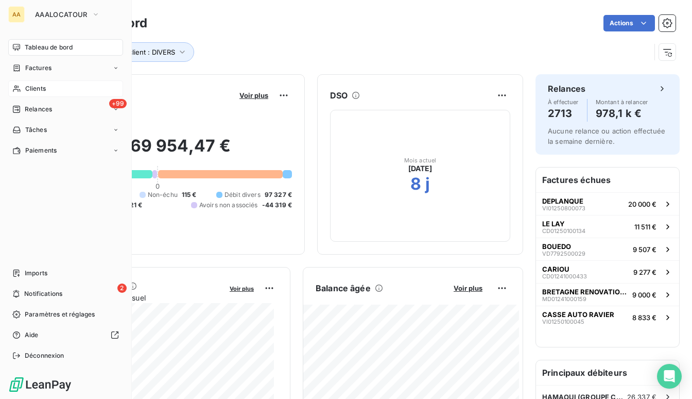
click at [16, 88] on icon at bounding box center [16, 88] width 9 height 8
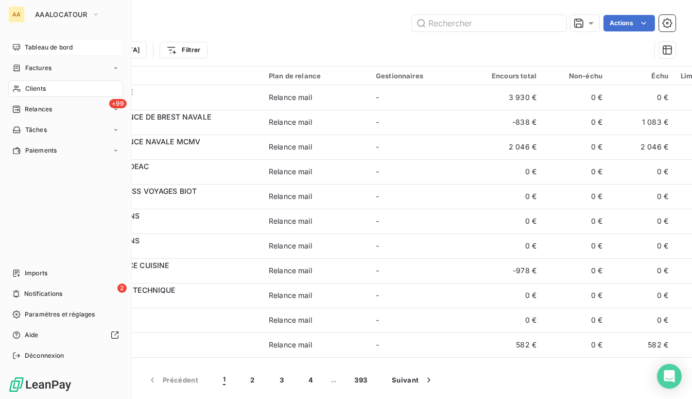
click at [28, 41] on div "Tableau de bord" at bounding box center [65, 47] width 115 height 16
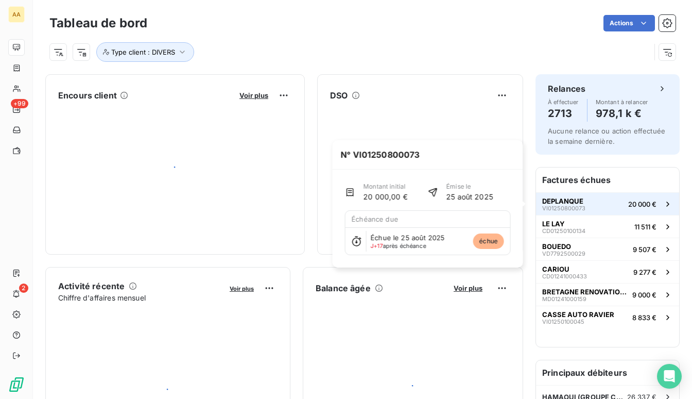
click at [569, 208] on span "VI01250800073" at bounding box center [563, 208] width 43 height 6
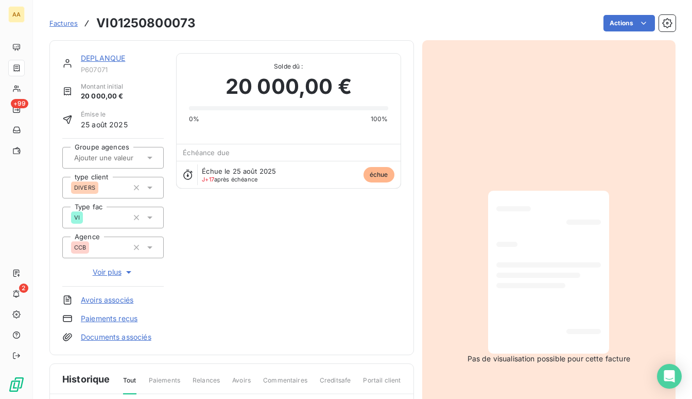
click at [102, 54] on link "DEPLANQUE" at bounding box center [103, 58] width 44 height 9
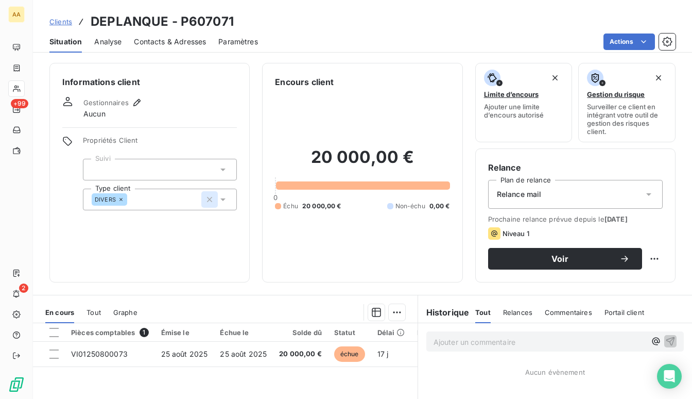
click at [206, 202] on icon "button" at bounding box center [209, 199] width 10 height 10
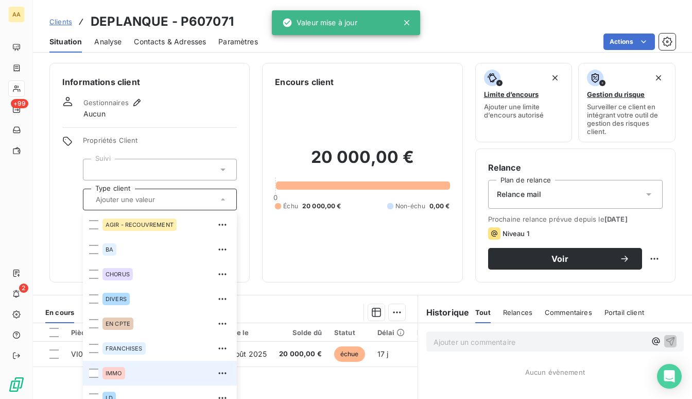
click at [113, 378] on div "IMMO" at bounding box center [114, 373] width 23 height 12
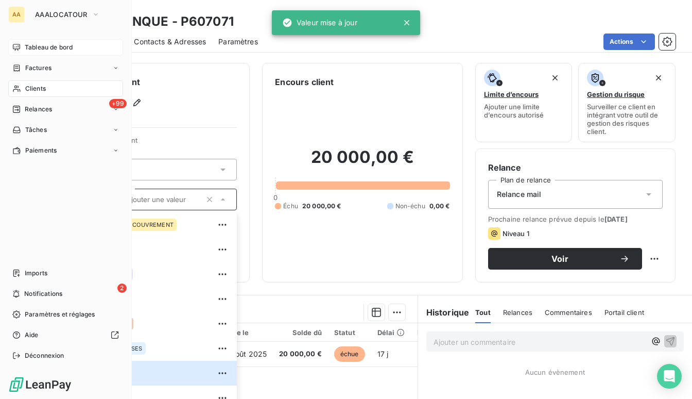
click at [33, 48] on span "Tableau de bord" at bounding box center [49, 47] width 48 height 9
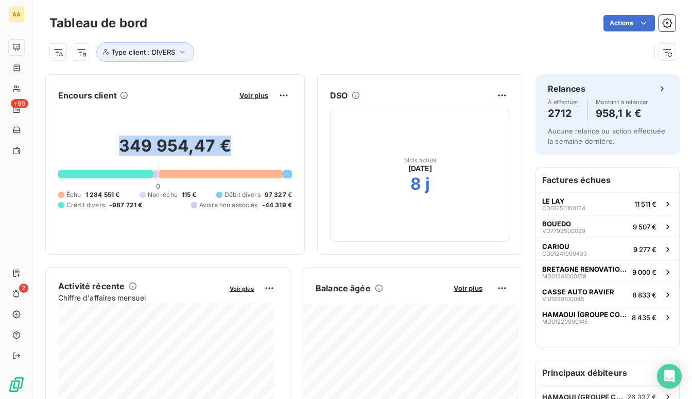
drag, startPoint x: 109, startPoint y: 147, endPoint x: 271, endPoint y: 144, distance: 162.8
click at [271, 144] on h2 "349 954,47 €" at bounding box center [175, 150] width 234 height 31
click at [176, 157] on h2 "349 954,47 €" at bounding box center [175, 150] width 234 height 31
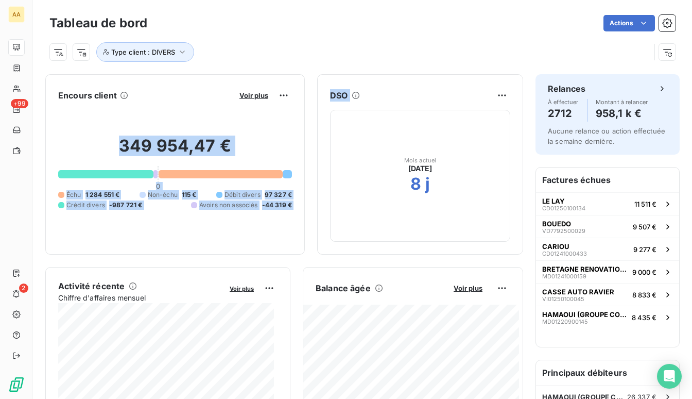
drag, startPoint x: 118, startPoint y: 149, endPoint x: 352, endPoint y: 135, distance: 234.8
click at [352, 135] on div "Encours client Voir plus 349 954,47 € 0 Échu 1 284 551 € Non-échu 115 € Débit d…" at bounding box center [284, 164] width 478 height 180
click at [204, 143] on h2 "349 954,47 €" at bounding box center [175, 150] width 234 height 31
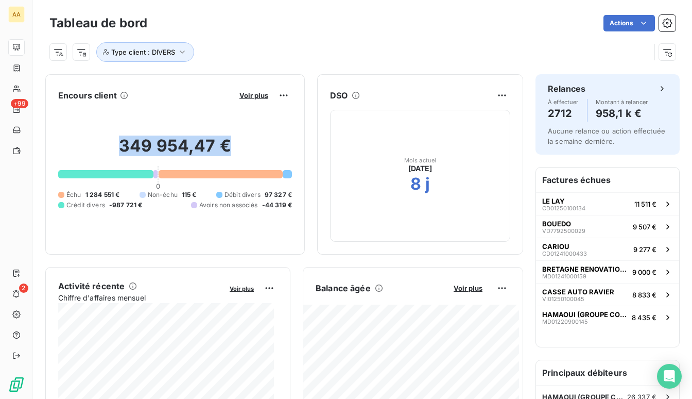
drag, startPoint x: 113, startPoint y: 147, endPoint x: 281, endPoint y: 139, distance: 168.1
click at [281, 139] on h2 "349 954,47 €" at bounding box center [175, 150] width 234 height 31
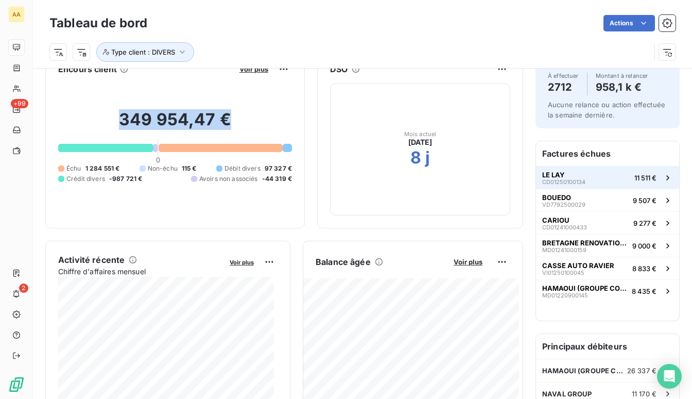
scroll to position [52, 0]
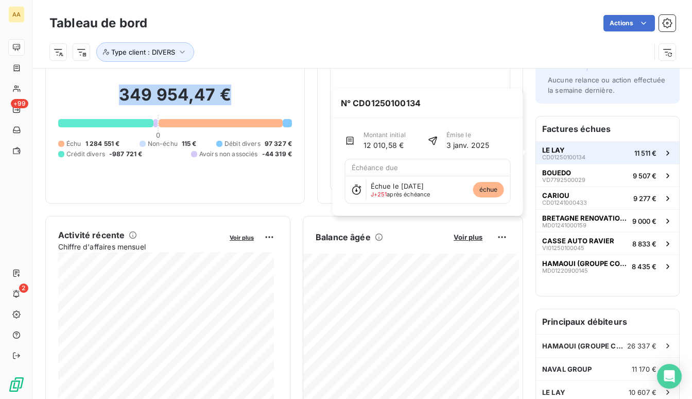
click at [575, 151] on div "LE LAY CD01250100134" at bounding box center [563, 153] width 43 height 14
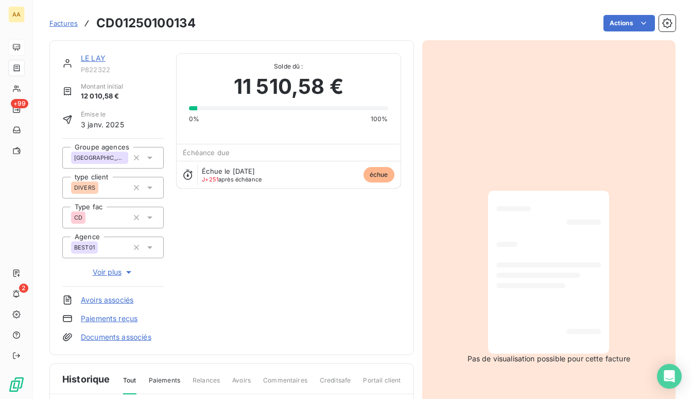
drag, startPoint x: 224, startPoint y: 151, endPoint x: 215, endPoint y: 152, distance: 8.9
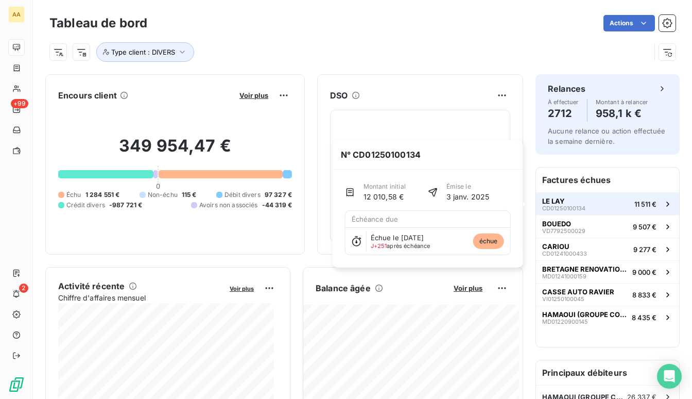
click at [609, 203] on button "LE LAY CD01250100134 11 511 €" at bounding box center [607, 203] width 143 height 23
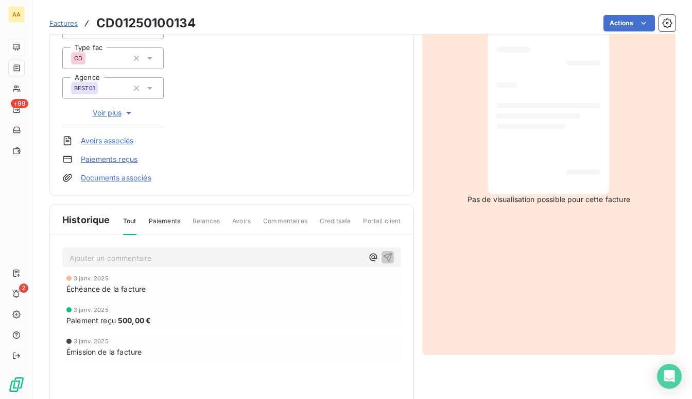
scroll to position [220, 0]
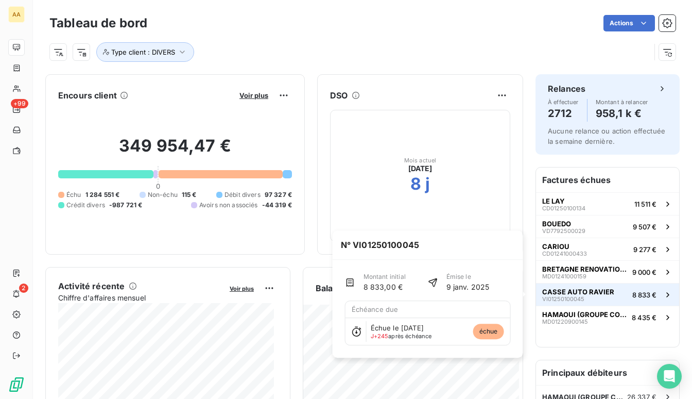
click at [559, 291] on span "CASSE AUTO RAVIER" at bounding box center [578, 291] width 72 height 8
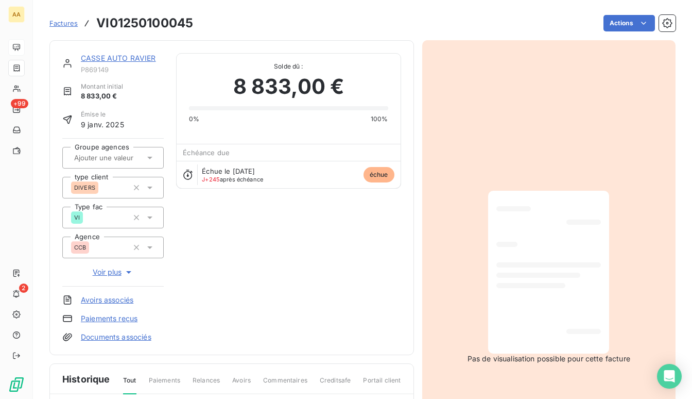
click at [62, 24] on span "Factures" at bounding box center [63, 23] width 28 height 8
click at [102, 58] on link "CASSE AUTO RAVIER" at bounding box center [118, 58] width 75 height 9
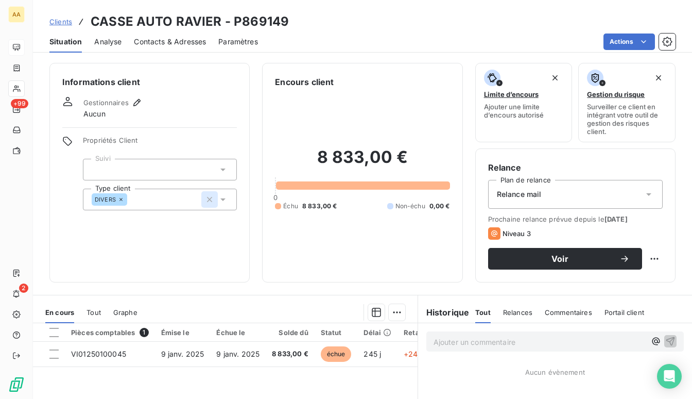
click at [201, 200] on button "button" at bounding box center [209, 199] width 16 height 16
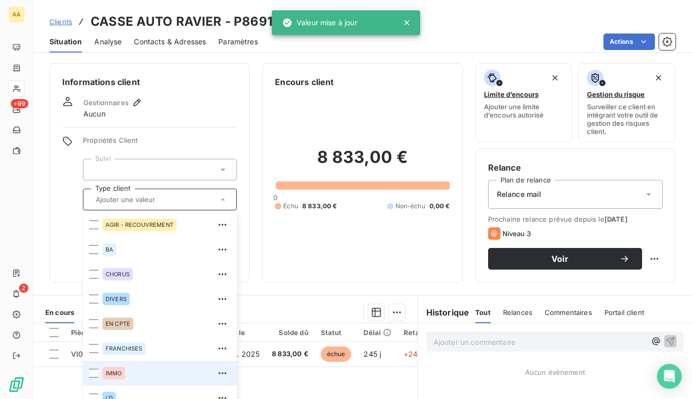
click at [118, 374] on span "IMMO" at bounding box center [114, 373] width 16 height 6
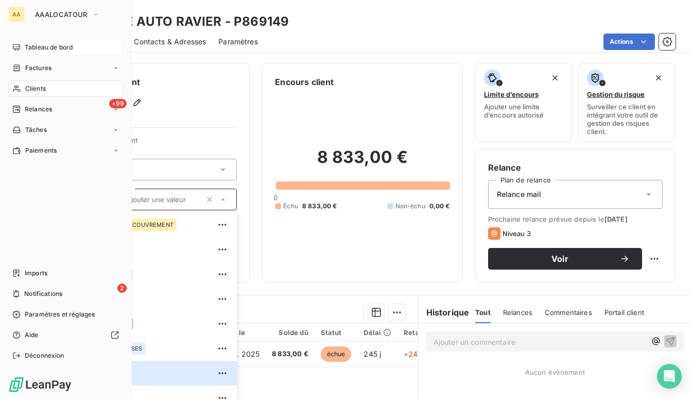
click at [33, 48] on span "Tableau de bord" at bounding box center [49, 47] width 48 height 9
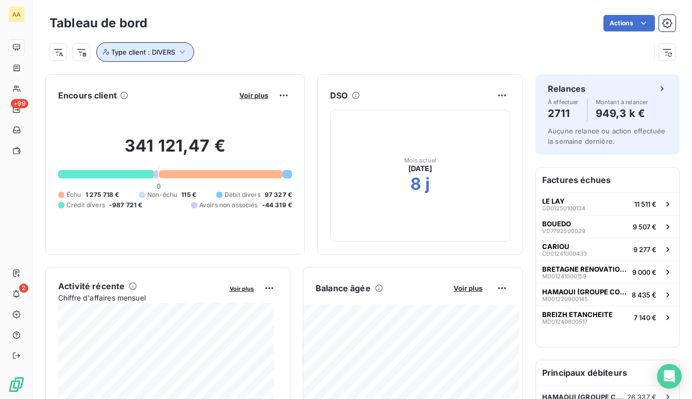
click at [163, 53] on span "Type client : DIVERS" at bounding box center [143, 52] width 64 height 8
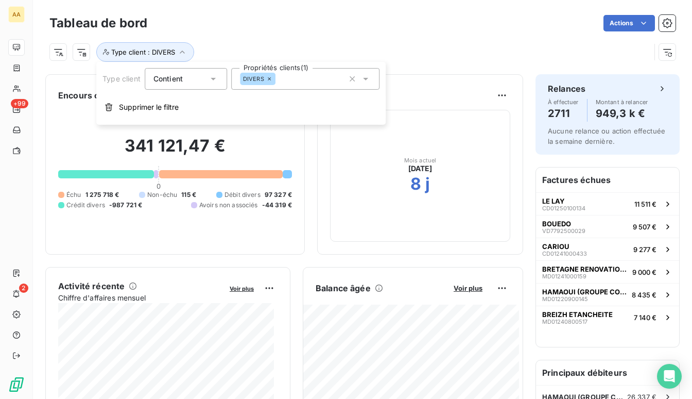
click at [268, 81] on icon at bounding box center [269, 79] width 6 height 6
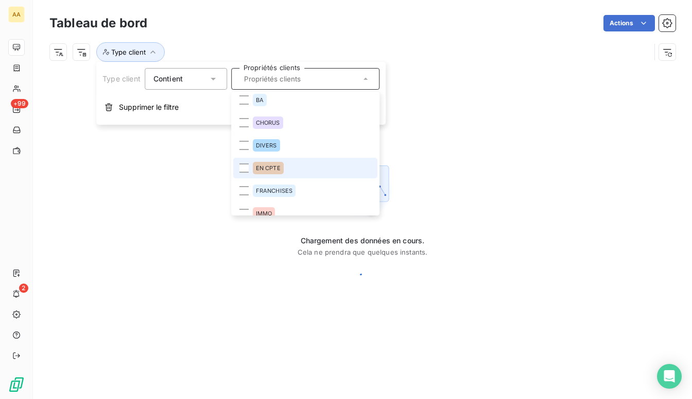
scroll to position [52, 0]
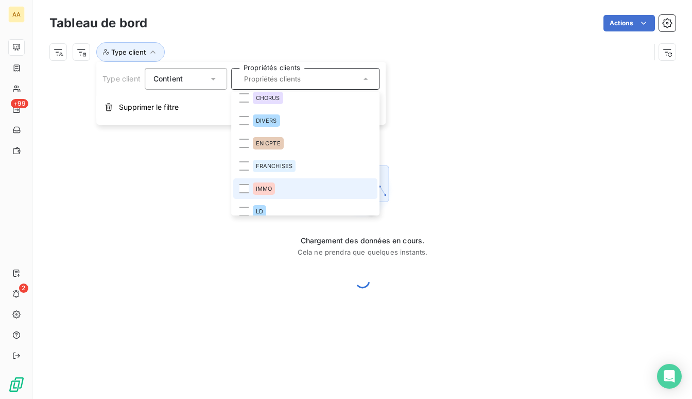
click at [270, 187] on span "IMMO" at bounding box center [264, 188] width 16 height 6
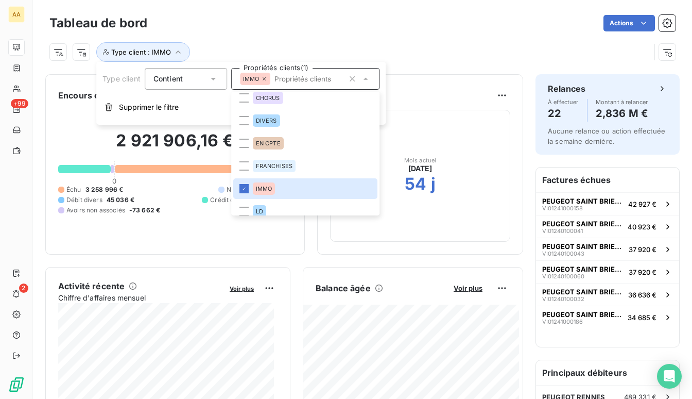
click at [343, 37] on div "Type client : IMMO" at bounding box center [362, 48] width 626 height 28
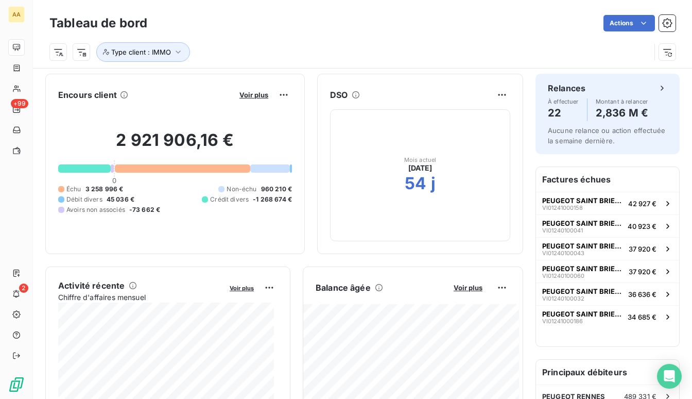
scroll to position [0, 0]
click at [173, 47] on icon "button" at bounding box center [178, 52] width 10 height 10
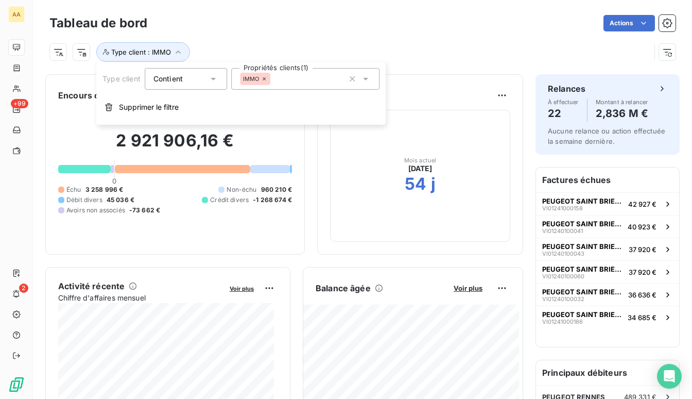
click at [265, 77] on icon at bounding box center [264, 79] width 6 height 6
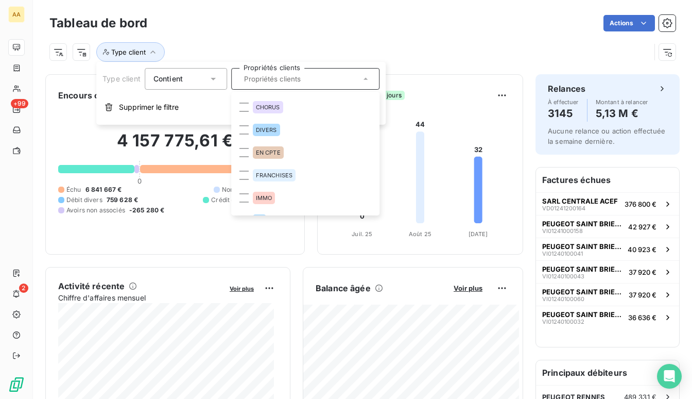
scroll to position [25, 0]
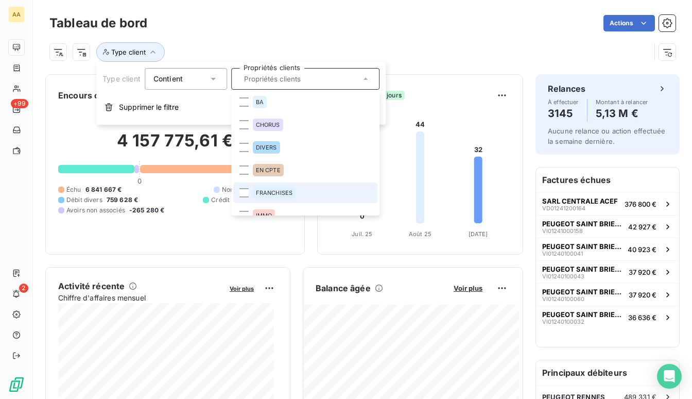
click at [272, 193] on span "FRANCHISES" at bounding box center [274, 193] width 37 height 6
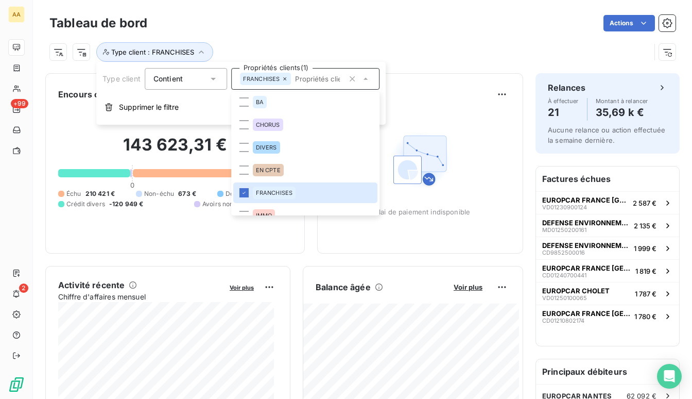
scroll to position [0, 0]
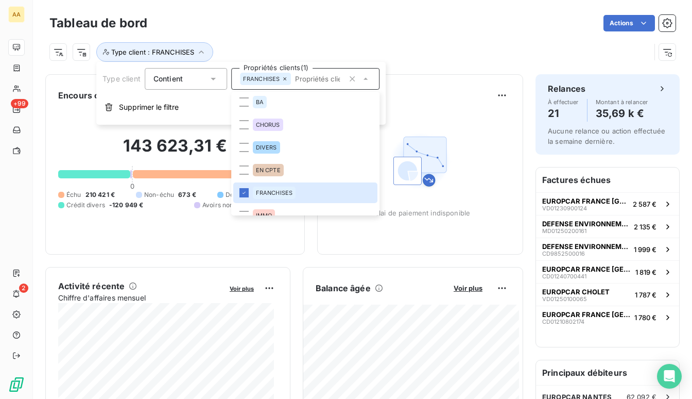
click at [463, 53] on div "Type client : FRANCHISES" at bounding box center [349, 52] width 601 height 20
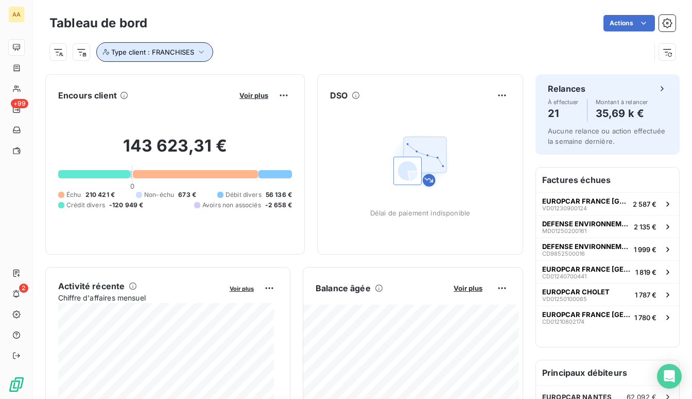
click at [203, 57] on button "Type client : FRANCHISES" at bounding box center [154, 52] width 117 height 20
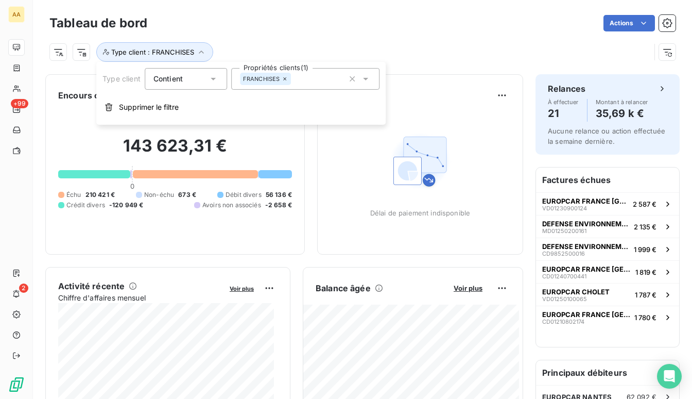
click at [284, 79] on icon at bounding box center [285, 79] width 6 height 6
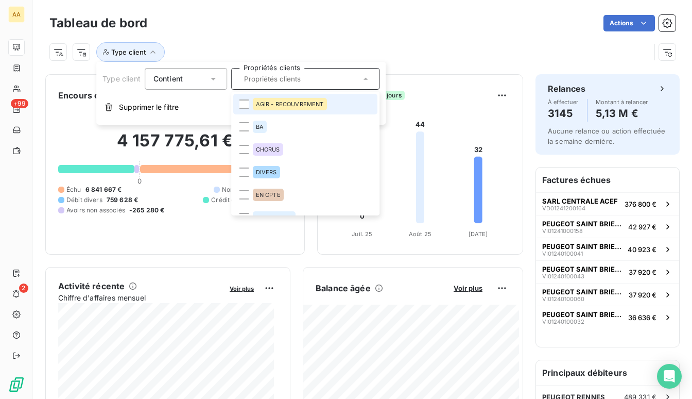
click at [315, 106] on span "AGIR - RECOUVREMENT" at bounding box center [290, 104] width 68 height 6
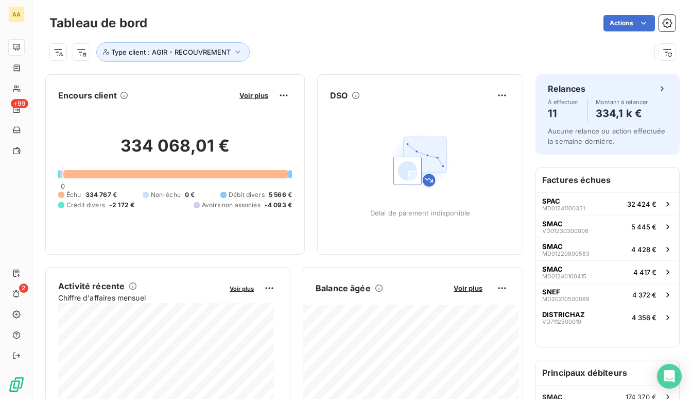
click at [348, 27] on div "Actions" at bounding box center [418, 23] width 516 height 16
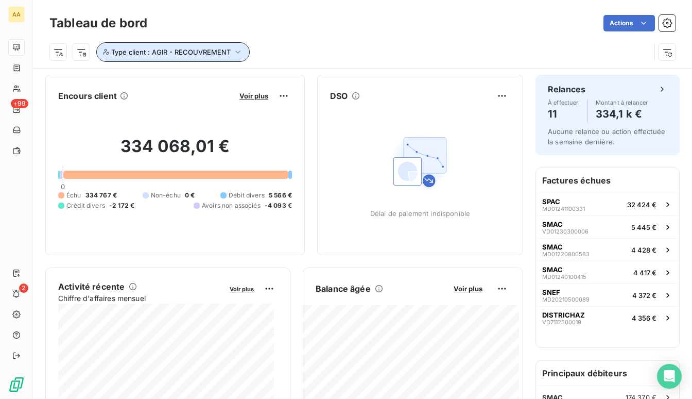
click at [230, 51] on button "Type client : AGIR - RECOUVREMENT" at bounding box center [172, 52] width 153 height 20
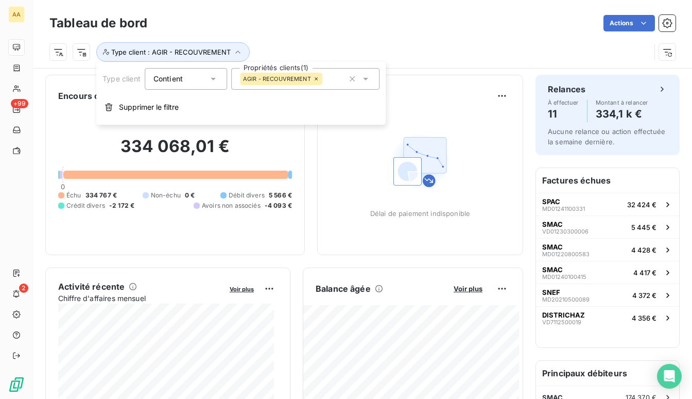
click at [312, 79] on div "AGIR - RECOUVREMENT" at bounding box center [281, 79] width 82 height 12
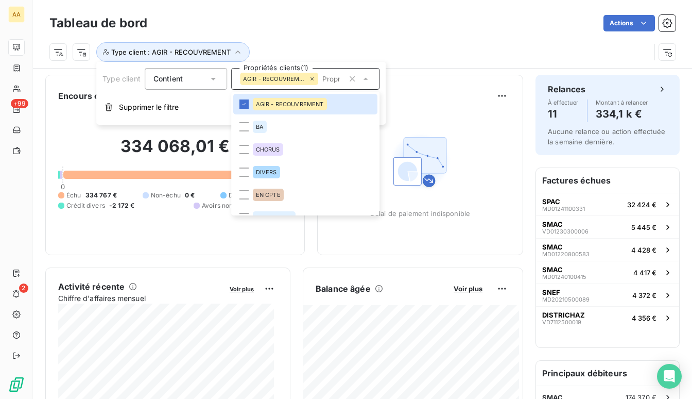
click at [385, 29] on div "Actions" at bounding box center [418, 23] width 516 height 16
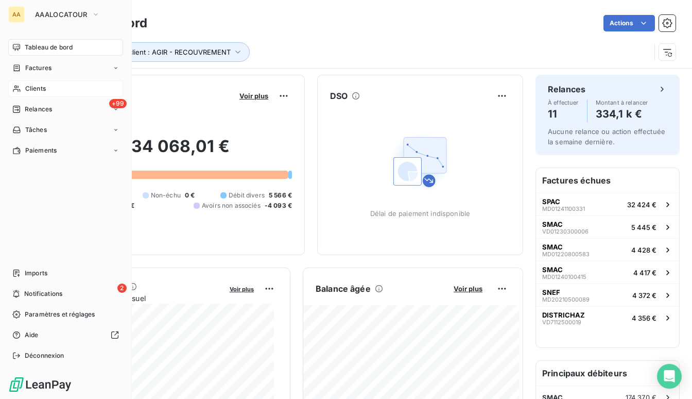
click at [35, 87] on span "Clients" at bounding box center [35, 88] width 21 height 9
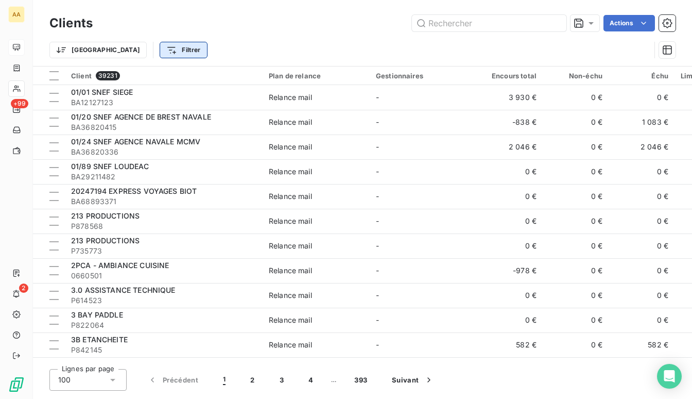
click at [140, 52] on html "AA +99 2 Clients Actions Trier Filtrer Client 39231 Plan de relance Gestionnair…" at bounding box center [346, 199] width 692 height 399
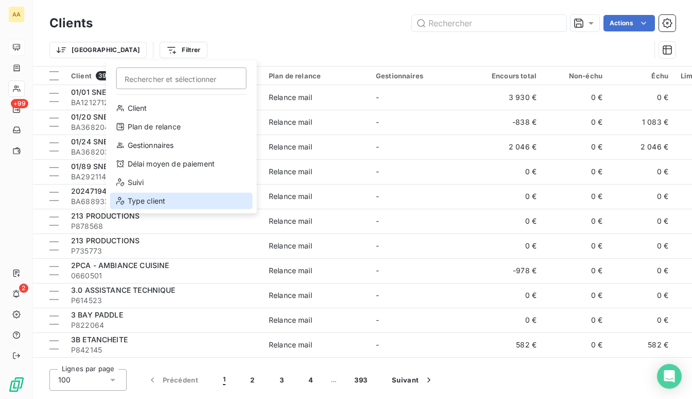
click at [146, 197] on div "Type client" at bounding box center [181, 201] width 143 height 16
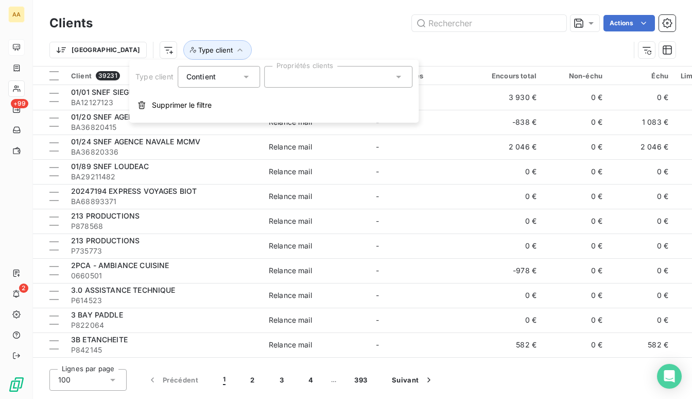
click at [287, 87] on div at bounding box center [338, 77] width 148 height 22
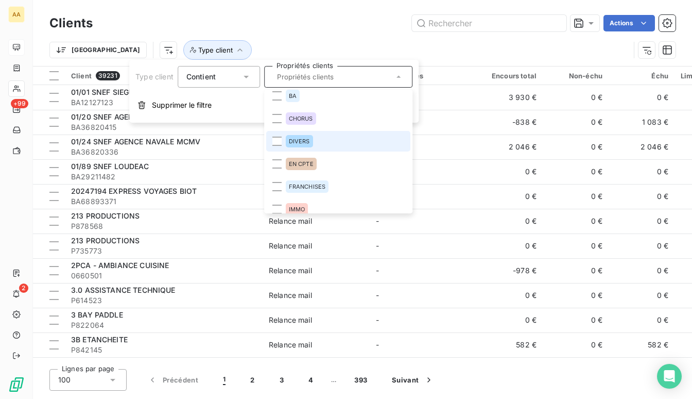
scroll to position [52, 0]
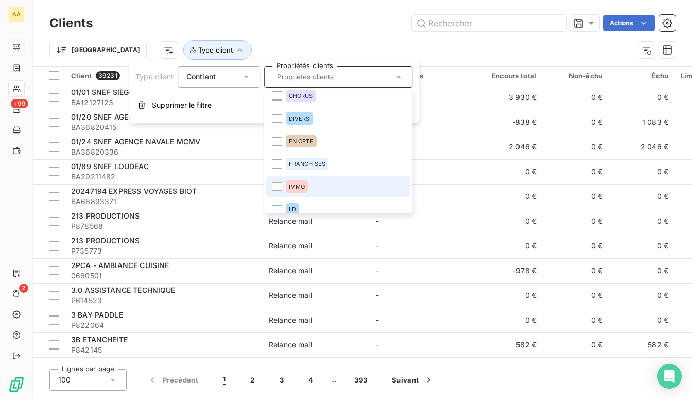
click at [301, 186] on span "IMMO" at bounding box center [297, 186] width 16 height 6
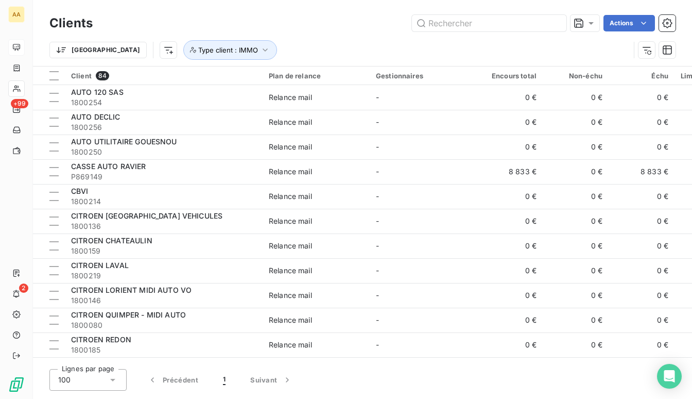
click at [331, 26] on div "Actions" at bounding box center [390, 23] width 571 height 16
click at [525, 77] on html "AA +99 2 Clients Actions Trier Type client : IMMO Client 84 Plan de relance Ges…" at bounding box center [346, 199] width 692 height 399
click at [613, 40] on html "AA +99 2 Clients Actions Trier Type client : IMMO Client 84 Plan de relance Ges…" at bounding box center [346, 199] width 692 height 399
click at [665, 52] on icon "button" at bounding box center [667, 50] width 10 height 10
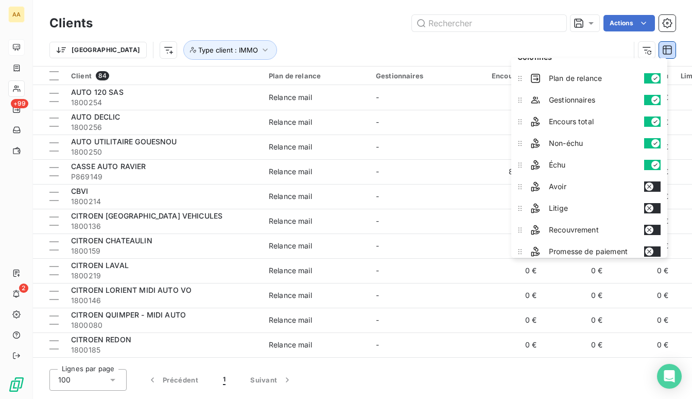
scroll to position [0, 0]
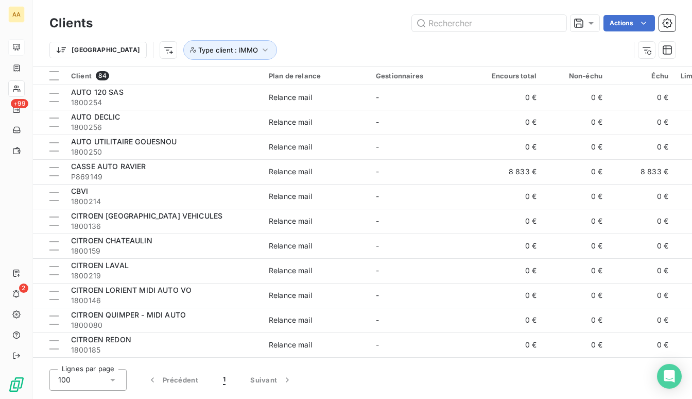
click at [527, 38] on div "Trier Type client : IMMO" at bounding box center [362, 50] width 626 height 32
click at [665, 49] on icon "button" at bounding box center [667, 50] width 10 height 10
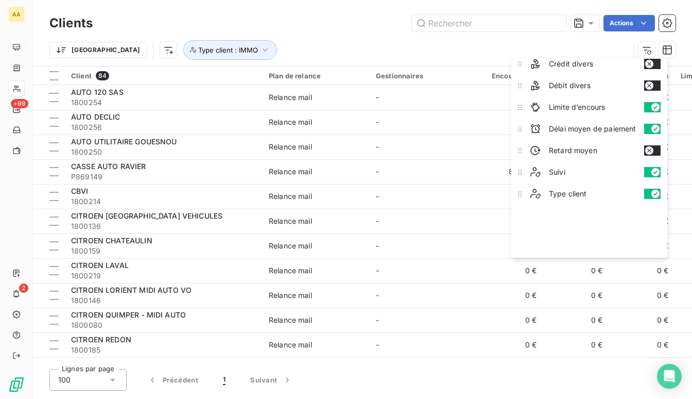
scroll to position [168, 0]
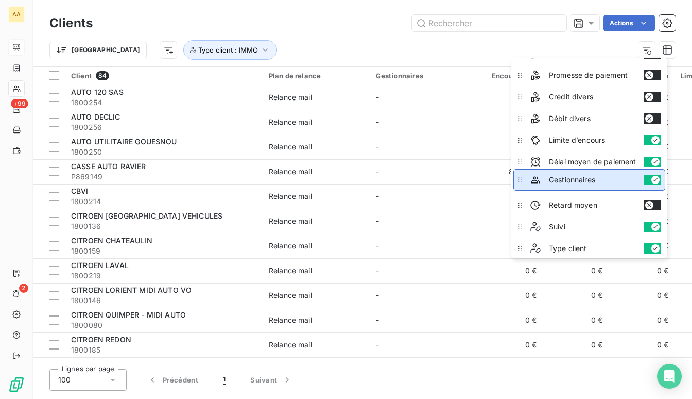
drag, startPoint x: 521, startPoint y: 115, endPoint x: 529, endPoint y: 181, distance: 67.0
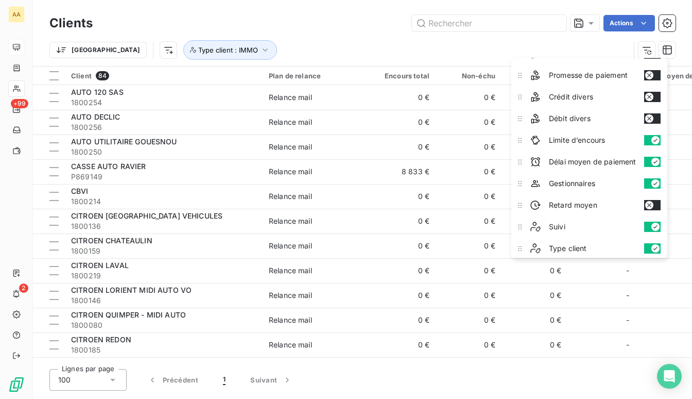
click at [457, 49] on div "Trier Type client : IMMO" at bounding box center [339, 50] width 580 height 20
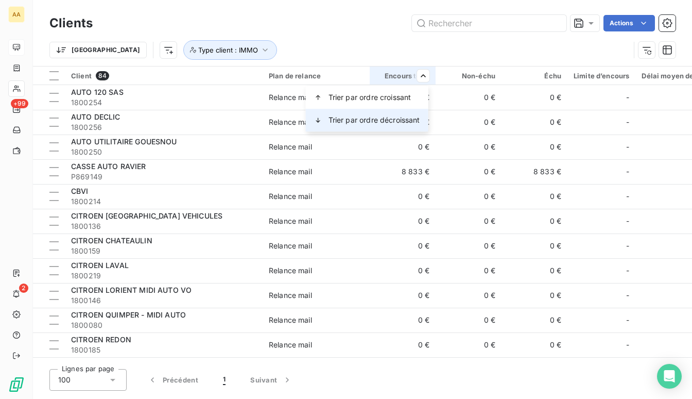
click at [371, 122] on span "Trier par ordre décroissant" at bounding box center [375, 120] width 92 height 10
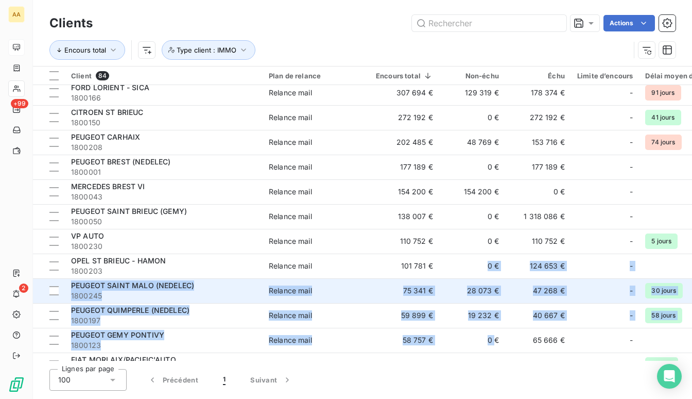
drag, startPoint x: 448, startPoint y: 356, endPoint x: 494, endPoint y: 354, distance: 45.9
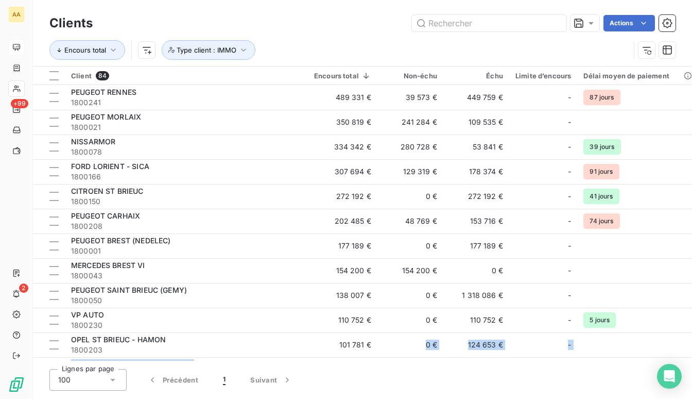
scroll to position [0, 0]
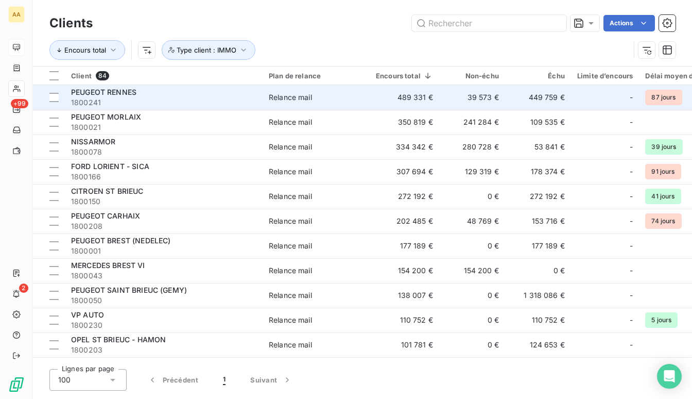
click at [426, 101] on td "489 331 €" at bounding box center [405, 97] width 70 height 25
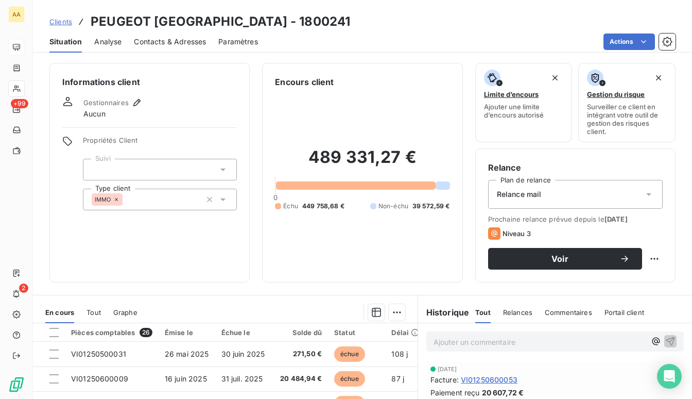
click at [56, 22] on span "Clients" at bounding box center [60, 22] width 23 height 8
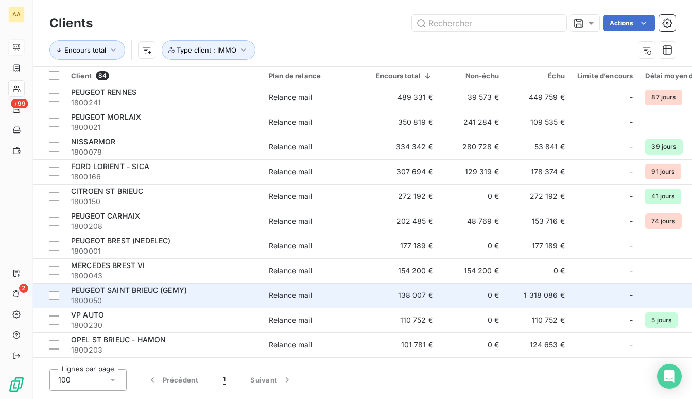
click at [173, 292] on span "PEUGEOT SAINT BRIEUC (GEMY)" at bounding box center [129, 289] width 116 height 9
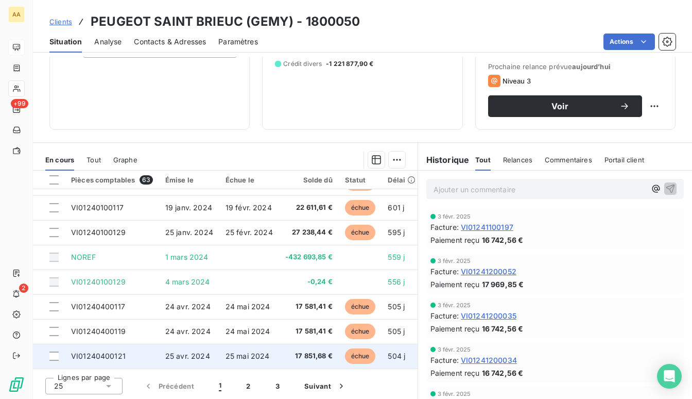
scroll to position [339, 0]
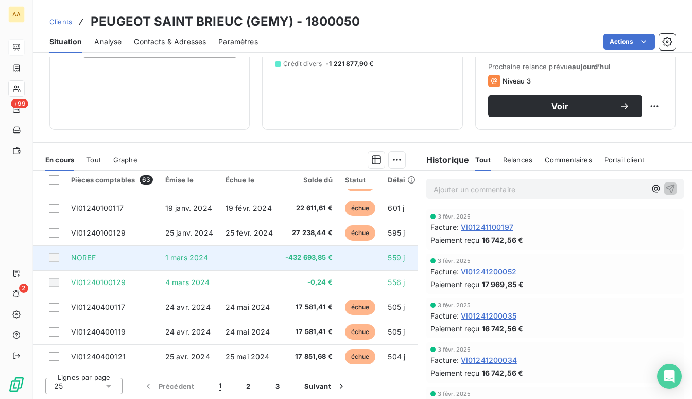
click at [52, 257] on div at bounding box center [53, 257] width 9 height 9
click at [276, 265] on td at bounding box center [249, 257] width 60 height 25
click at [280, 259] on td "-432 693,85 €" at bounding box center [309, 257] width 60 height 25
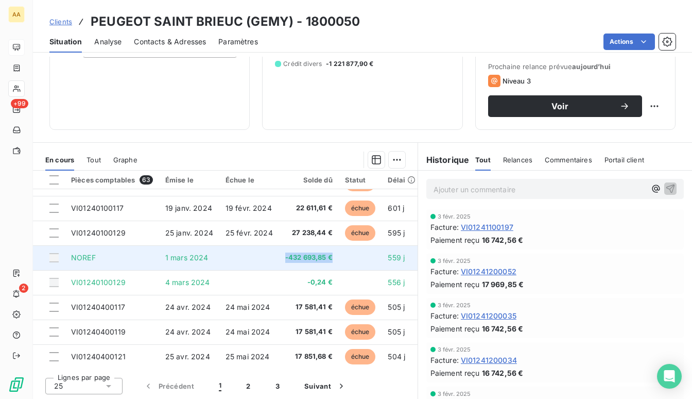
click at [280, 259] on td "-432 693,85 €" at bounding box center [309, 257] width 60 height 25
